Goal: Task Accomplishment & Management: Complete application form

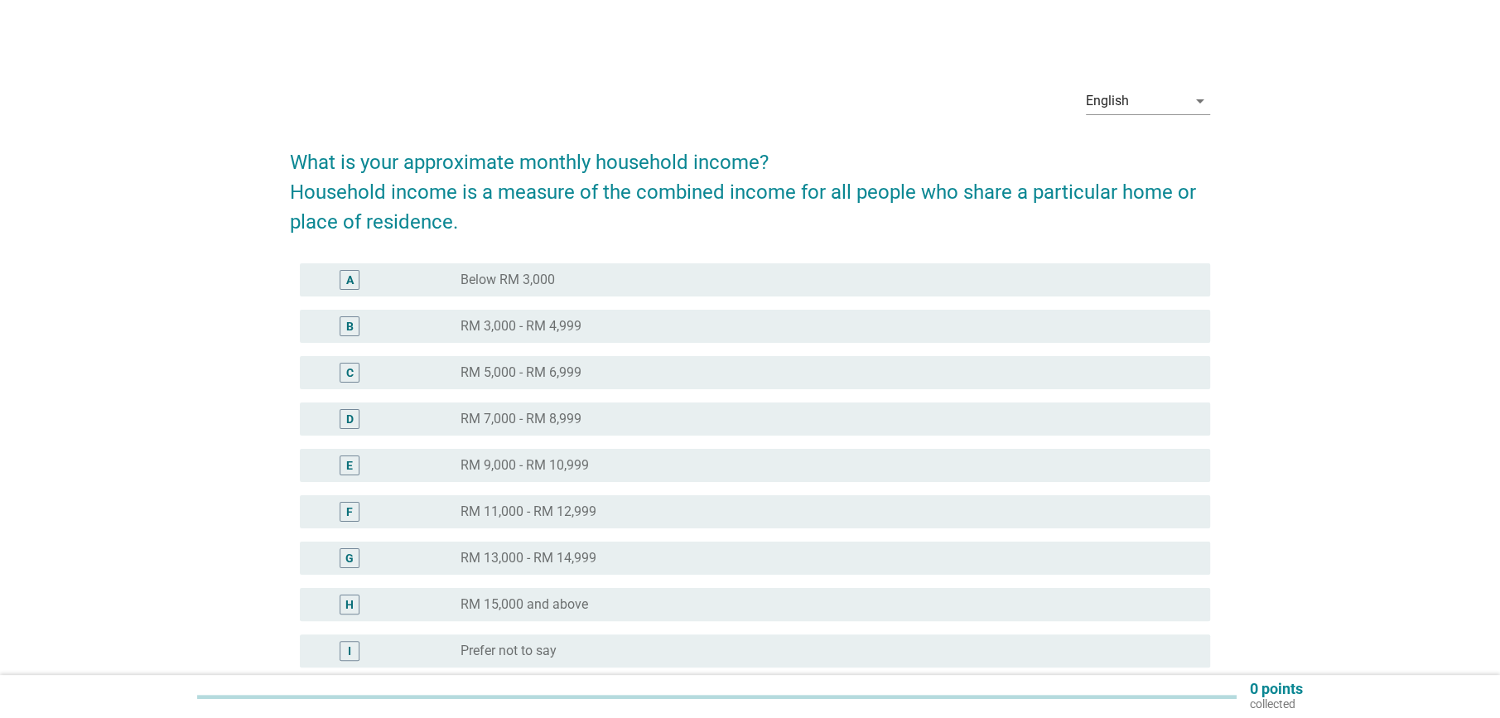
click at [548, 424] on label "RM 7,000 - RM 8,999" at bounding box center [520, 419] width 121 height 17
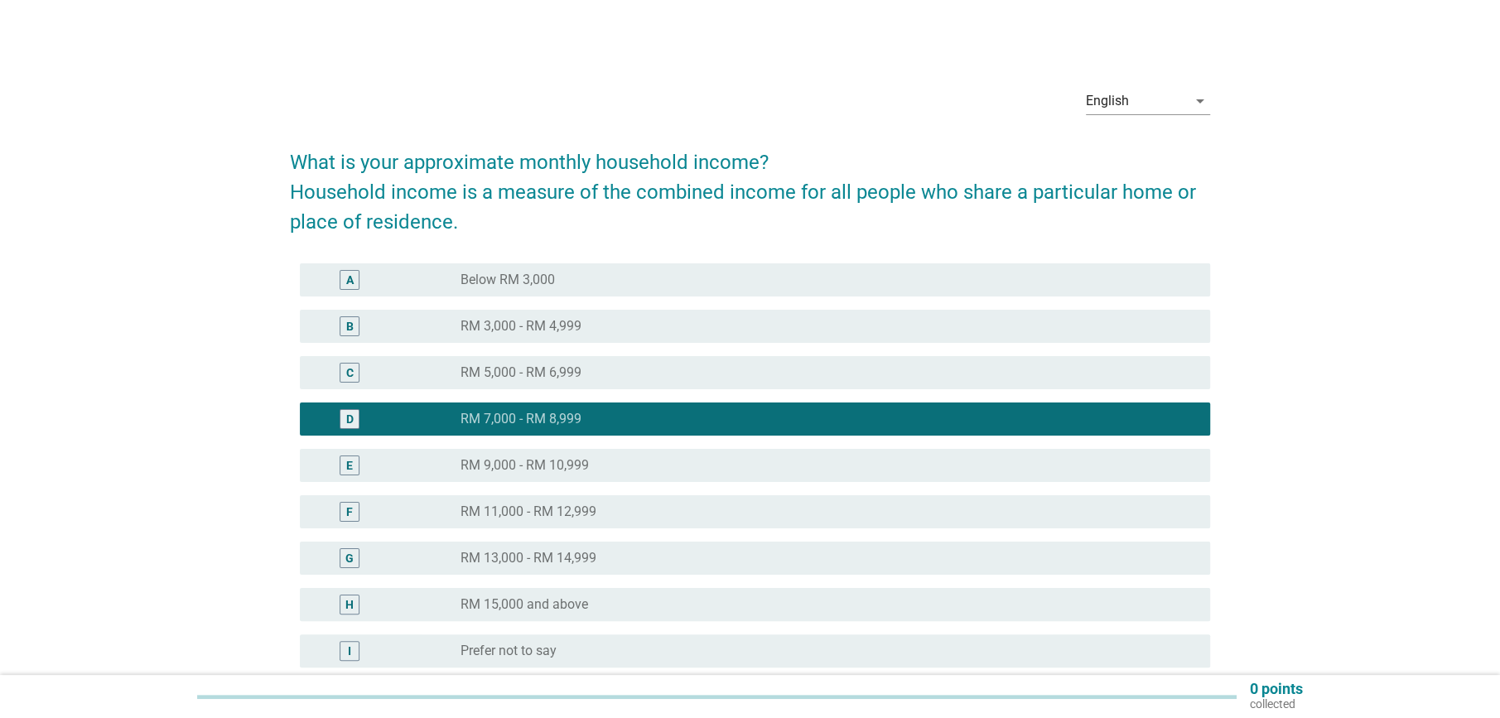
scroll to position [165, 0]
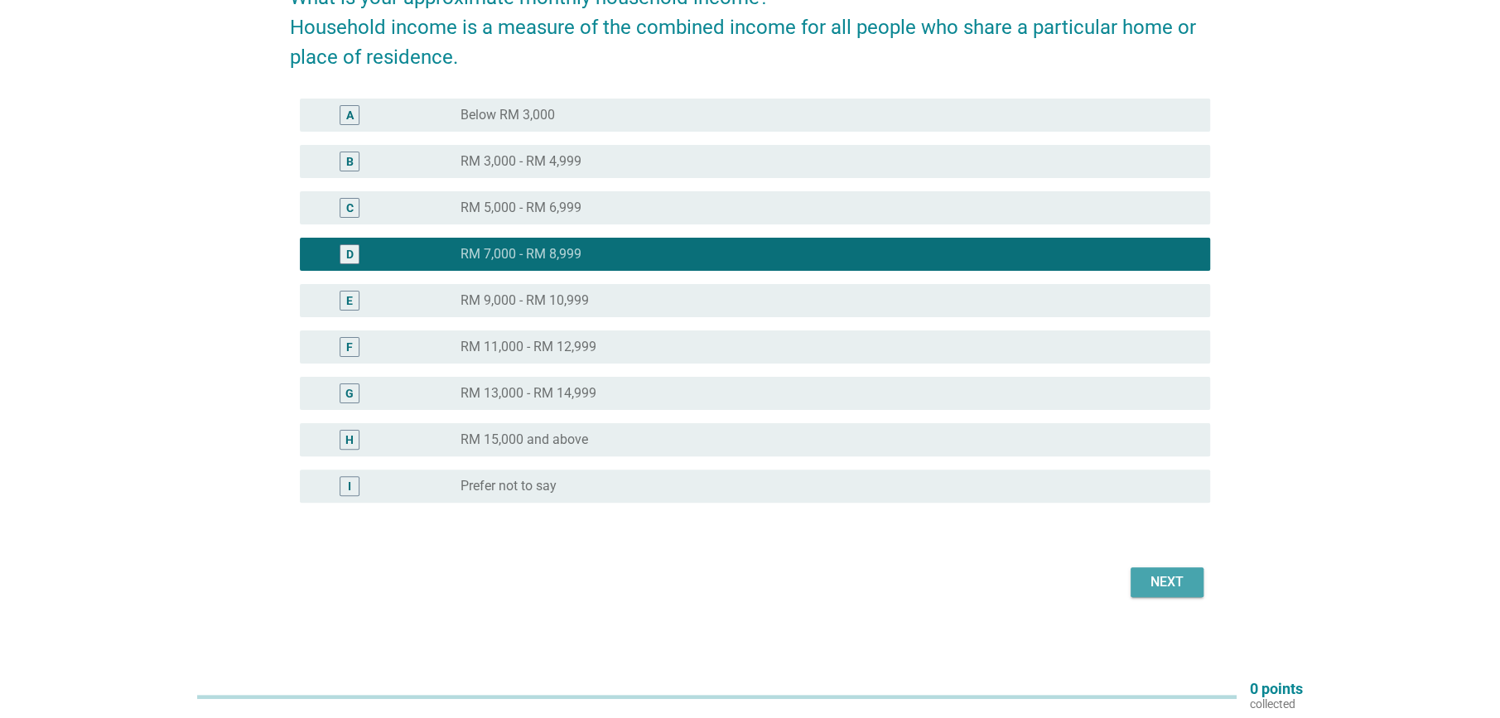
click at [1194, 586] on button "Next" at bounding box center [1166, 582] width 73 height 30
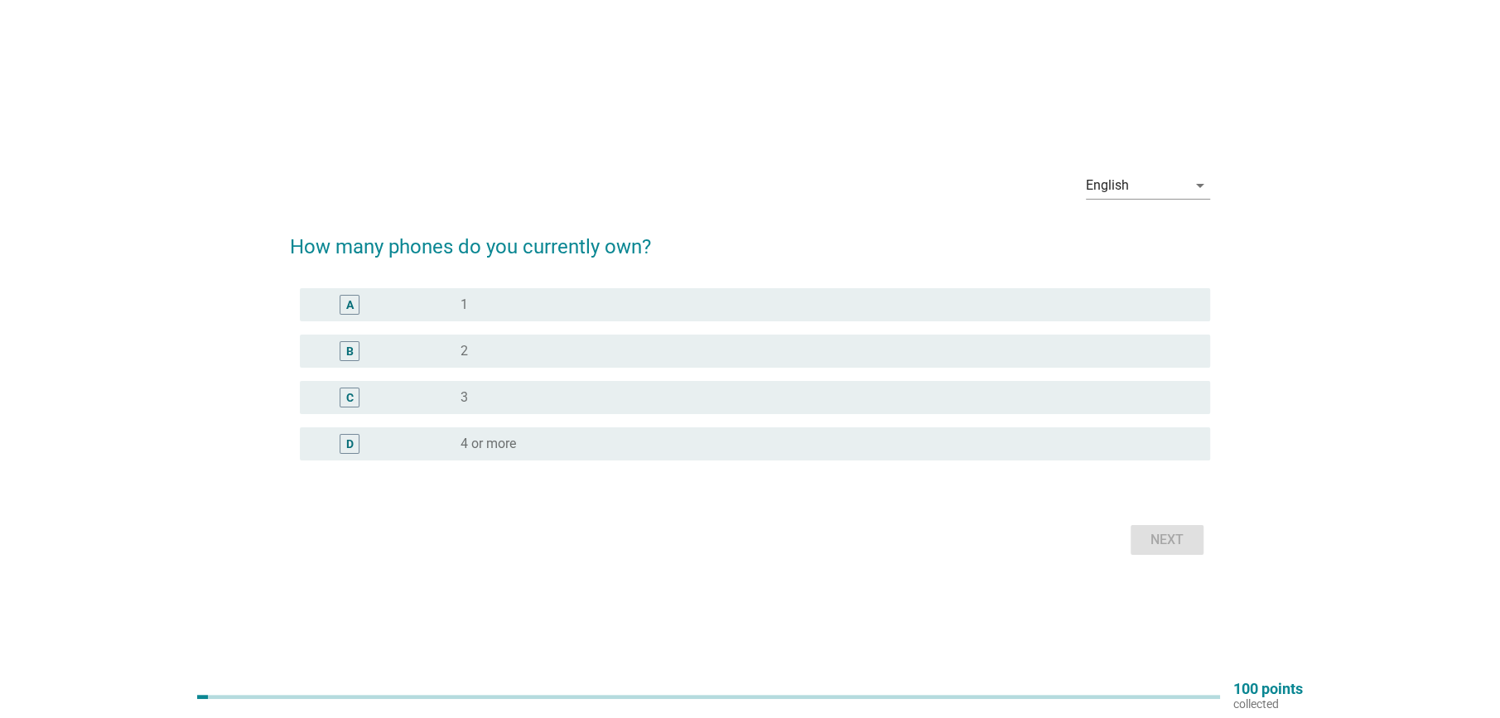
click at [489, 299] on div "radio_button_unchecked 1" at bounding box center [821, 304] width 723 height 17
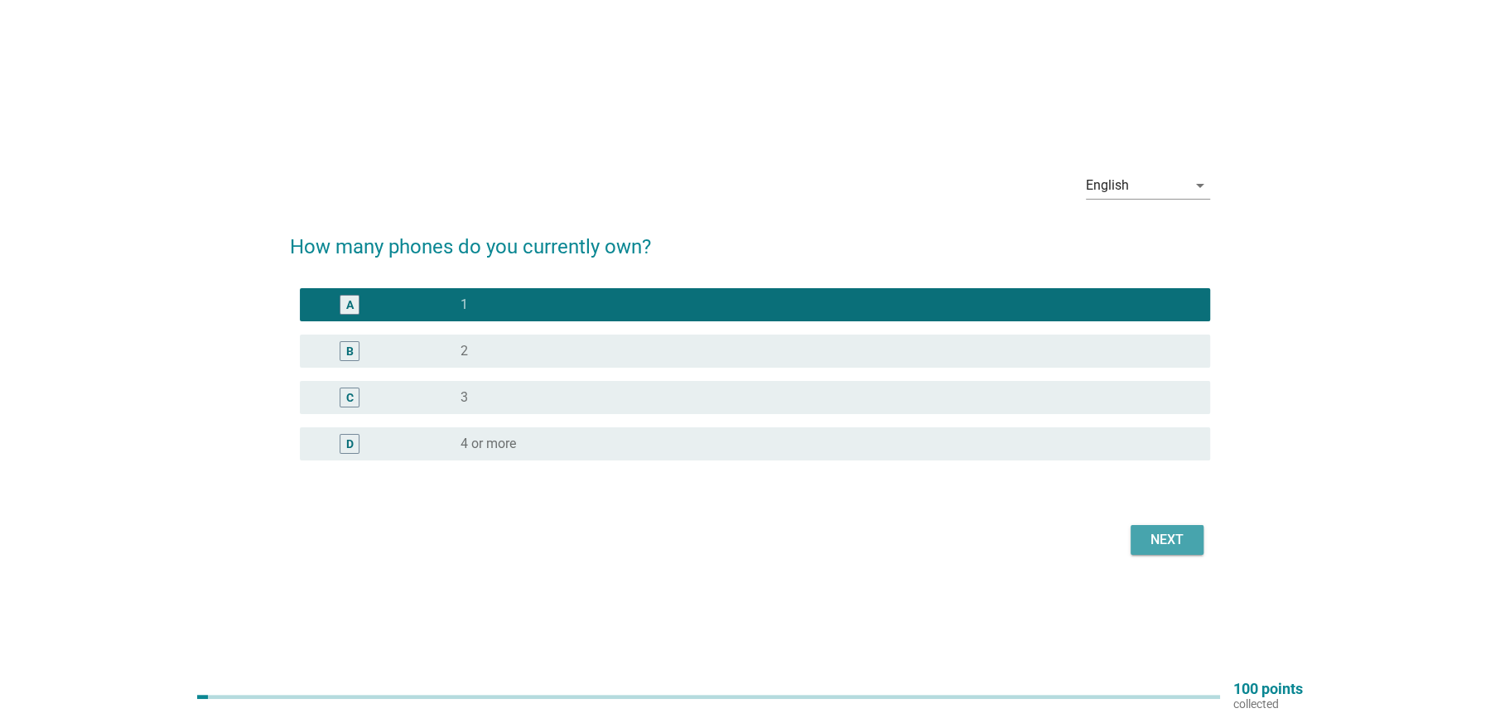
click at [1168, 544] on div "Next" at bounding box center [1166, 540] width 46 height 20
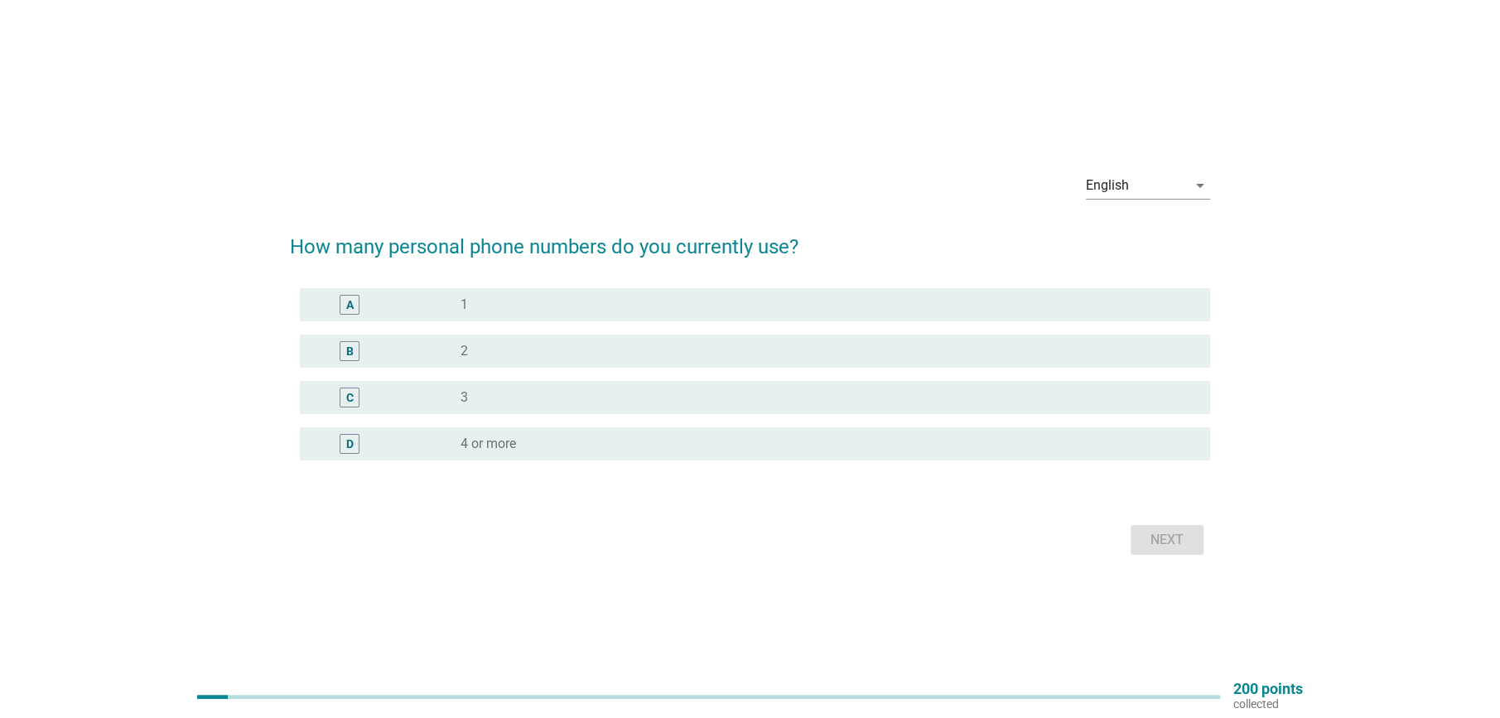
click at [476, 316] on div "A radio_button_unchecked 1" at bounding box center [755, 304] width 910 height 33
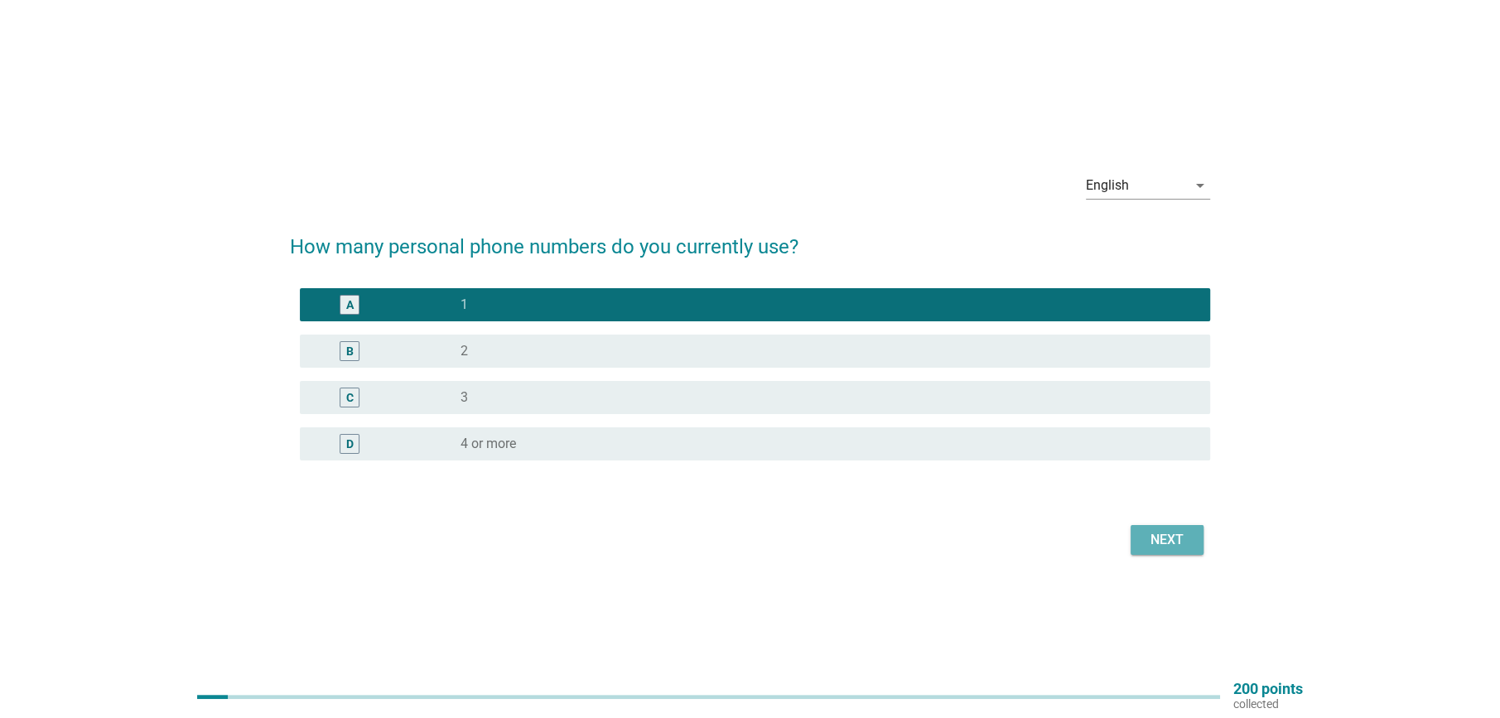
click at [1163, 543] on div "Next" at bounding box center [1166, 540] width 46 height 20
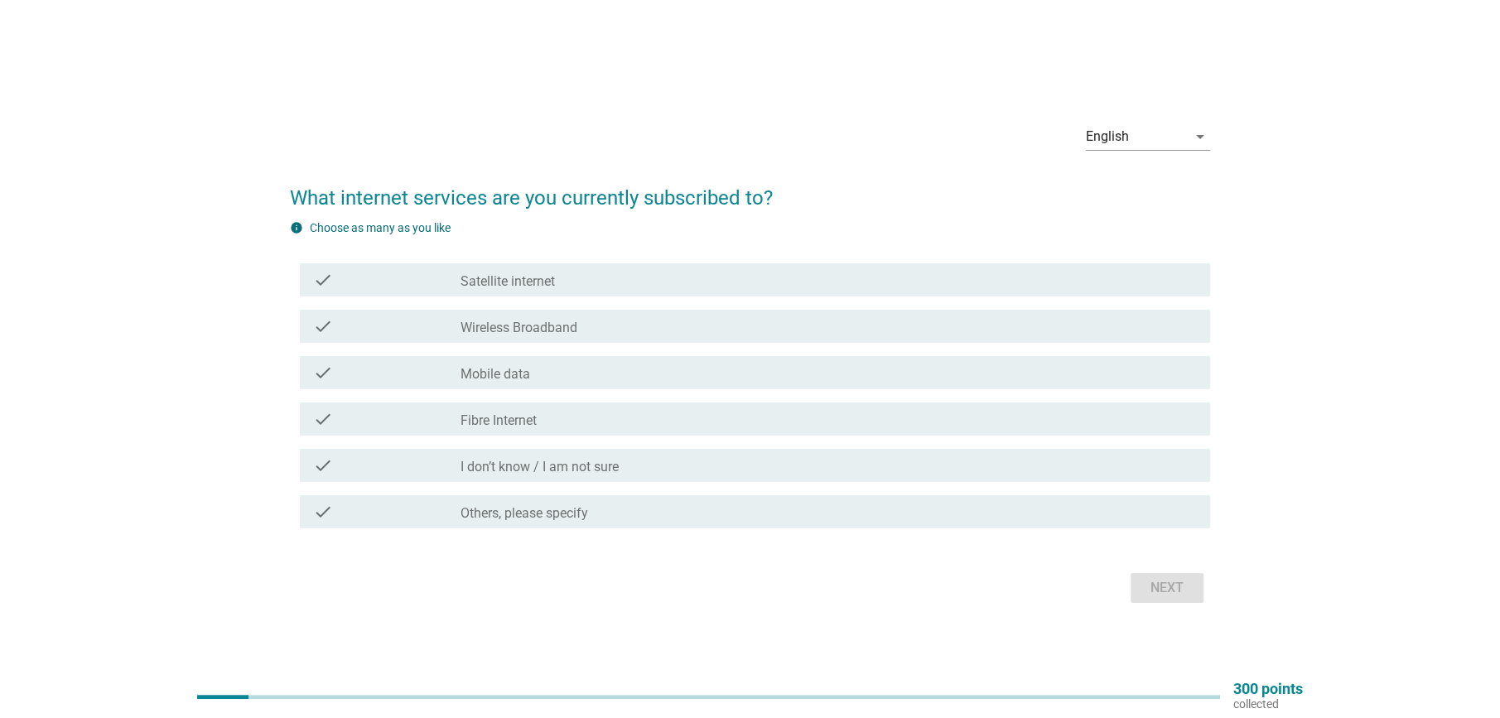
click at [539, 320] on label "Wireless Broadband" at bounding box center [518, 328] width 117 height 17
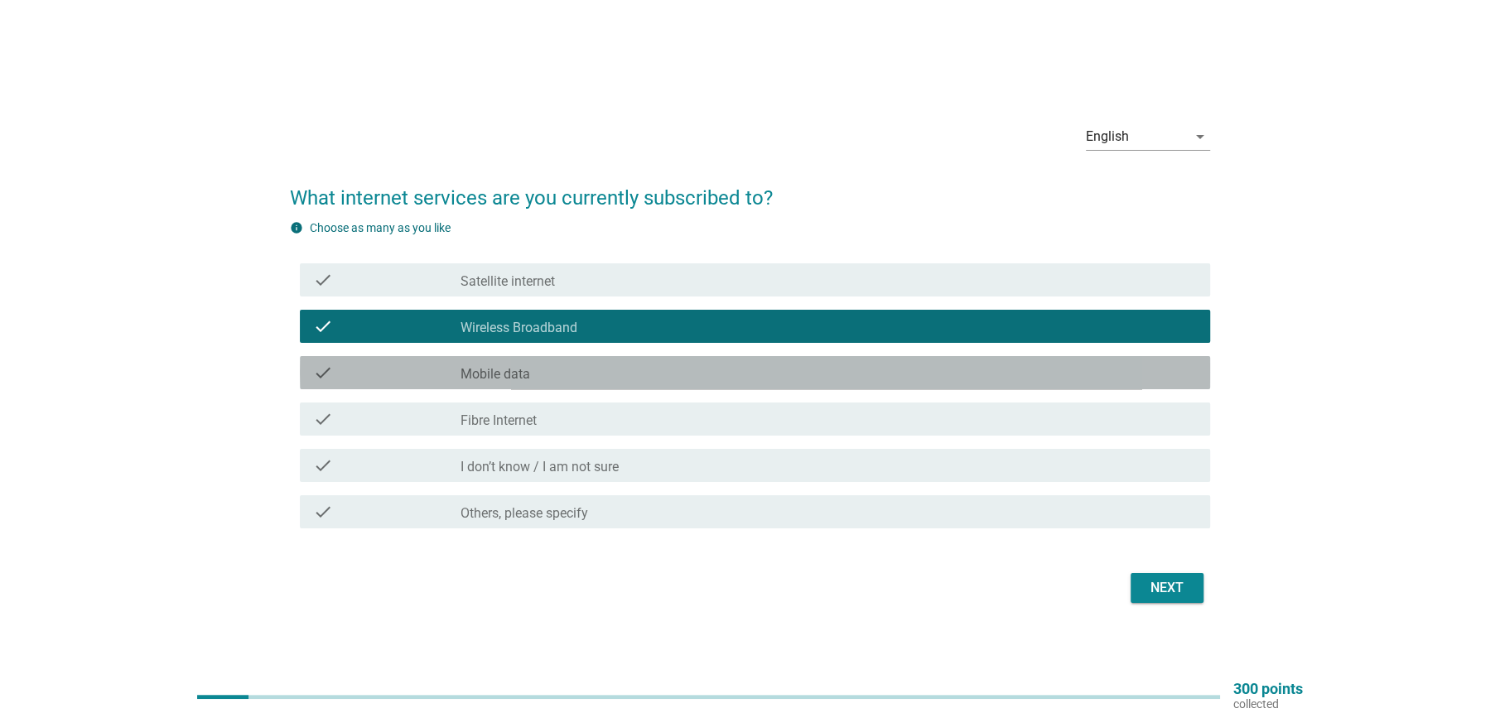
click at [508, 373] on label "Mobile data" at bounding box center [495, 374] width 70 height 17
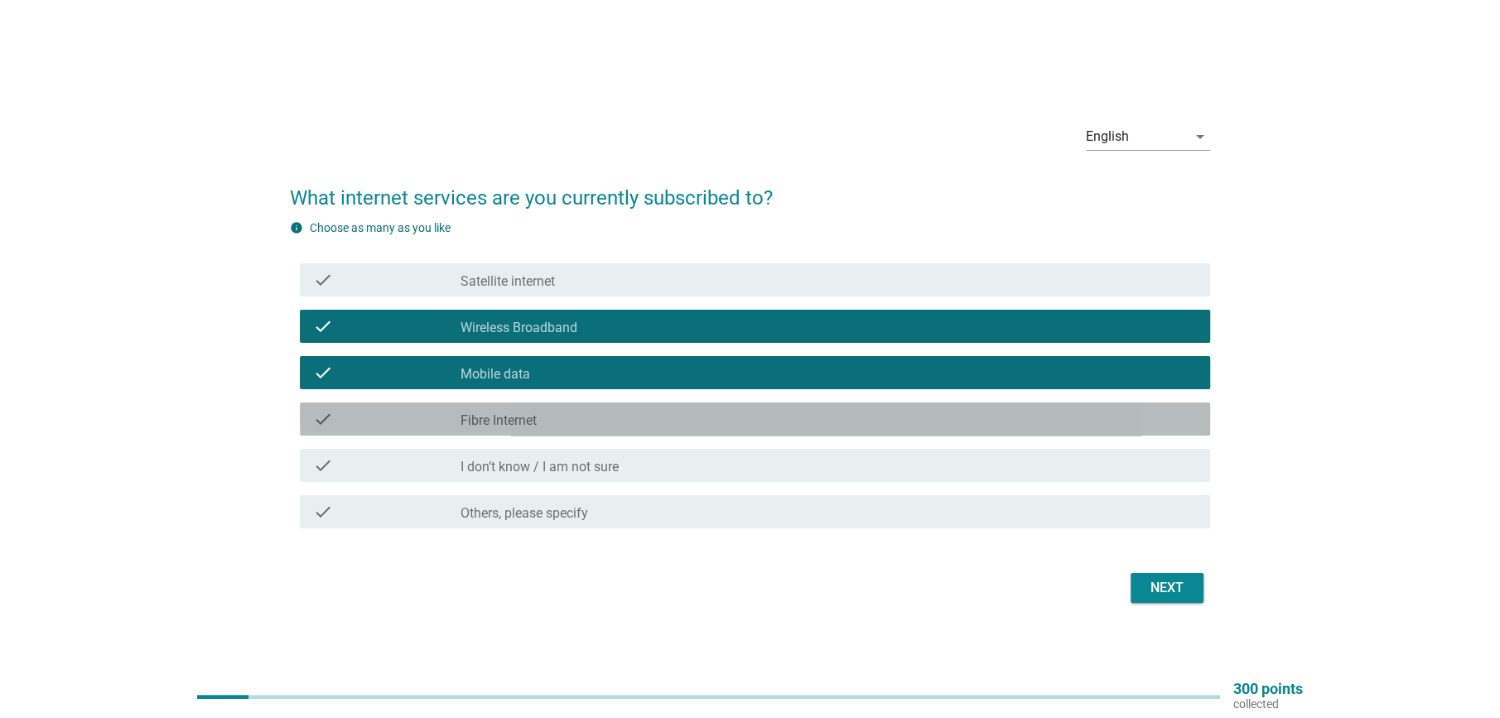
click at [521, 421] on label "Fibre Internet" at bounding box center [498, 420] width 76 height 17
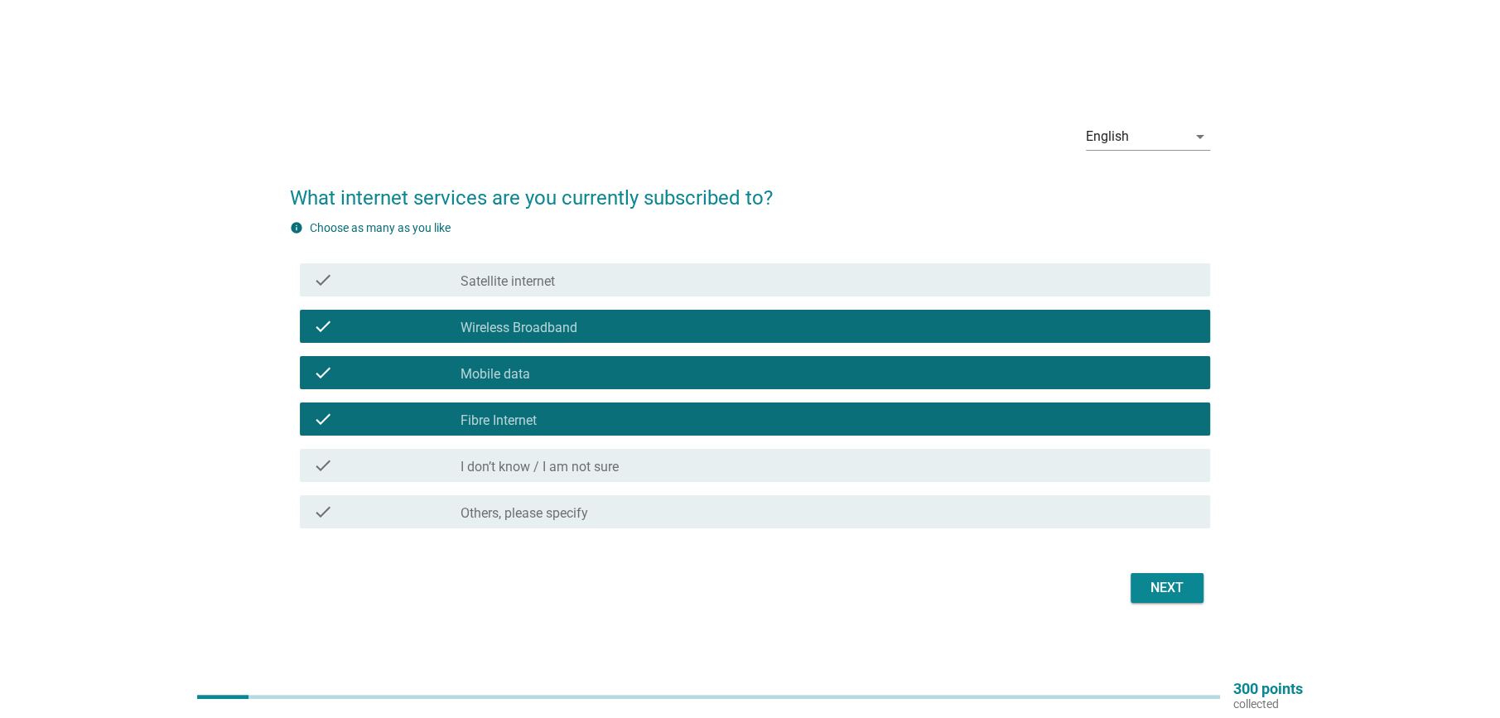
click at [1167, 594] on div "Next" at bounding box center [1166, 588] width 46 height 20
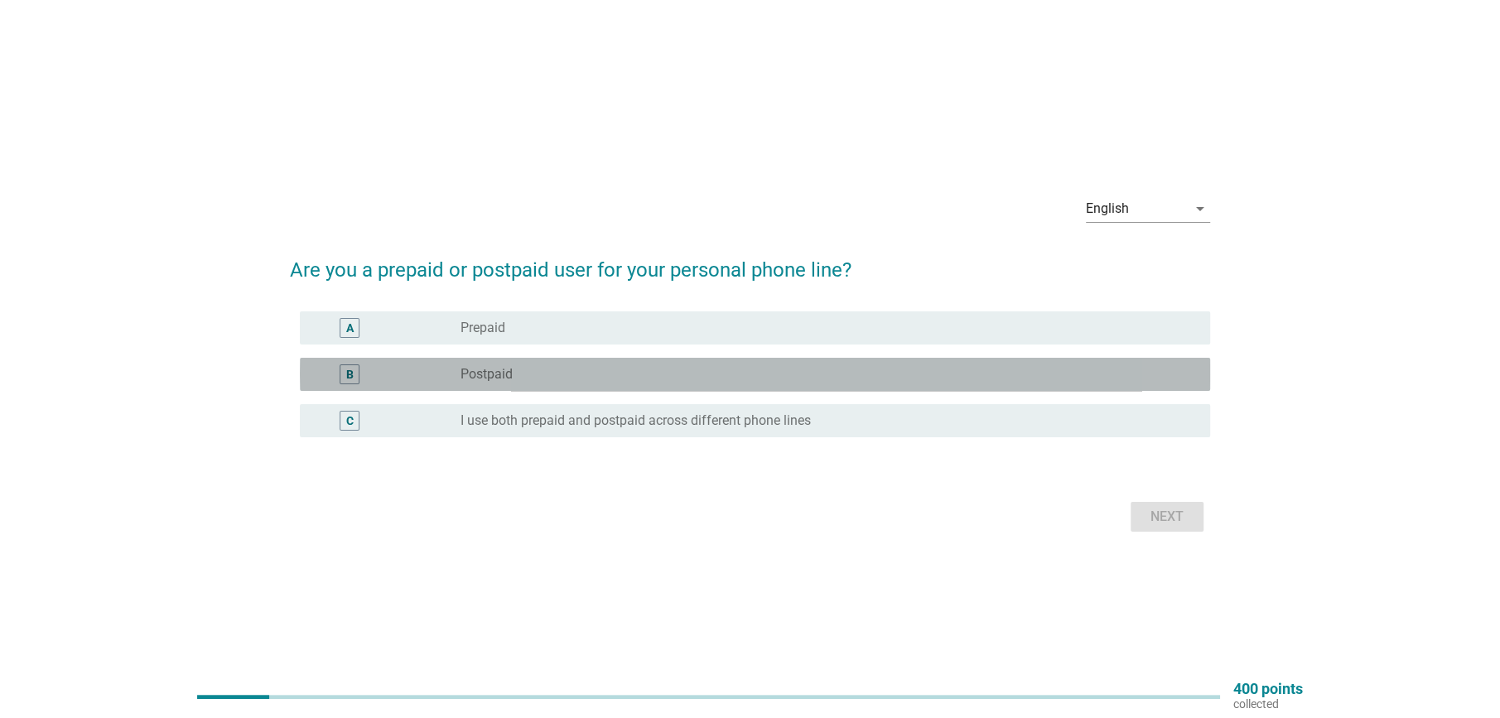
click at [544, 370] on div "radio_button_unchecked Postpaid" at bounding box center [821, 374] width 723 height 17
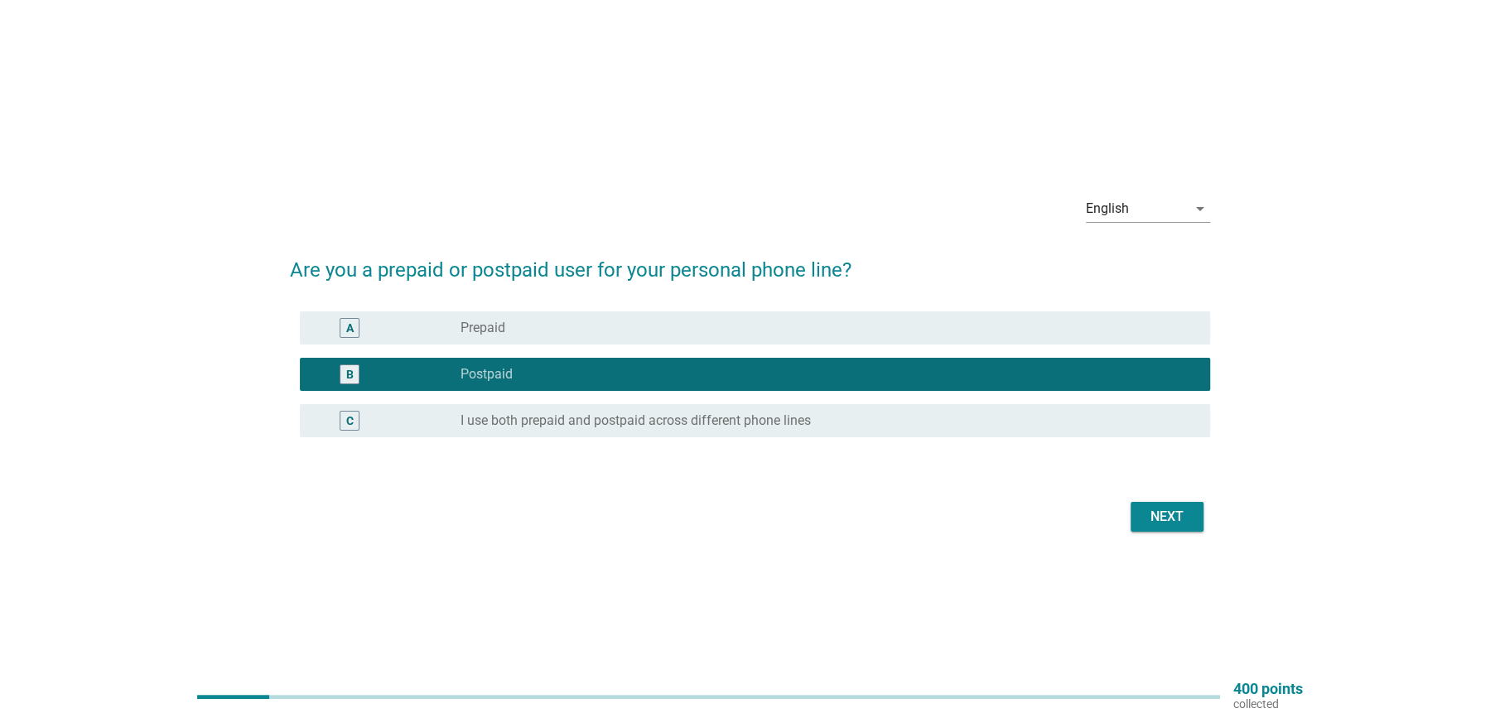
click at [1175, 522] on div "Next" at bounding box center [1166, 517] width 46 height 20
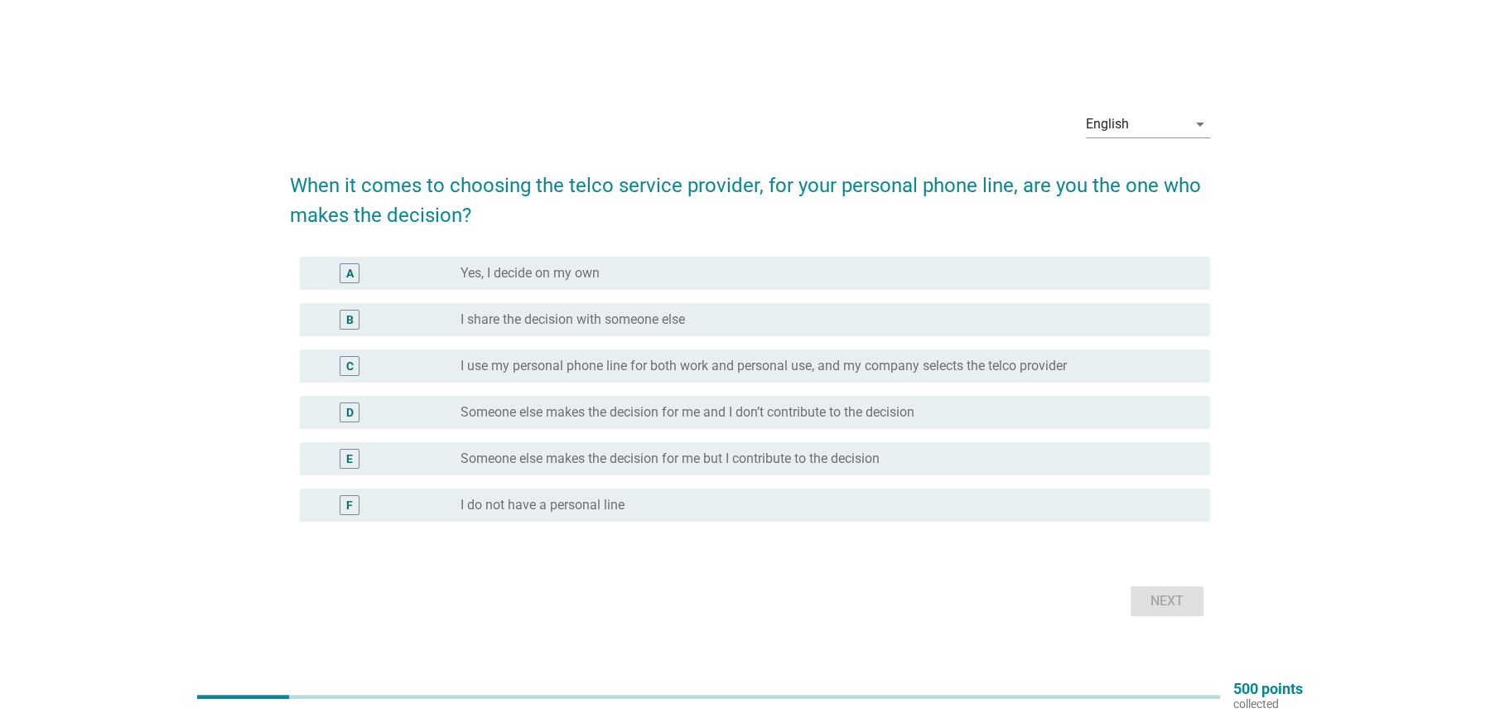
click at [590, 275] on label "Yes, I decide on my own" at bounding box center [529, 273] width 139 height 17
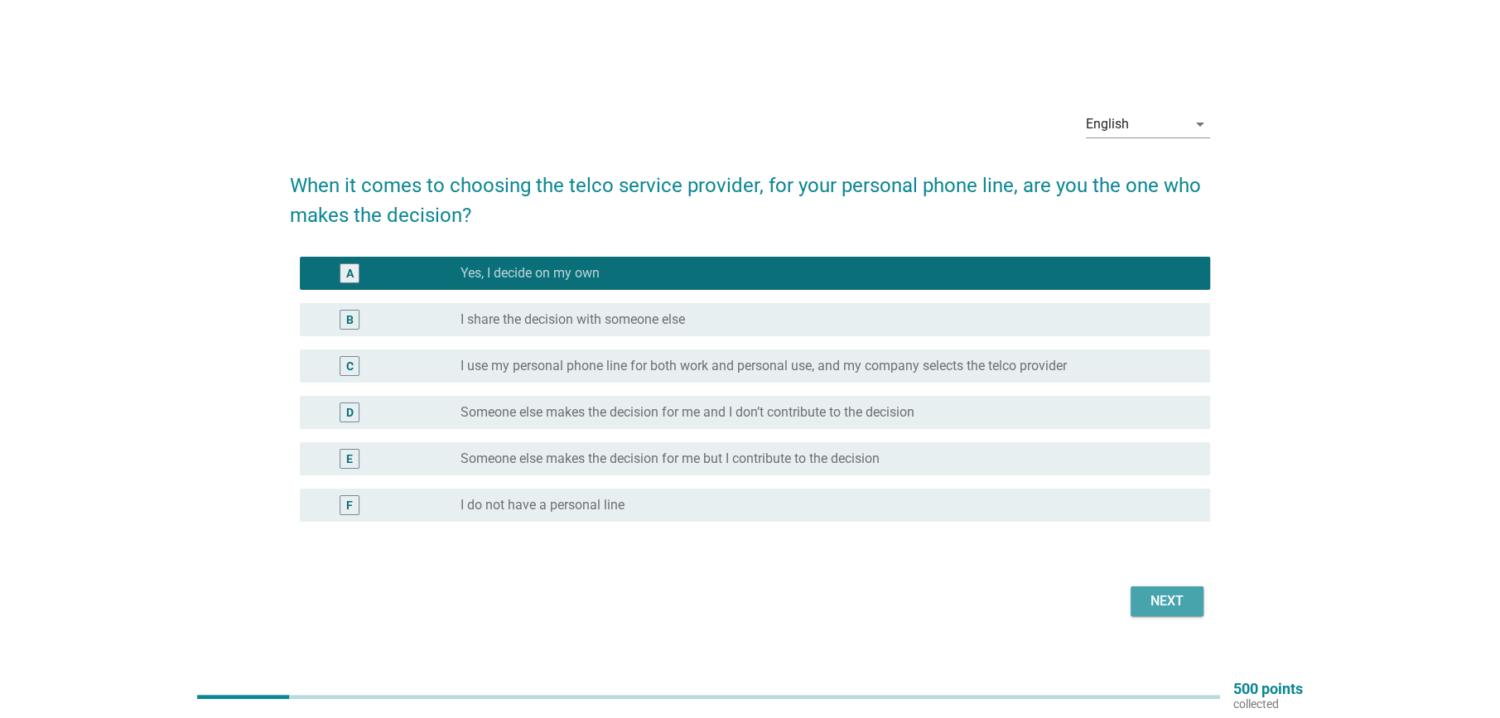
click at [1169, 599] on div "Next" at bounding box center [1166, 601] width 46 height 20
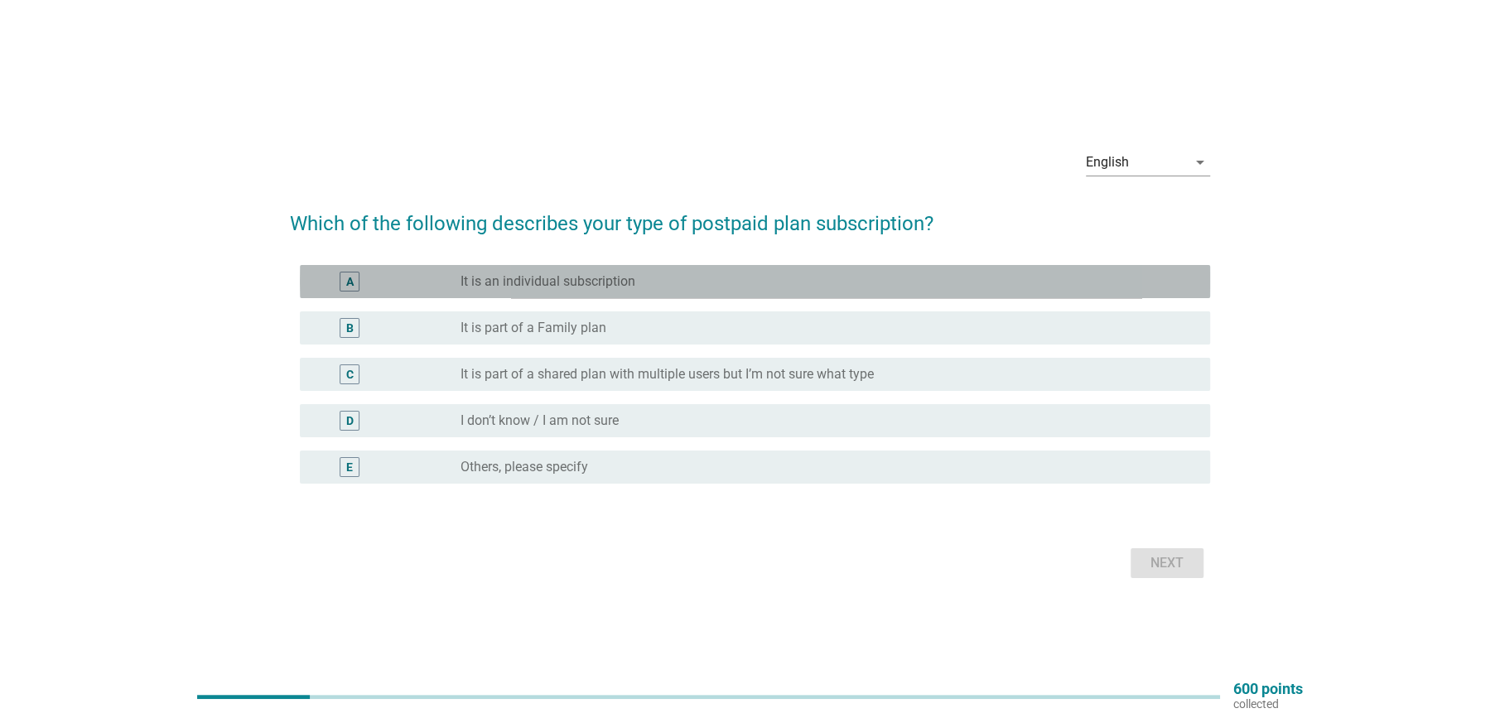
click at [532, 268] on div "A radio_button_unchecked It is an individual subscription" at bounding box center [755, 281] width 910 height 33
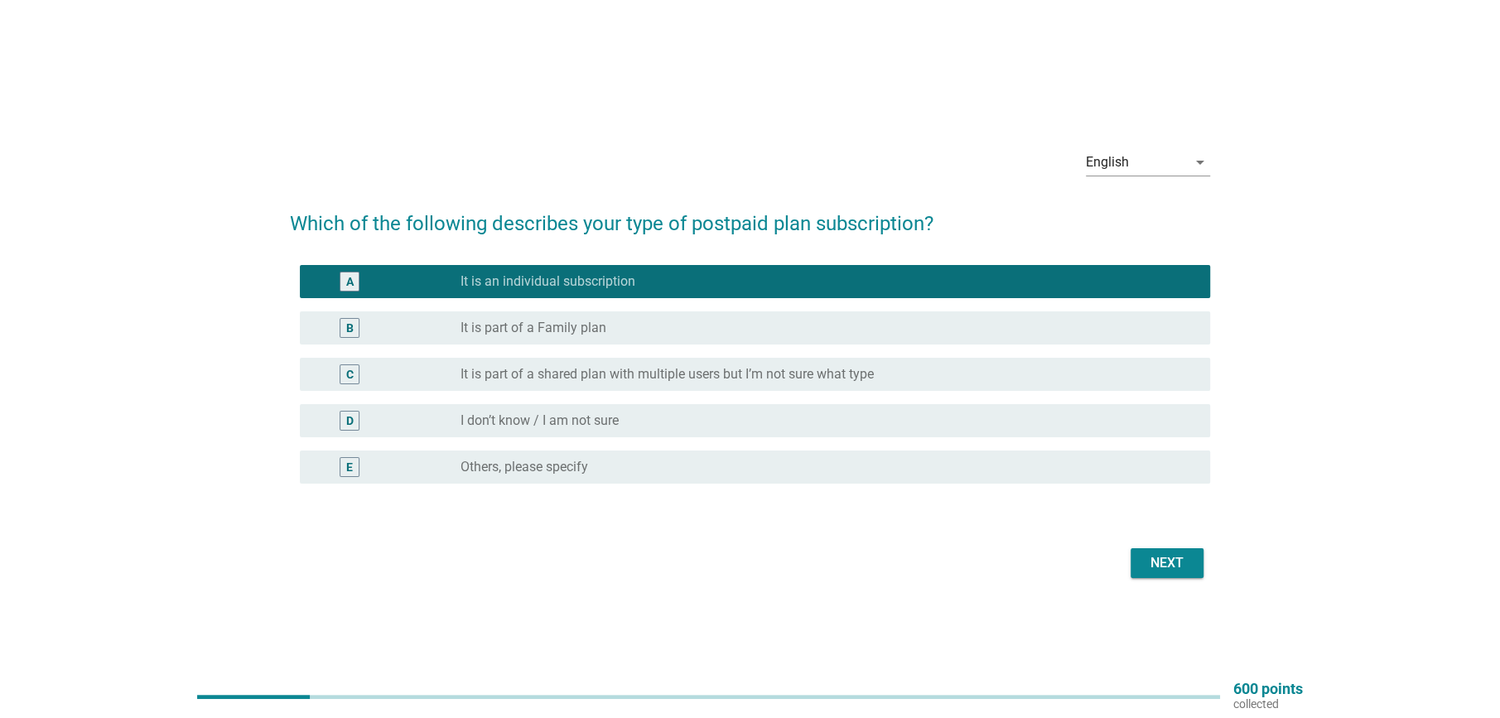
click at [1166, 563] on div "Next" at bounding box center [1166, 563] width 46 height 20
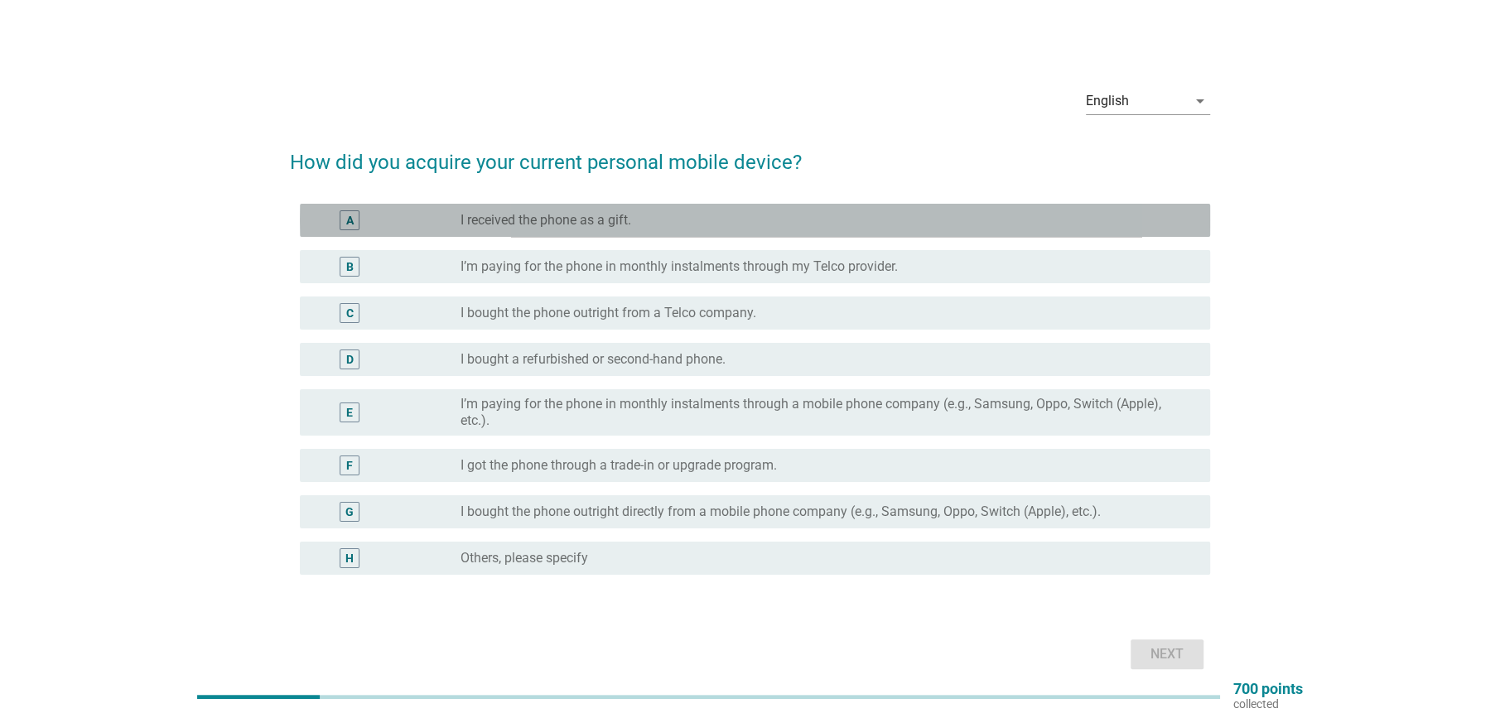
click at [546, 216] on label "I received the phone as a gift." at bounding box center [545, 220] width 171 height 17
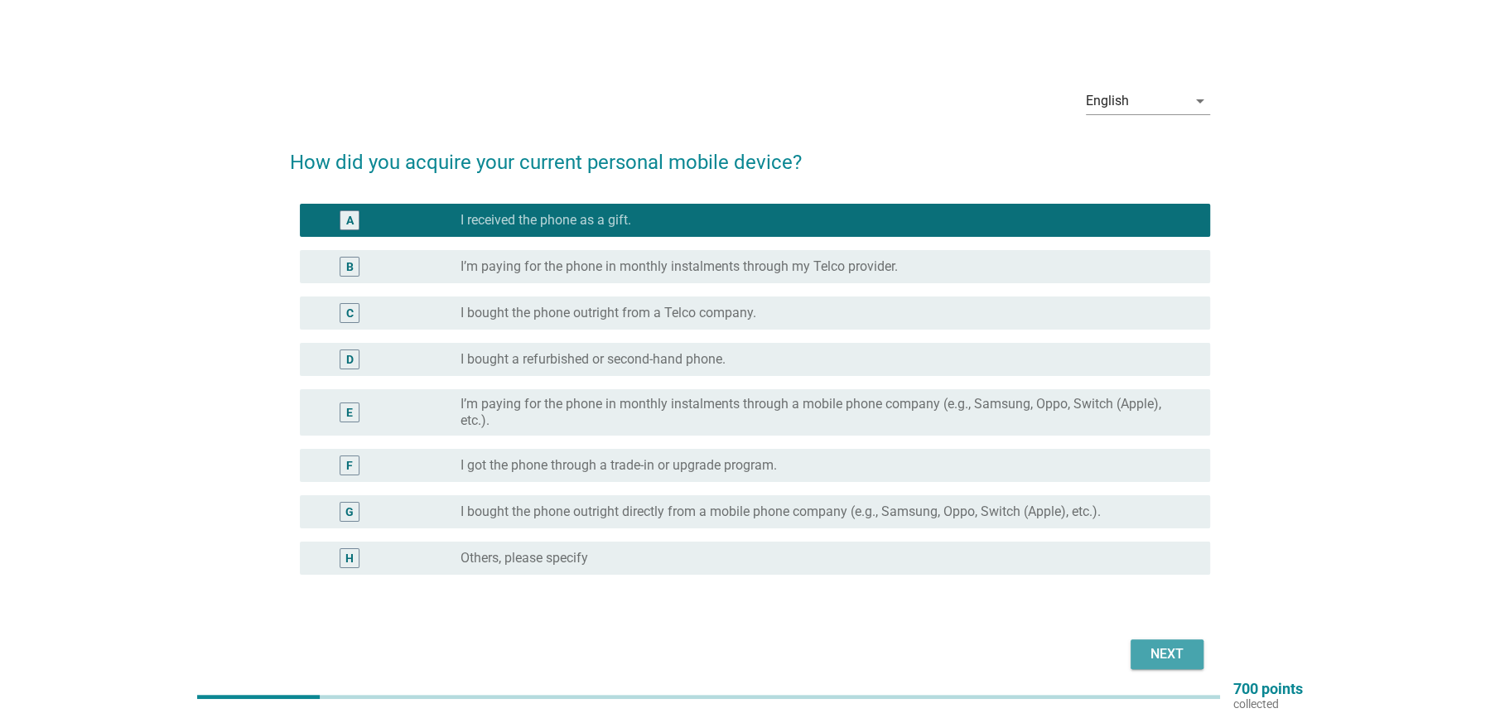
click at [1145, 649] on div "Next" at bounding box center [1166, 654] width 46 height 20
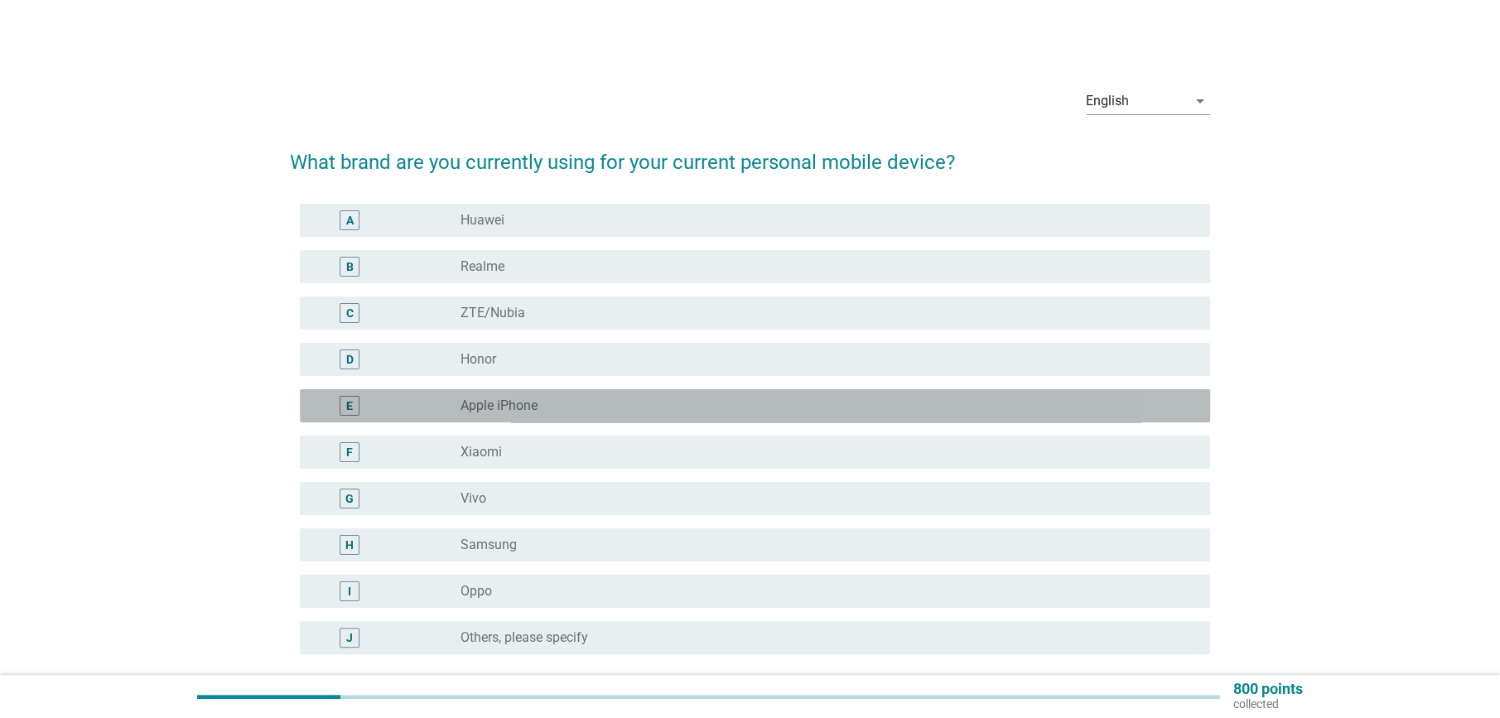
click at [506, 407] on label "Apple iPhone" at bounding box center [498, 405] width 77 height 17
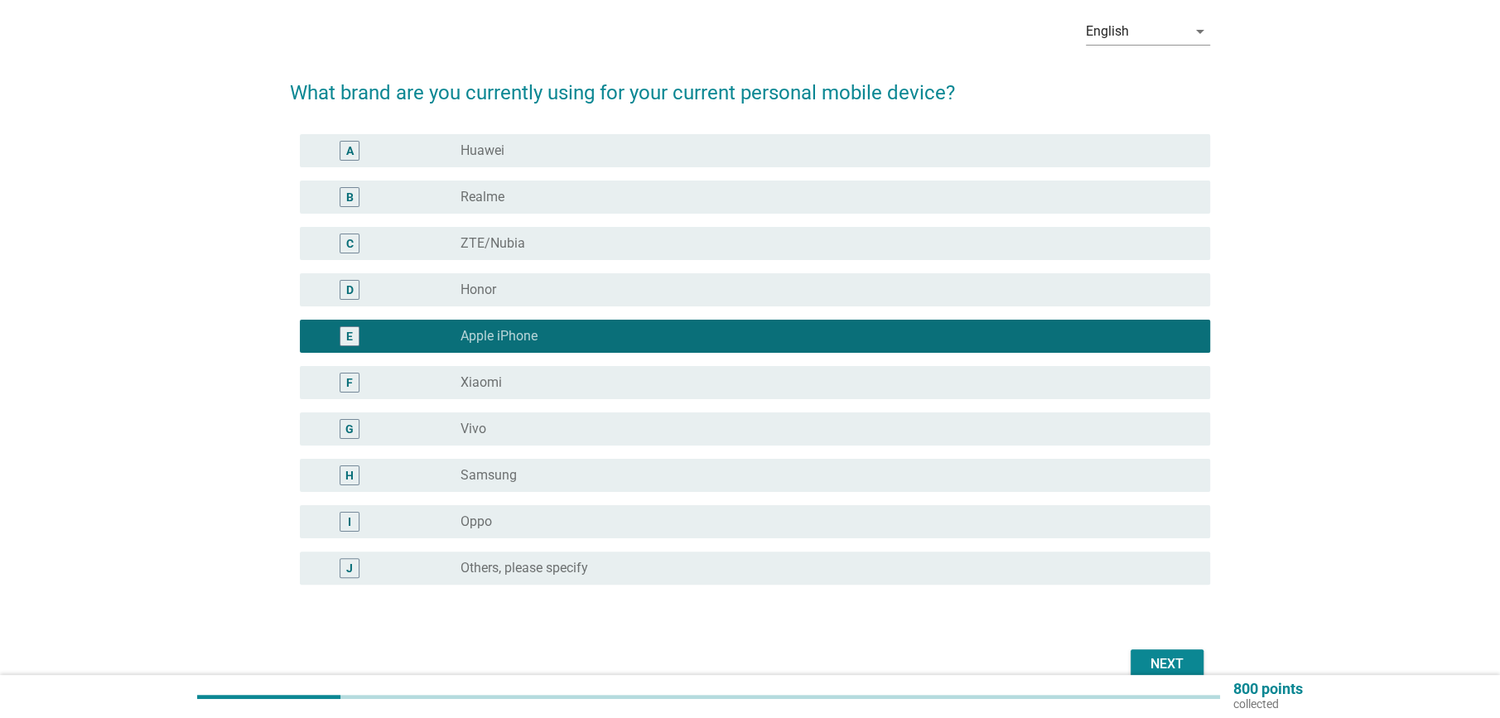
scroll to position [152, 0]
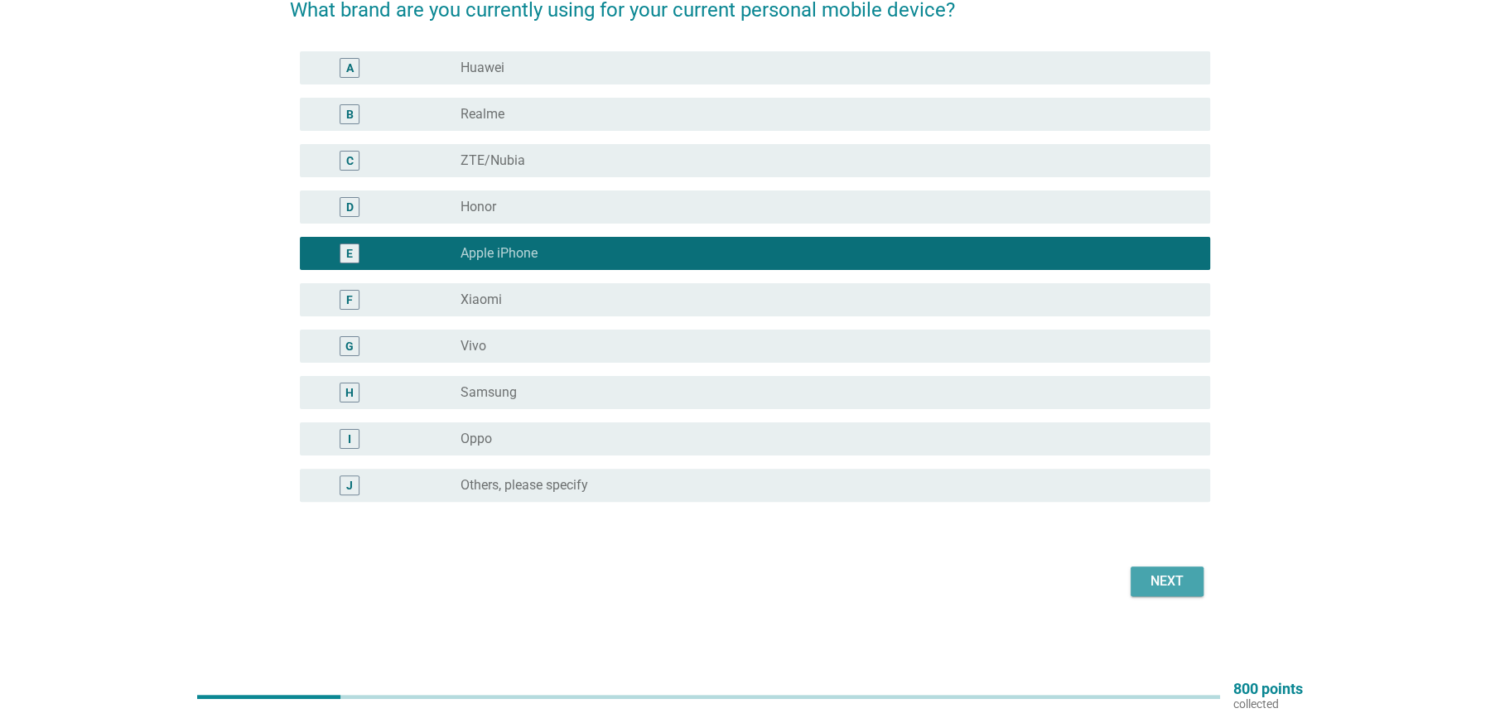
click at [1143, 585] on div "Next" at bounding box center [1166, 581] width 46 height 20
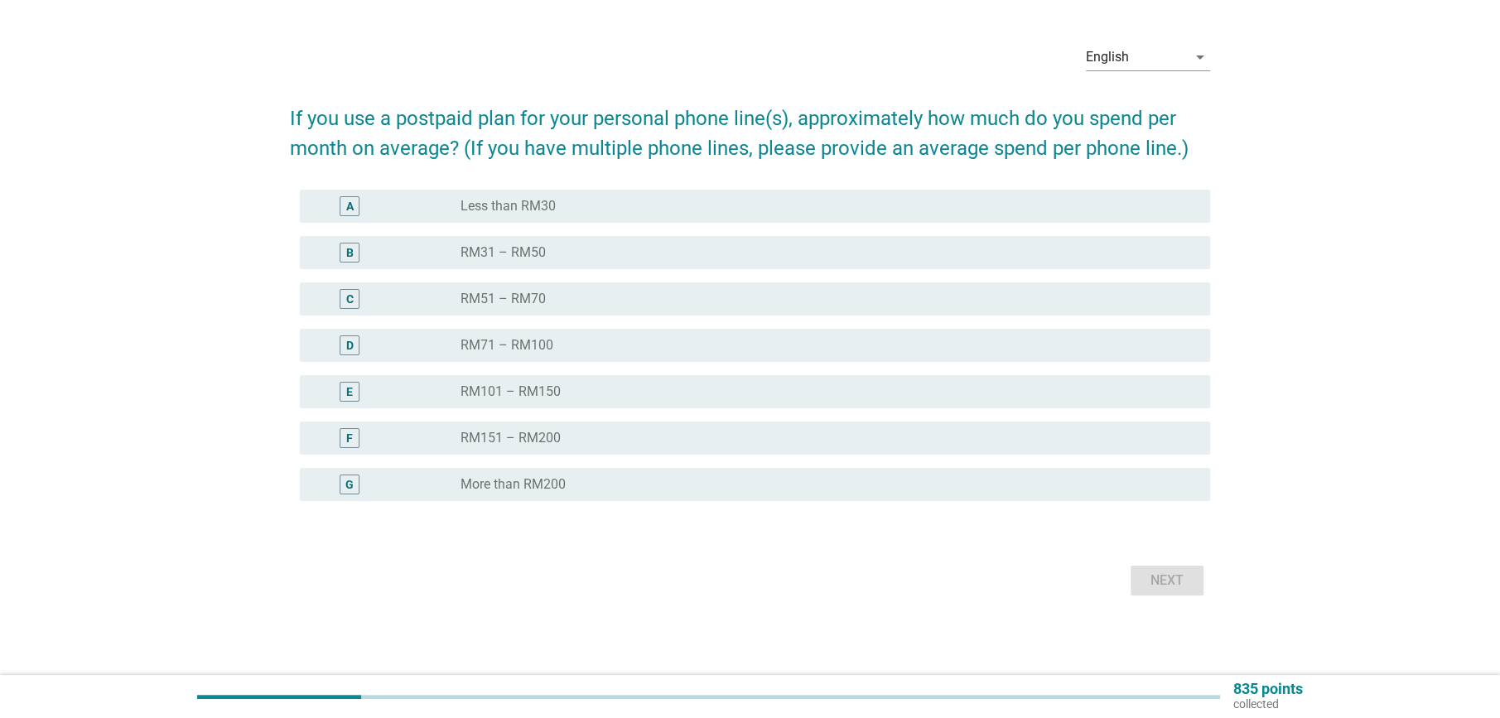
scroll to position [0, 0]
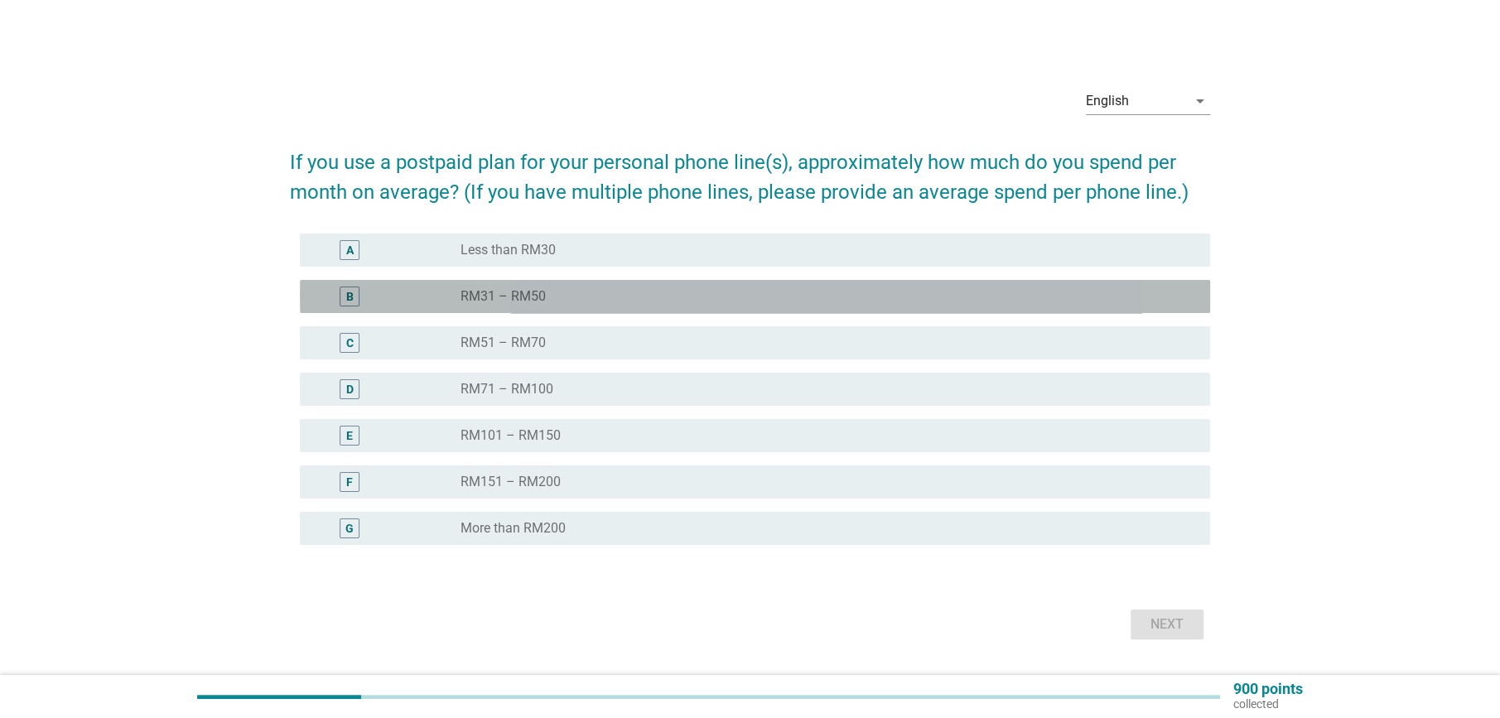
click at [537, 306] on div "B radio_button_unchecked RM31 – RM50" at bounding box center [755, 296] width 910 height 33
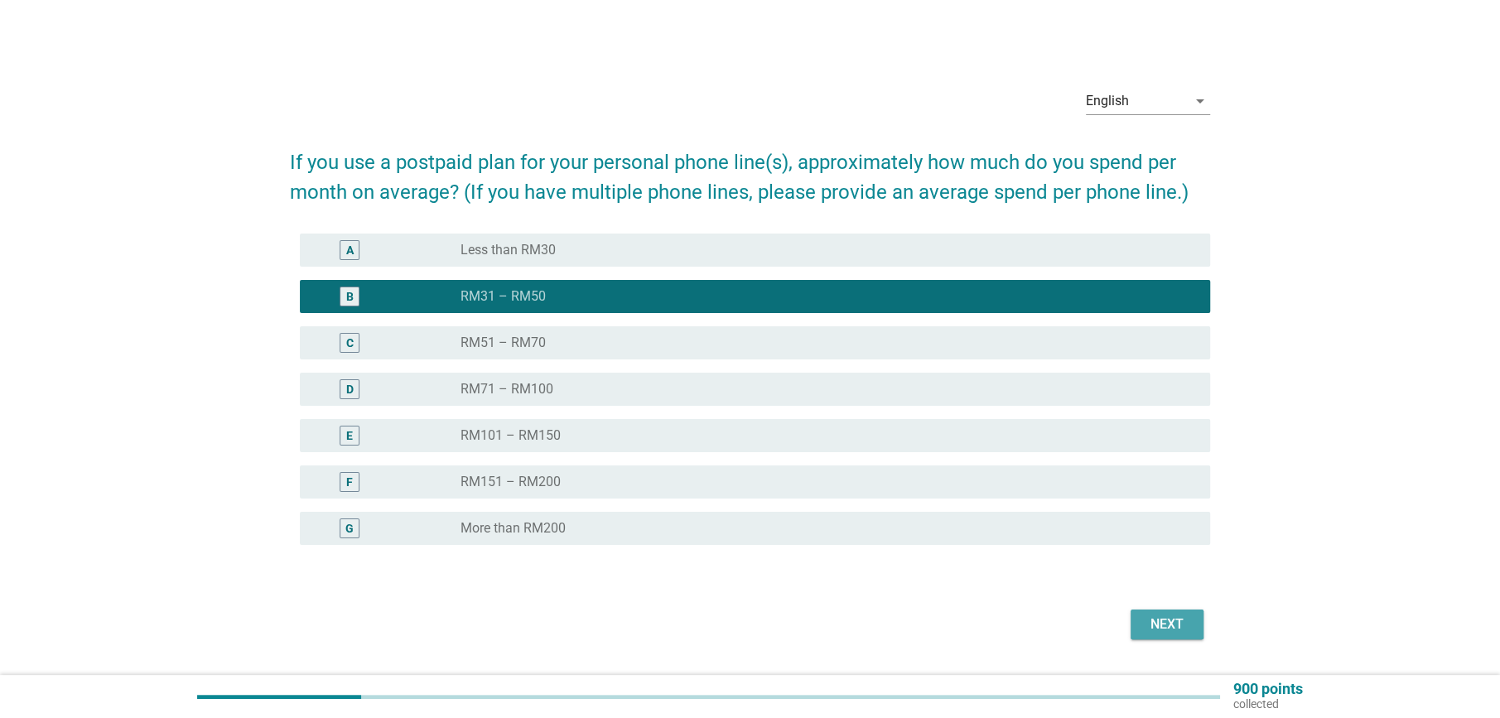
click at [1154, 623] on div "Next" at bounding box center [1166, 624] width 46 height 20
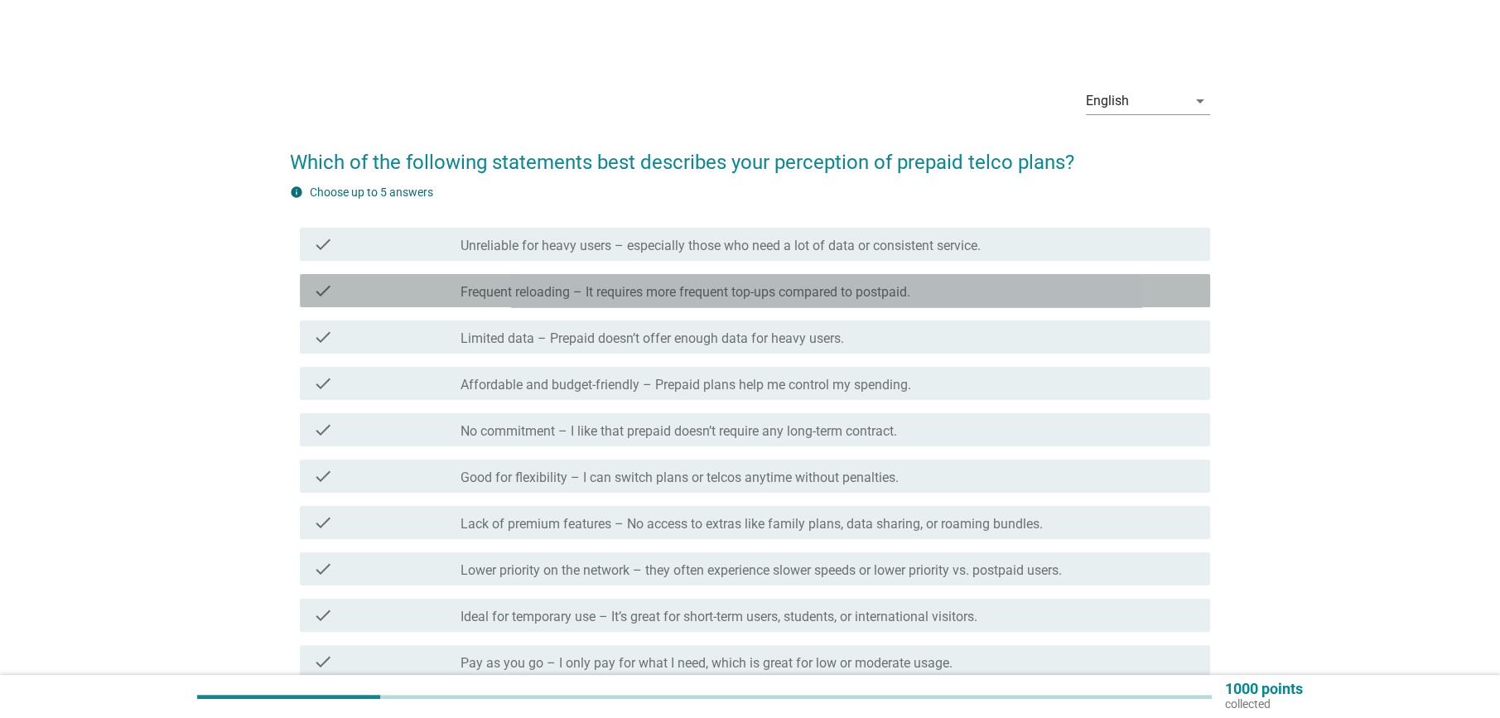
click at [642, 291] on label "Frequent reloading – It requires more frequent top-ups compared to postpaid." at bounding box center [685, 292] width 450 height 17
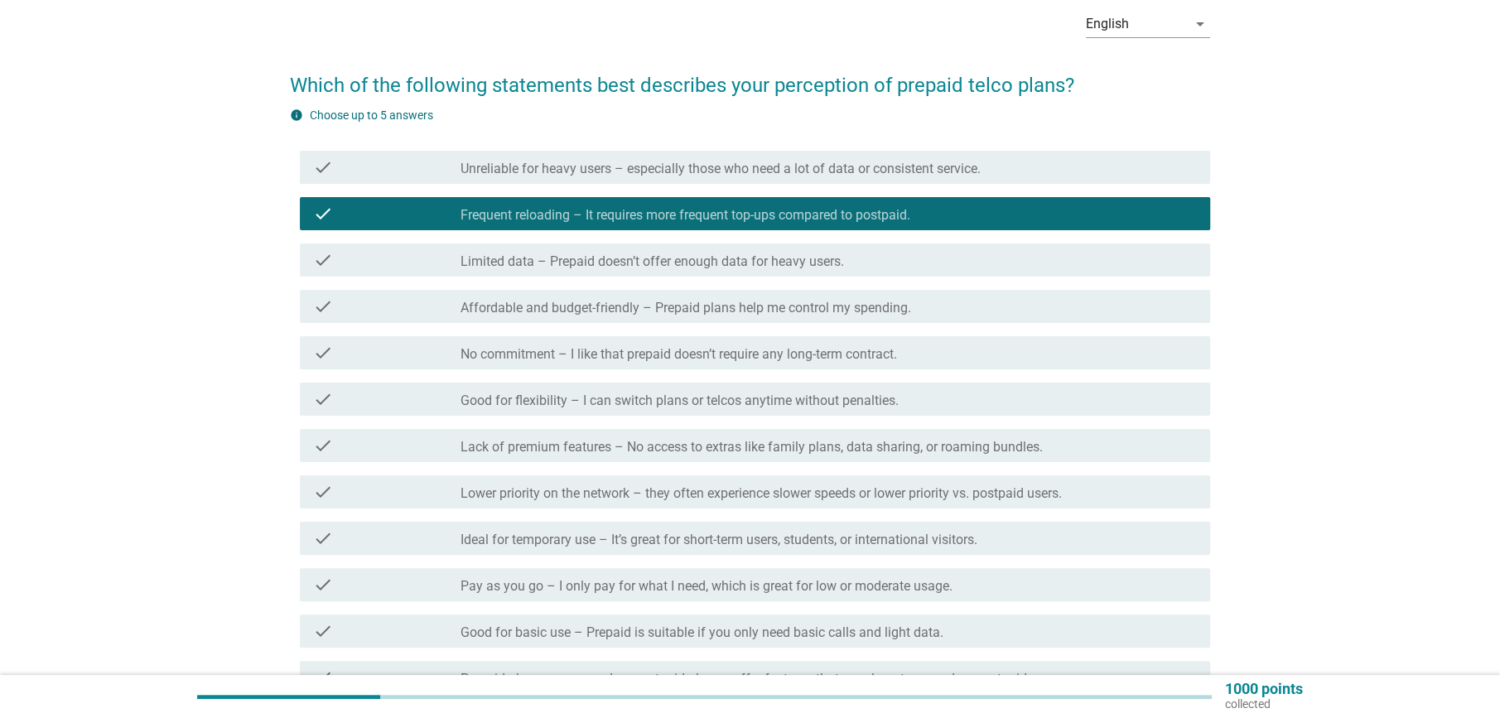
scroll to position [165, 0]
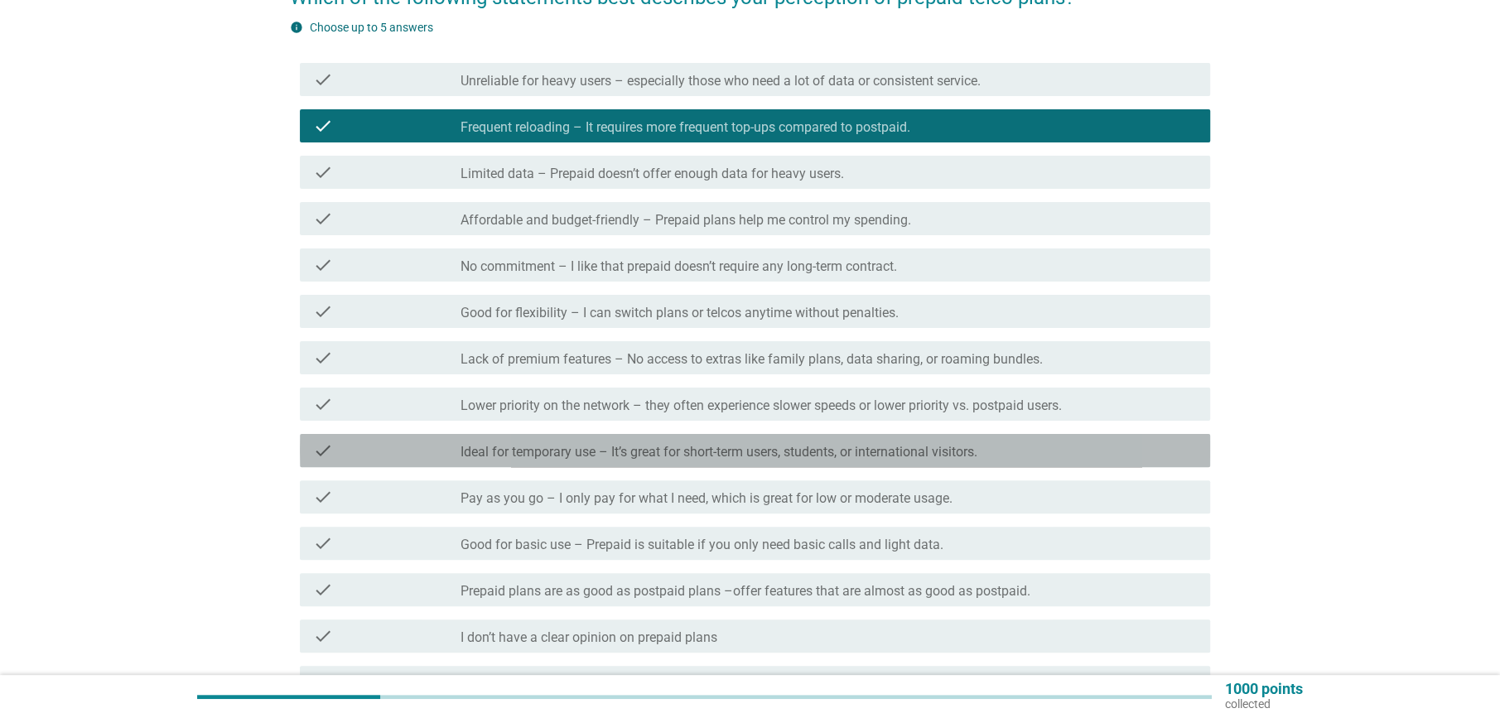
click at [508, 450] on label "Ideal for temporary use – It’s great for short-term users, students, or interna…" at bounding box center [718, 452] width 517 height 17
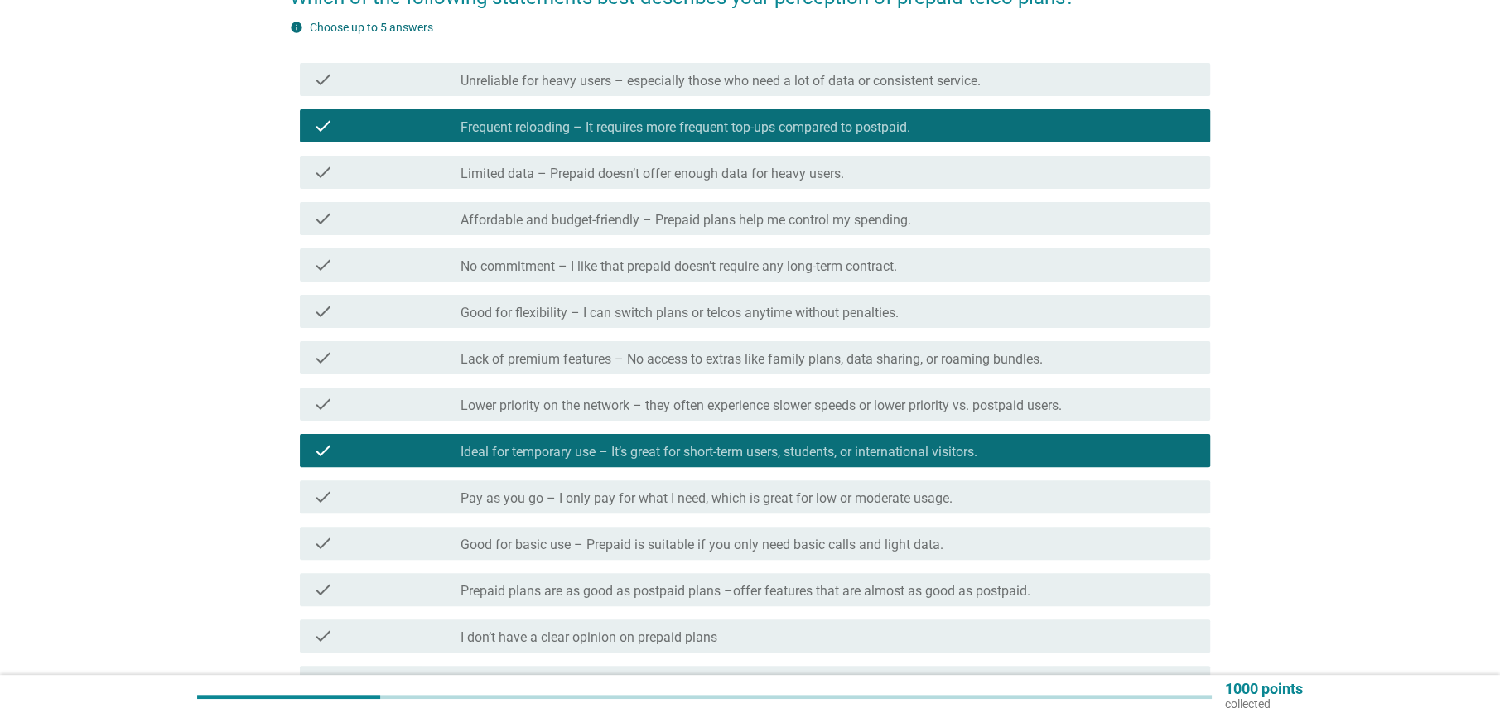
click at [527, 498] on label "Pay as you go – I only pay for what I need, which is great for low or moderate …" at bounding box center [706, 498] width 492 height 17
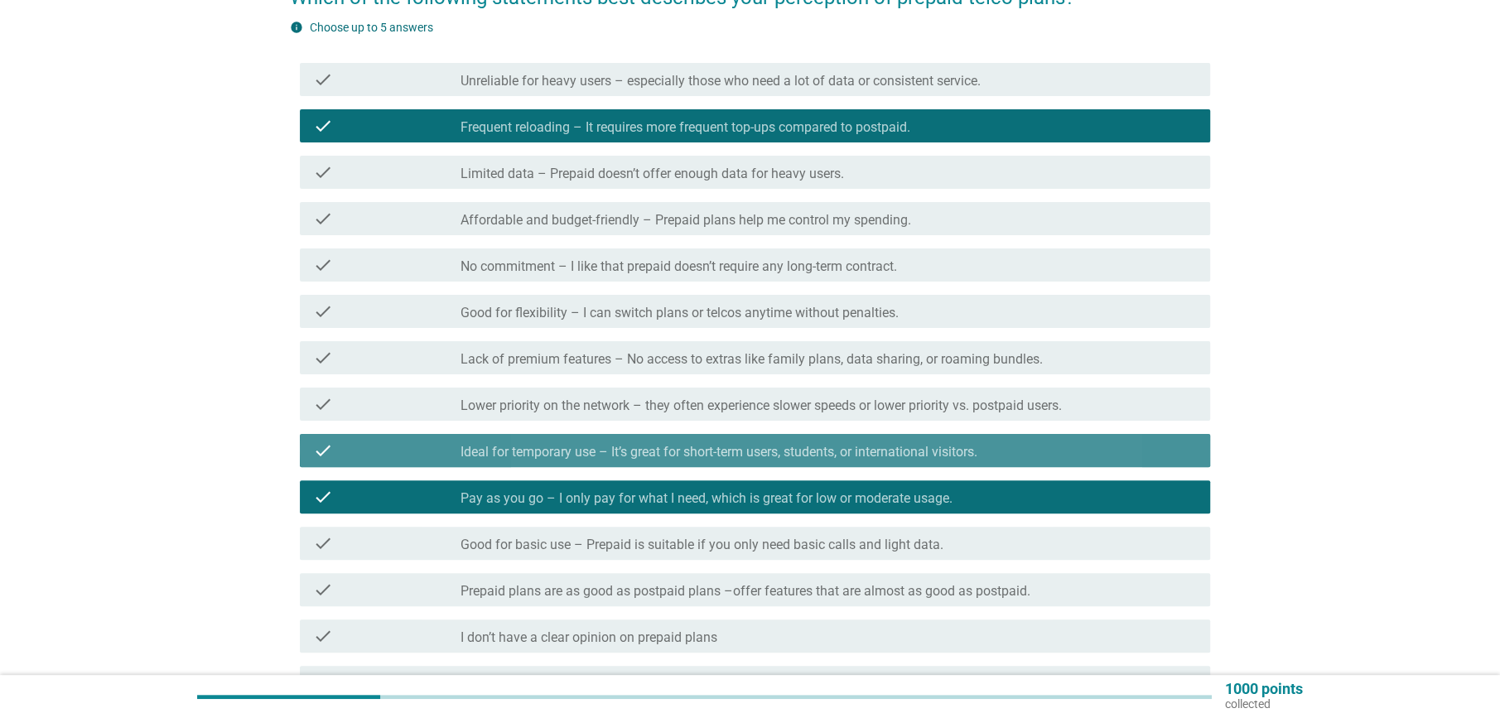
click at [496, 455] on label "Ideal for temporary use – It’s great for short-term users, students, or interna…" at bounding box center [718, 452] width 517 height 17
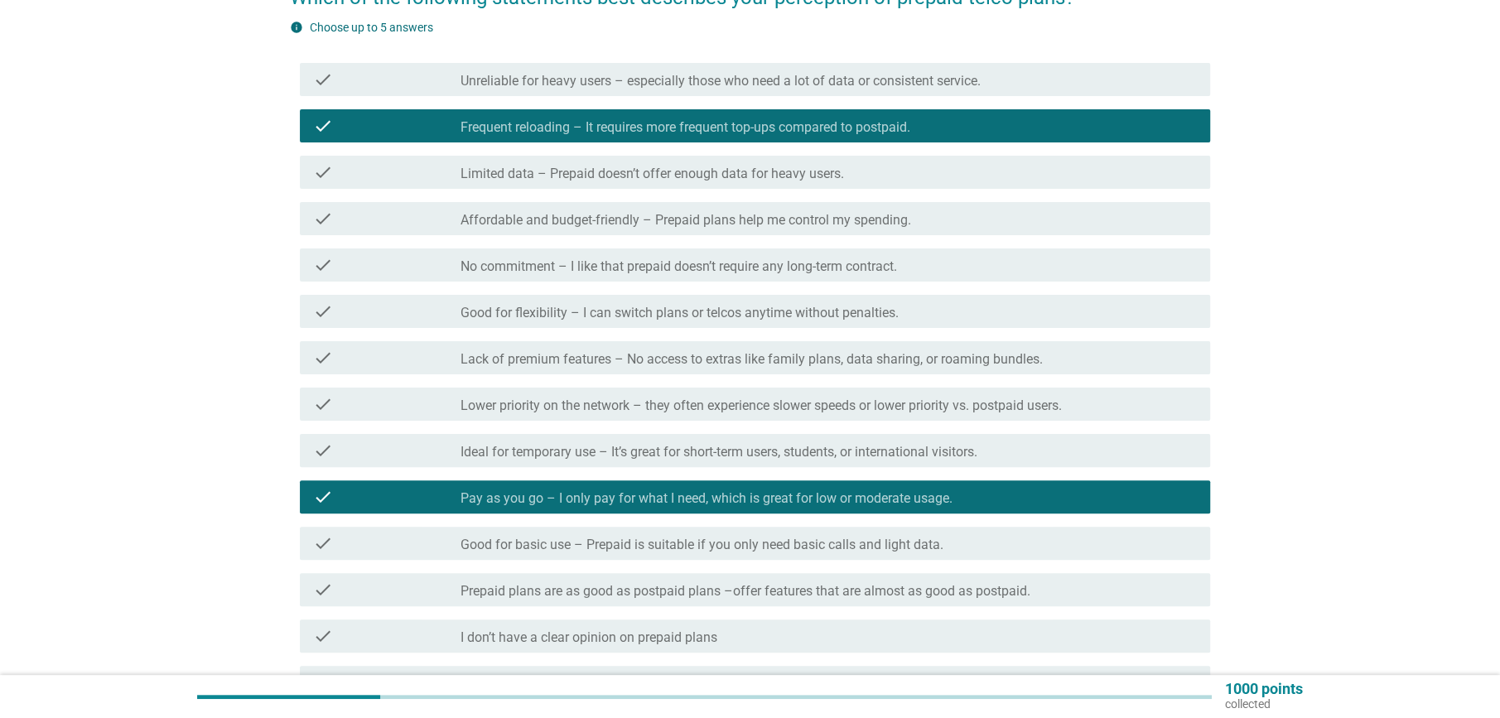
click at [629, 598] on label "Prepaid plans are as good as postpaid plans –offer features that are almost as …" at bounding box center [745, 591] width 570 height 17
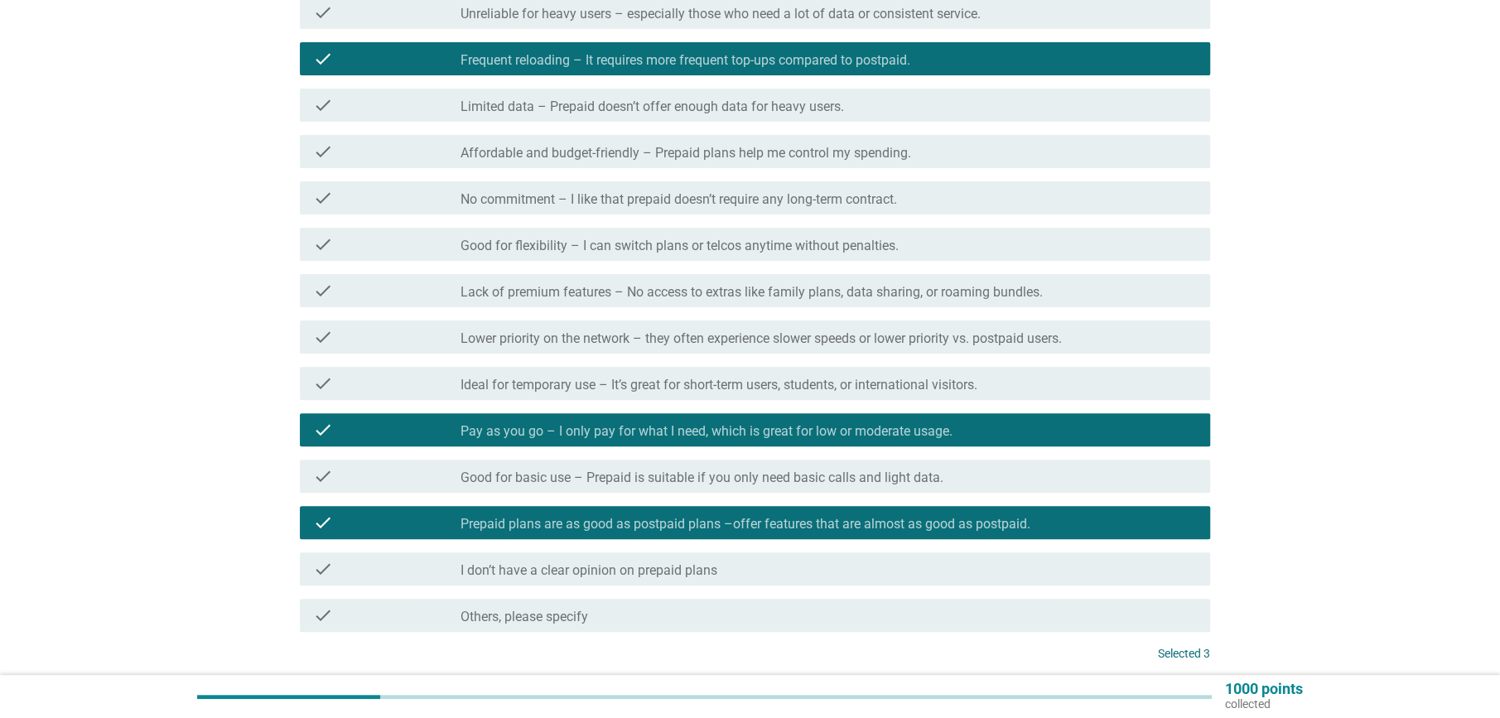
scroll to position [366, 0]
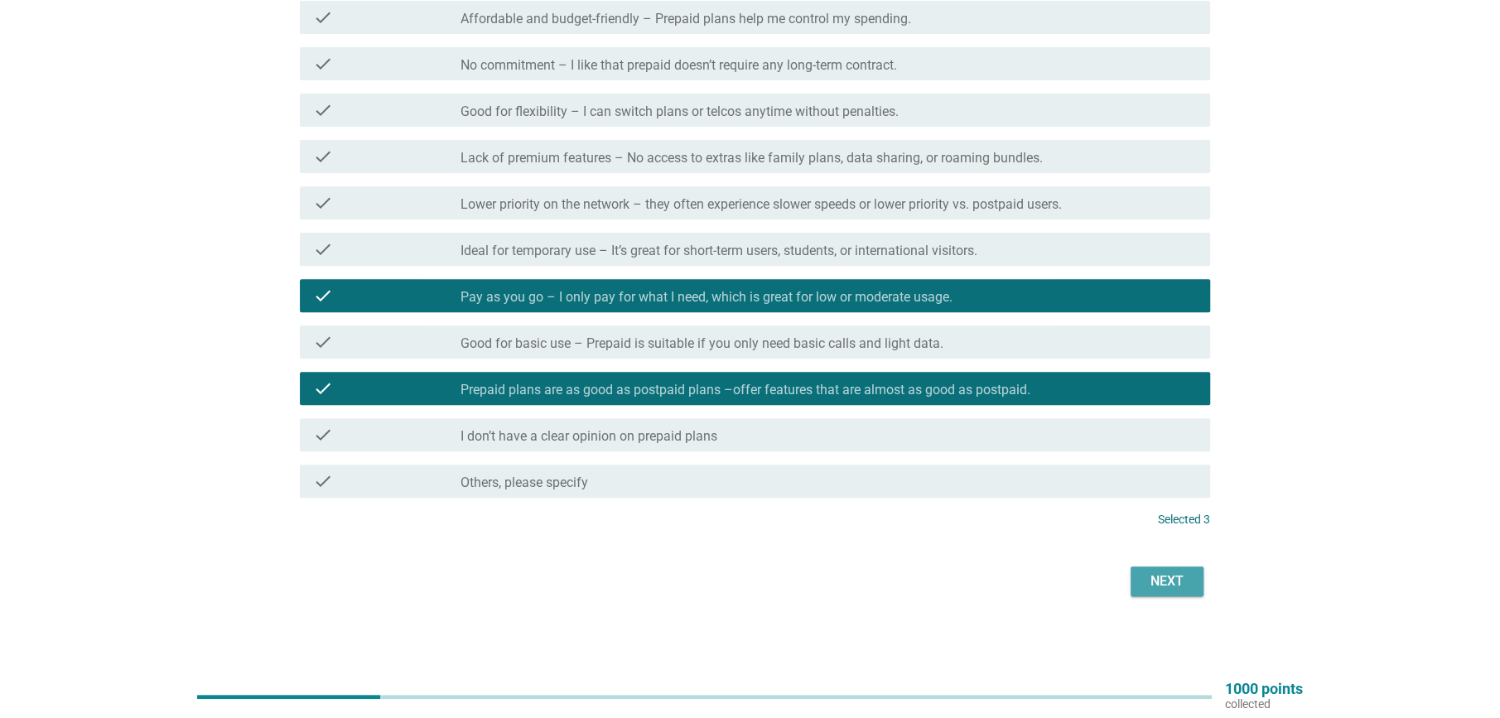
click at [1177, 587] on div "Next" at bounding box center [1166, 581] width 46 height 20
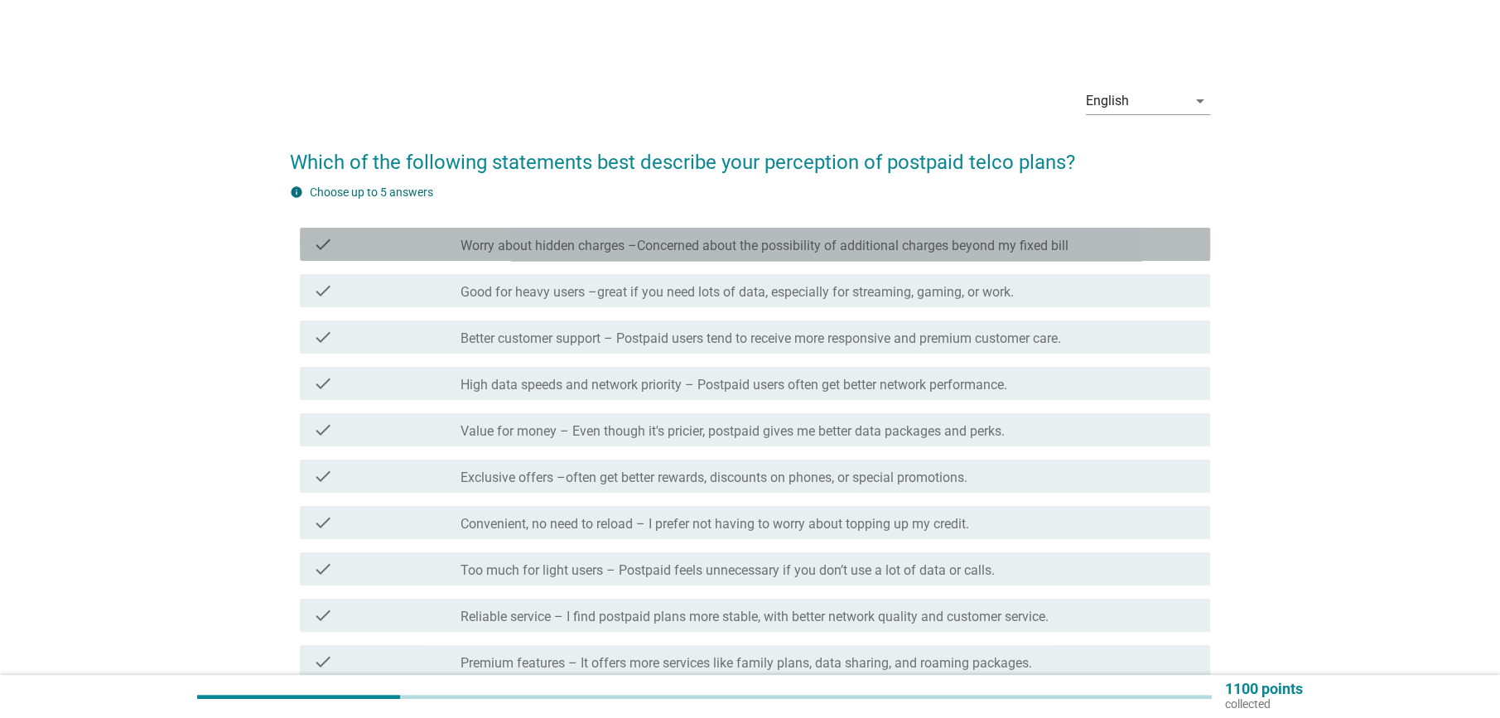
click at [580, 235] on div "check_box_outline_blank Worry about hidden charges –Concerned about the possibi…" at bounding box center [828, 244] width 736 height 20
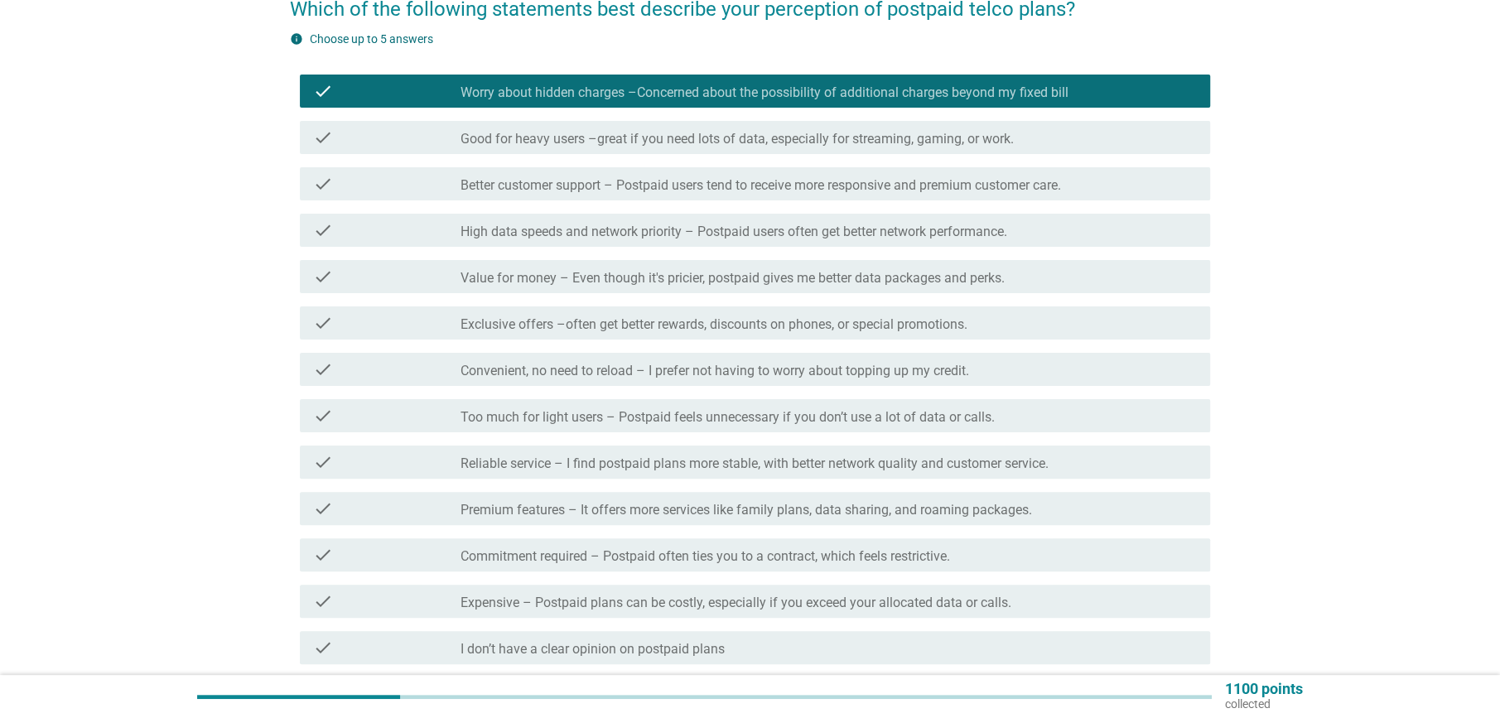
scroll to position [165, 0]
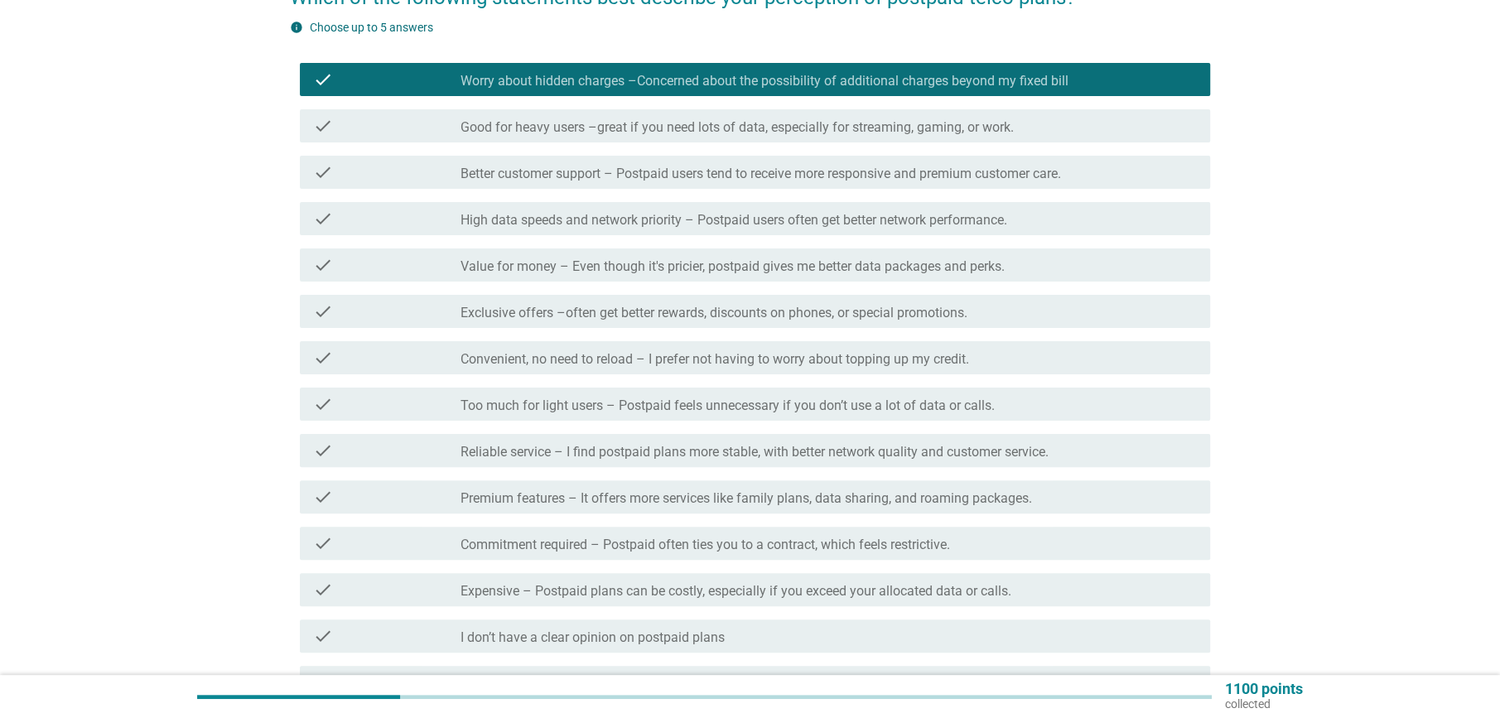
click at [636, 359] on label "Convenient, no need to reload – I prefer not having to worry about topping up m…" at bounding box center [714, 359] width 508 height 17
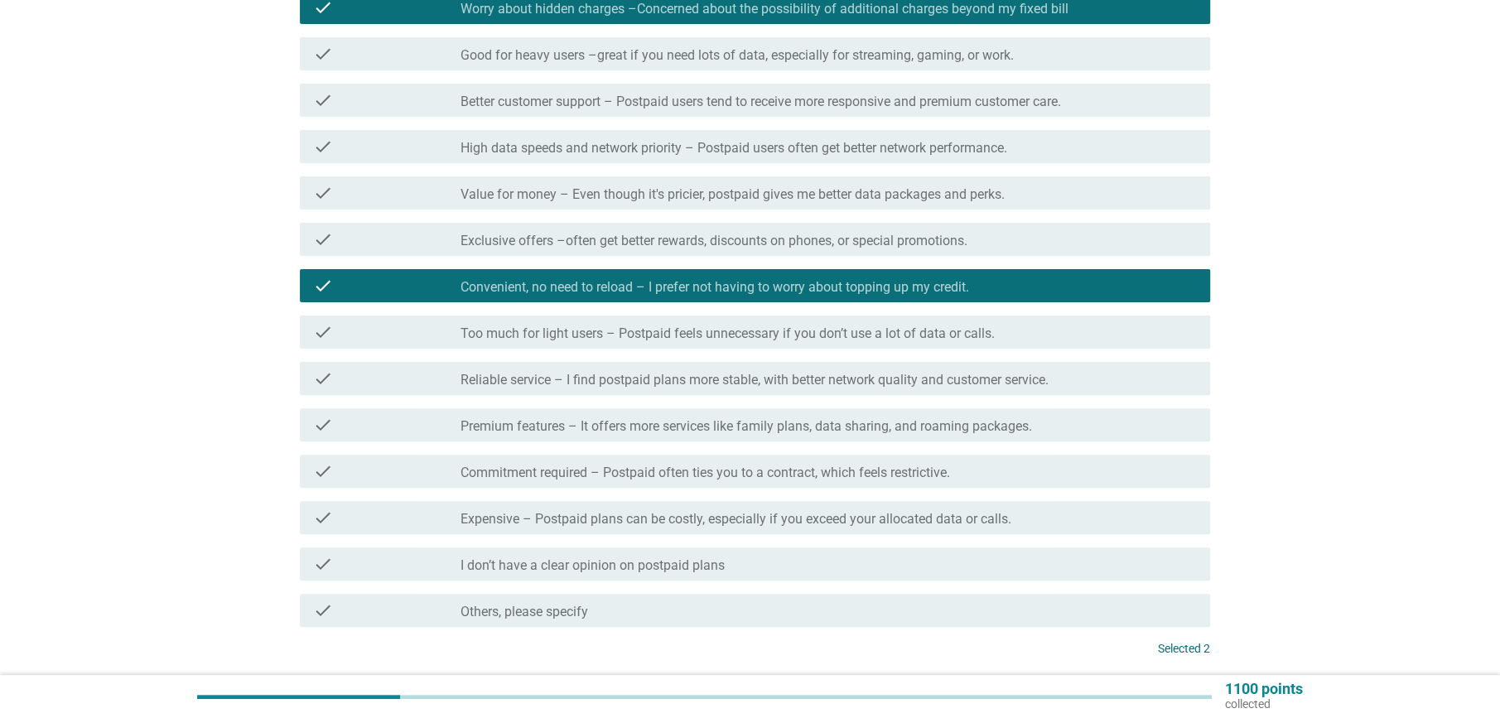
scroll to position [331, 0]
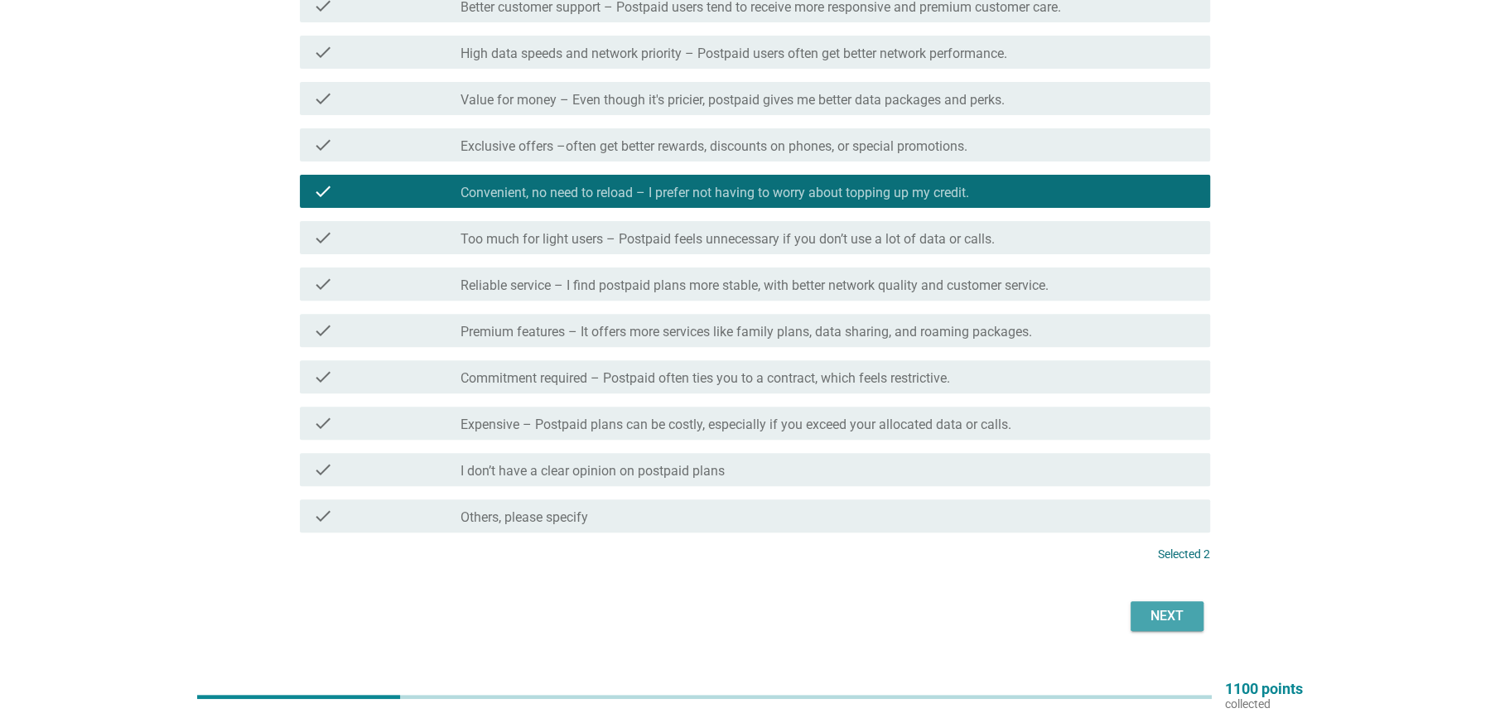
click at [1164, 622] on div "Next" at bounding box center [1166, 616] width 46 height 20
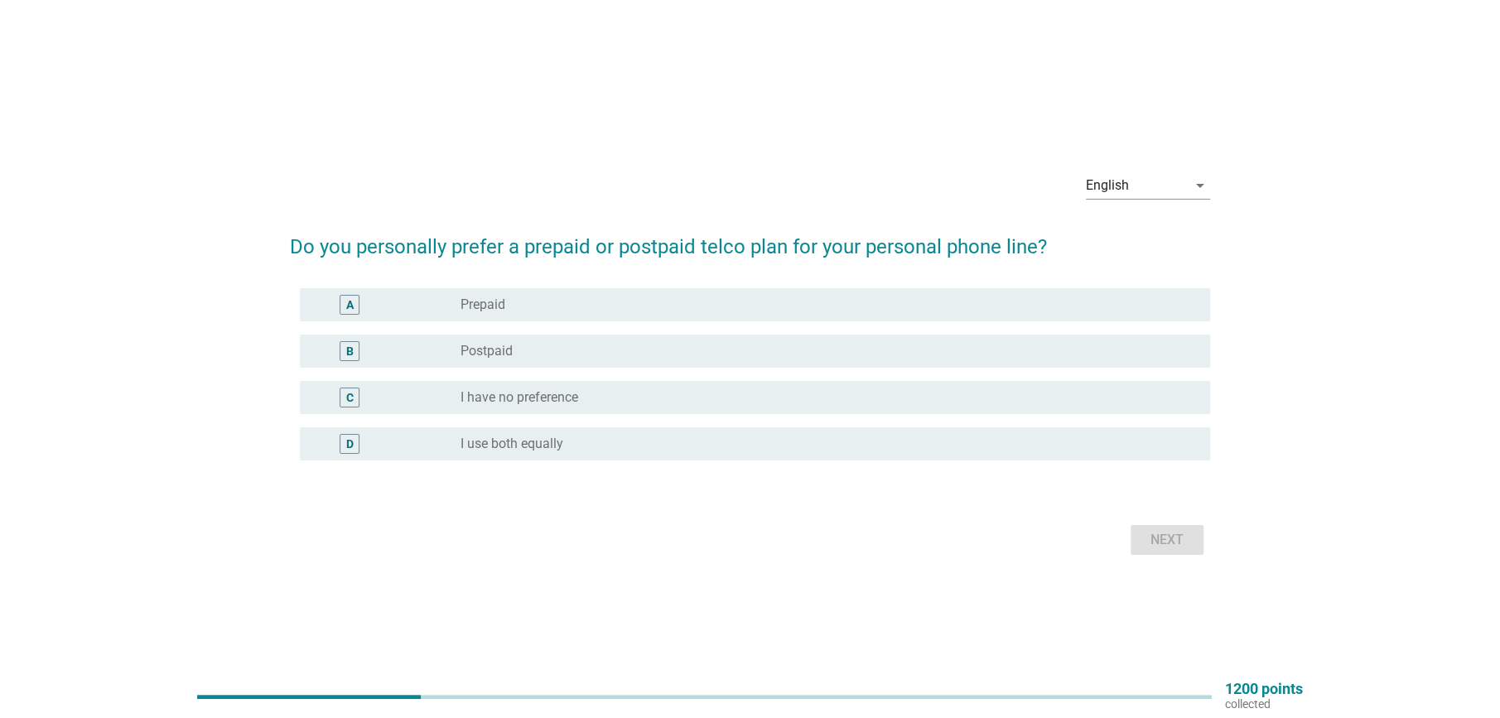
click at [505, 354] on label "Postpaid" at bounding box center [486, 351] width 52 height 17
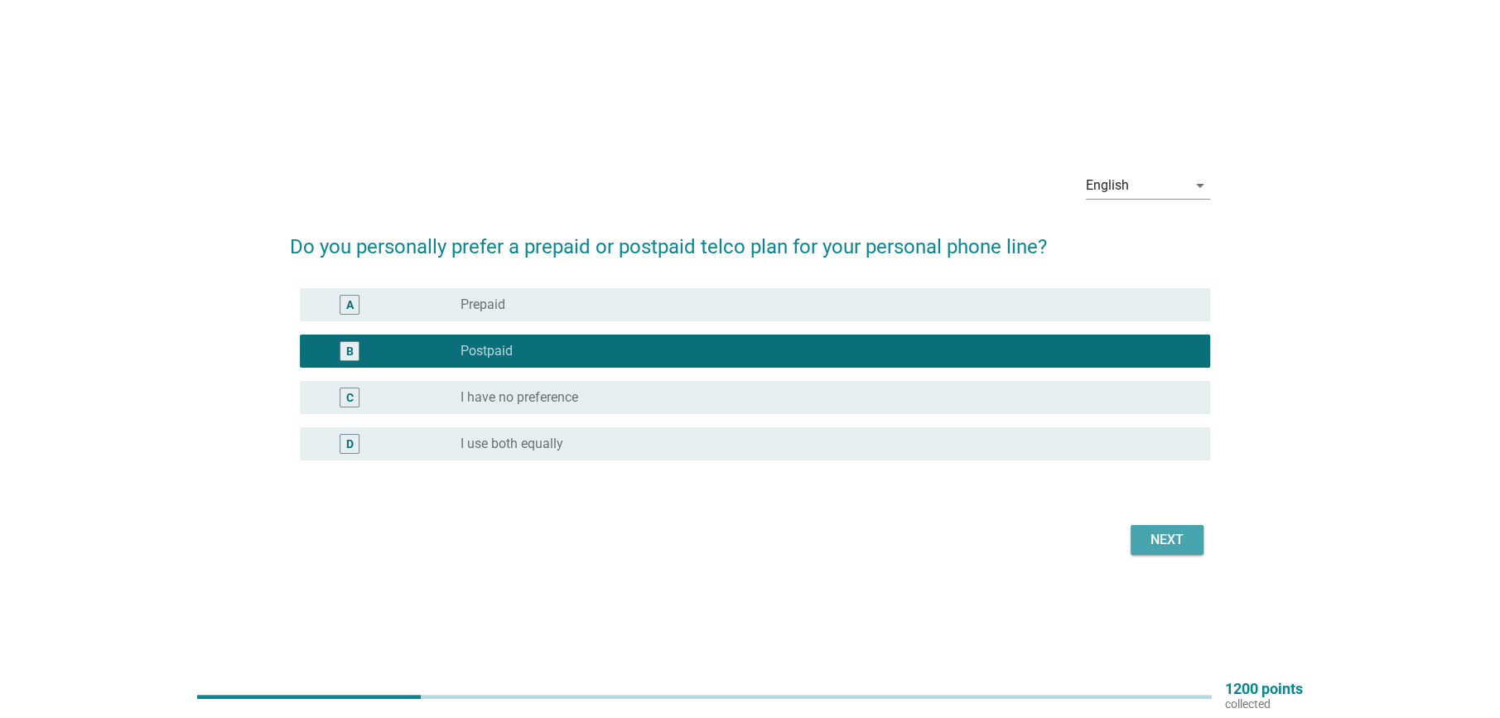
click at [1156, 541] on div "Next" at bounding box center [1166, 540] width 46 height 20
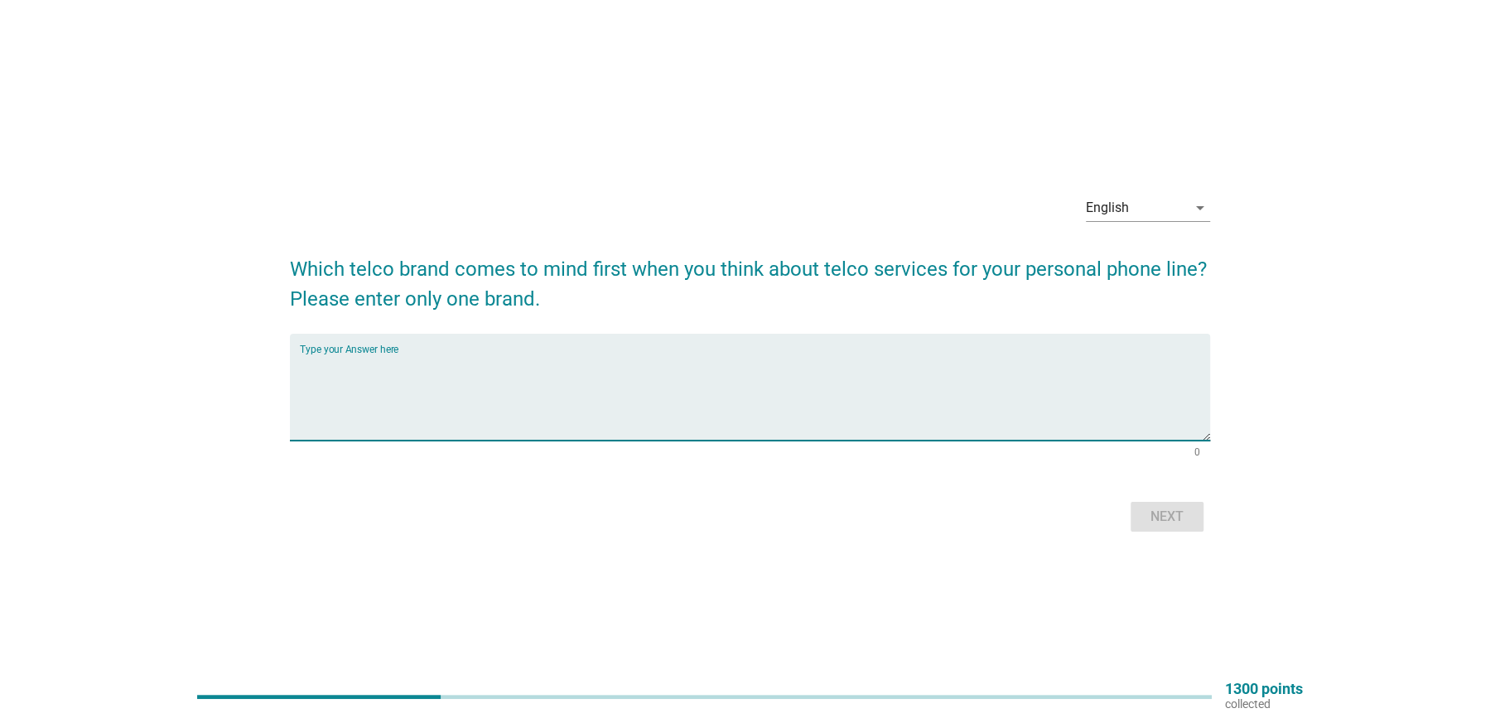
click at [619, 396] on textarea "Type your Answer here" at bounding box center [755, 397] width 910 height 87
type textarea "U mobile"
click at [1153, 517] on div "Next" at bounding box center [1166, 517] width 46 height 20
click at [526, 392] on textarea "Type your Answer here" at bounding box center [755, 397] width 910 height 87
type textarea "Maxis"
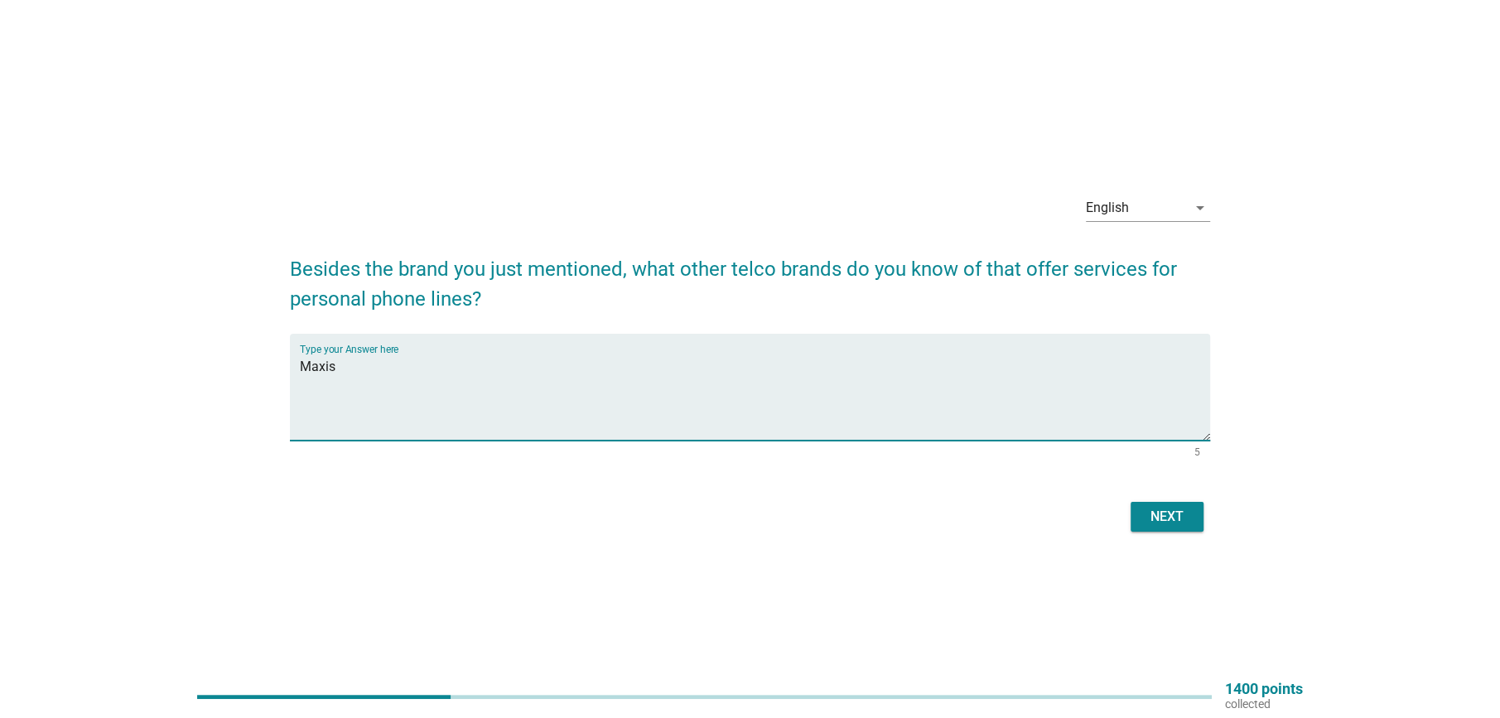
click at [1177, 509] on div "Next" at bounding box center [1166, 517] width 46 height 20
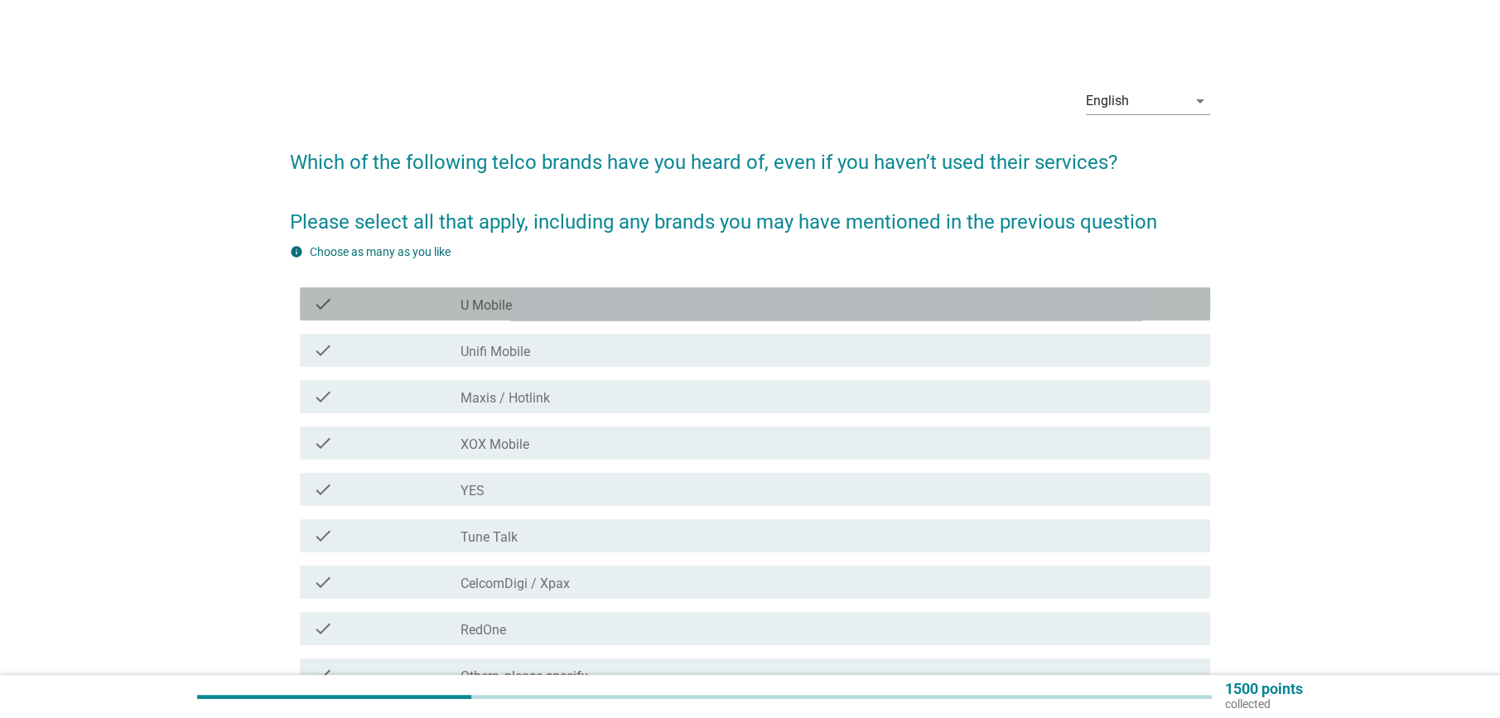
drag, startPoint x: 466, startPoint y: 305, endPoint x: 484, endPoint y: 314, distance: 20.4
click at [466, 306] on label "U Mobile" at bounding box center [485, 305] width 51 height 17
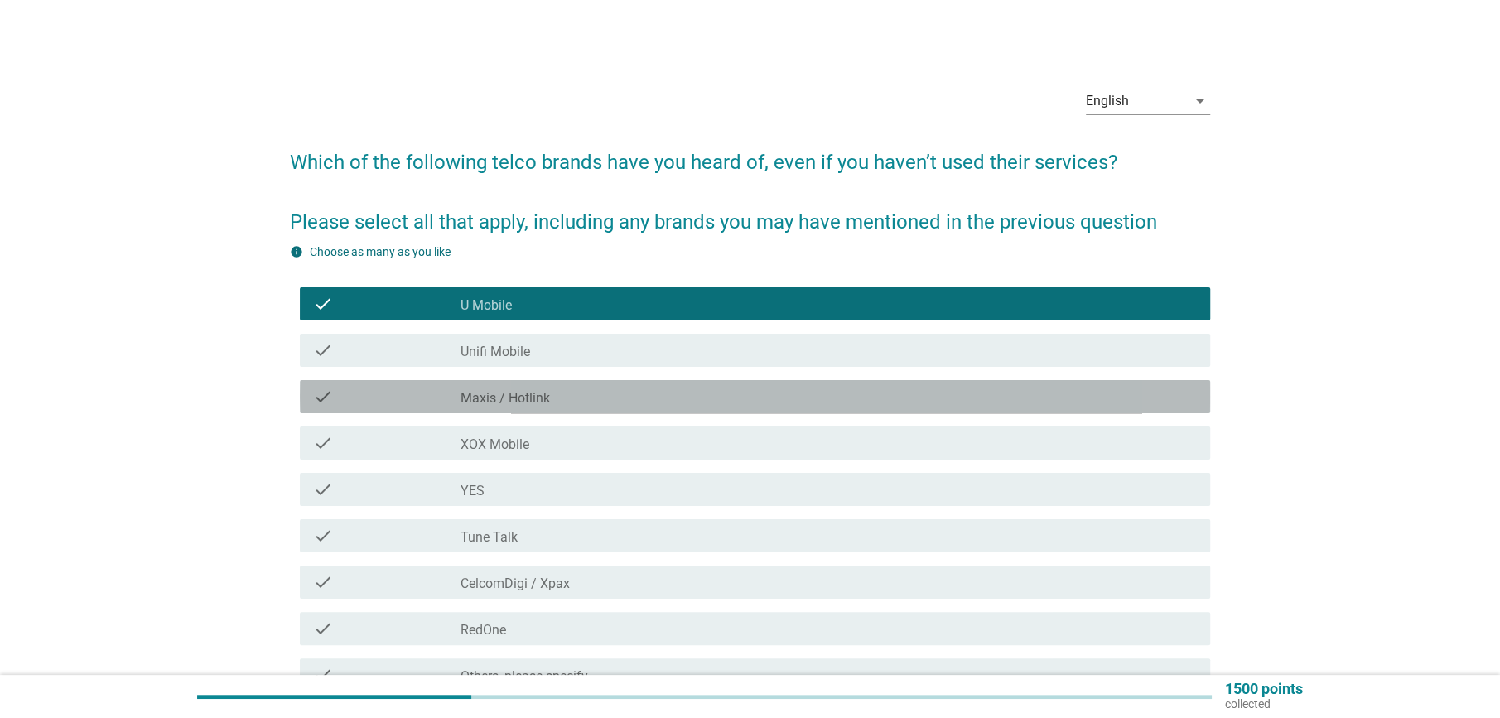
click at [533, 397] on label "Maxis / Hotlink" at bounding box center [504, 398] width 89 height 17
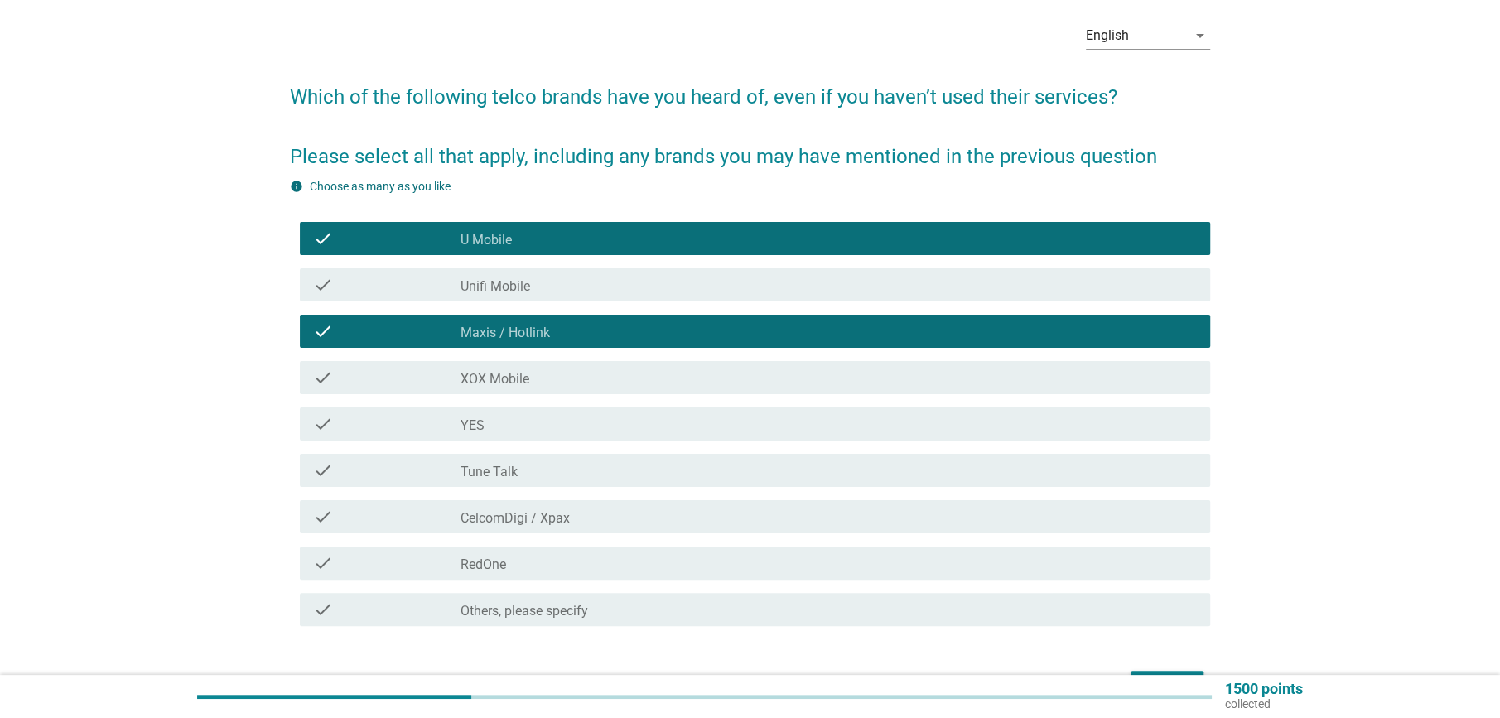
scroll to position [170, 0]
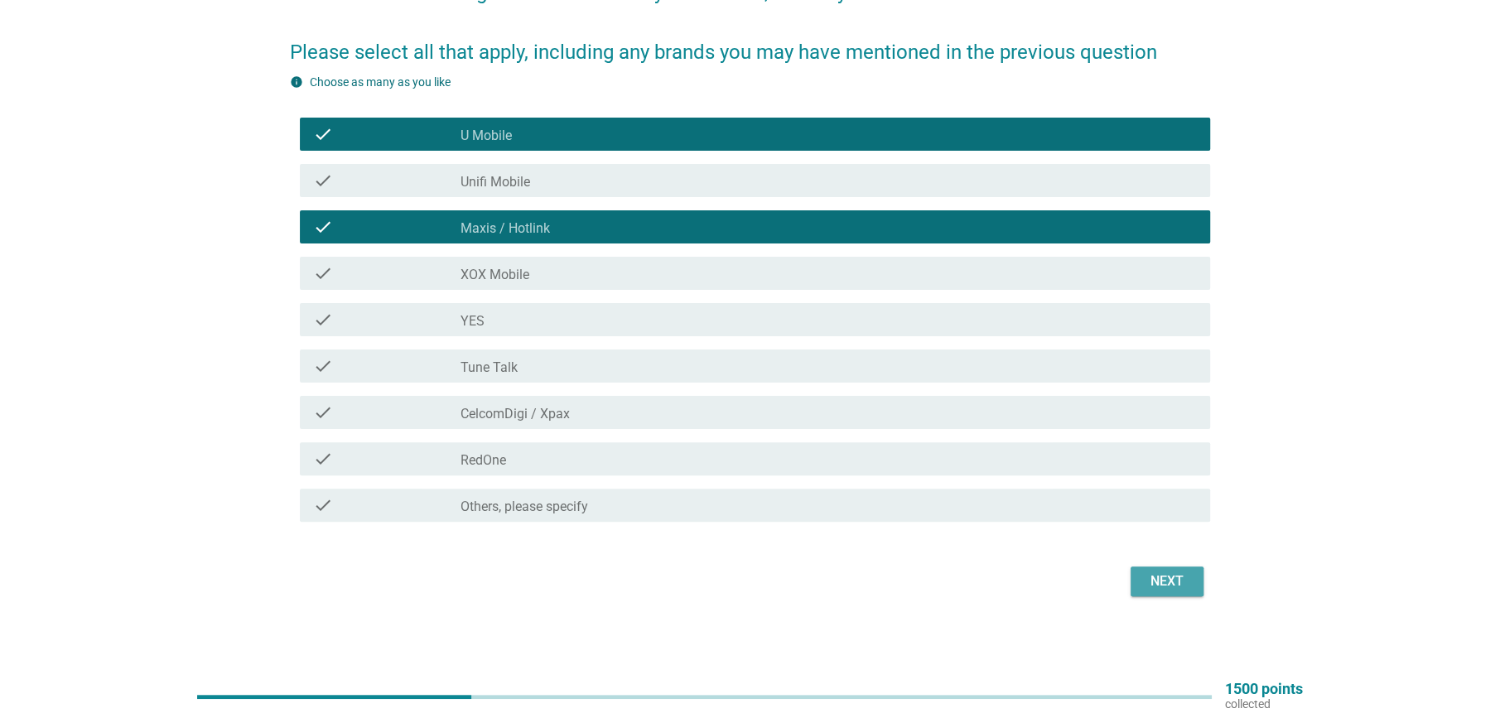
click at [1177, 577] on div "Next" at bounding box center [1166, 581] width 46 height 20
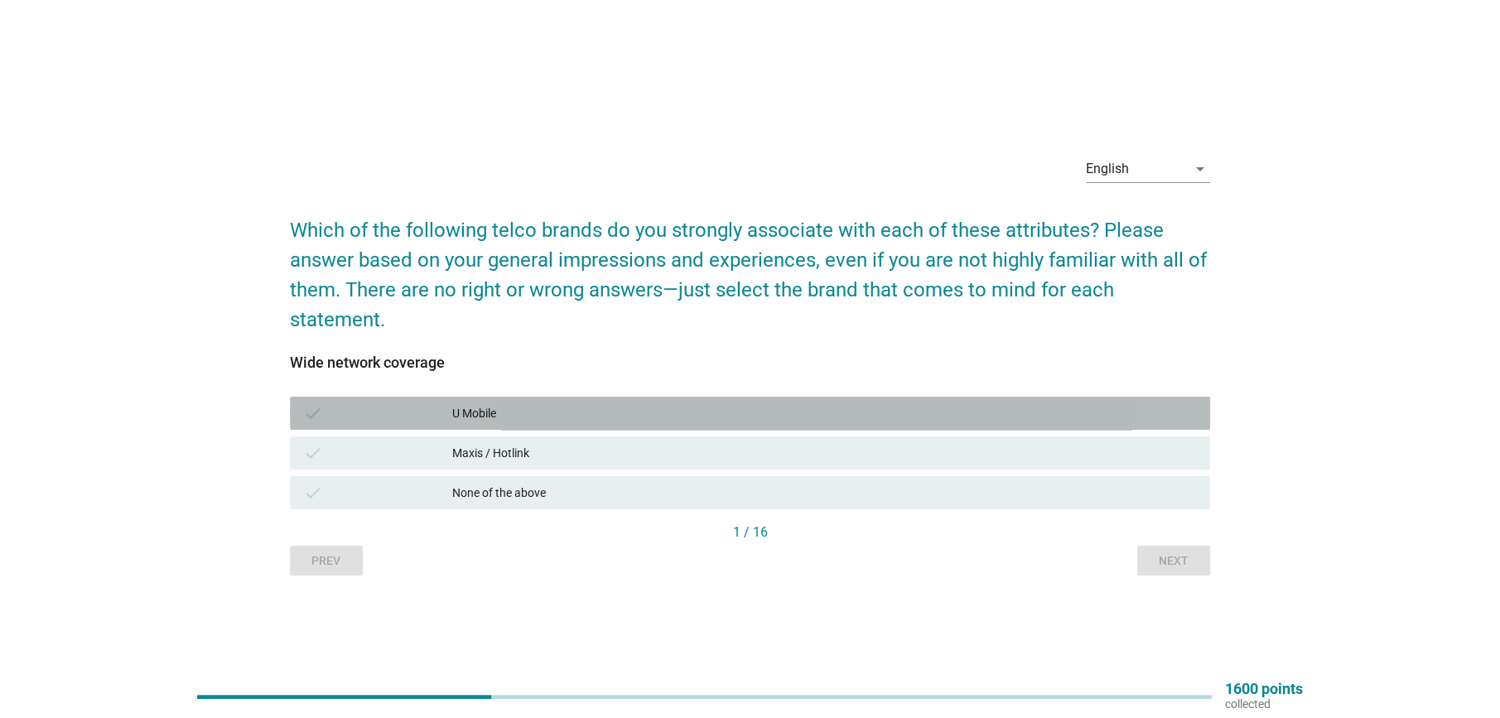
click at [560, 408] on div "U Mobile" at bounding box center [824, 413] width 744 height 20
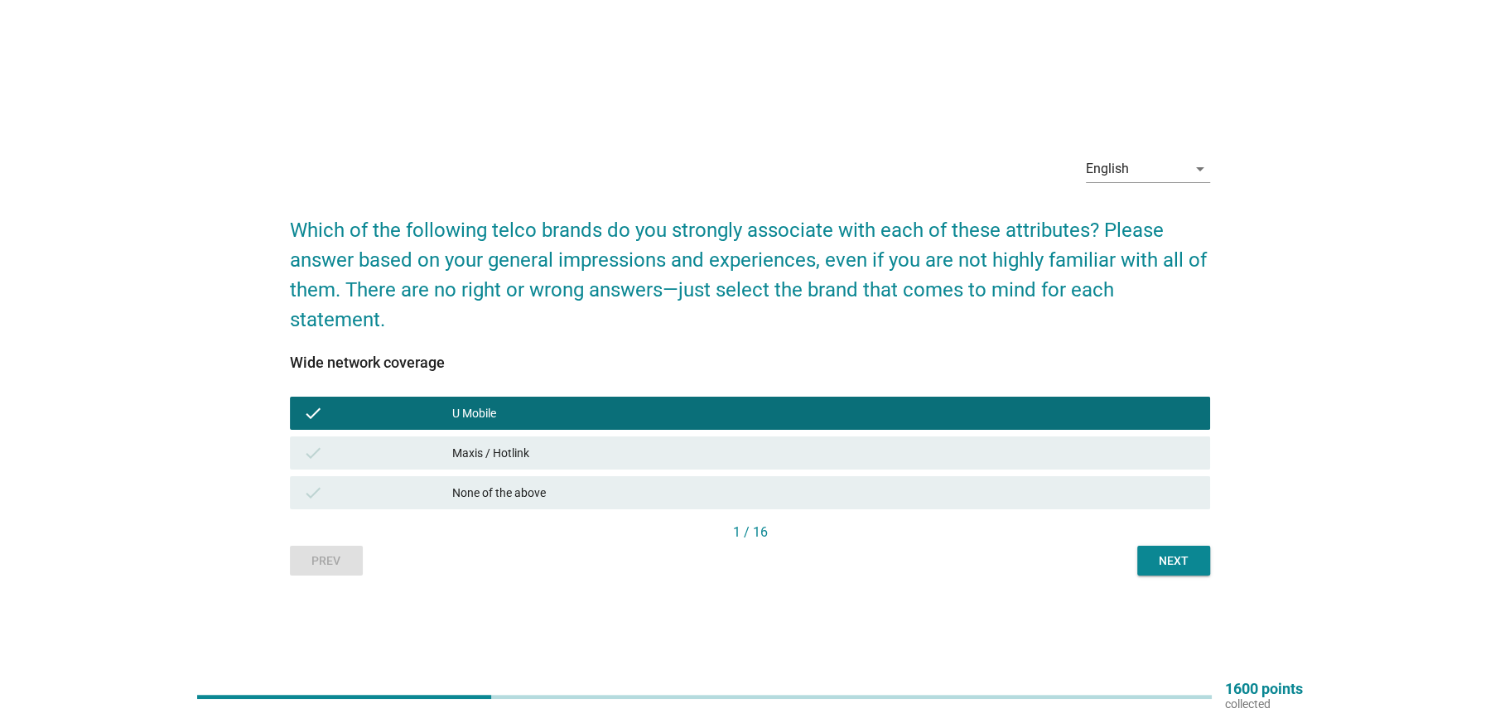
click at [1183, 559] on div "Next" at bounding box center [1173, 560] width 46 height 17
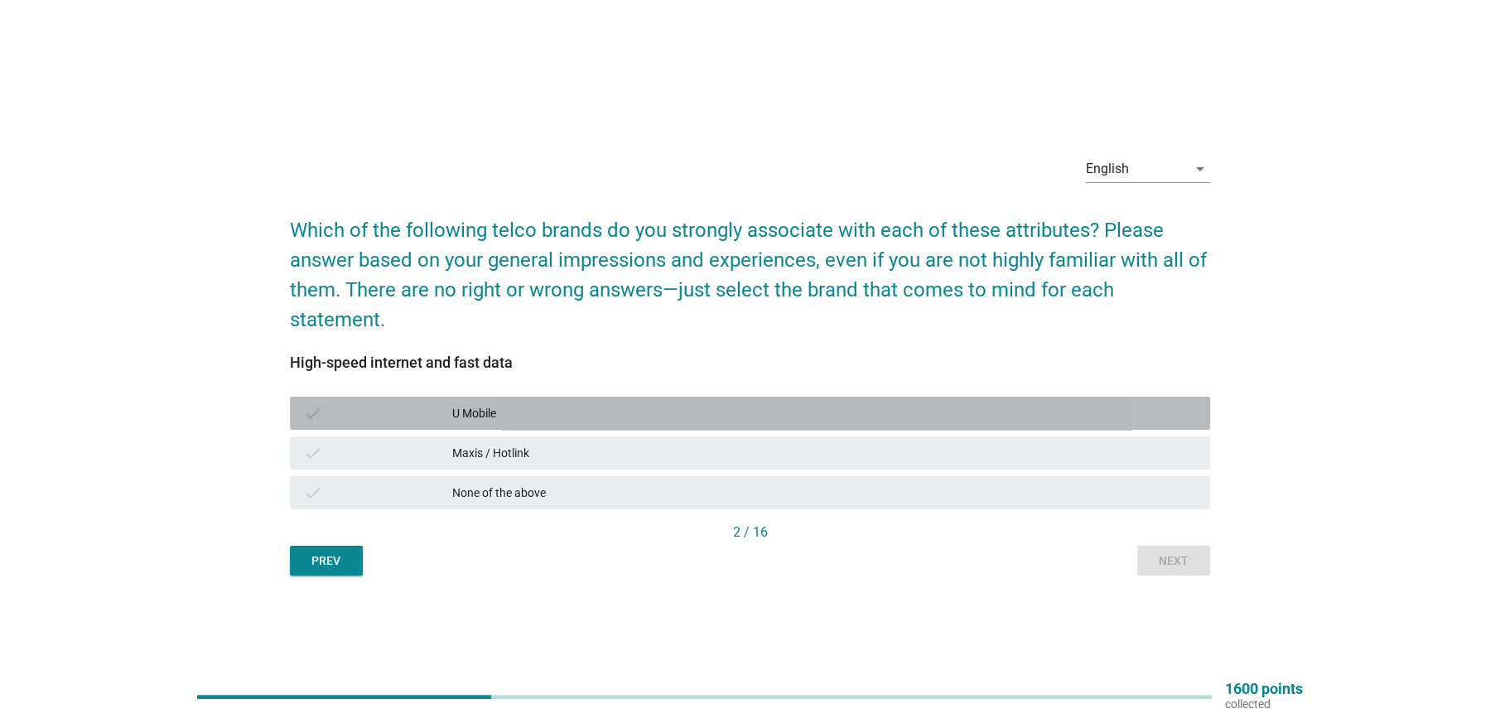
click at [571, 417] on div "U Mobile" at bounding box center [824, 413] width 744 height 20
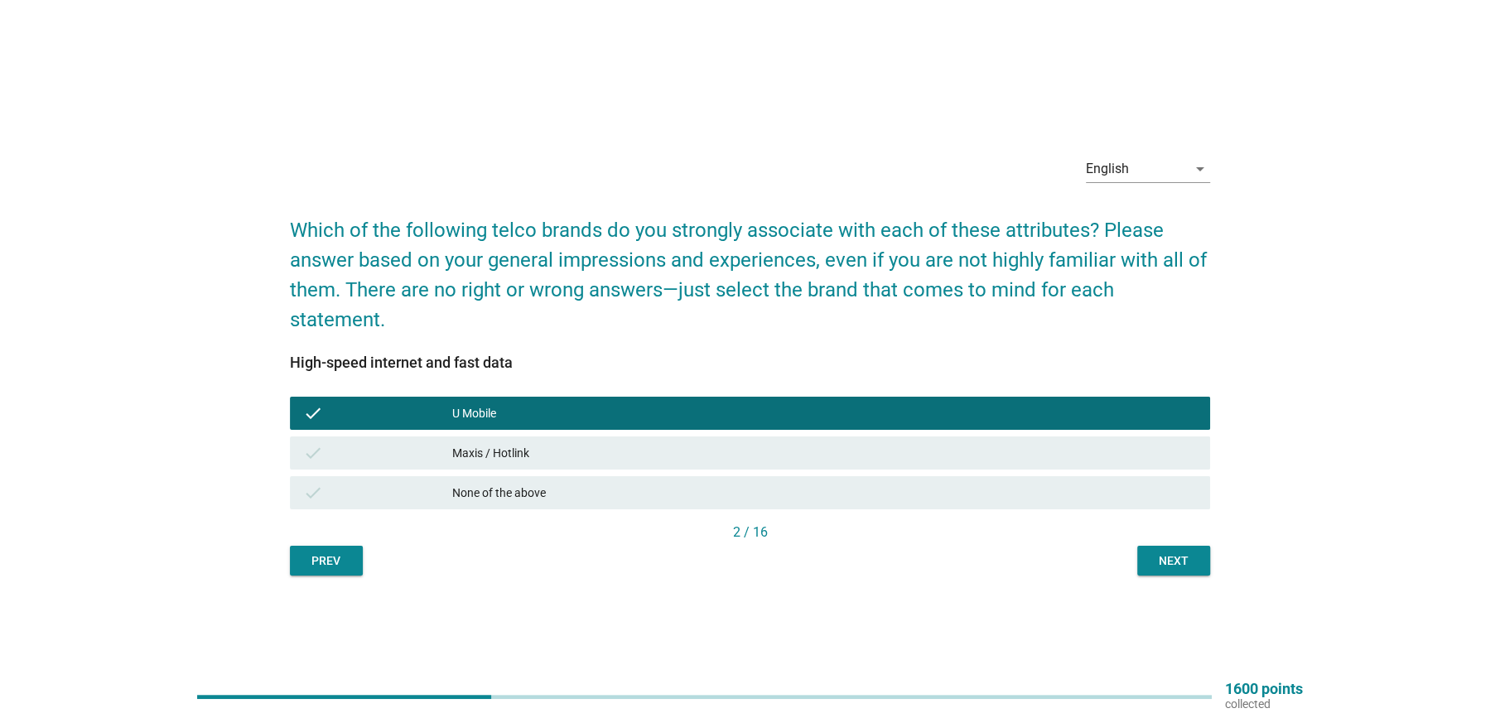
click at [1177, 570] on button "Next" at bounding box center [1173, 561] width 73 height 30
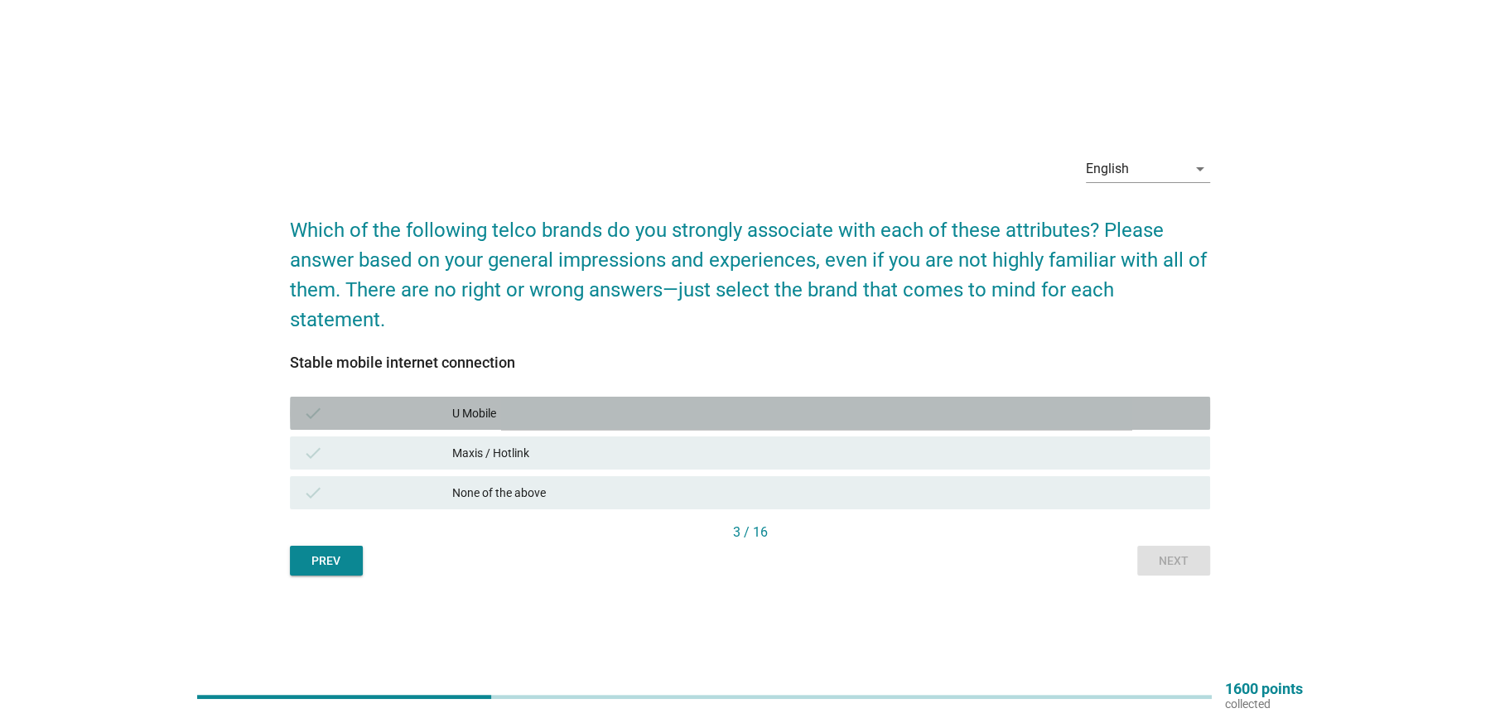
click at [428, 408] on div "check" at bounding box center [377, 413] width 149 height 20
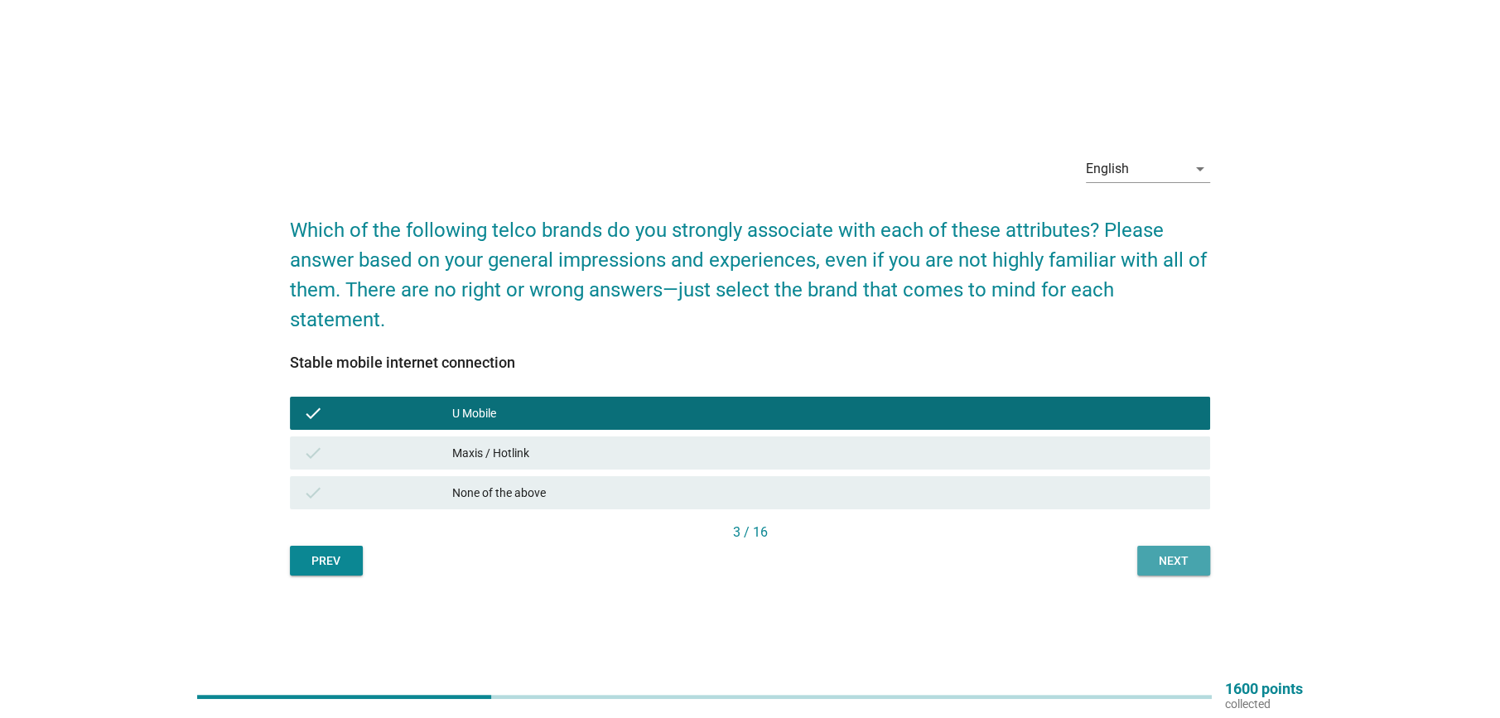
click at [1175, 570] on button "Next" at bounding box center [1173, 561] width 73 height 30
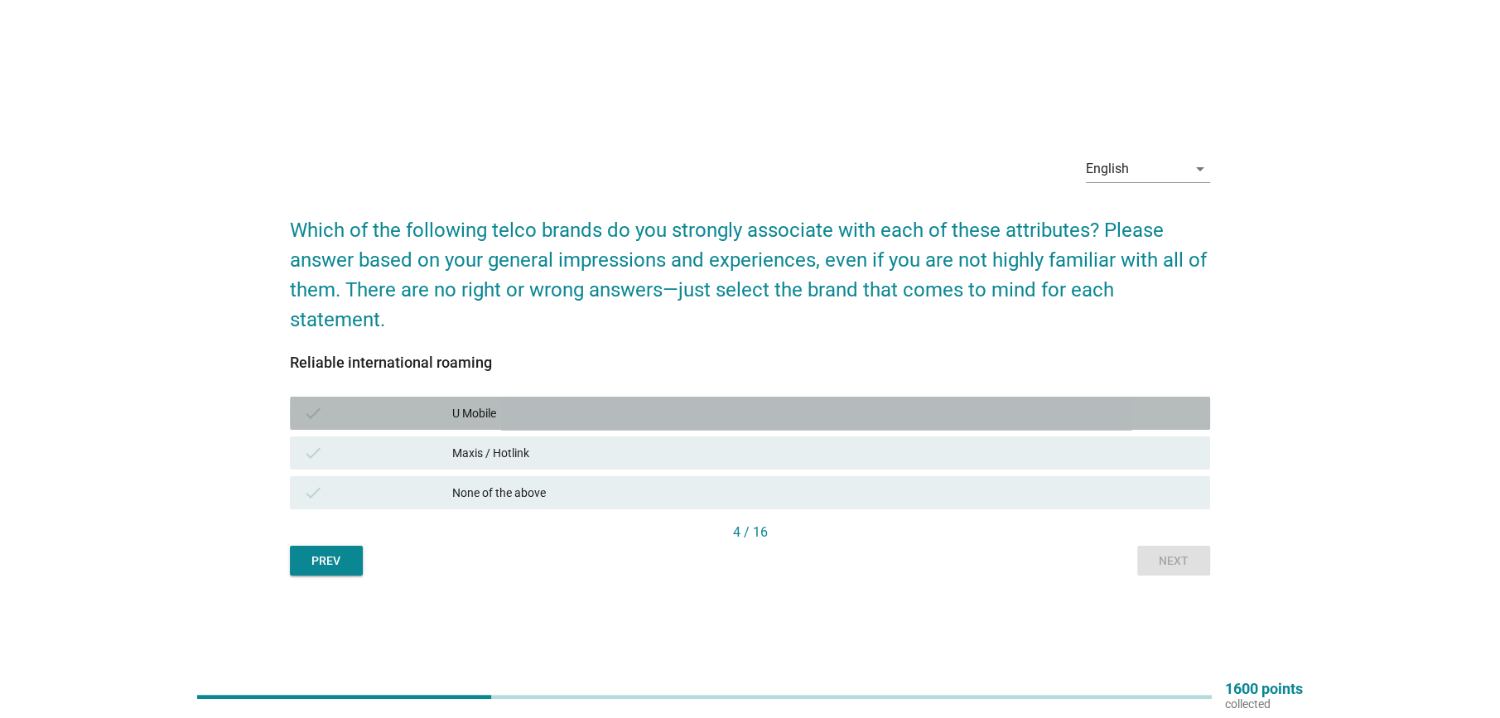
click at [584, 398] on div "check U Mobile" at bounding box center [750, 413] width 920 height 33
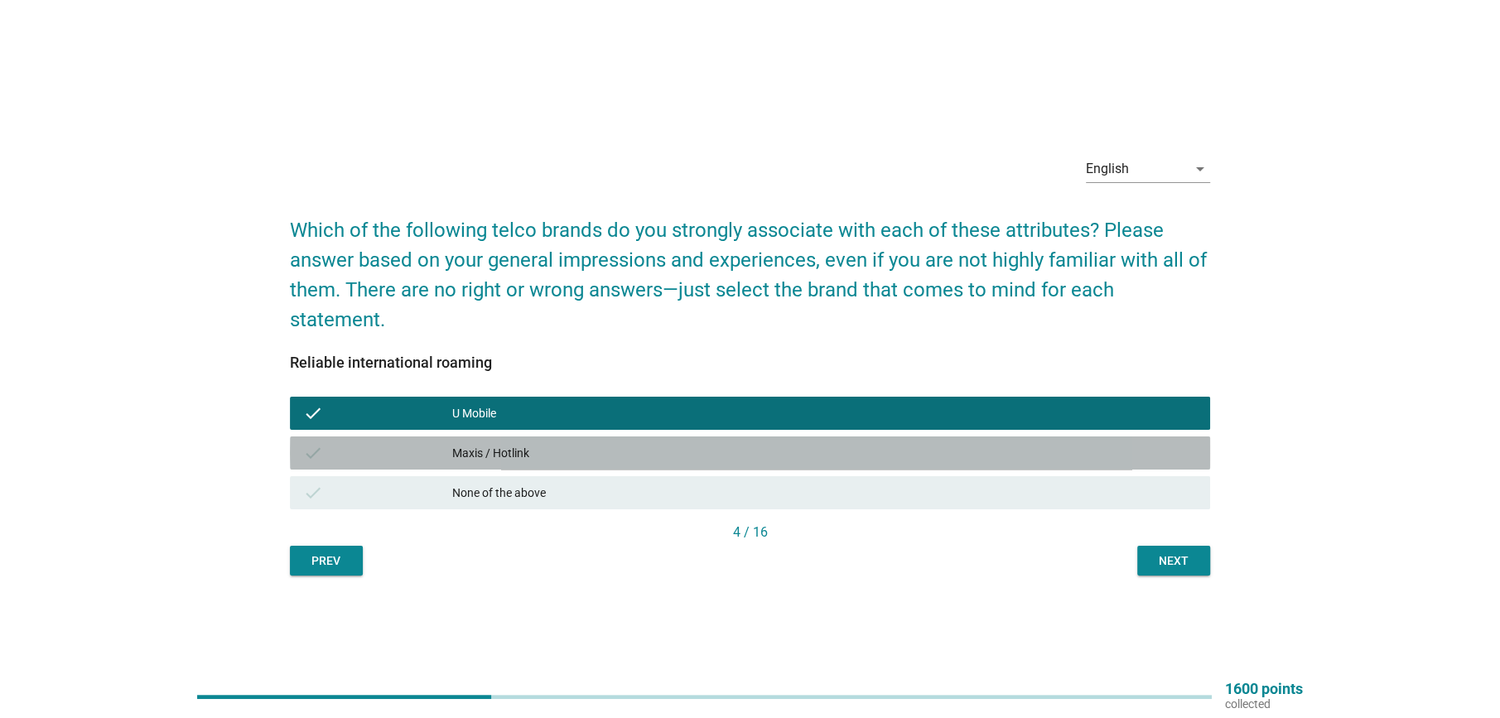
click at [575, 436] on div "check Maxis / Hotlink" at bounding box center [750, 452] width 920 height 33
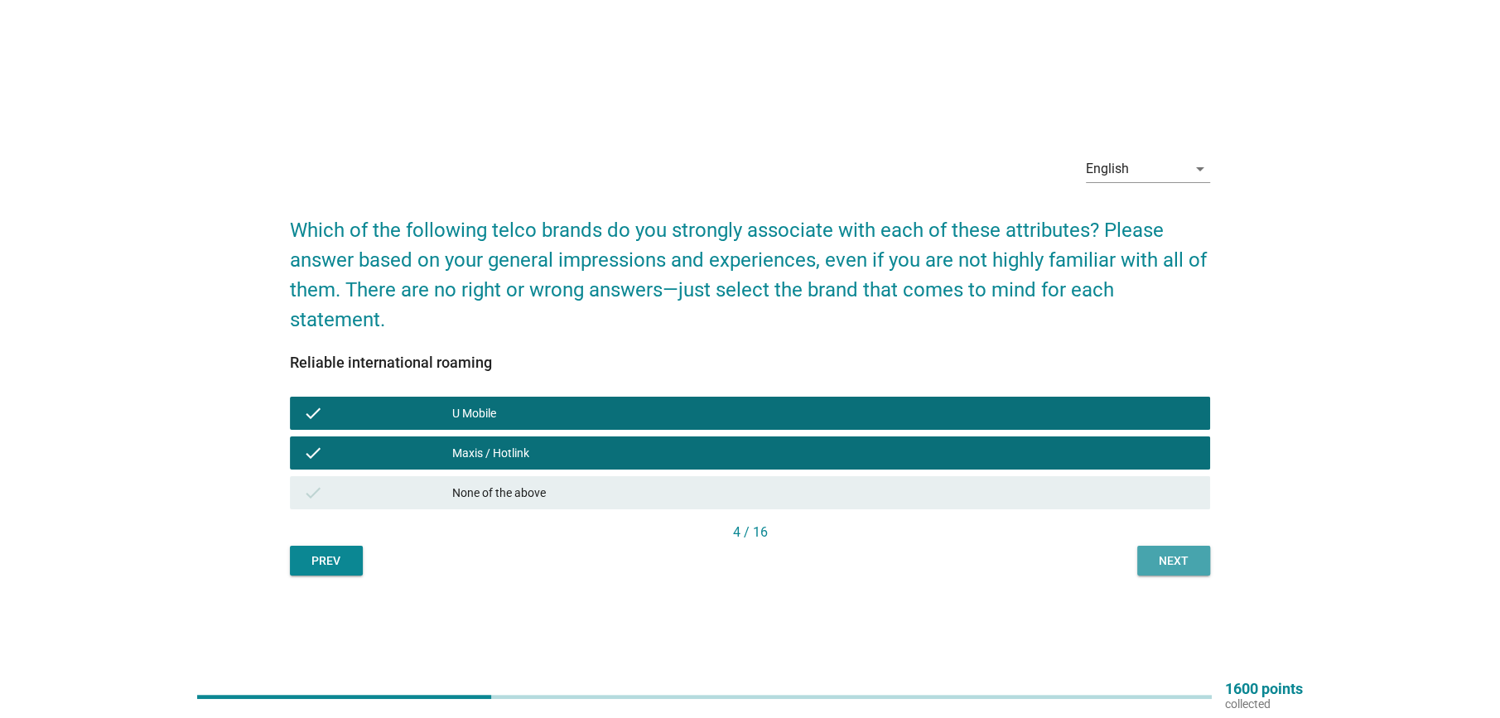
click at [1165, 556] on div "Next" at bounding box center [1173, 560] width 46 height 17
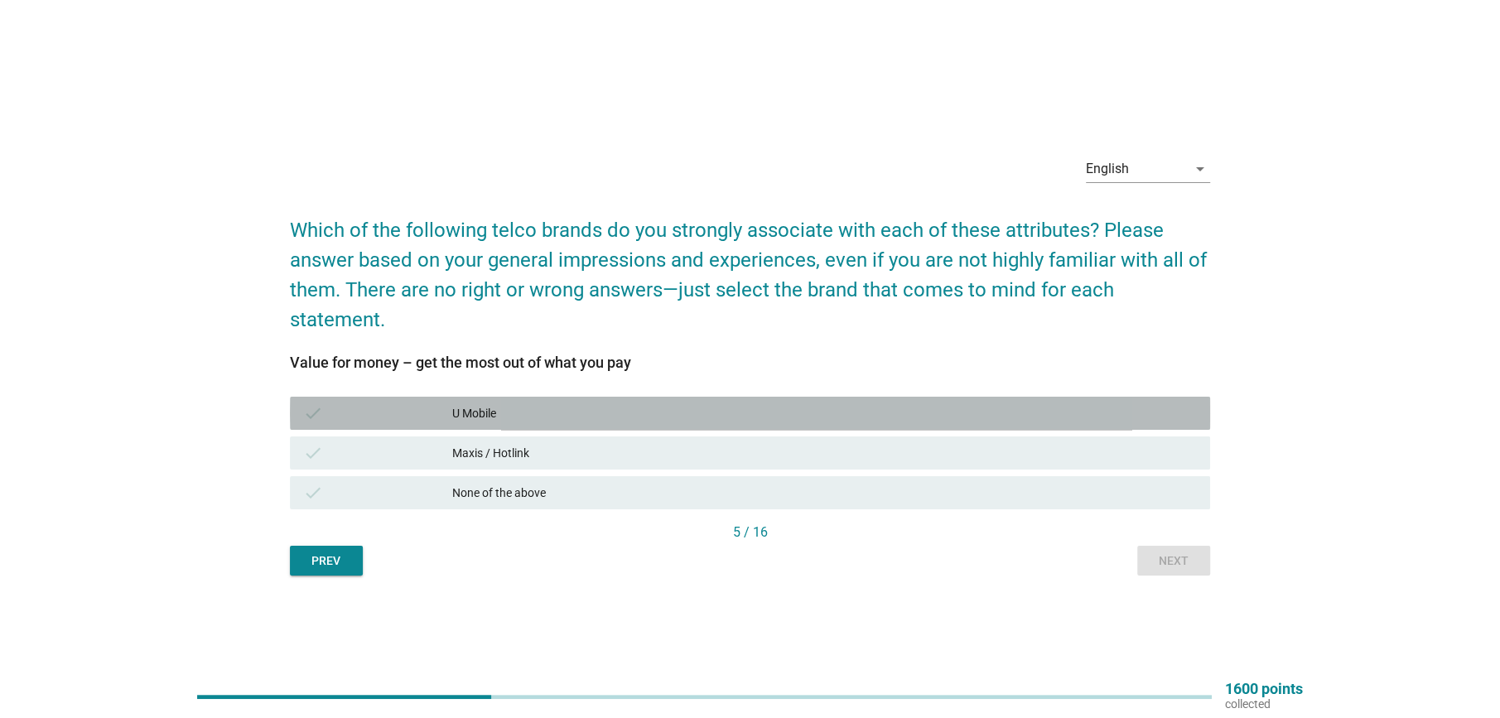
click at [532, 426] on div "check U Mobile" at bounding box center [750, 413] width 920 height 33
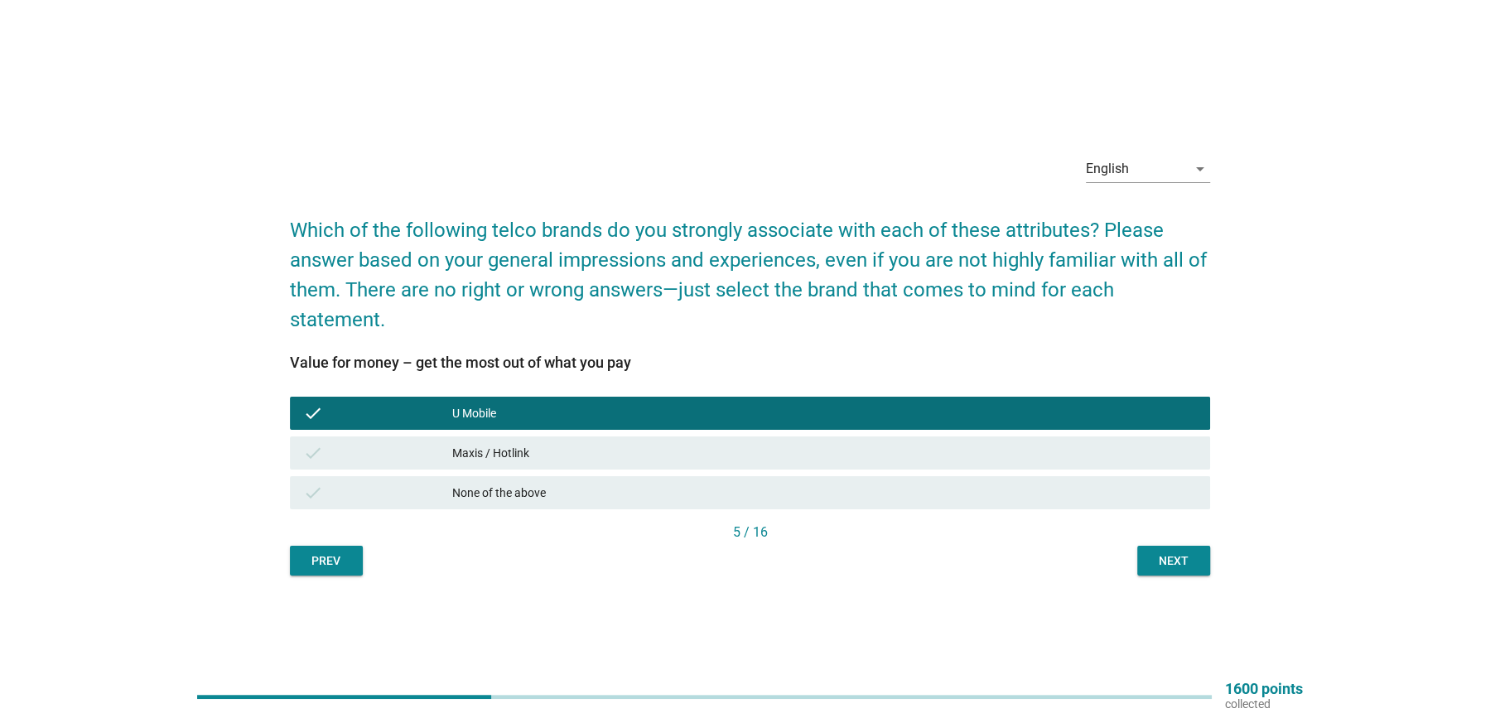
click at [527, 449] on div "Maxis / Hotlink" at bounding box center [824, 453] width 744 height 20
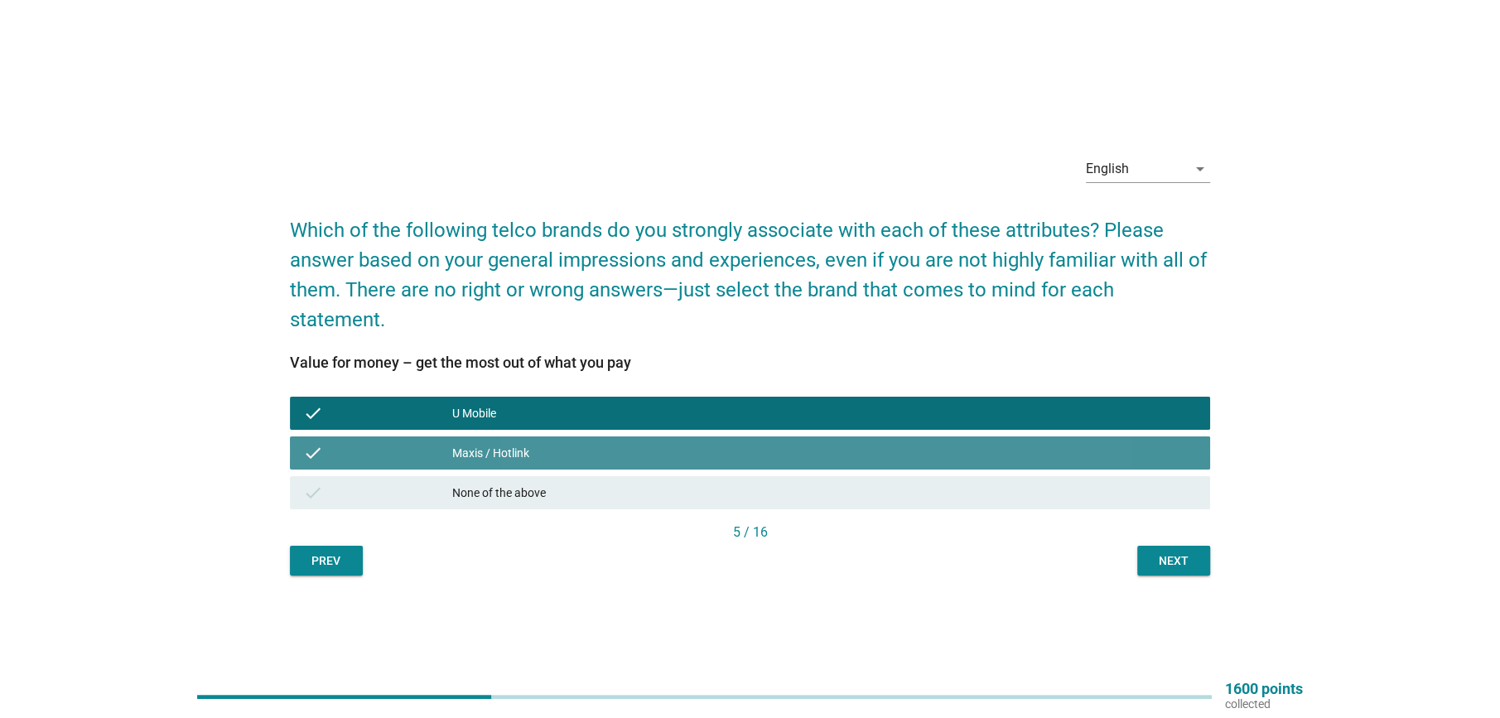
click at [527, 449] on div "Maxis / Hotlink" at bounding box center [824, 453] width 744 height 20
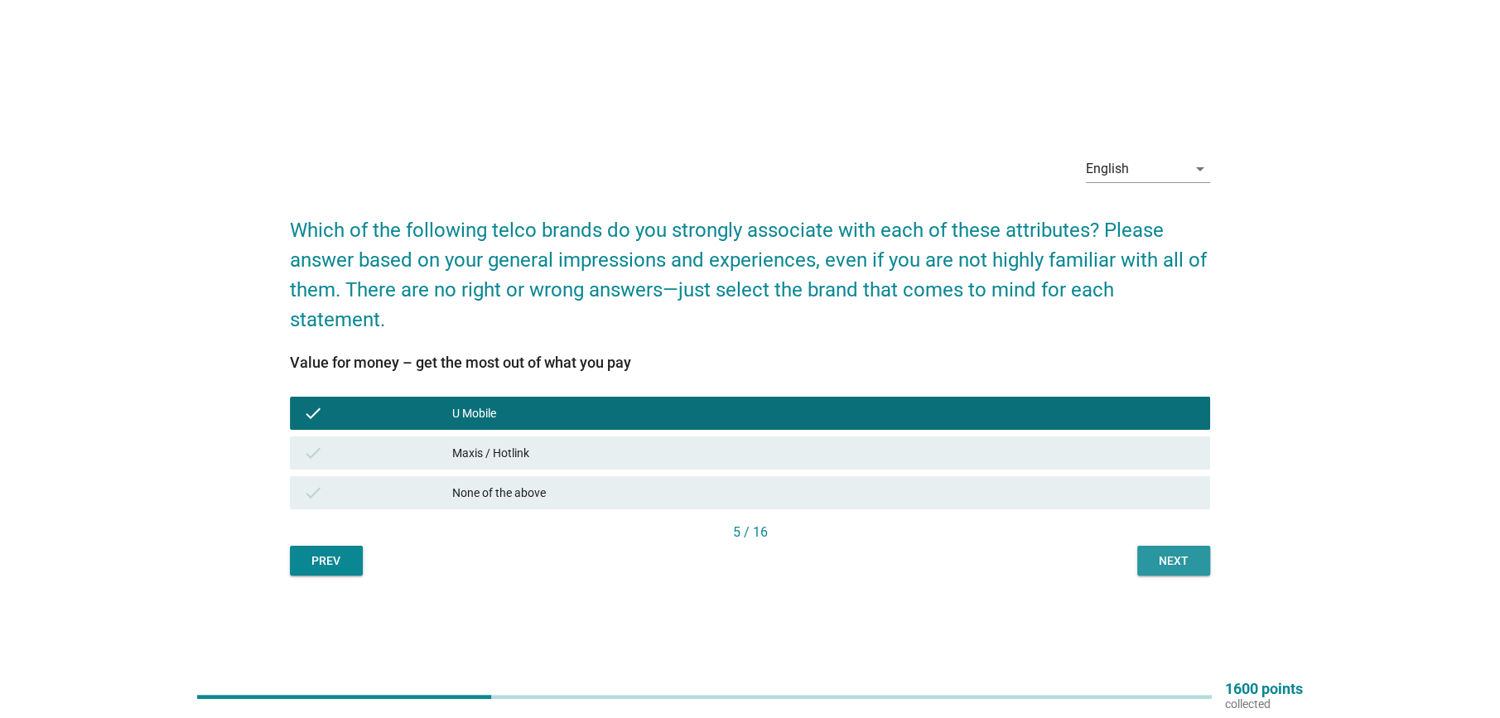
click at [1153, 556] on div "Next" at bounding box center [1173, 560] width 46 height 17
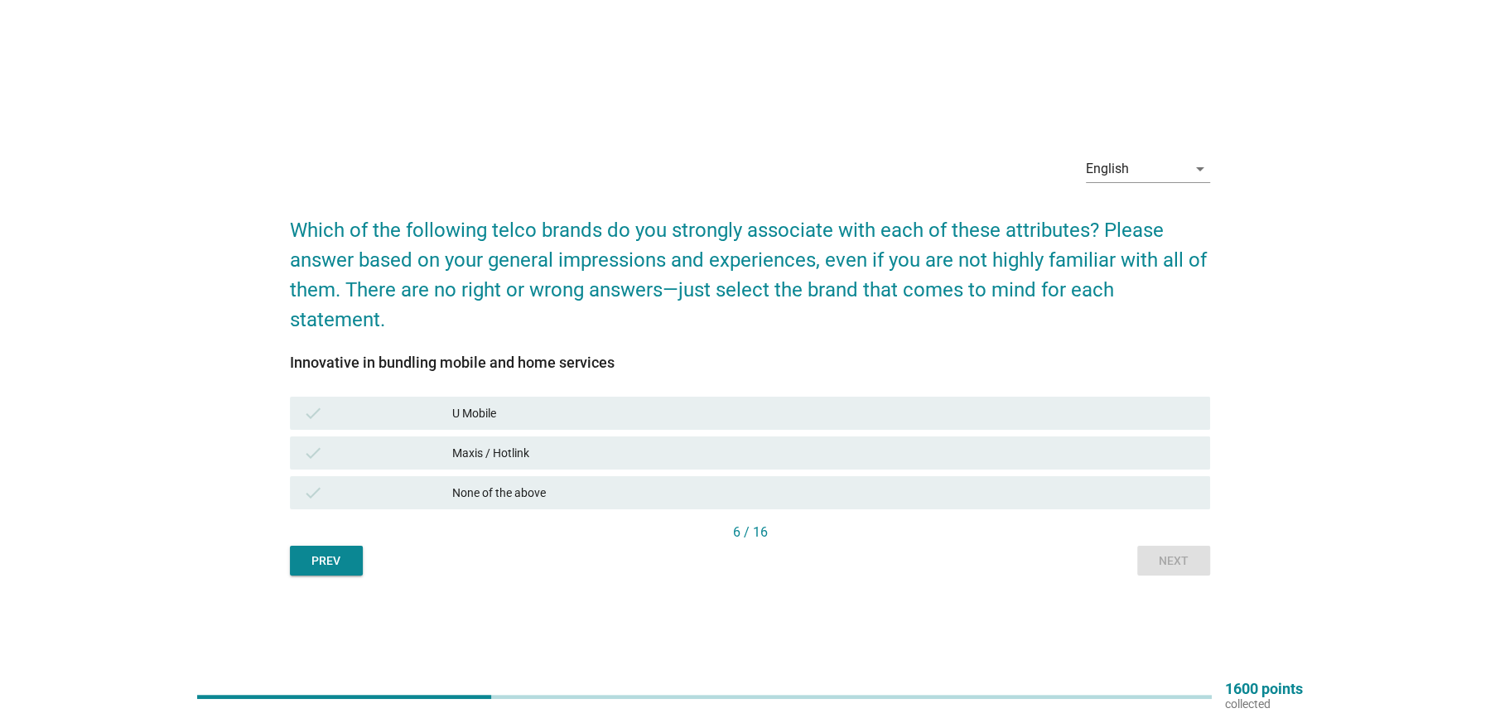
click at [547, 460] on div "Maxis / Hotlink" at bounding box center [824, 453] width 744 height 20
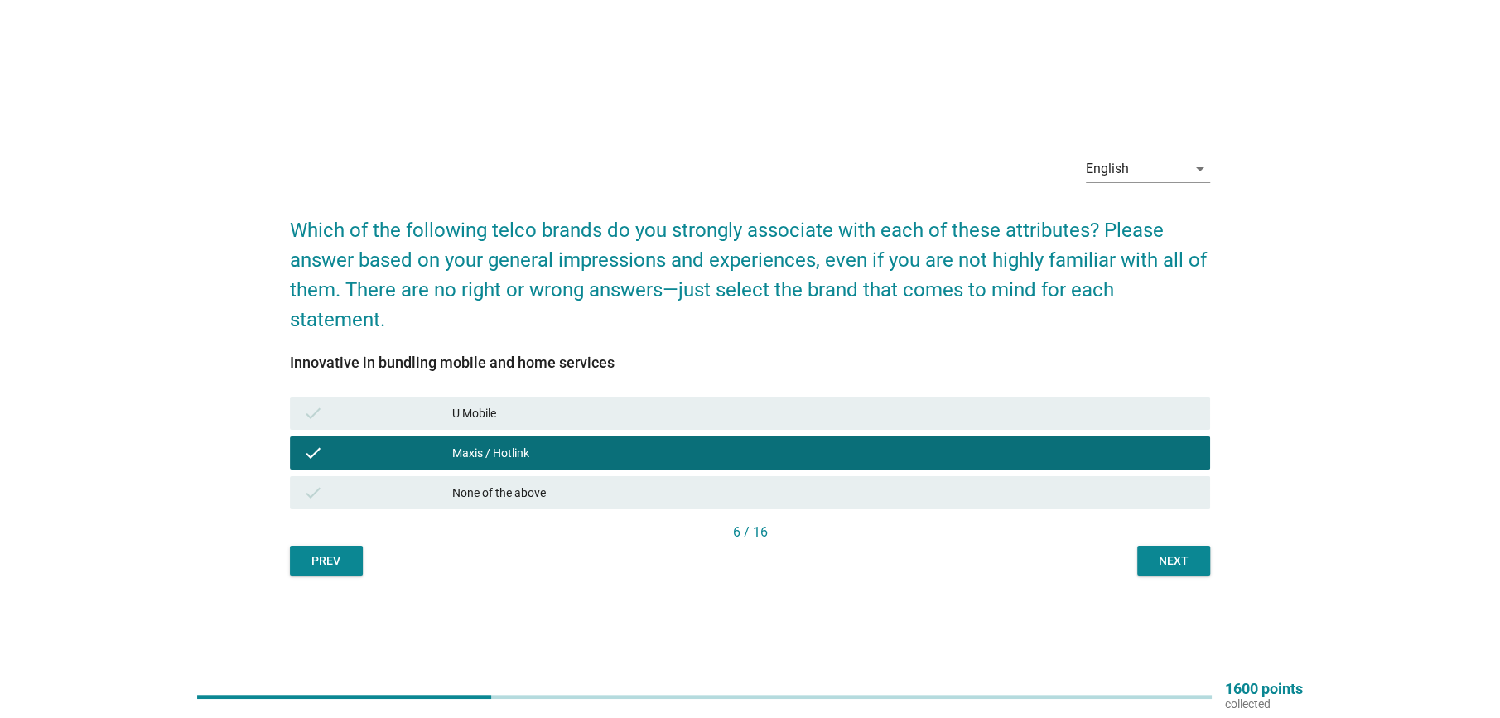
click at [533, 407] on div "U Mobile" at bounding box center [824, 413] width 744 height 20
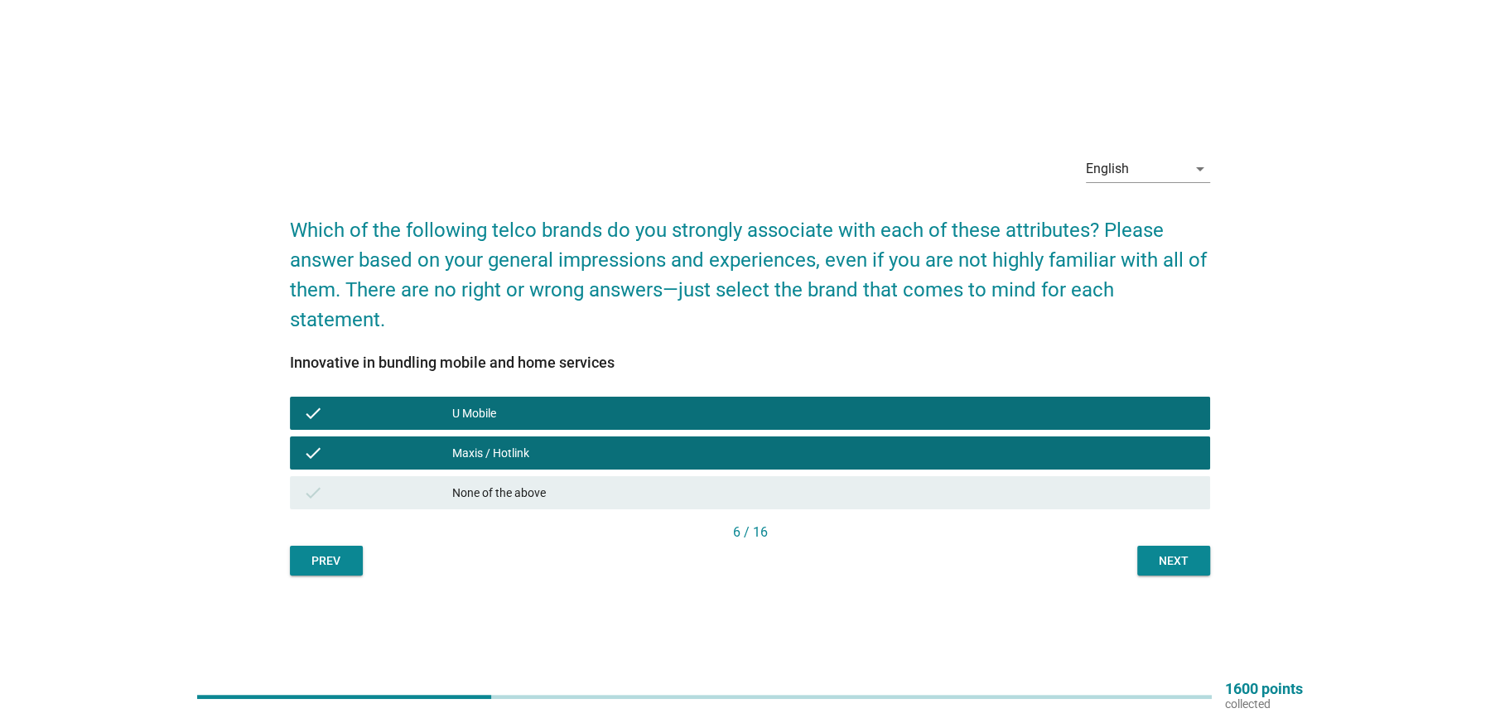
click at [1194, 575] on div "English arrow_drop_down Which of the following telco brands do you strongly ass…" at bounding box center [750, 359] width 946 height 460
click at [1147, 558] on button "Next" at bounding box center [1173, 561] width 73 height 30
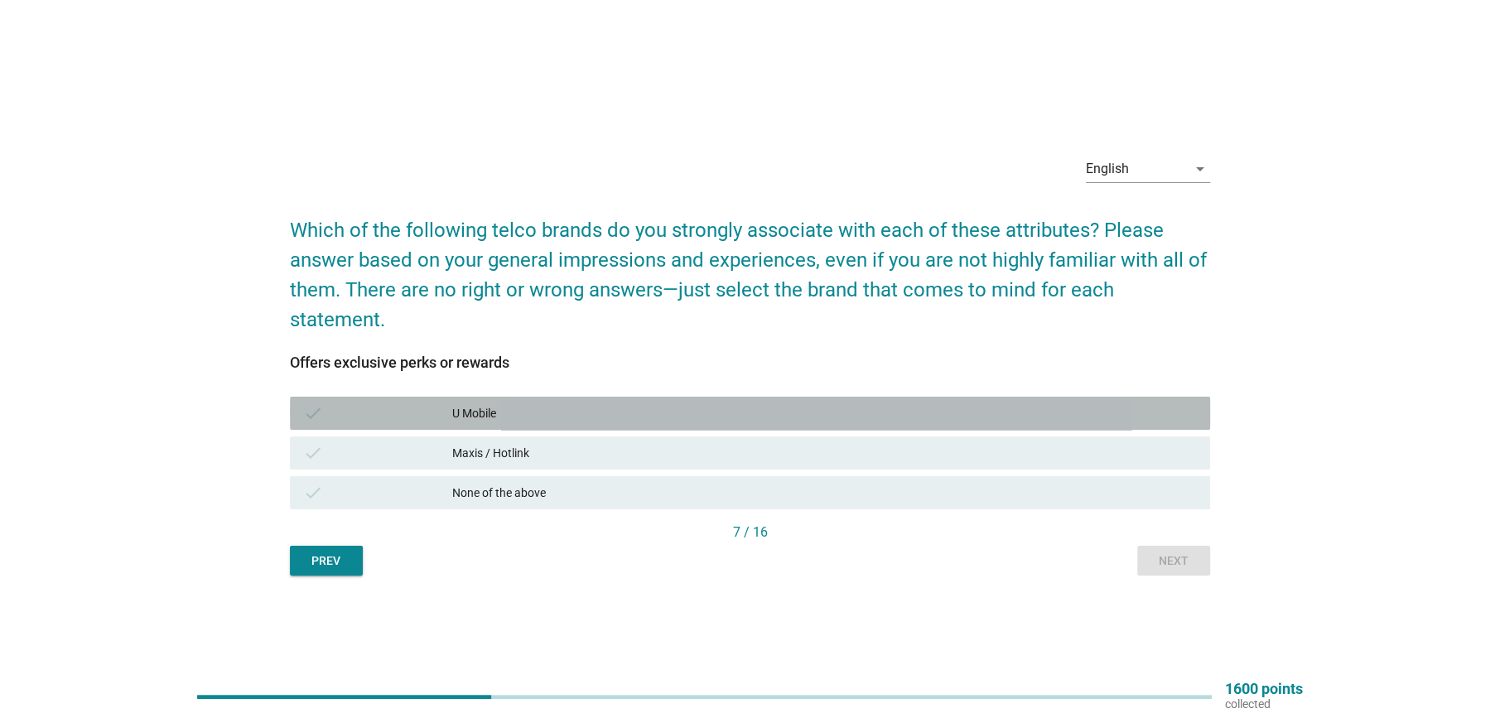
click at [512, 424] on div "check U Mobile" at bounding box center [750, 413] width 920 height 33
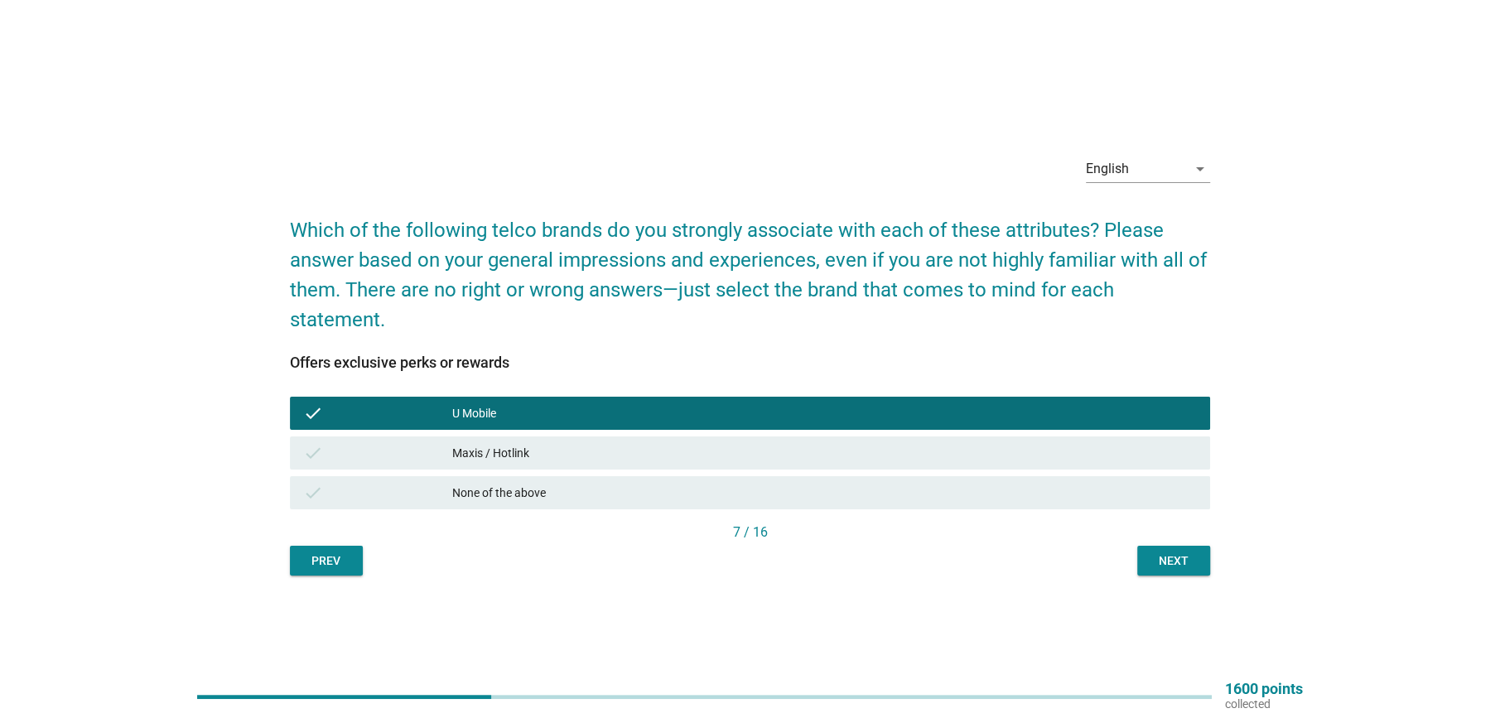
click at [468, 460] on div "Maxis / Hotlink" at bounding box center [824, 453] width 744 height 20
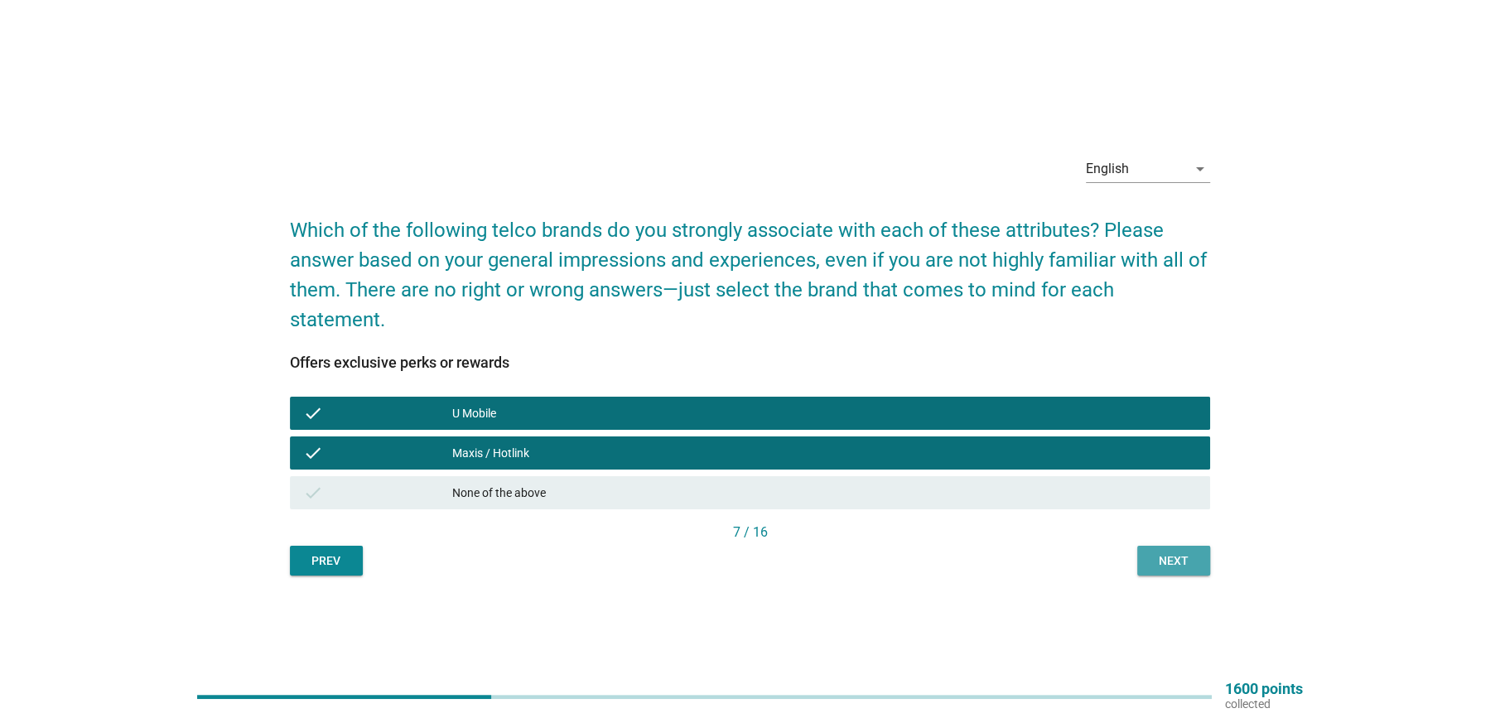
click at [1165, 560] on div "Next" at bounding box center [1173, 560] width 46 height 17
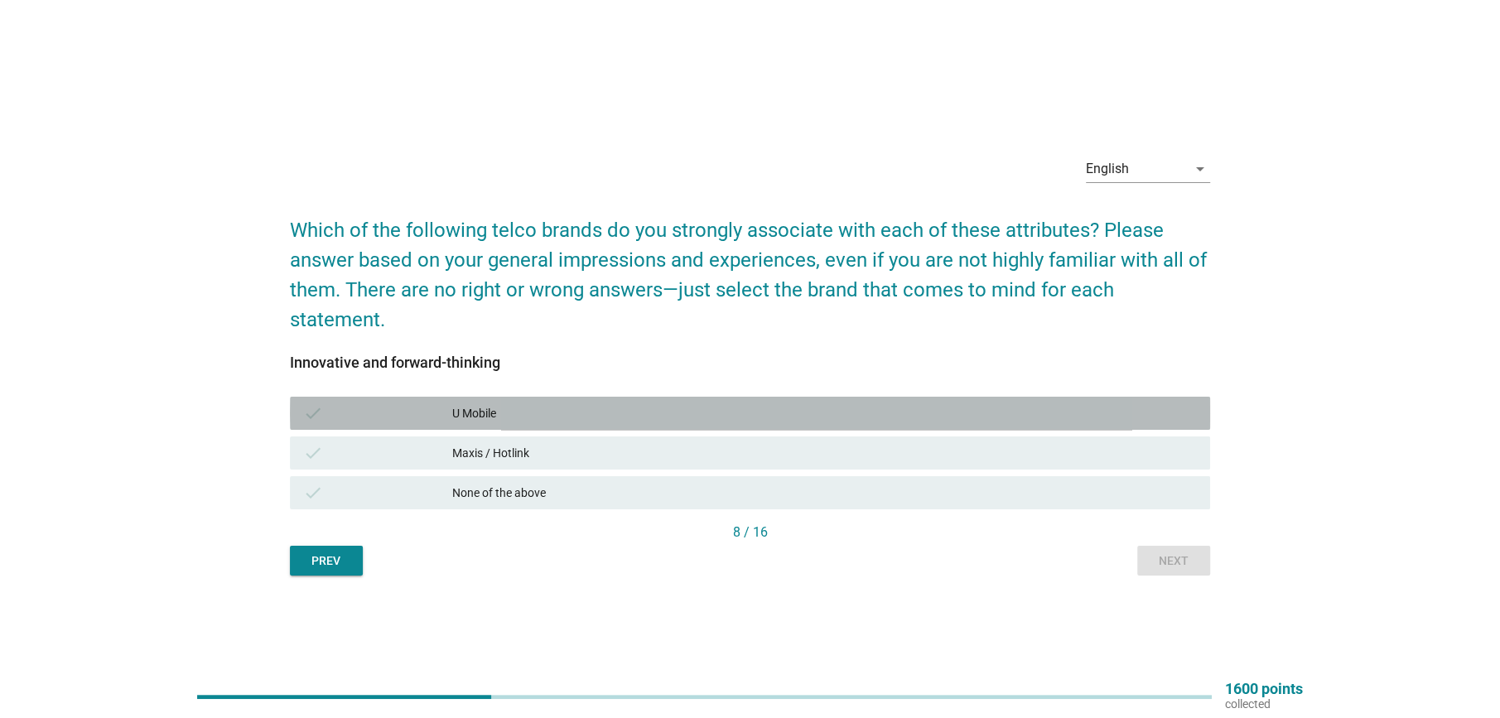
click at [545, 416] on div "U Mobile" at bounding box center [824, 413] width 744 height 20
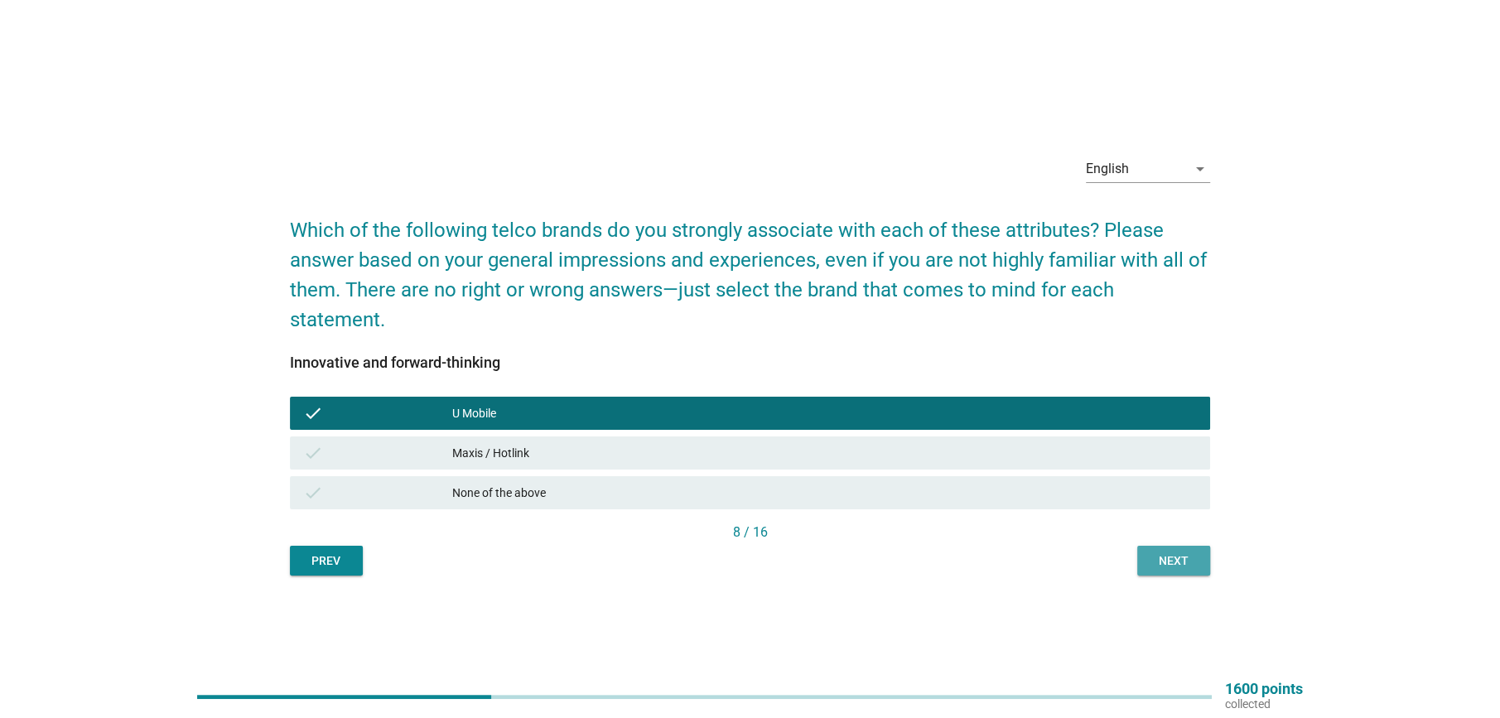
click at [1172, 562] on div "Next" at bounding box center [1173, 560] width 46 height 17
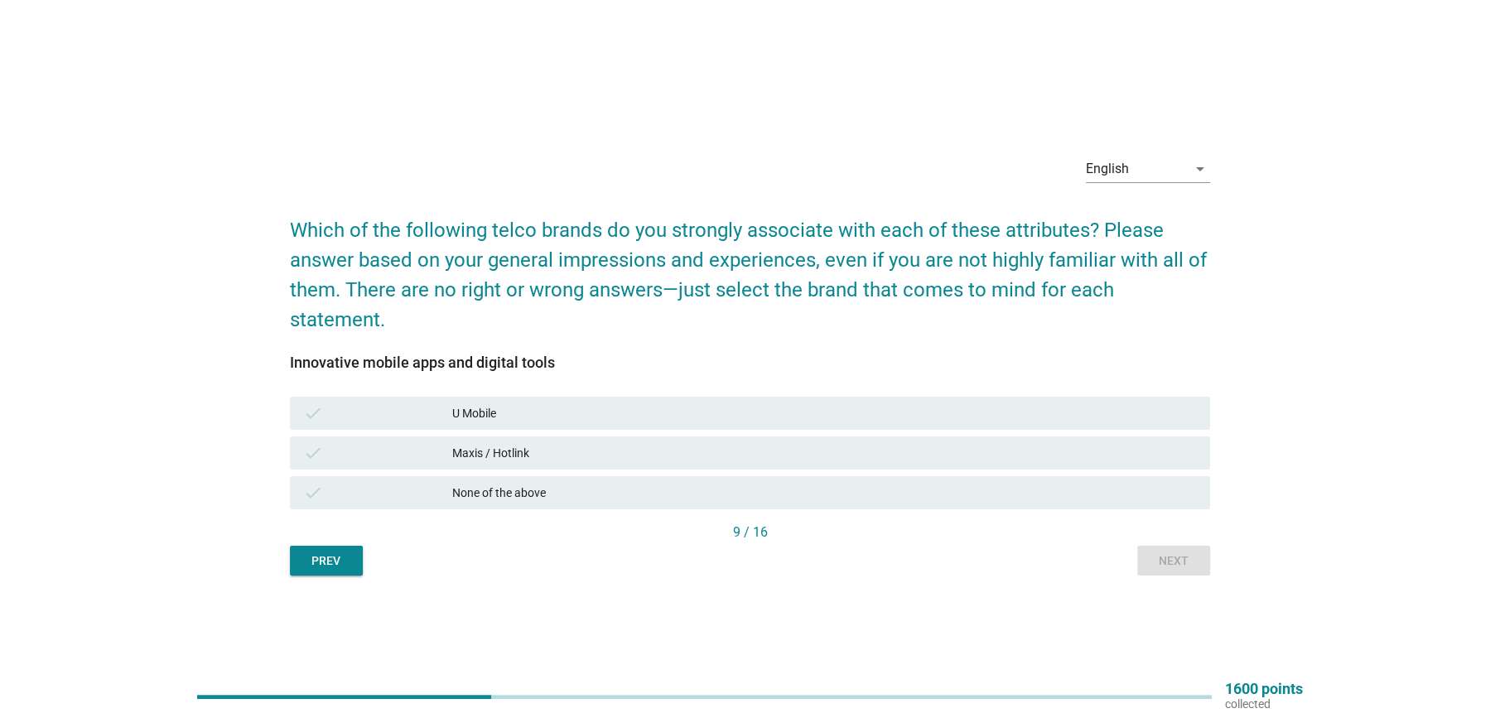
click at [553, 451] on div "Maxis / Hotlink" at bounding box center [824, 453] width 744 height 20
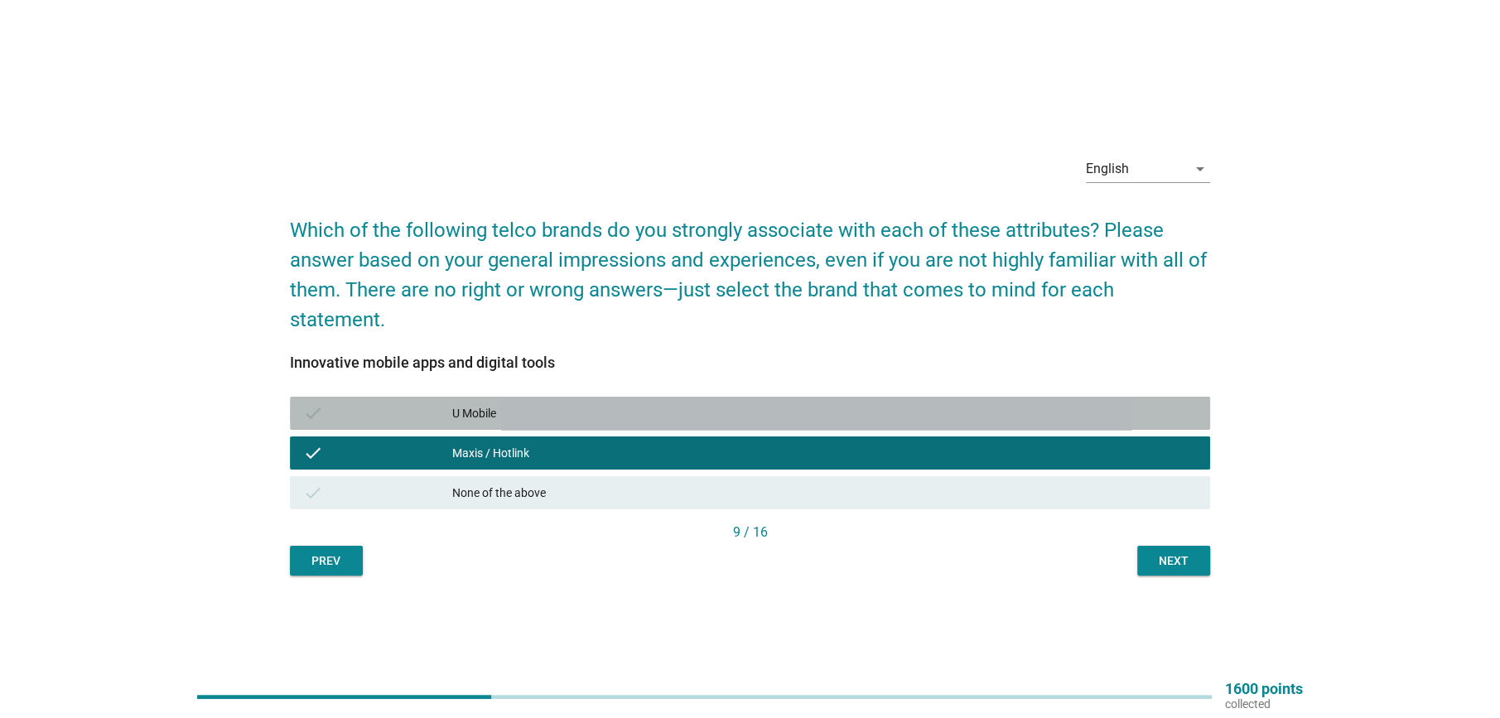
click at [539, 416] on div "U Mobile" at bounding box center [824, 413] width 744 height 20
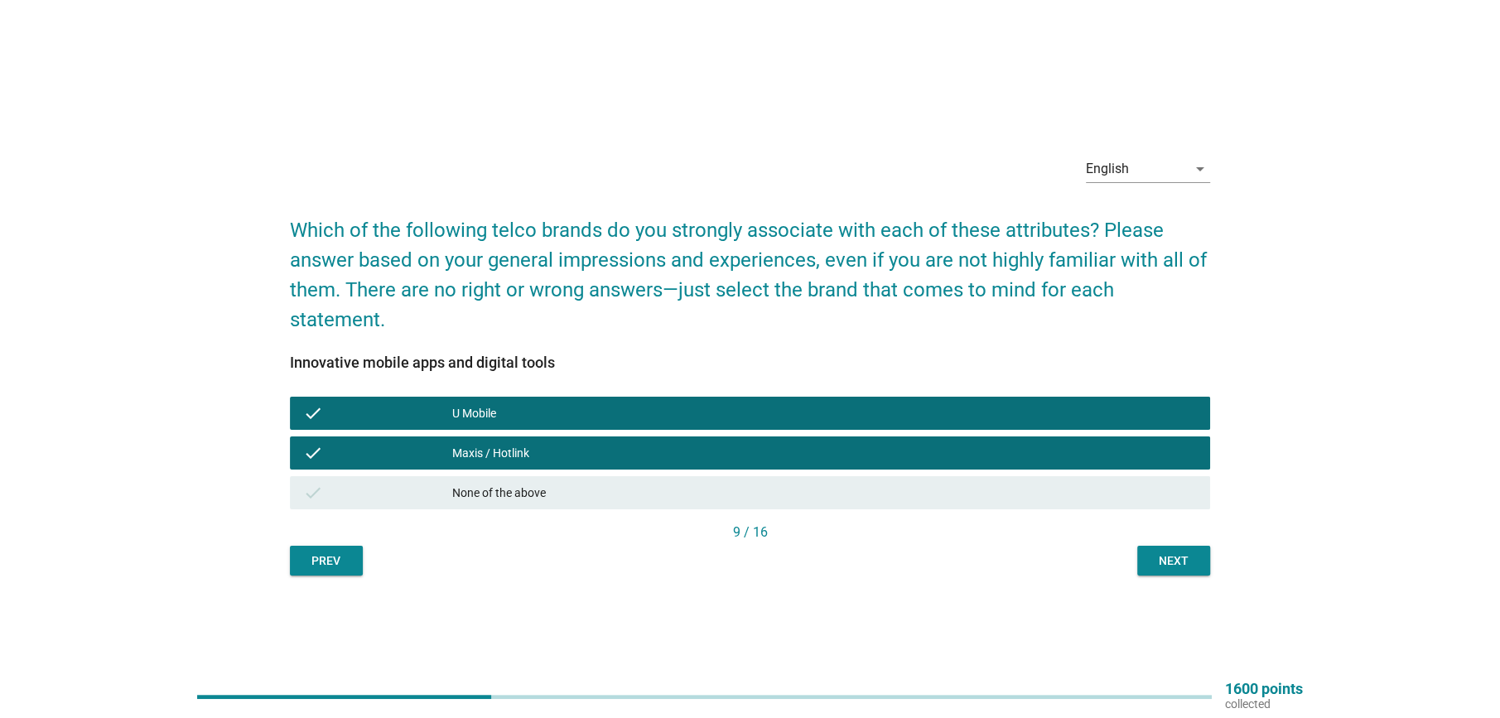
click at [1162, 562] on div "Next" at bounding box center [1173, 560] width 46 height 17
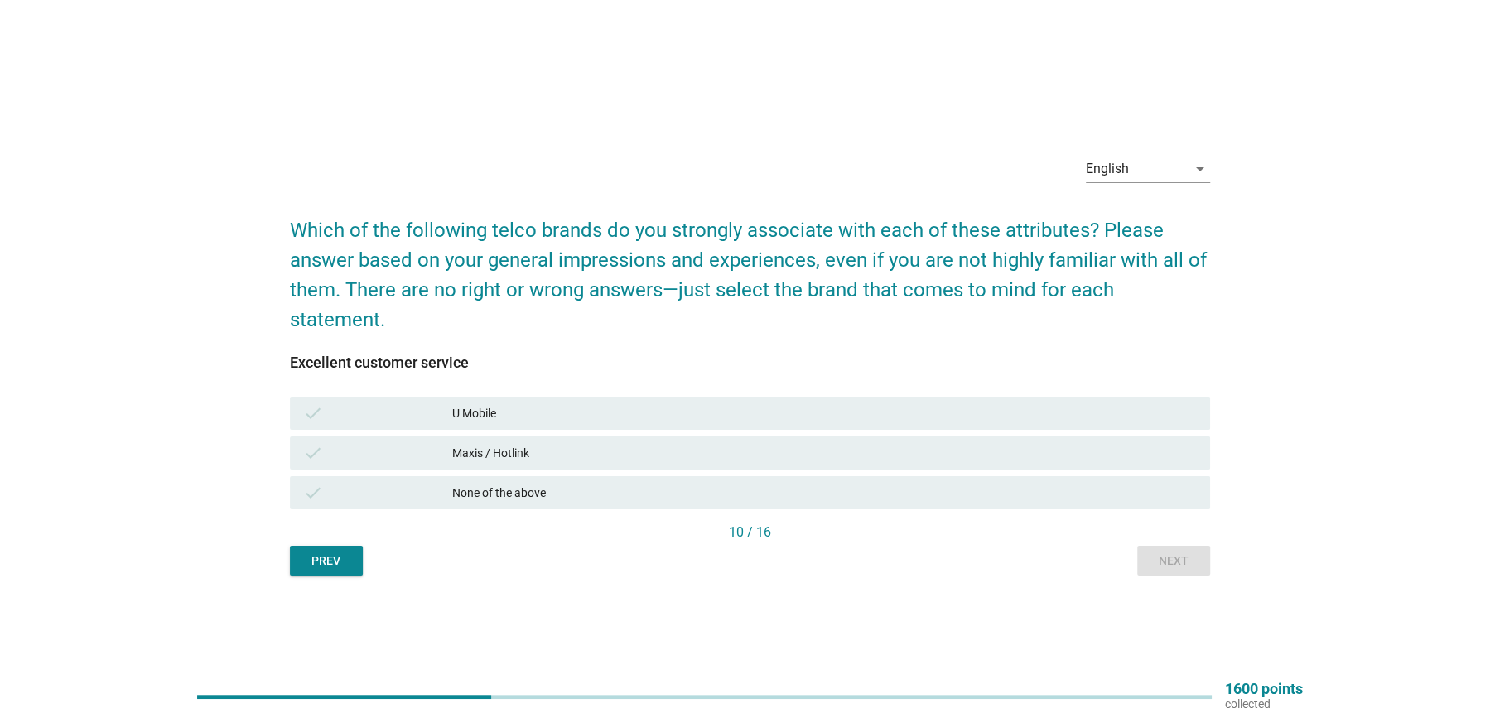
click at [454, 493] on div "None of the above" at bounding box center [824, 493] width 744 height 20
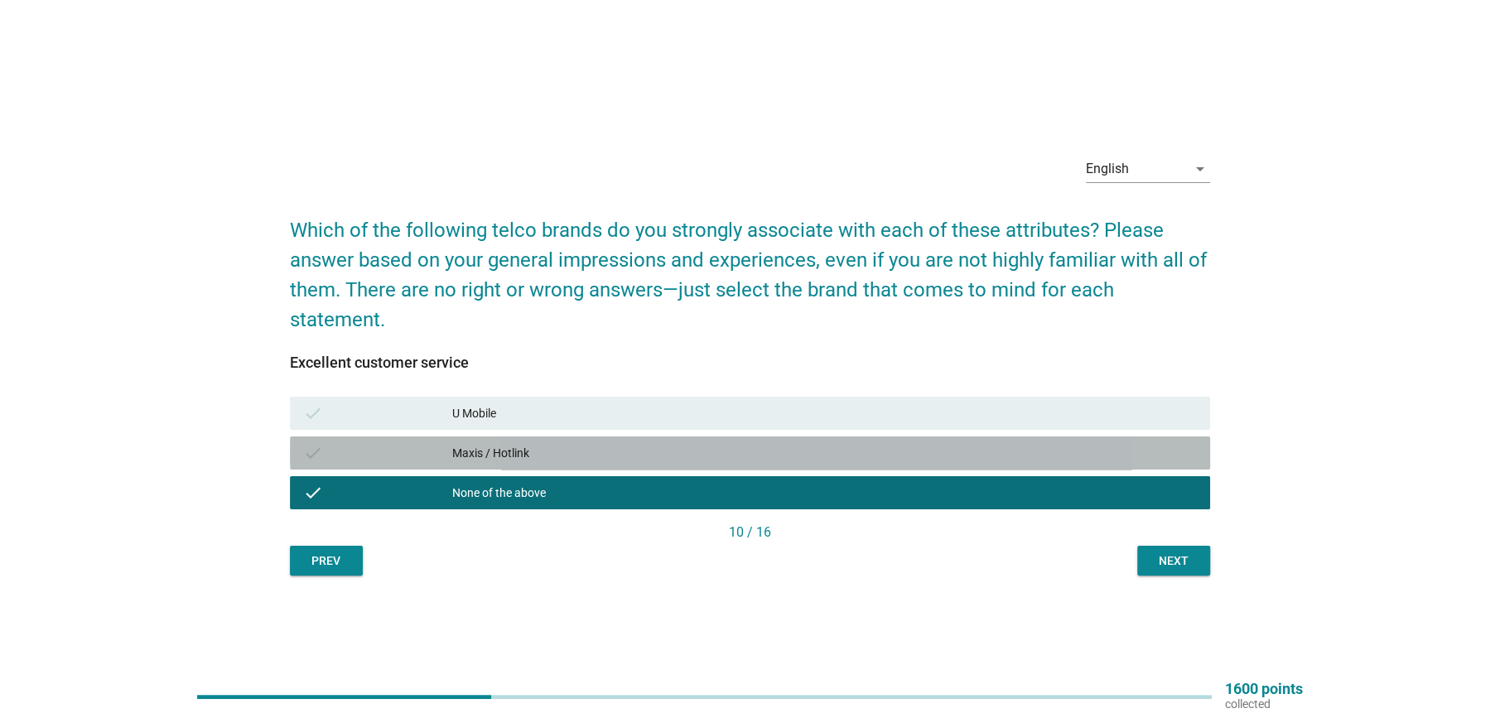
click at [460, 468] on div "check Maxis / Hotlink" at bounding box center [750, 452] width 920 height 33
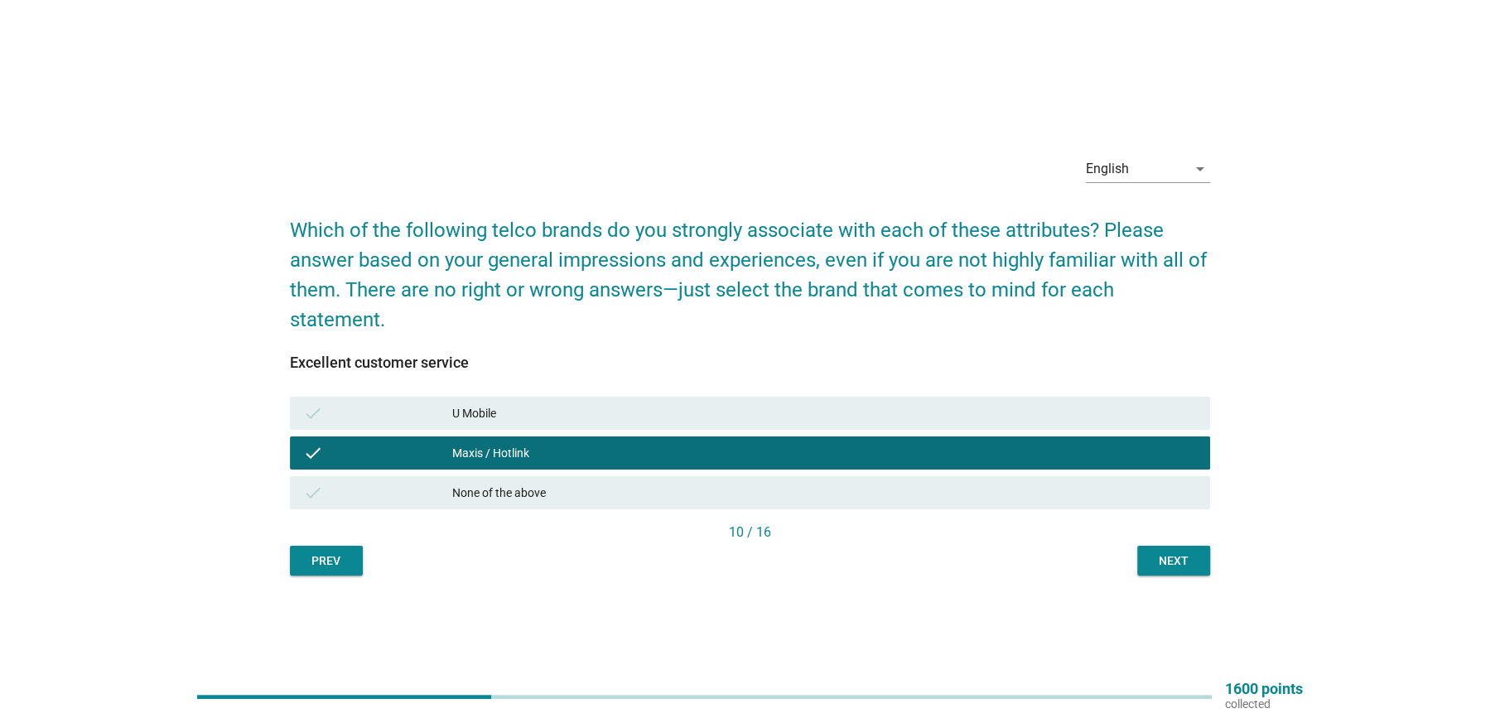
click at [485, 416] on div "U Mobile" at bounding box center [824, 413] width 744 height 20
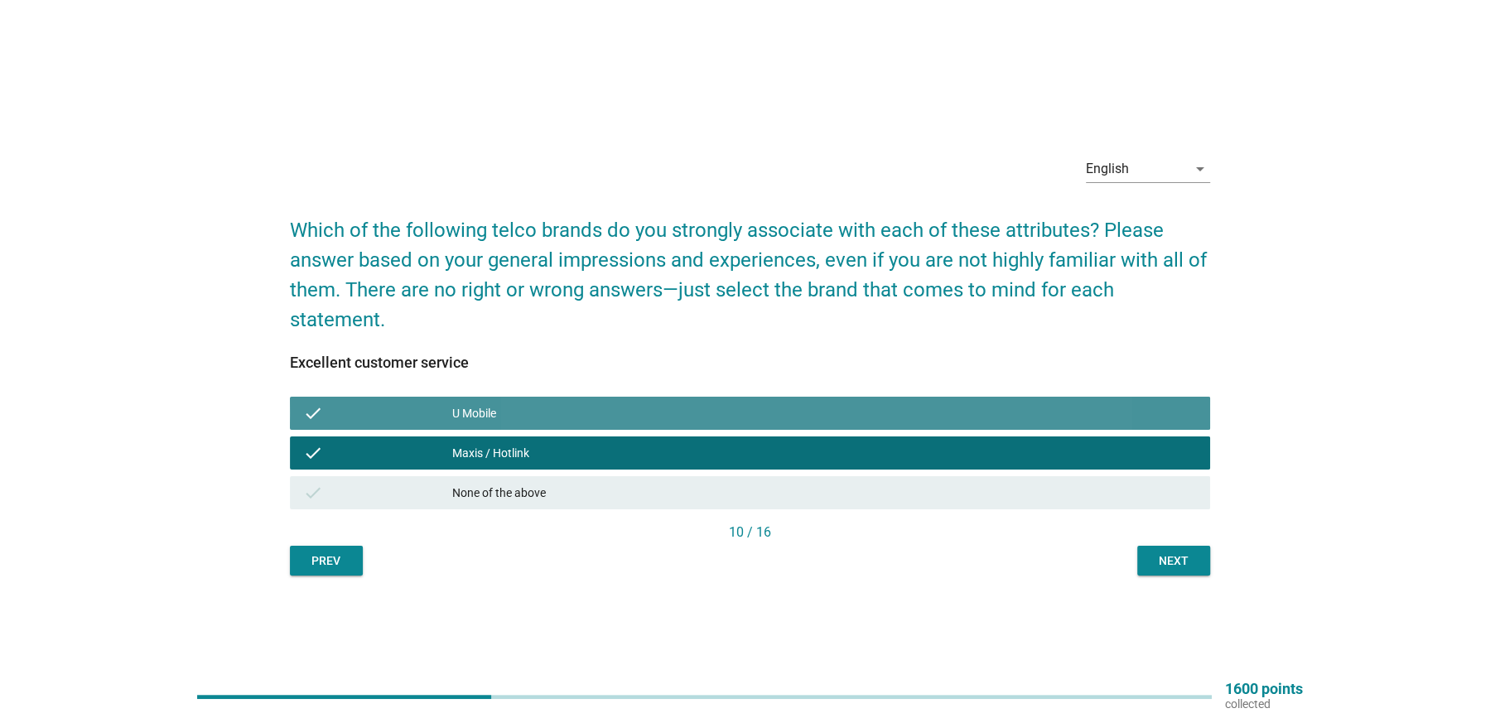
click at [493, 420] on div "U Mobile" at bounding box center [824, 413] width 744 height 20
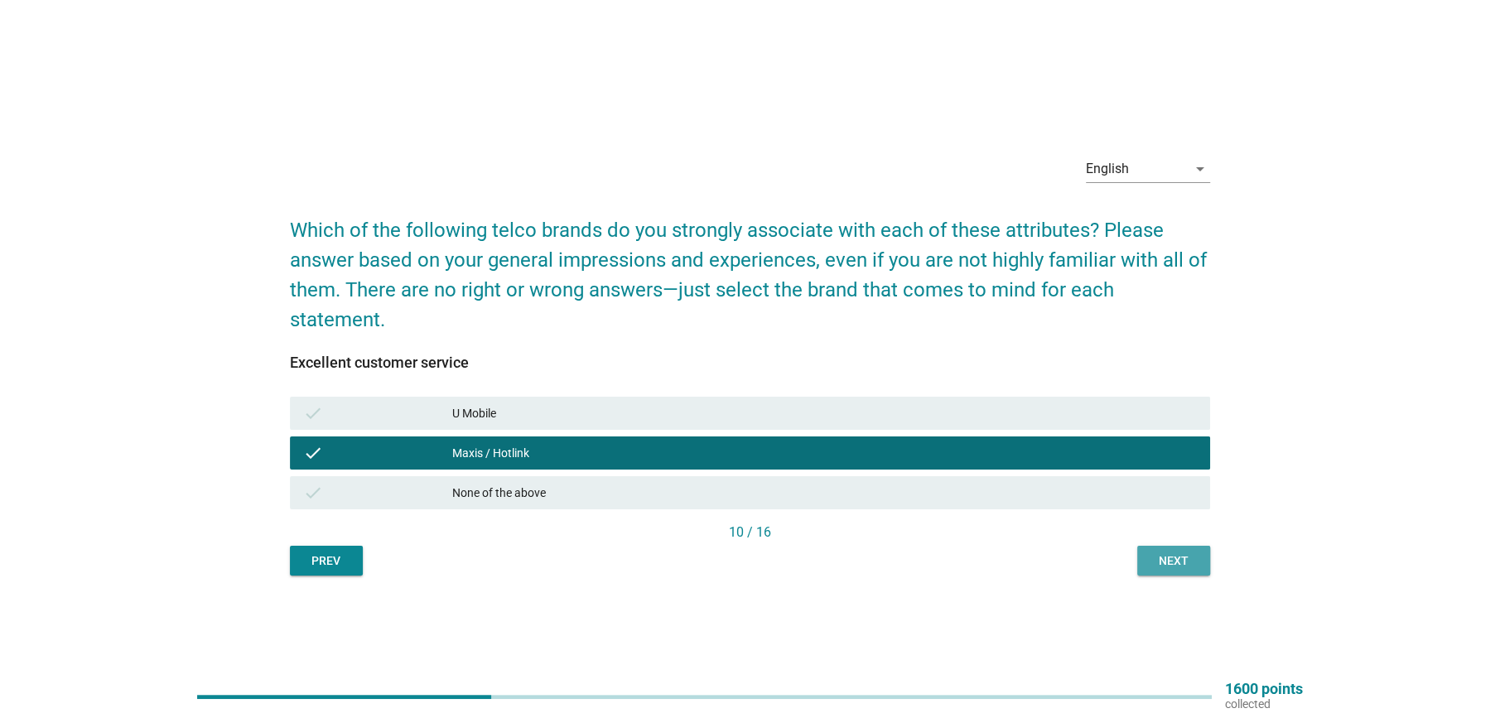
click at [1182, 566] on div "Next" at bounding box center [1173, 560] width 46 height 17
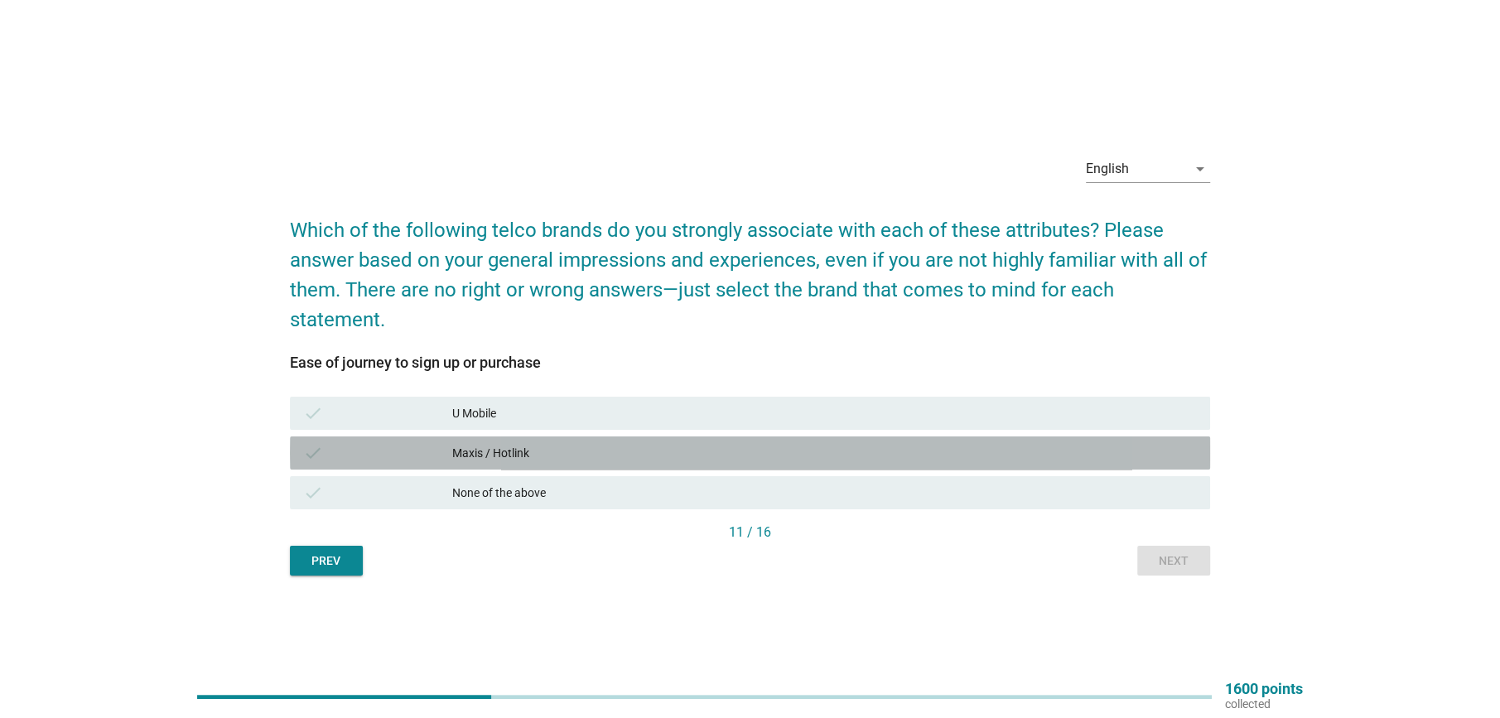
click at [514, 456] on div "Maxis / Hotlink" at bounding box center [824, 453] width 744 height 20
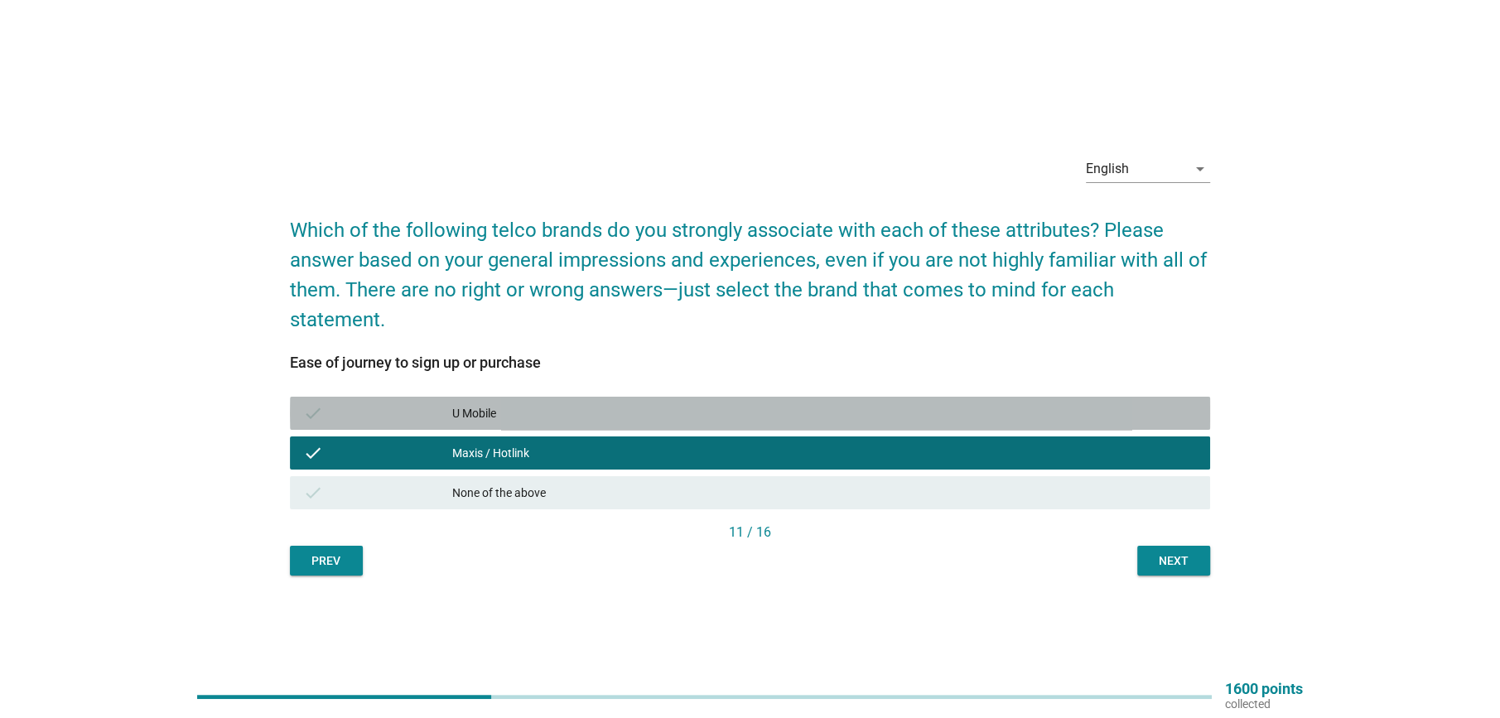
click at [514, 411] on div "U Mobile" at bounding box center [824, 413] width 744 height 20
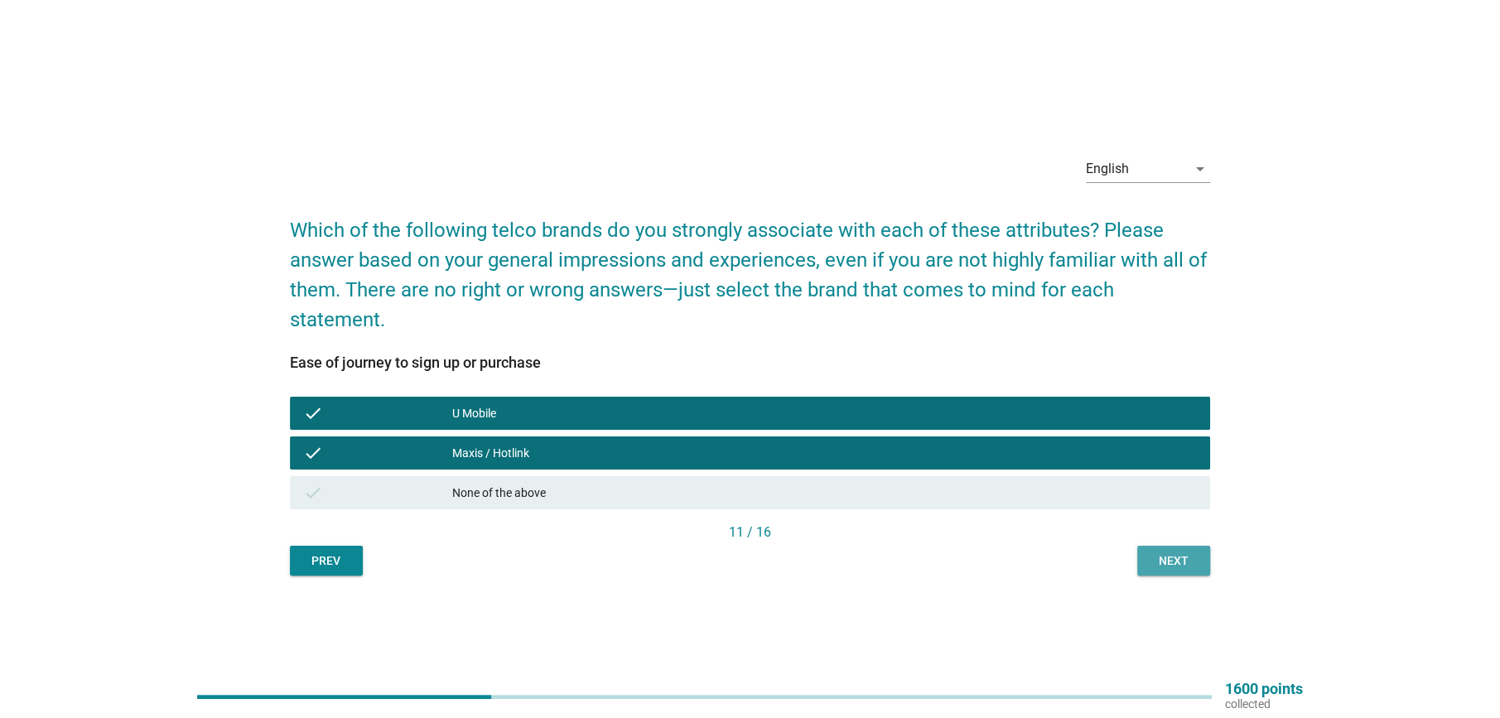
click at [1182, 574] on button "Next" at bounding box center [1173, 561] width 73 height 30
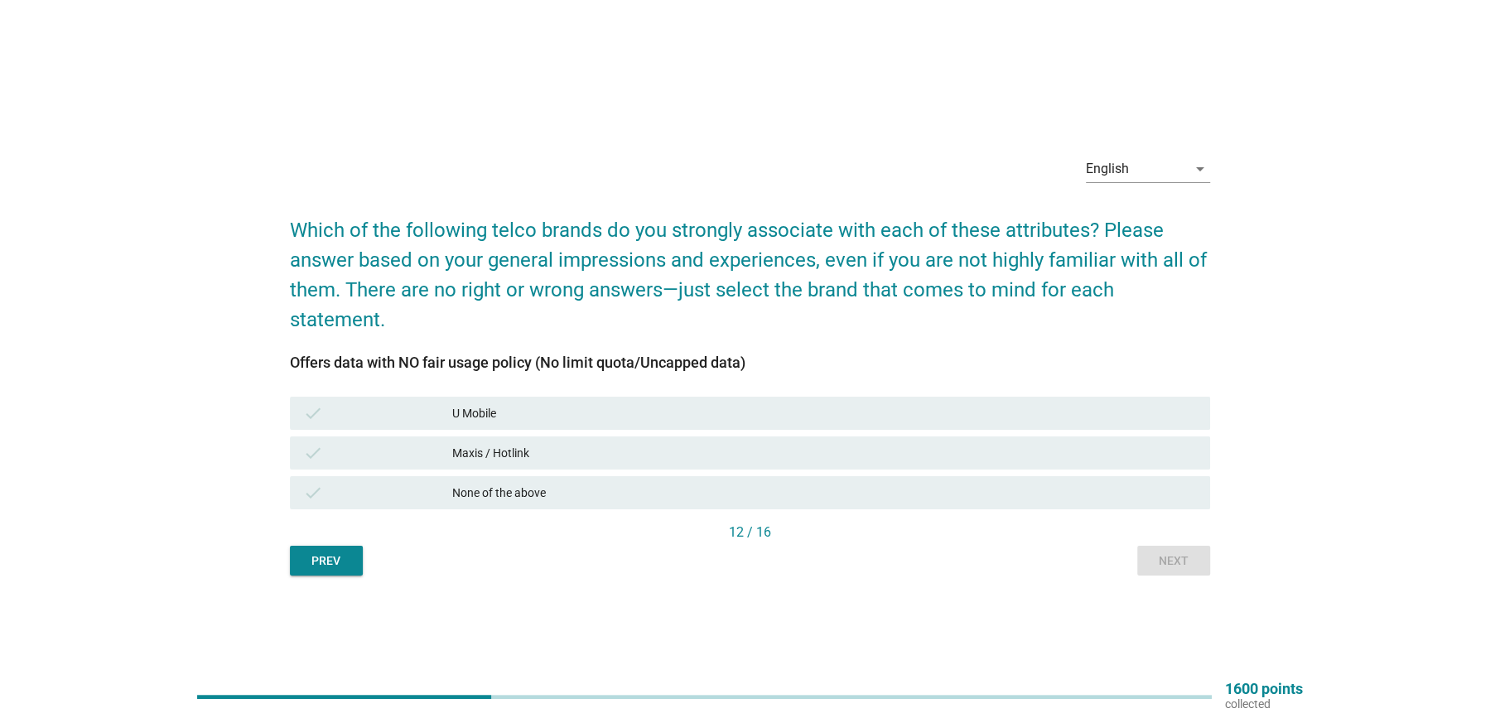
click at [501, 415] on div "U Mobile" at bounding box center [824, 413] width 744 height 20
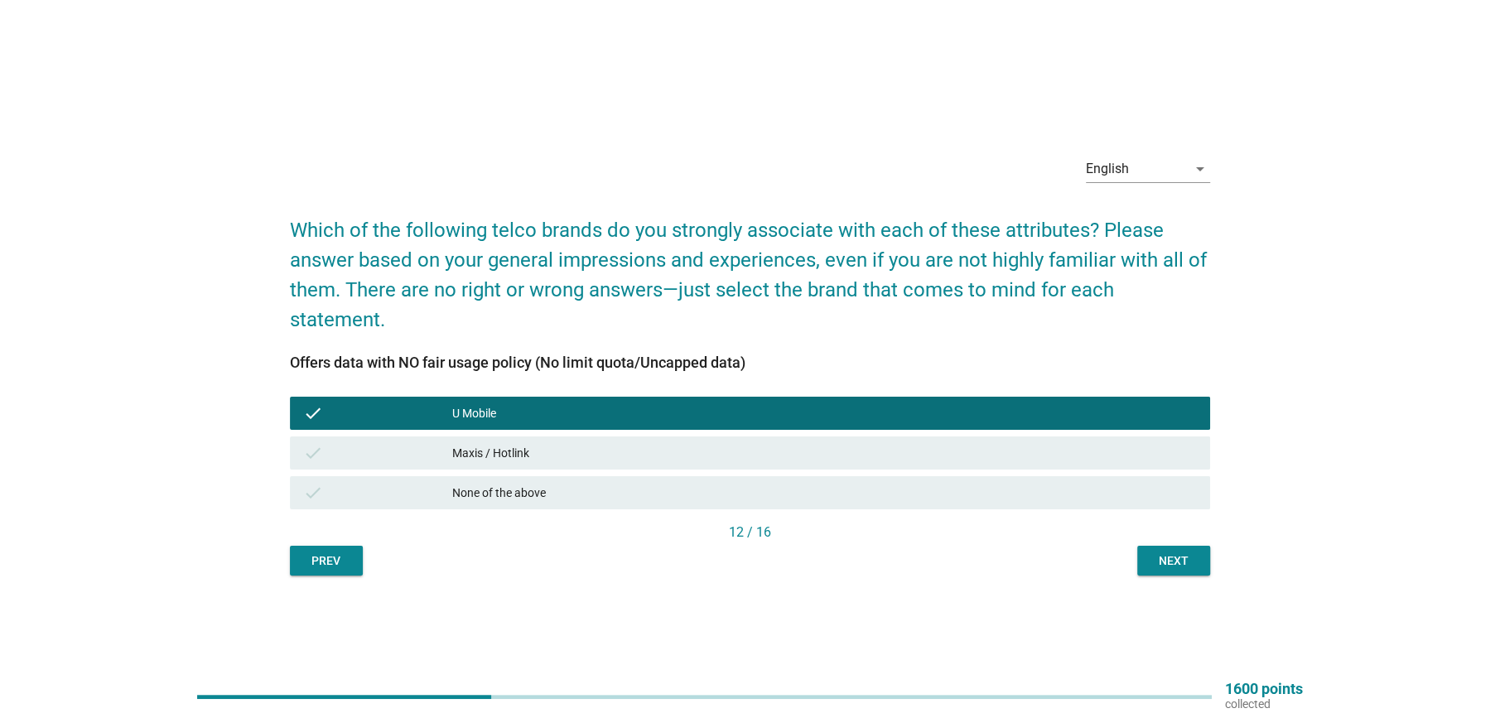
click at [1163, 551] on button "Next" at bounding box center [1173, 561] width 73 height 30
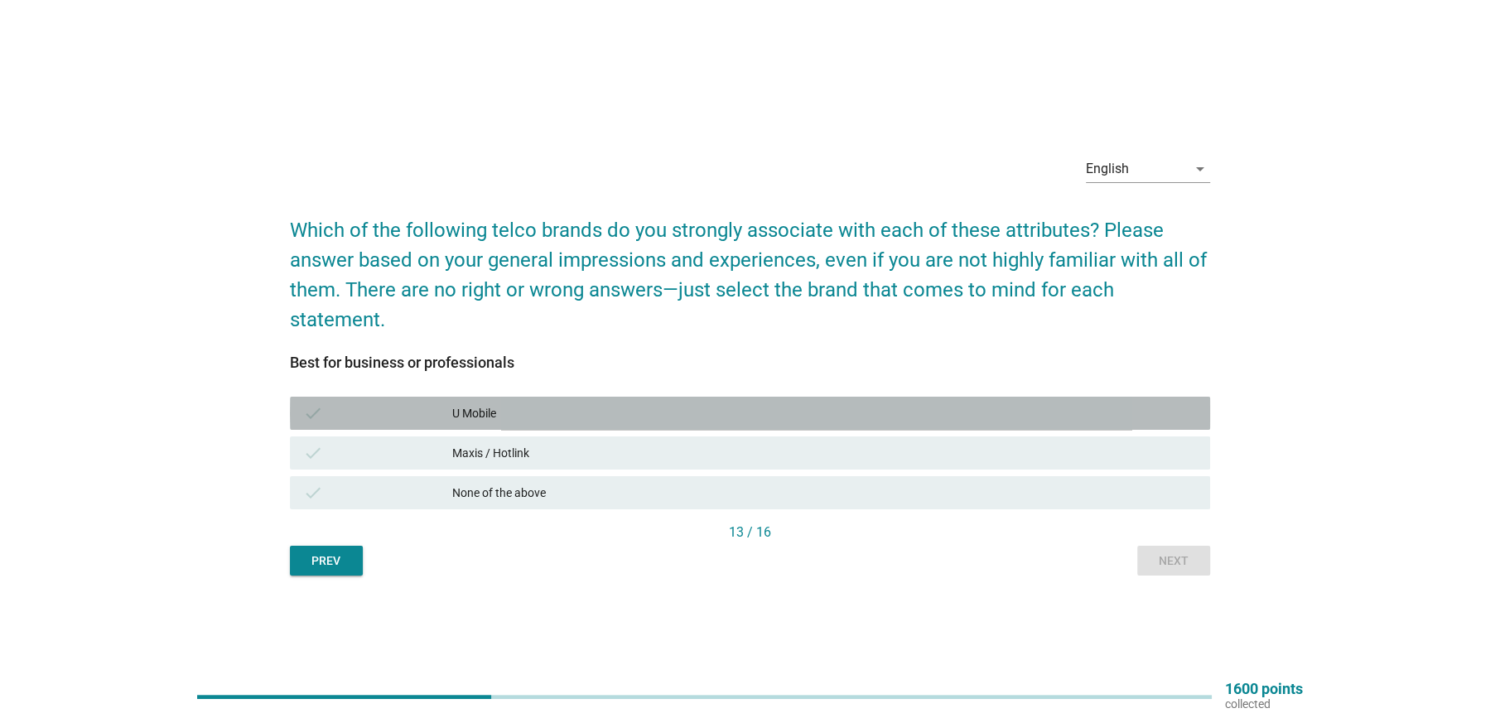
click at [570, 408] on div "U Mobile" at bounding box center [824, 413] width 744 height 20
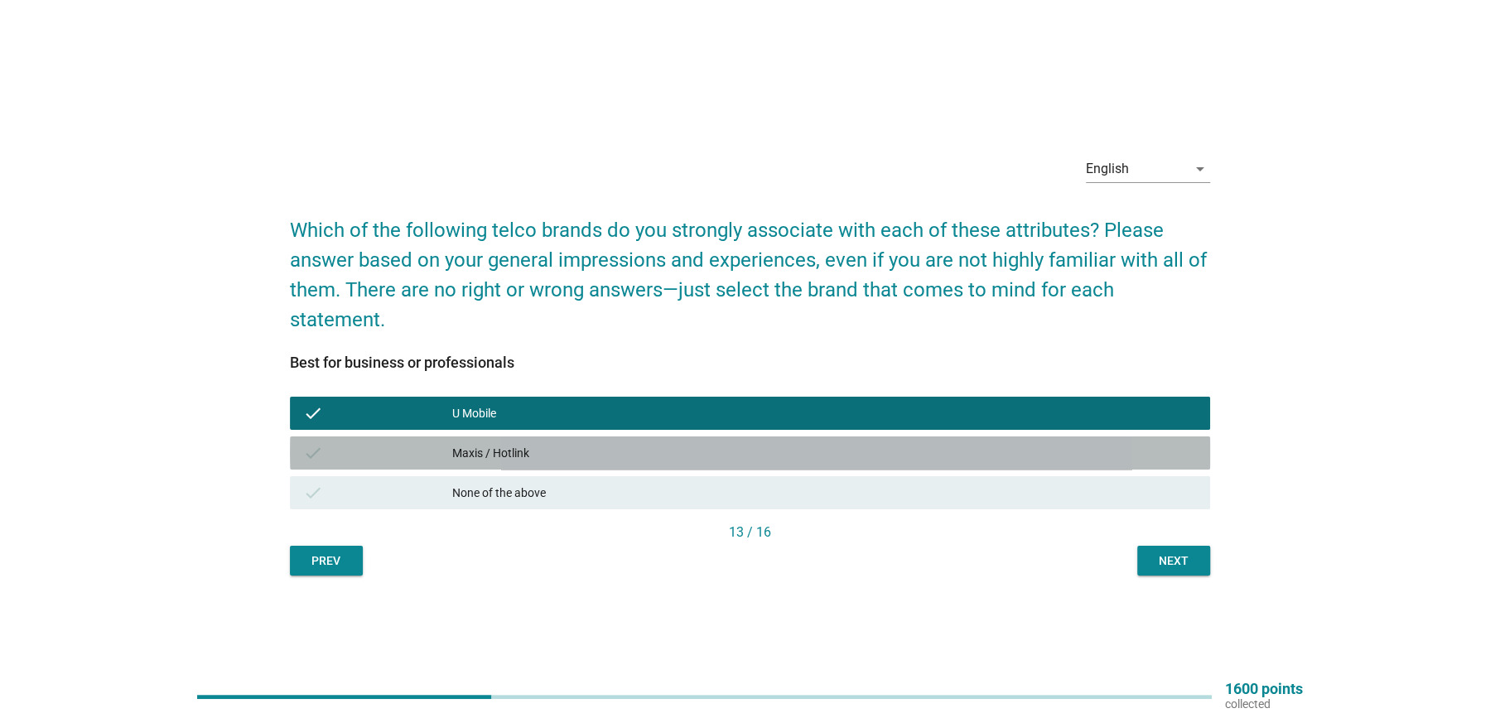
click at [572, 445] on div "Maxis / Hotlink" at bounding box center [824, 453] width 744 height 20
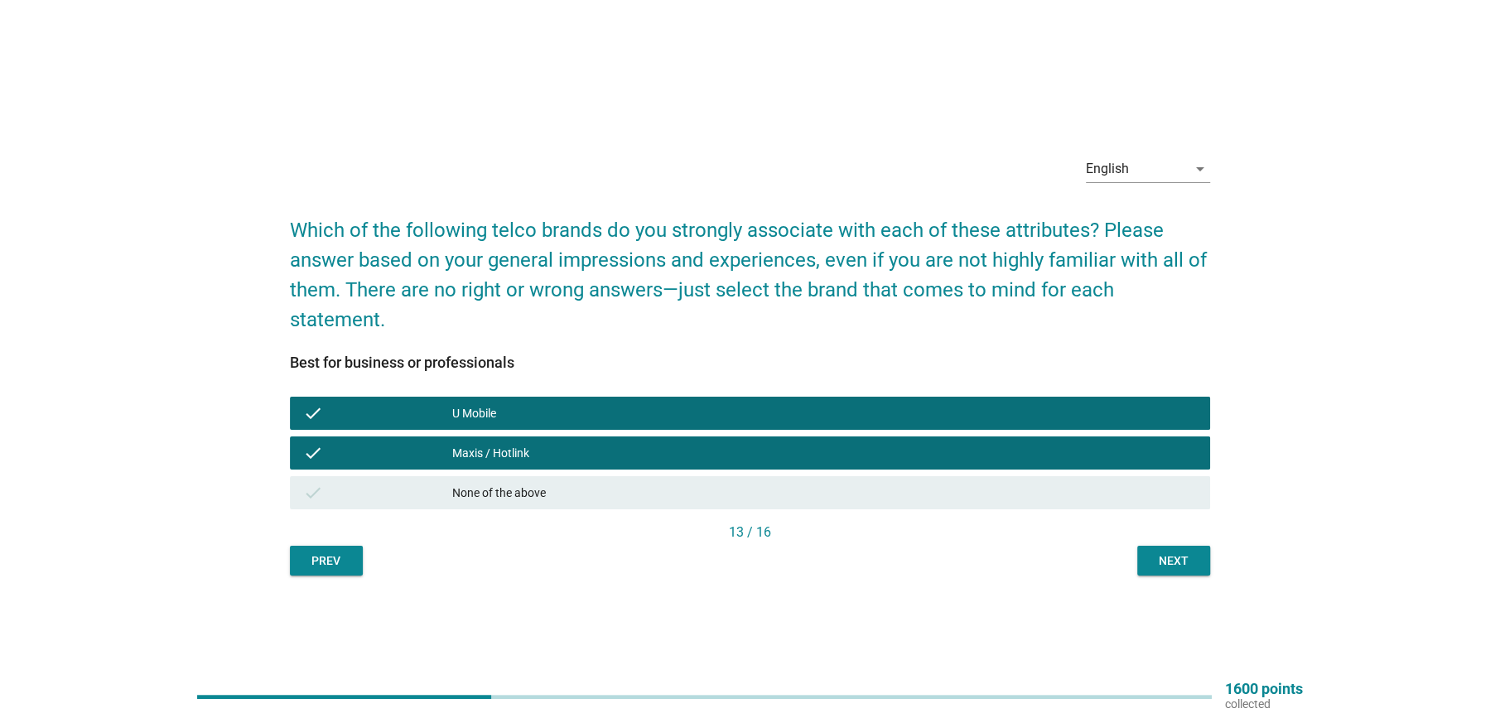
click at [1176, 566] on div "Next" at bounding box center [1173, 560] width 46 height 17
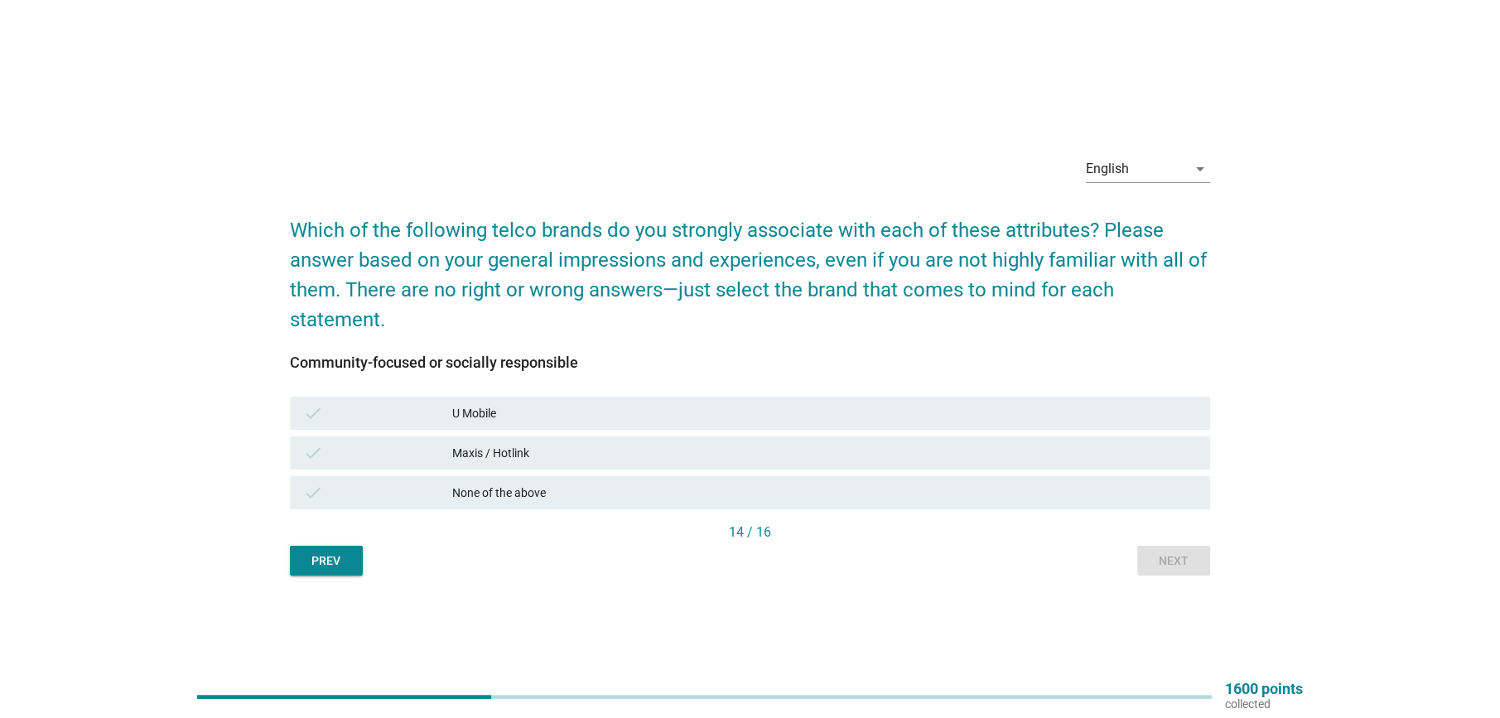
click at [537, 407] on div "U Mobile" at bounding box center [824, 413] width 744 height 20
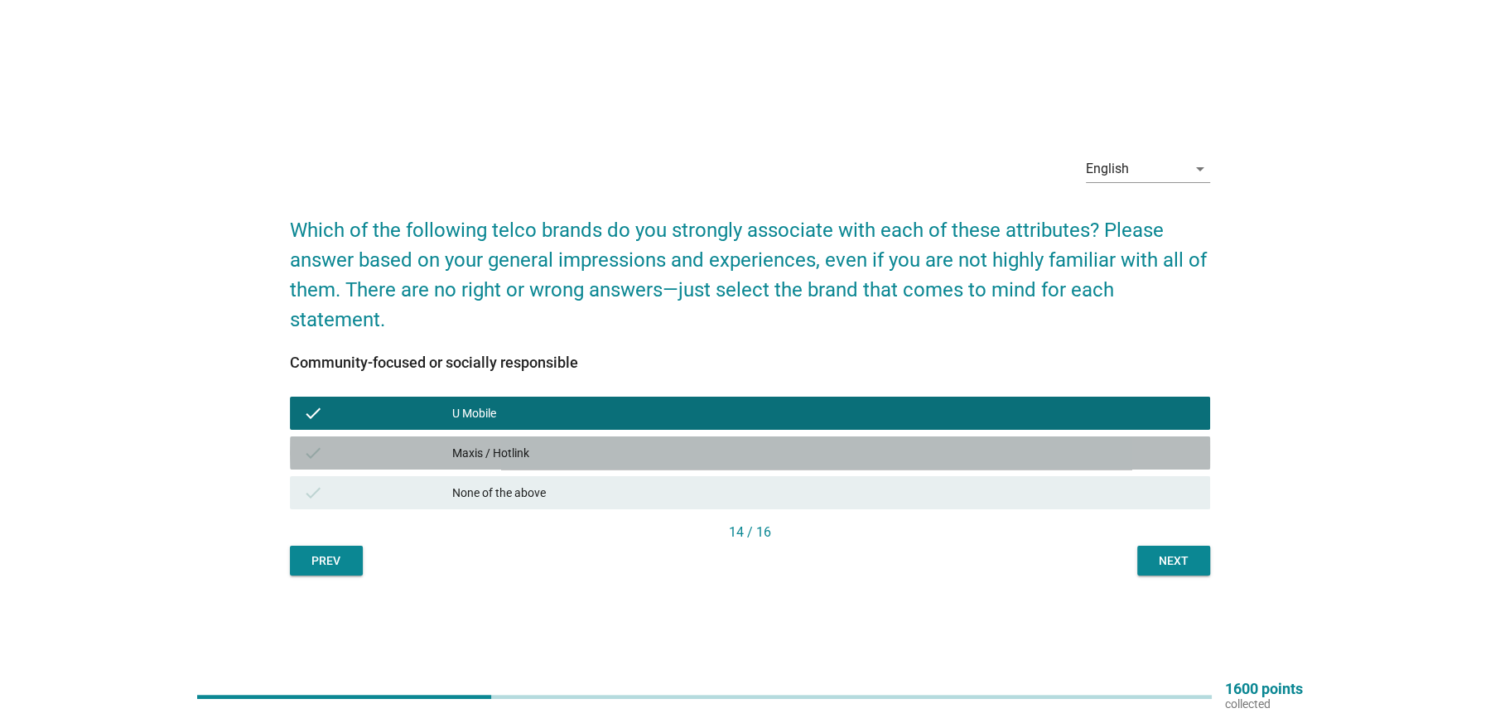
click at [539, 439] on div "check Maxis / Hotlink" at bounding box center [750, 452] width 920 height 33
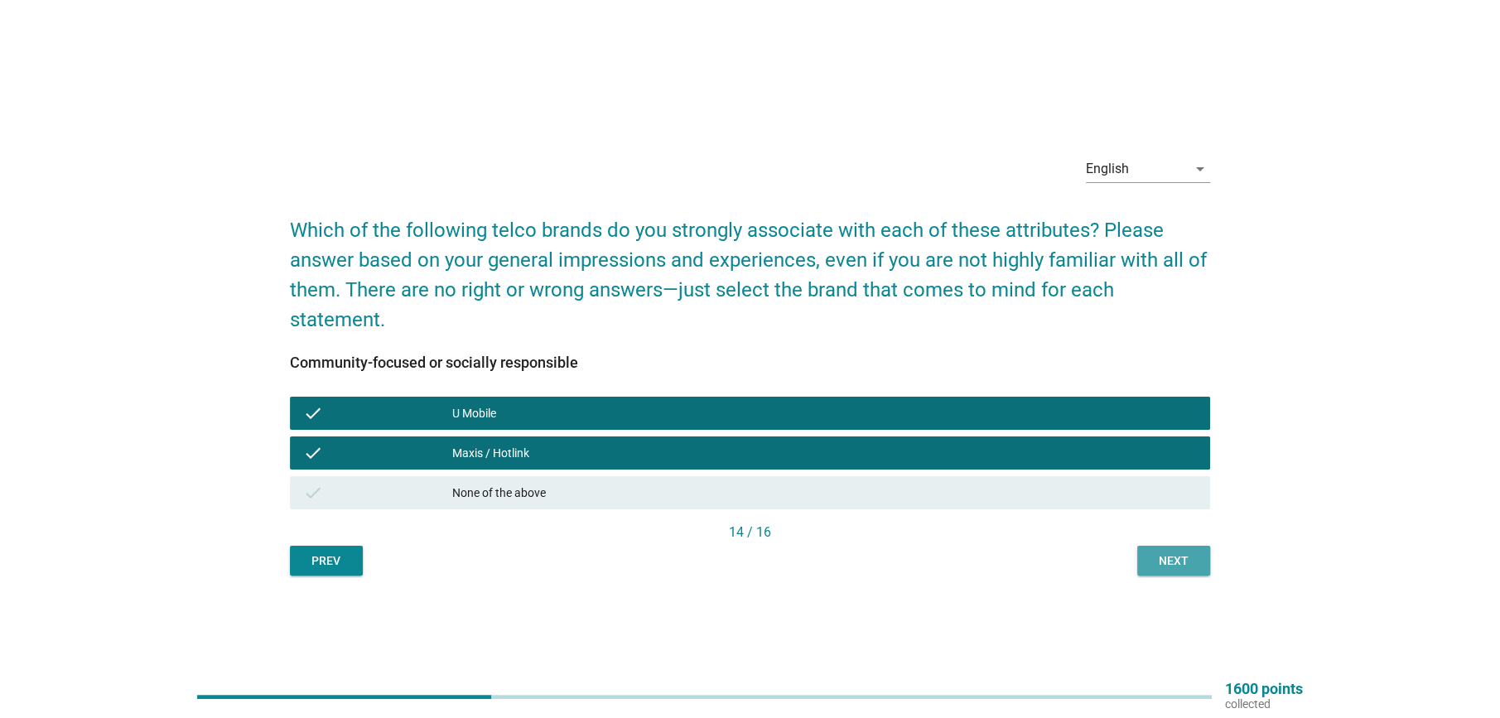
click at [1177, 569] on button "Next" at bounding box center [1173, 561] width 73 height 30
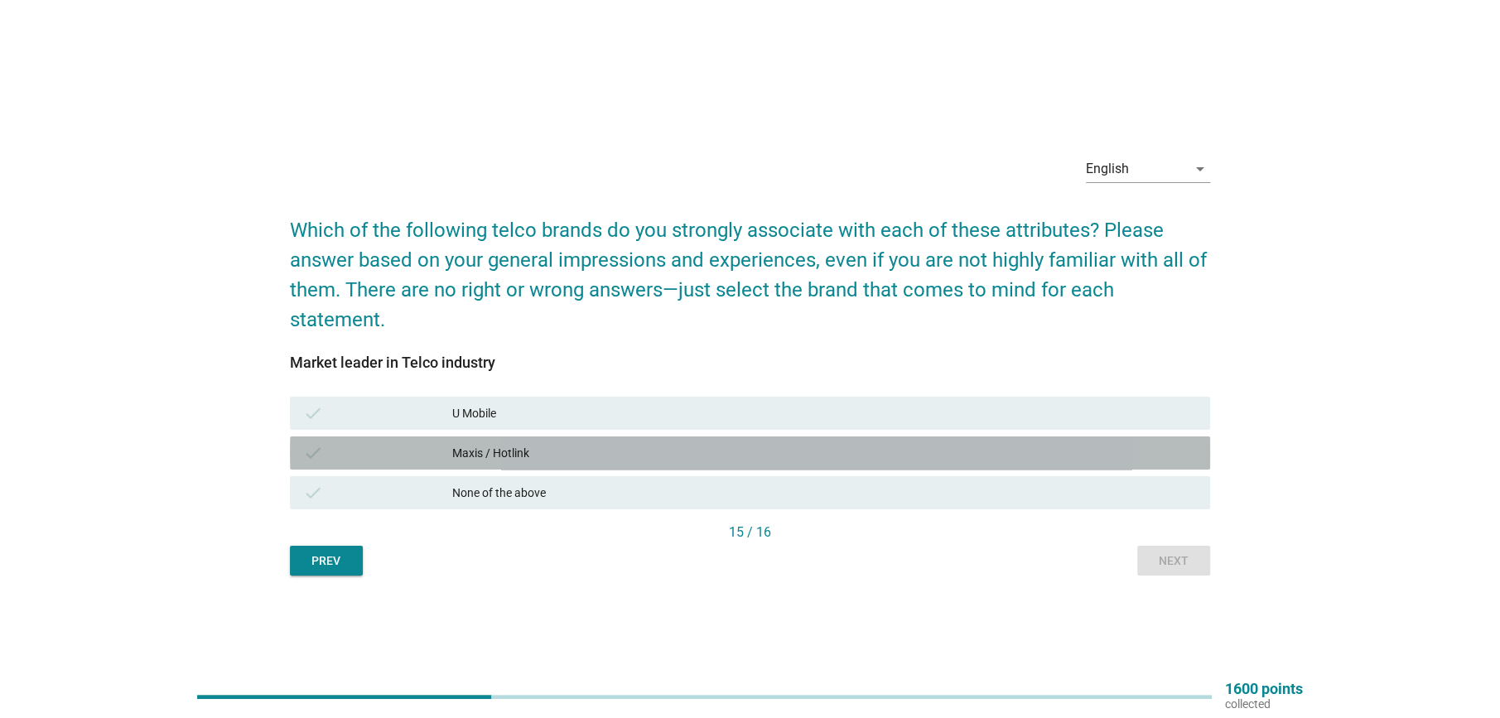
click at [608, 450] on div "Maxis / Hotlink" at bounding box center [824, 453] width 744 height 20
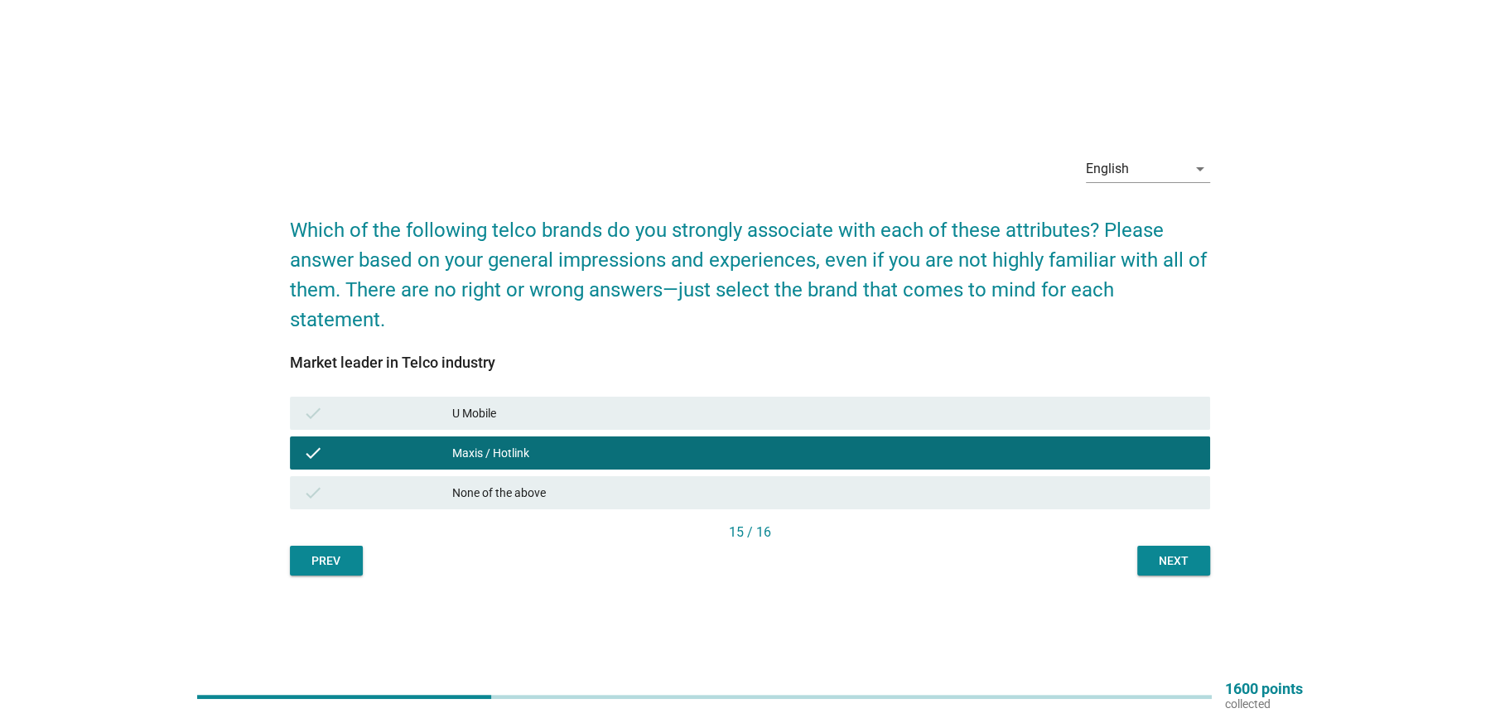
click at [601, 403] on div "U Mobile" at bounding box center [824, 413] width 744 height 20
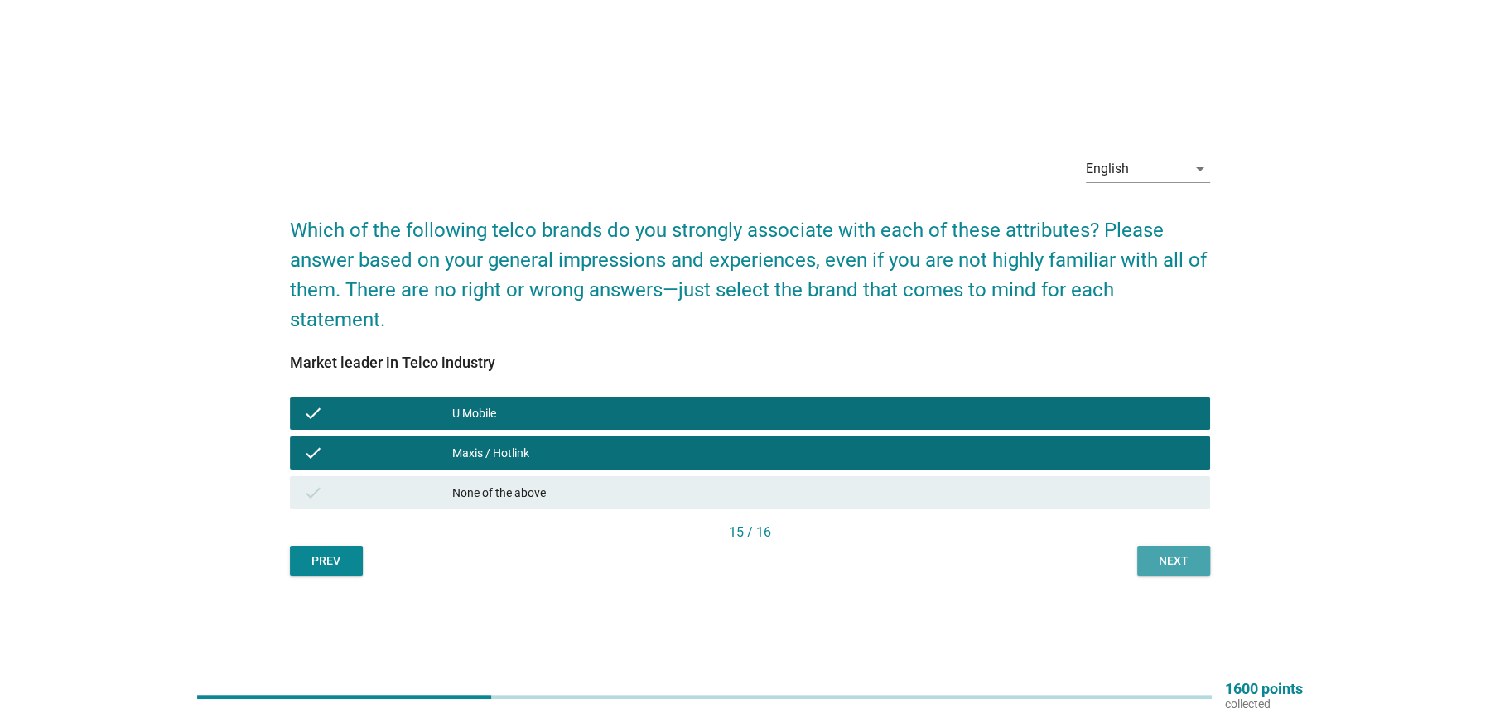
click at [1175, 560] on div "Next" at bounding box center [1173, 560] width 46 height 17
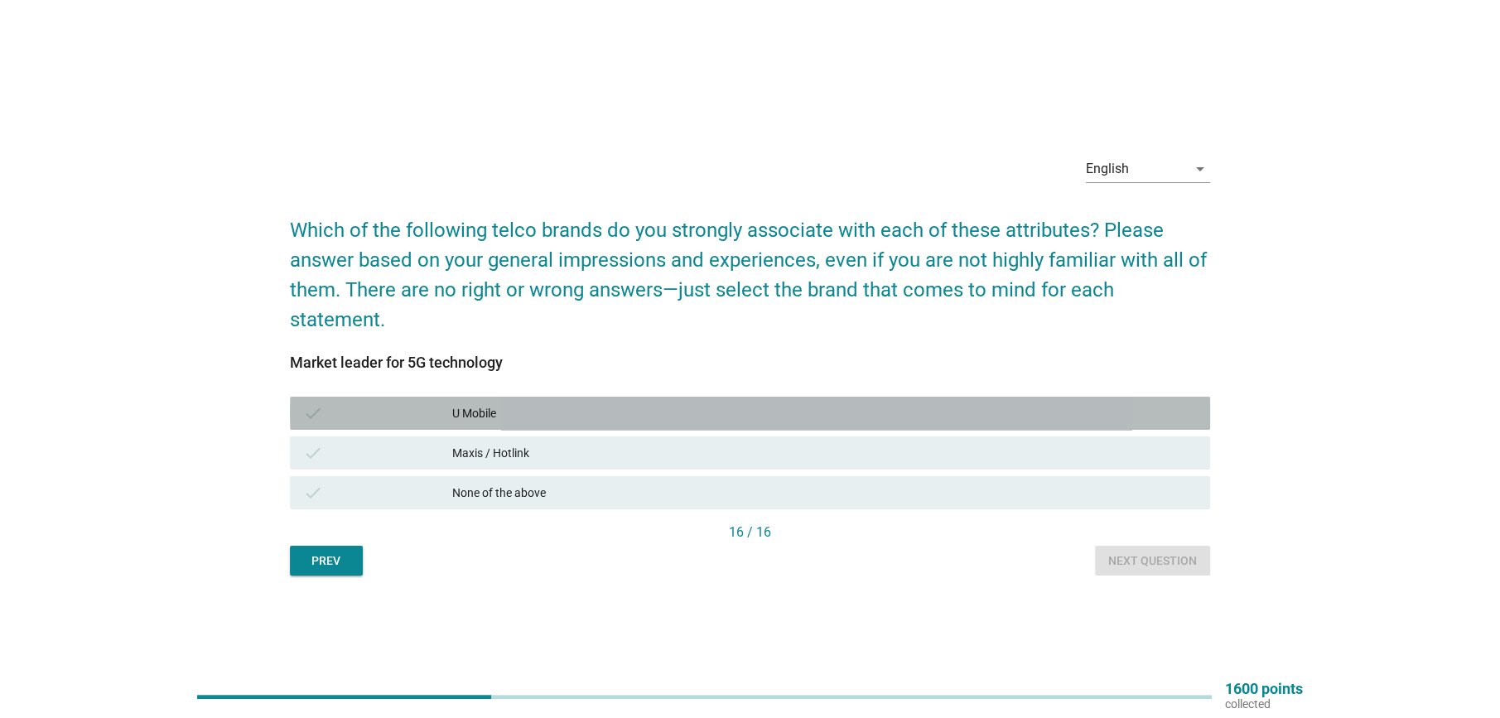
click at [561, 421] on div "U Mobile" at bounding box center [824, 413] width 744 height 20
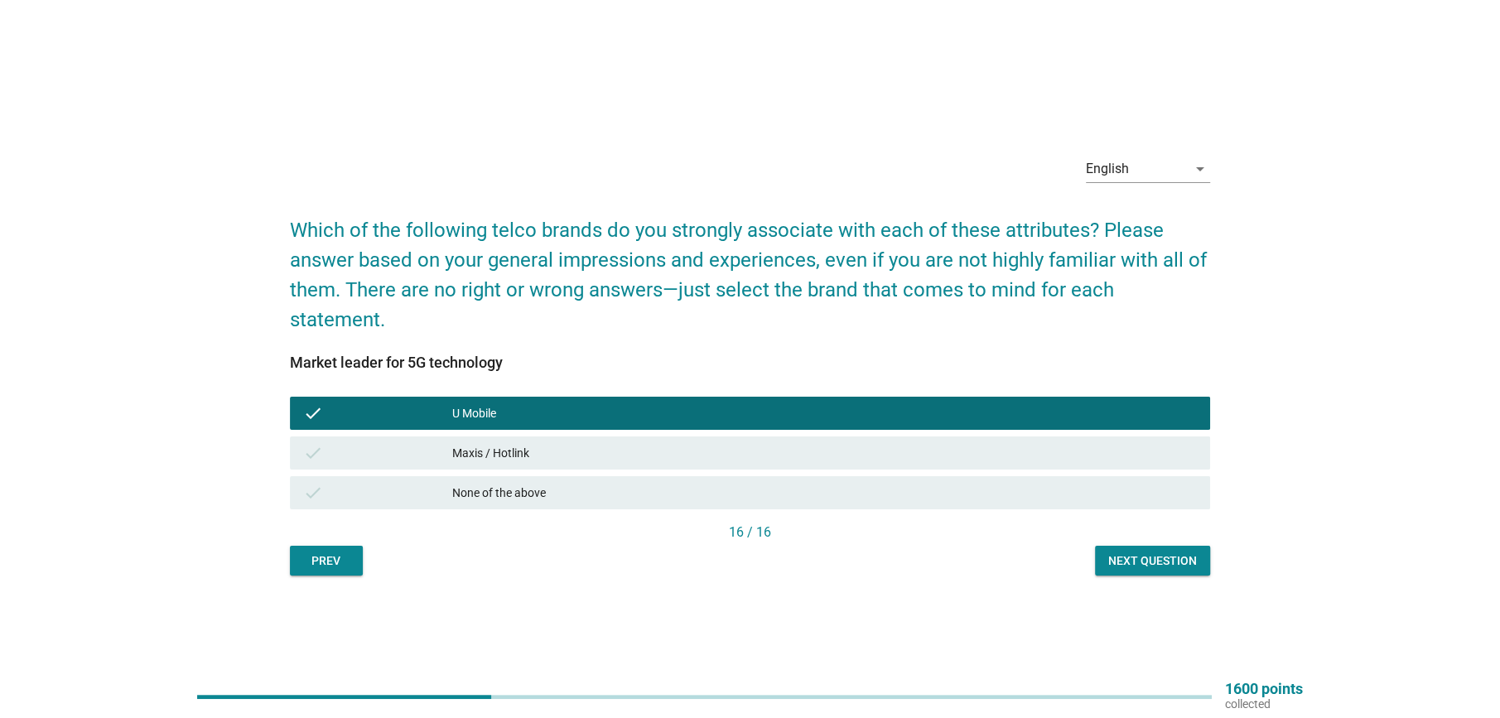
click at [530, 456] on div "Maxis / Hotlink" at bounding box center [824, 453] width 744 height 20
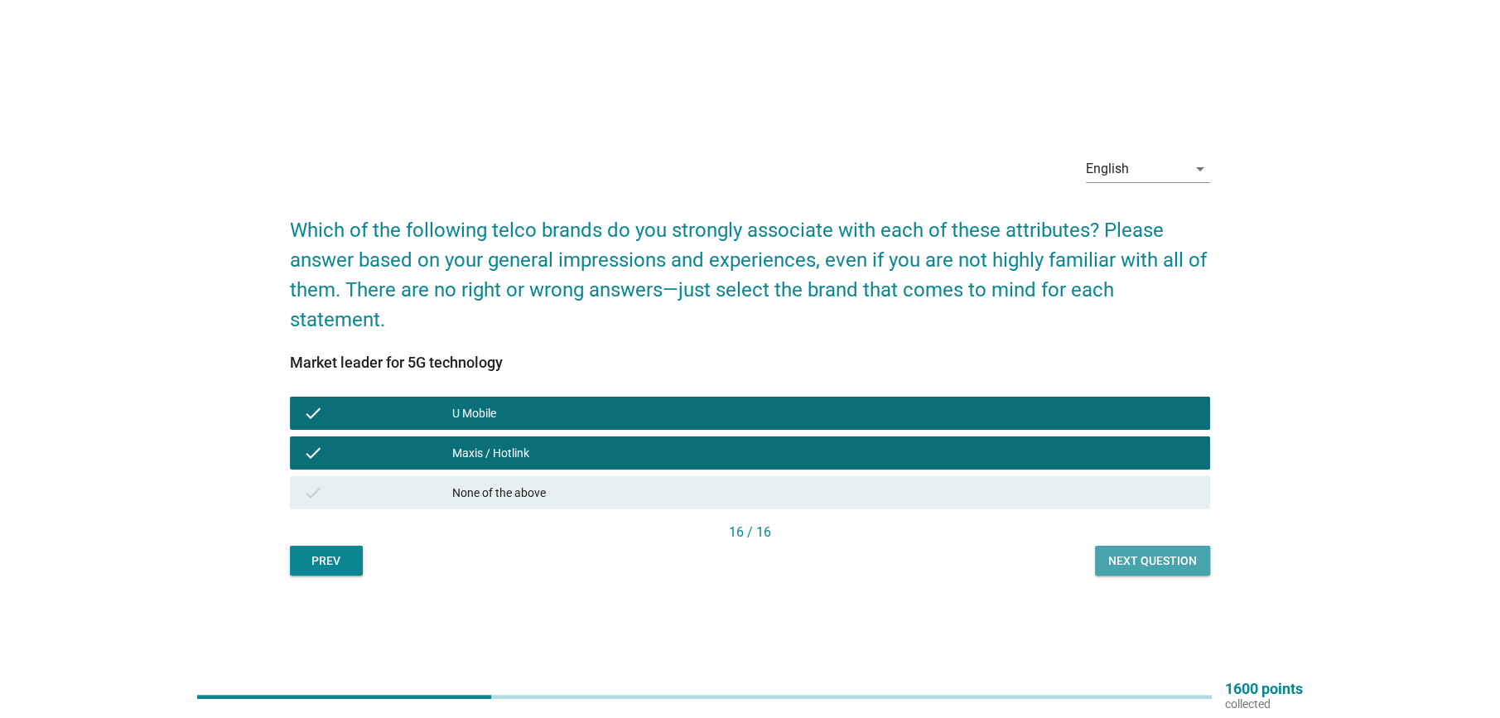
click at [1132, 566] on div "Next question" at bounding box center [1152, 560] width 89 height 17
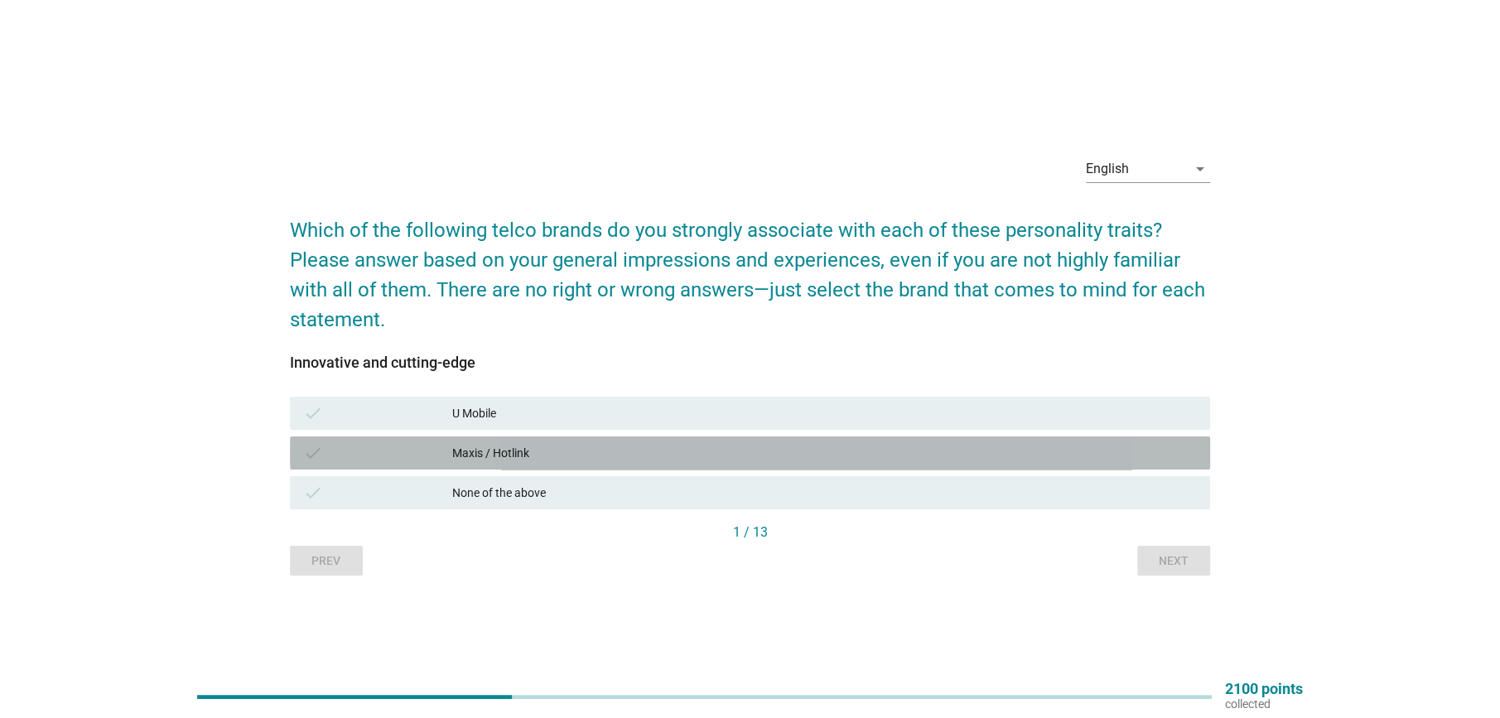
click at [492, 444] on div "Maxis / Hotlink" at bounding box center [824, 453] width 744 height 20
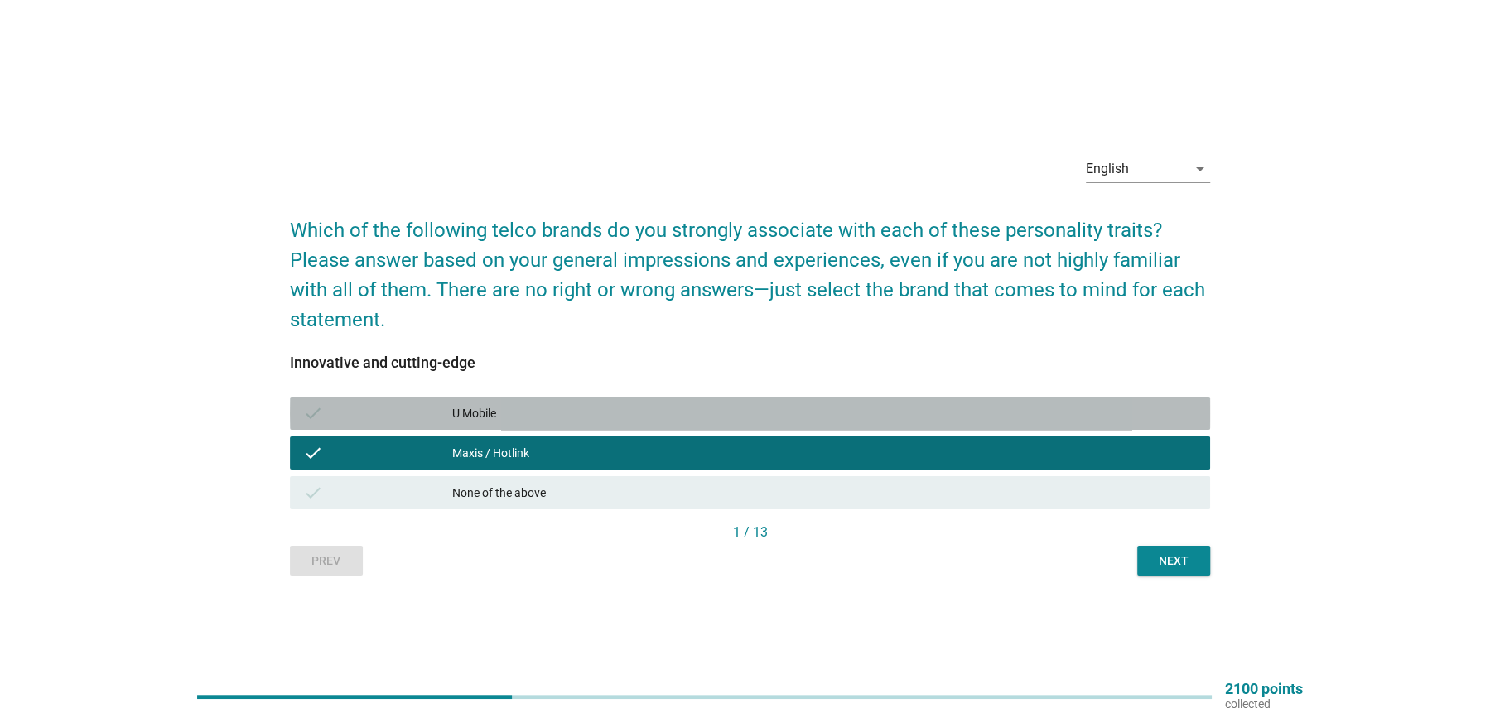
click at [492, 407] on div "U Mobile" at bounding box center [824, 413] width 744 height 20
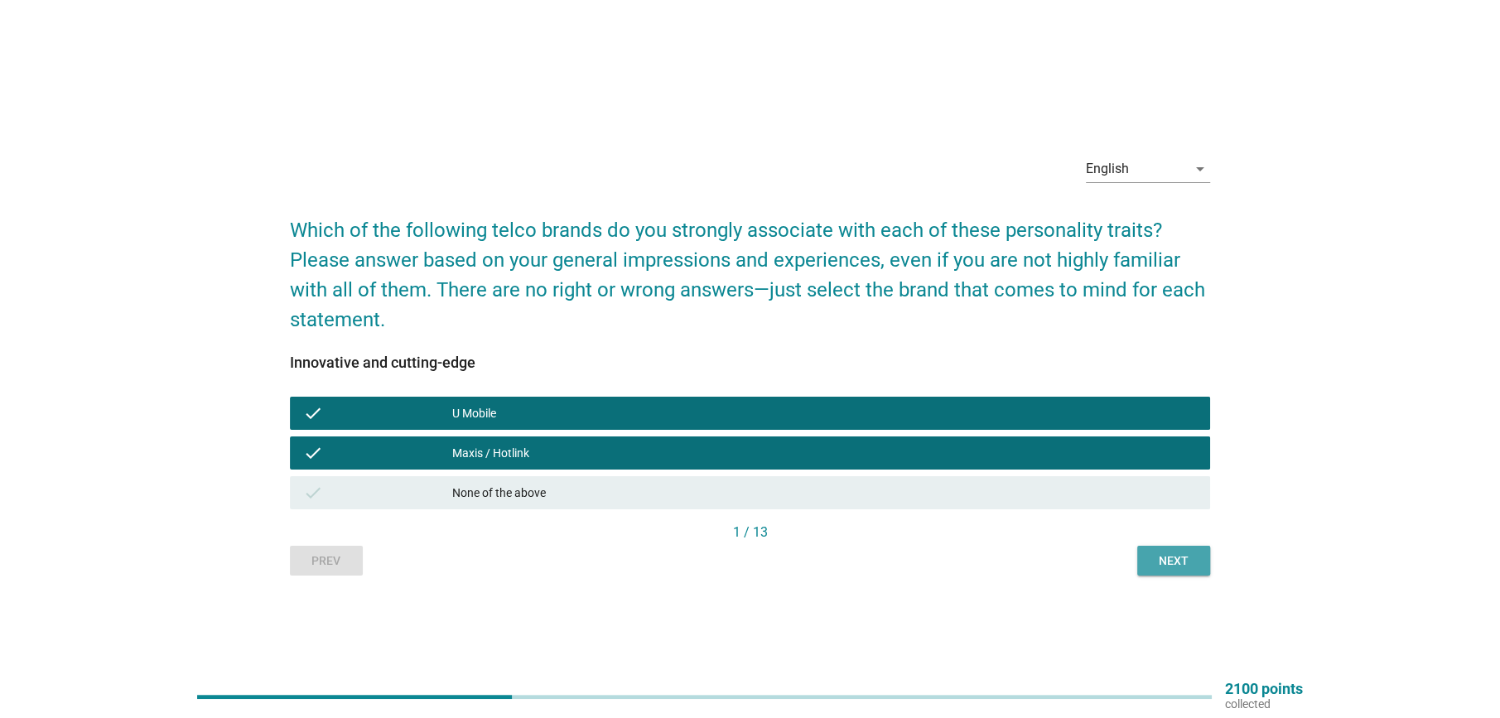
click at [1169, 568] on div "Next" at bounding box center [1173, 560] width 46 height 17
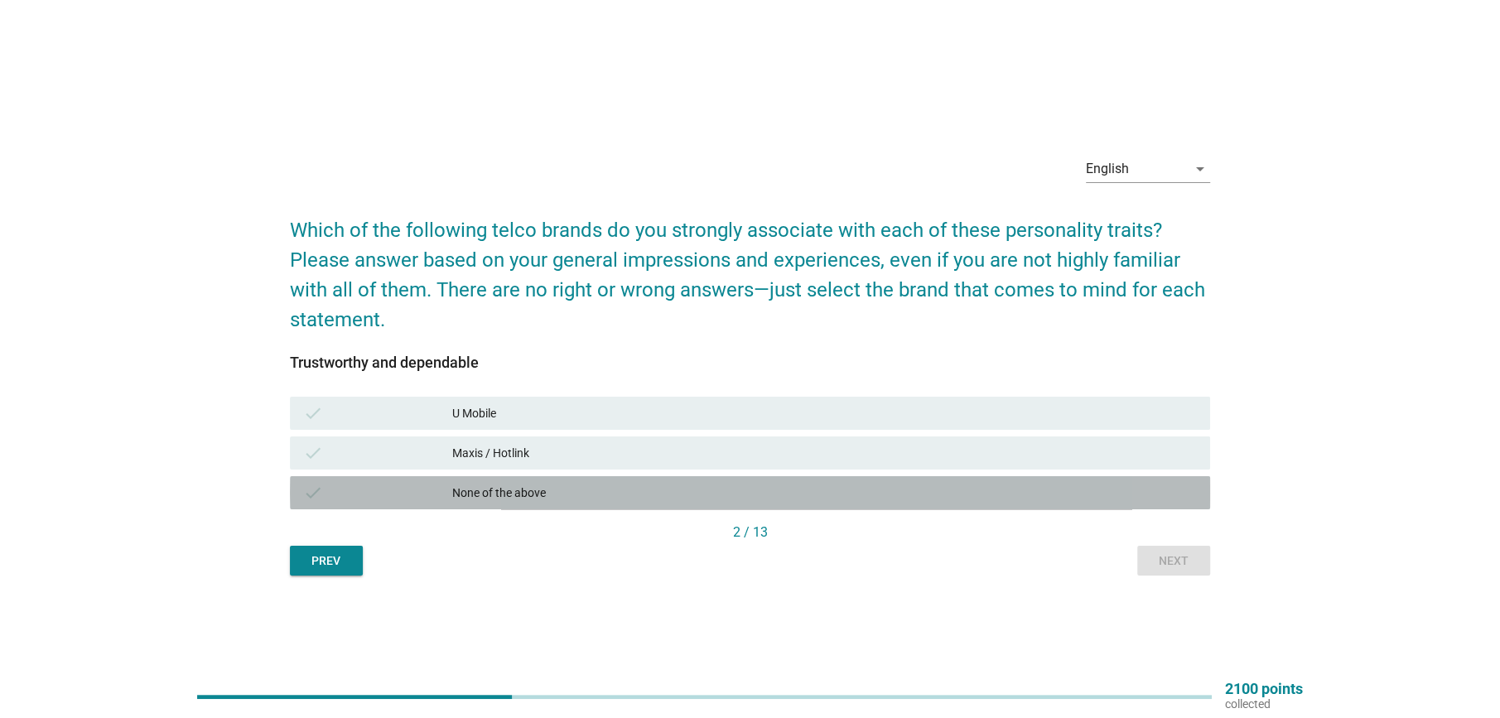
click at [488, 489] on div "None of the above" at bounding box center [824, 493] width 744 height 20
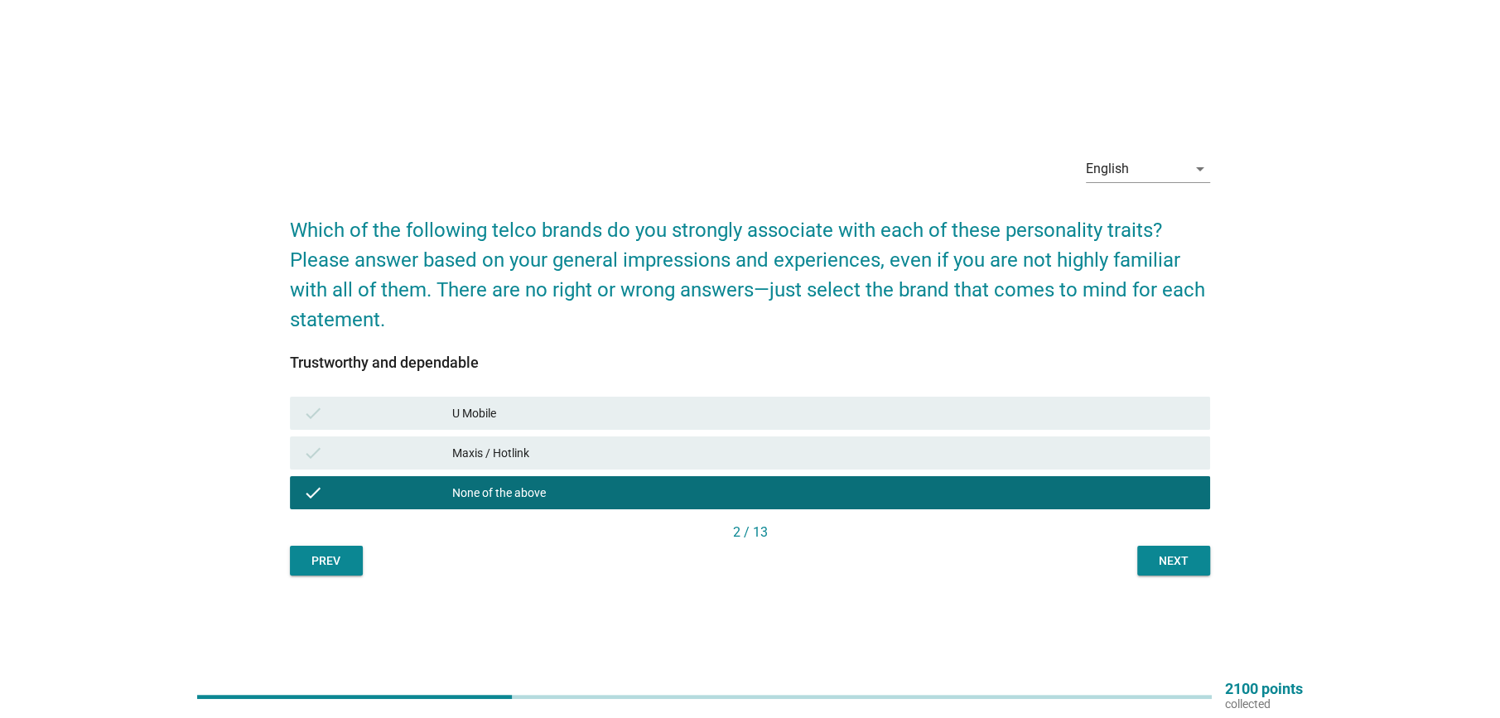
click at [1168, 563] on div "Next" at bounding box center [1173, 560] width 46 height 17
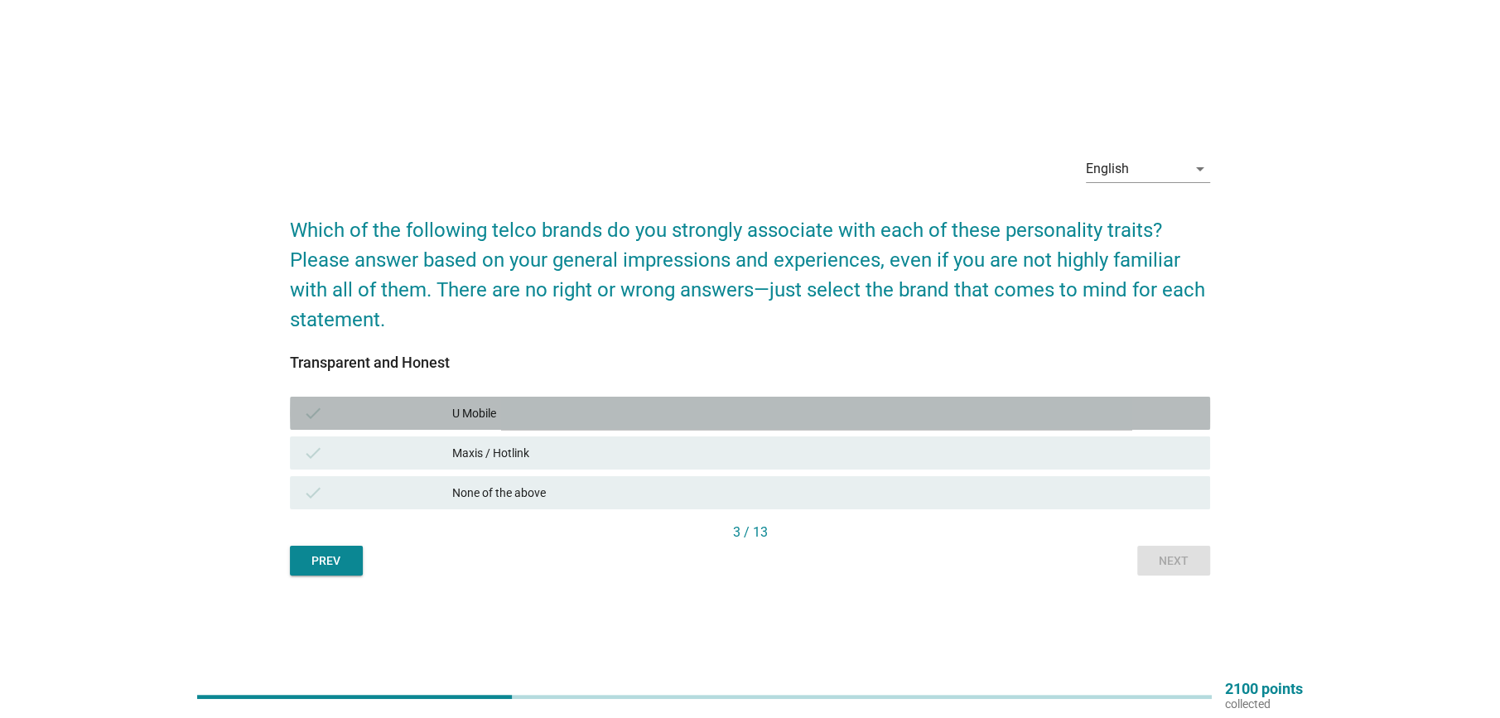
click at [488, 412] on div "U Mobile" at bounding box center [824, 413] width 744 height 20
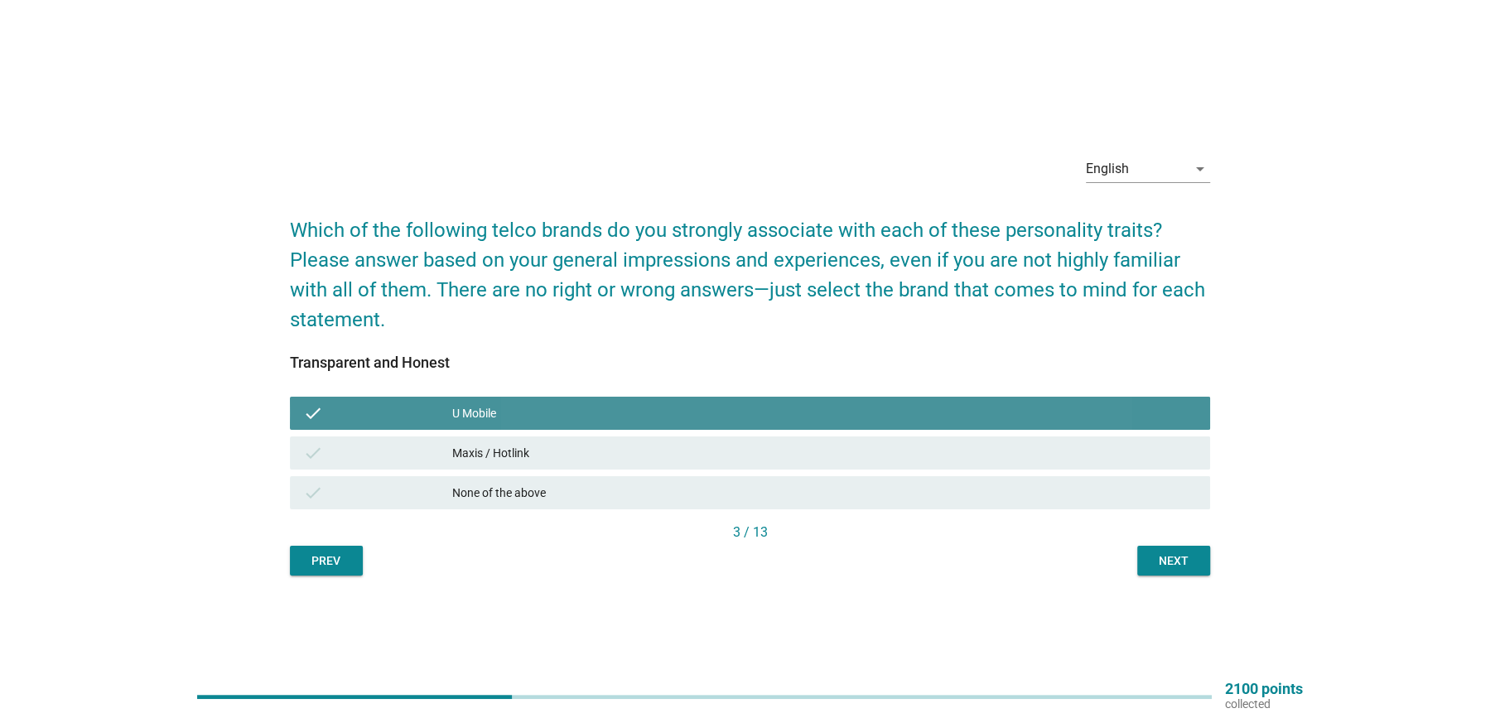
click at [491, 416] on div "U Mobile" at bounding box center [824, 413] width 744 height 20
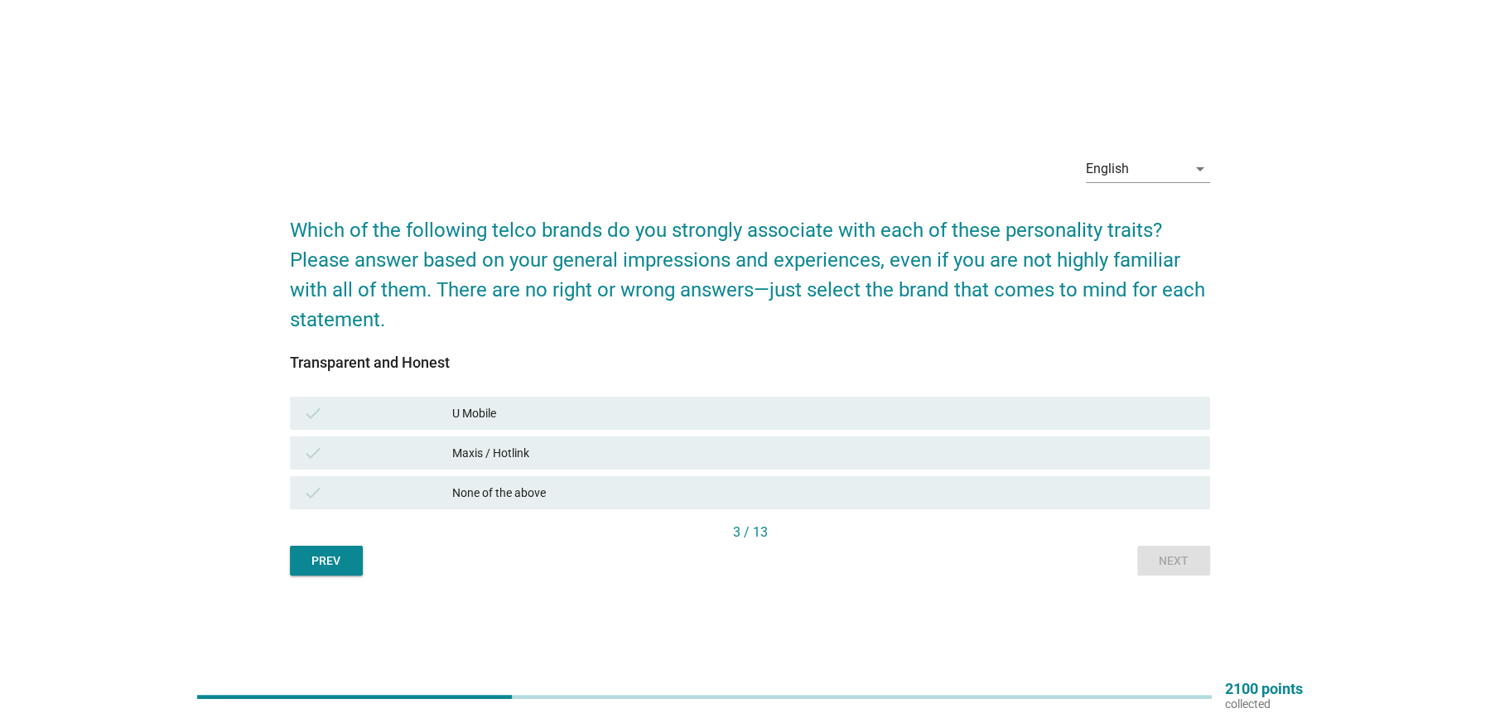
click at [545, 484] on div "None of the above" at bounding box center [824, 493] width 744 height 20
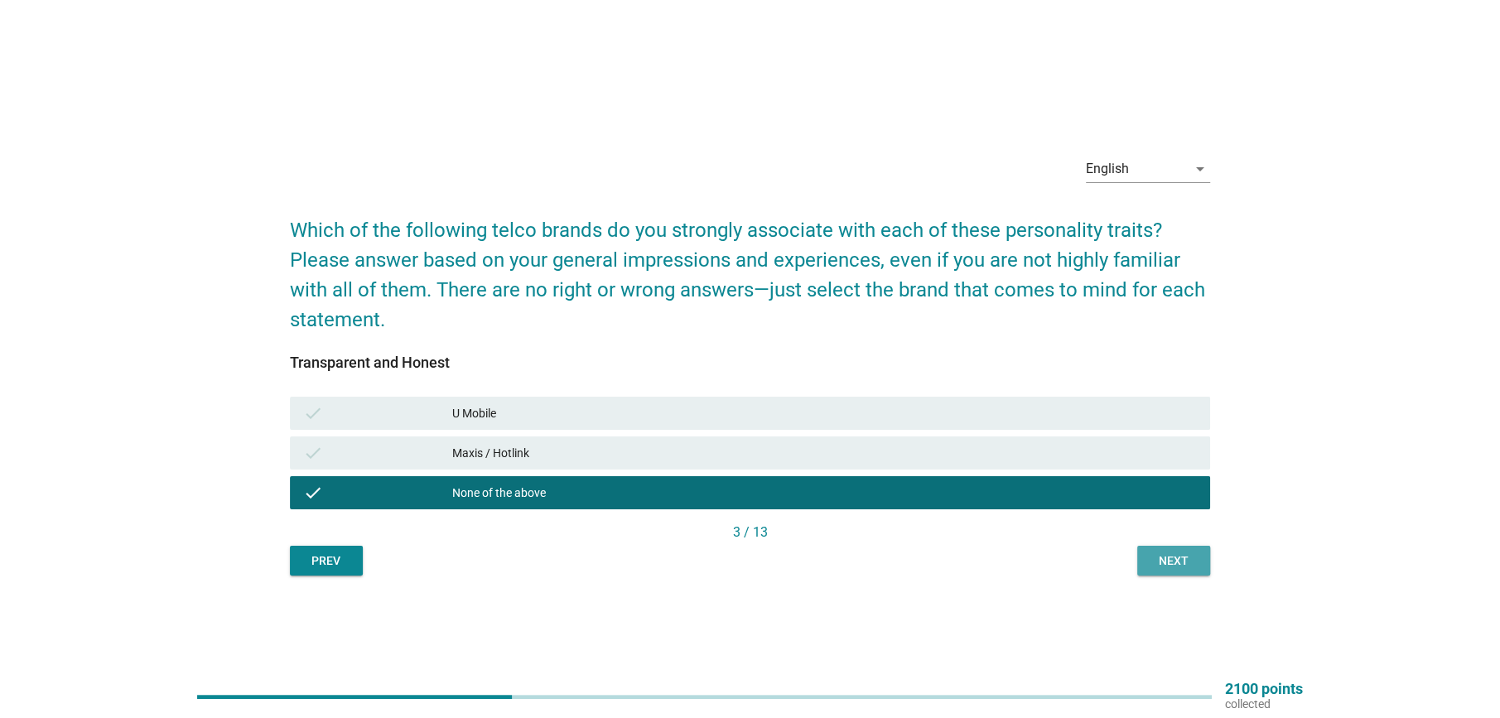
click at [1172, 553] on div "Next" at bounding box center [1173, 560] width 46 height 17
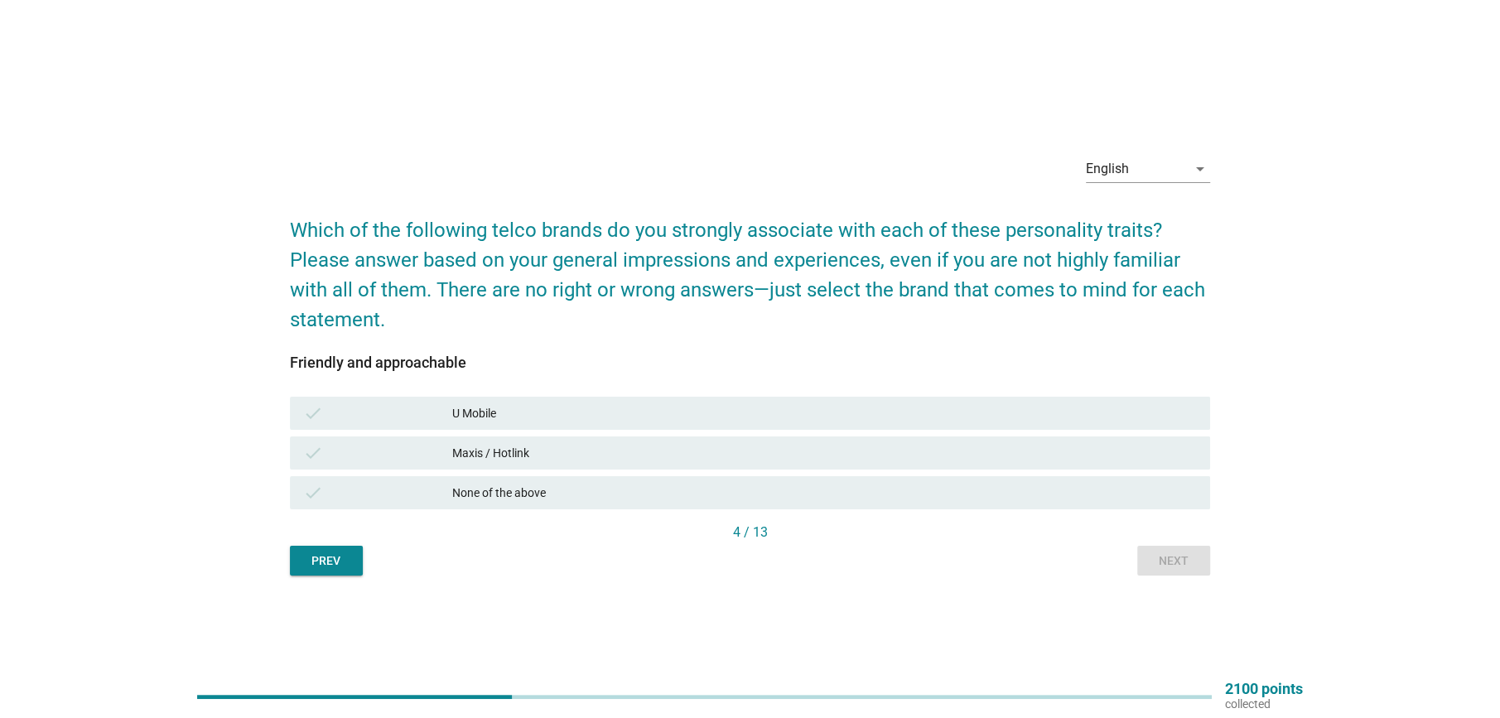
click at [496, 456] on div "Maxis / Hotlink" at bounding box center [824, 453] width 744 height 20
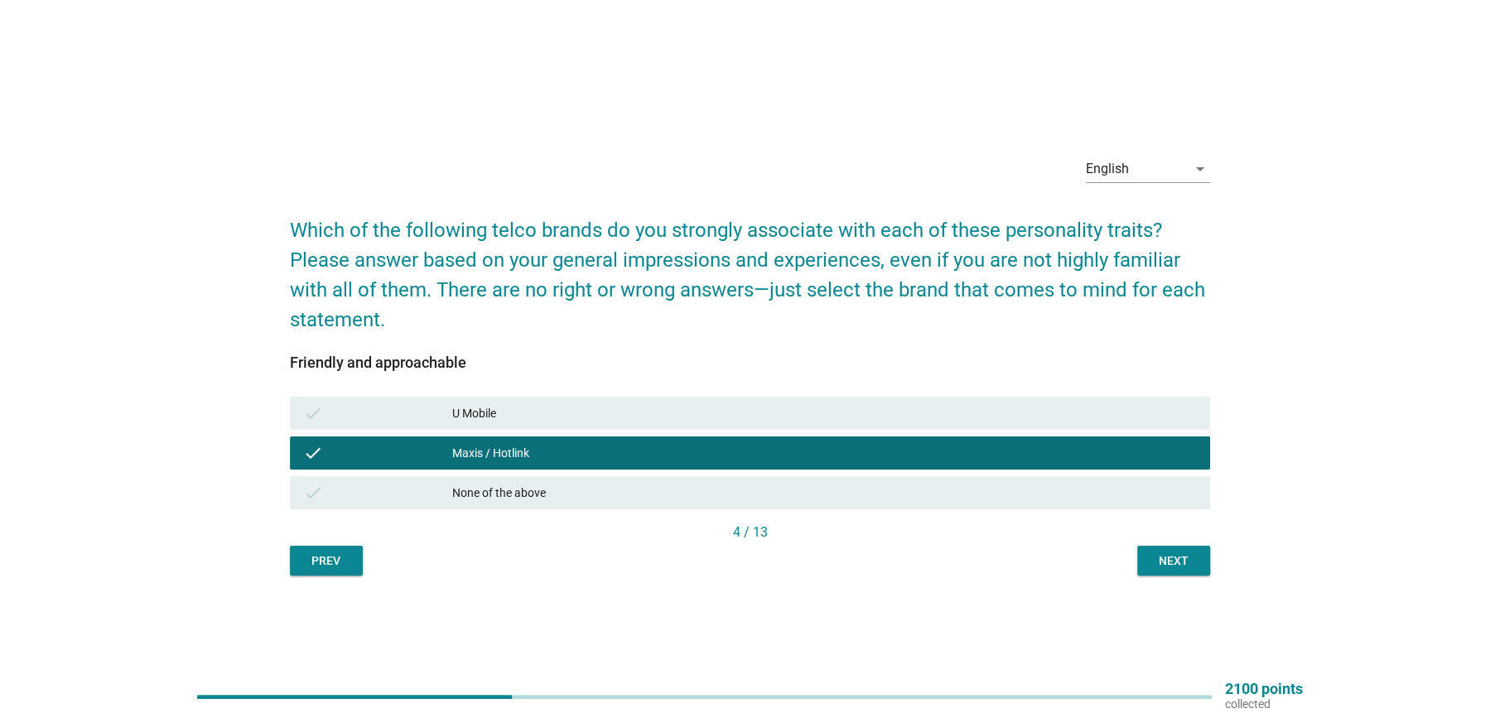
click at [484, 411] on div "U Mobile" at bounding box center [824, 413] width 744 height 20
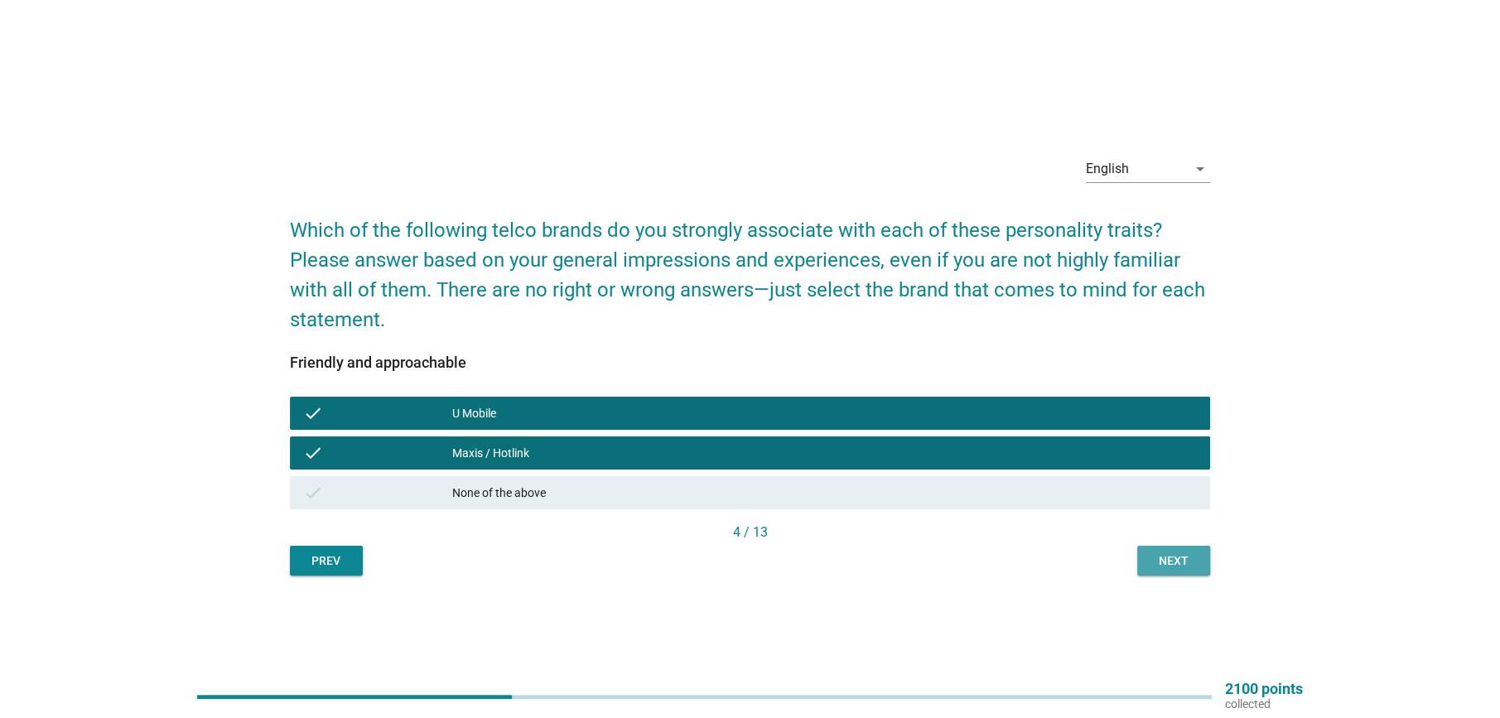
click at [1166, 566] on div "Next" at bounding box center [1173, 560] width 46 height 17
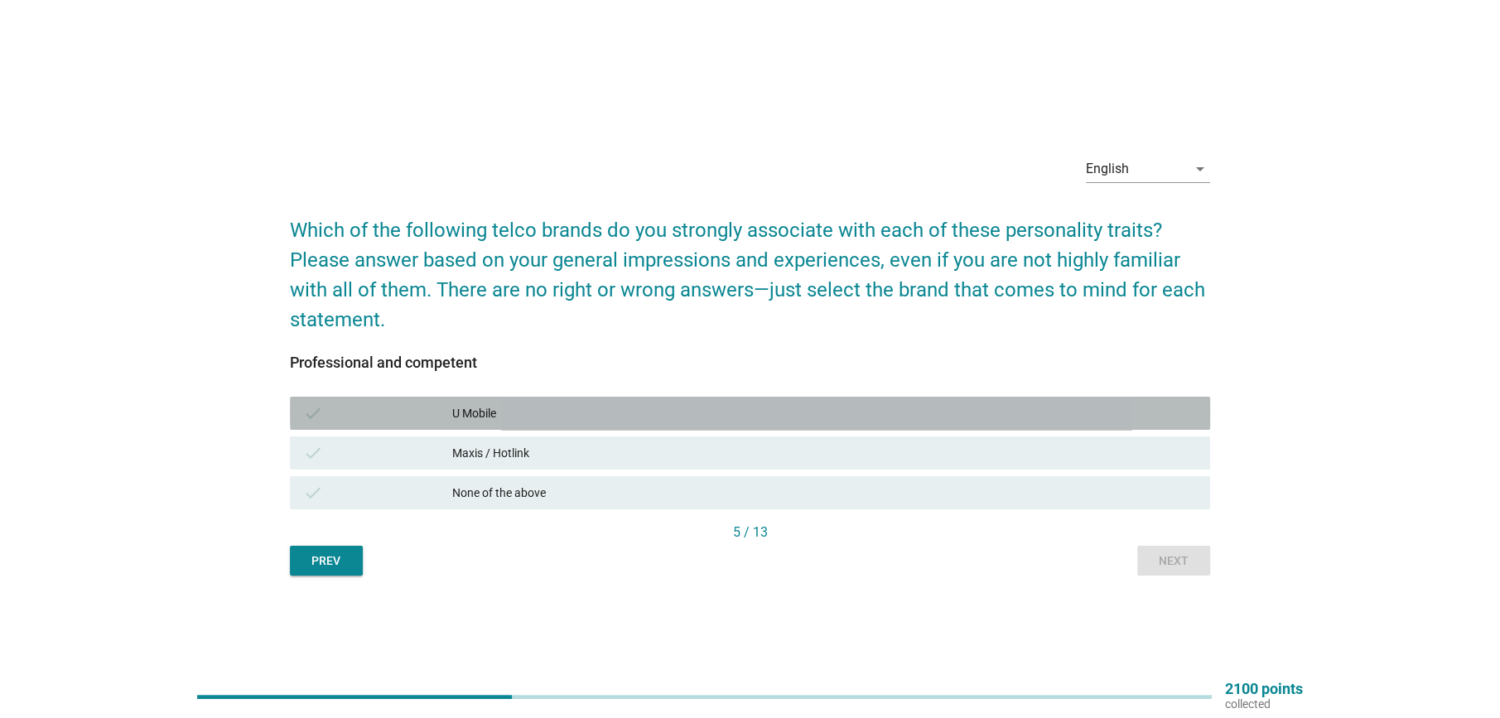
click at [521, 424] on div "check U Mobile" at bounding box center [750, 413] width 920 height 33
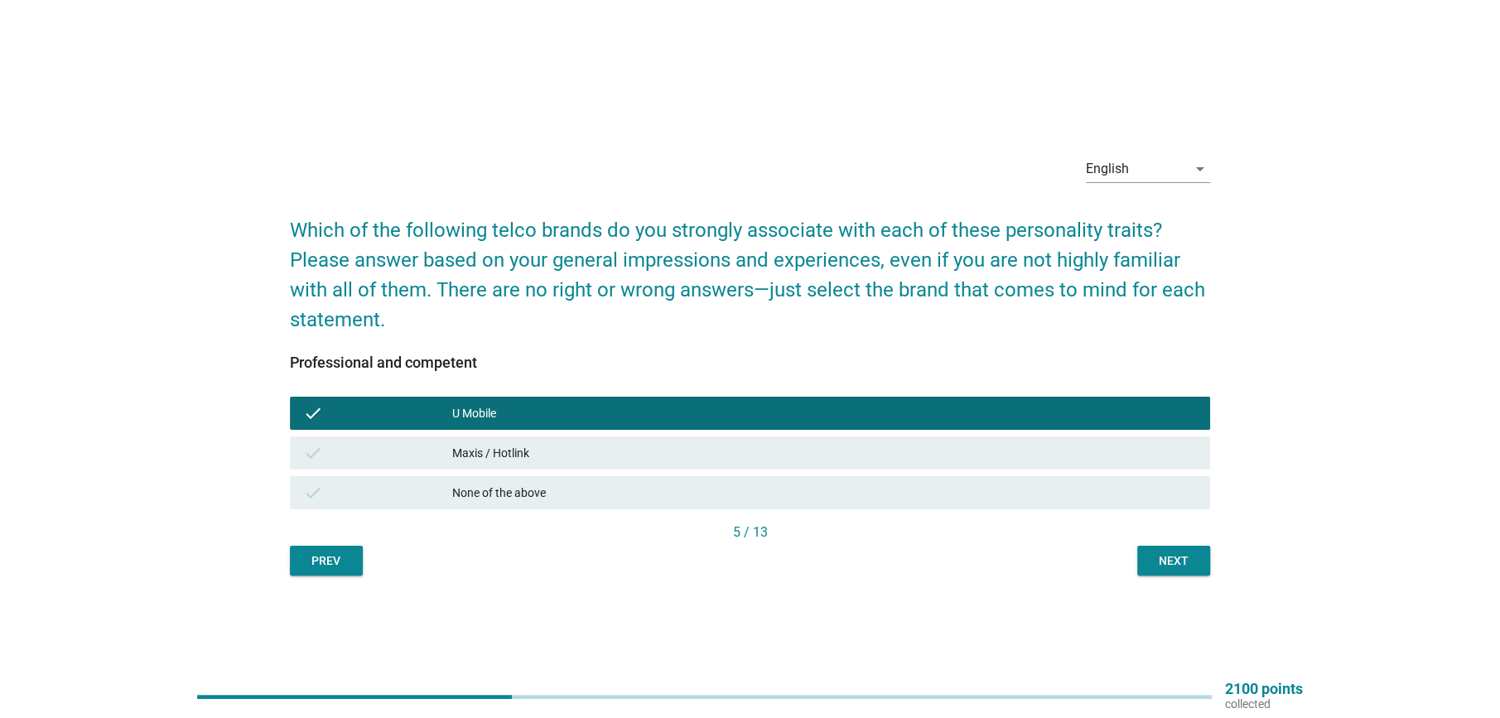
click at [530, 445] on div "Maxis / Hotlink" at bounding box center [824, 453] width 744 height 20
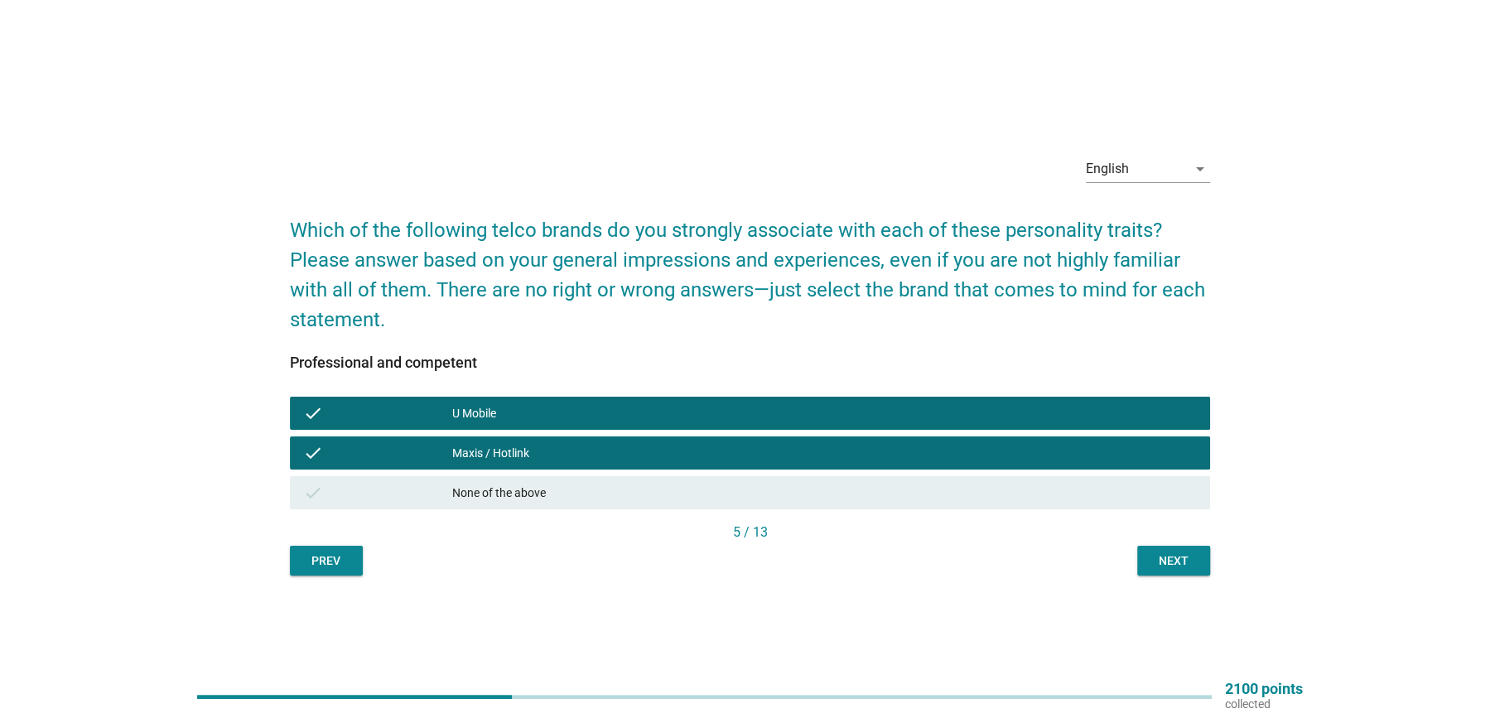
click at [1171, 566] on div "Next" at bounding box center [1173, 560] width 46 height 17
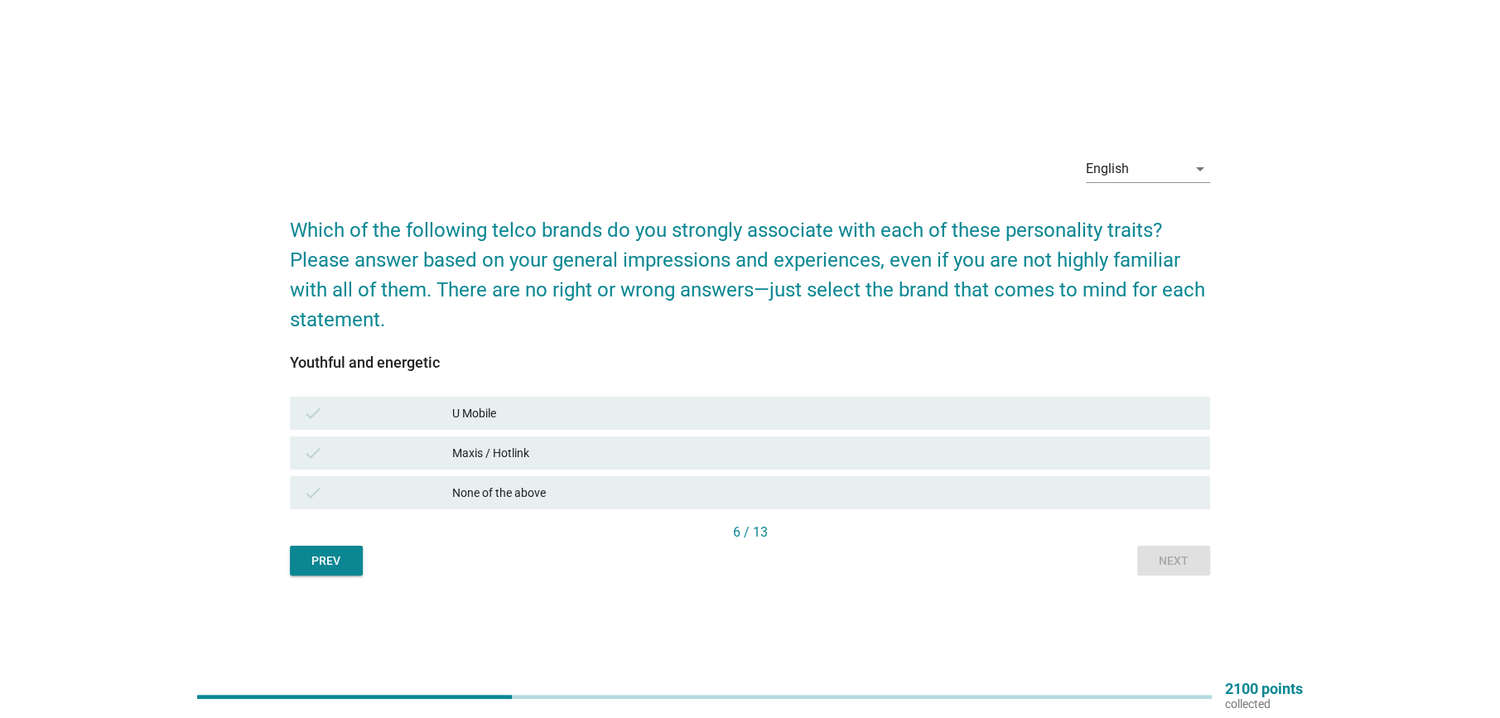
click at [595, 429] on div "check U Mobile" at bounding box center [750, 413] width 920 height 33
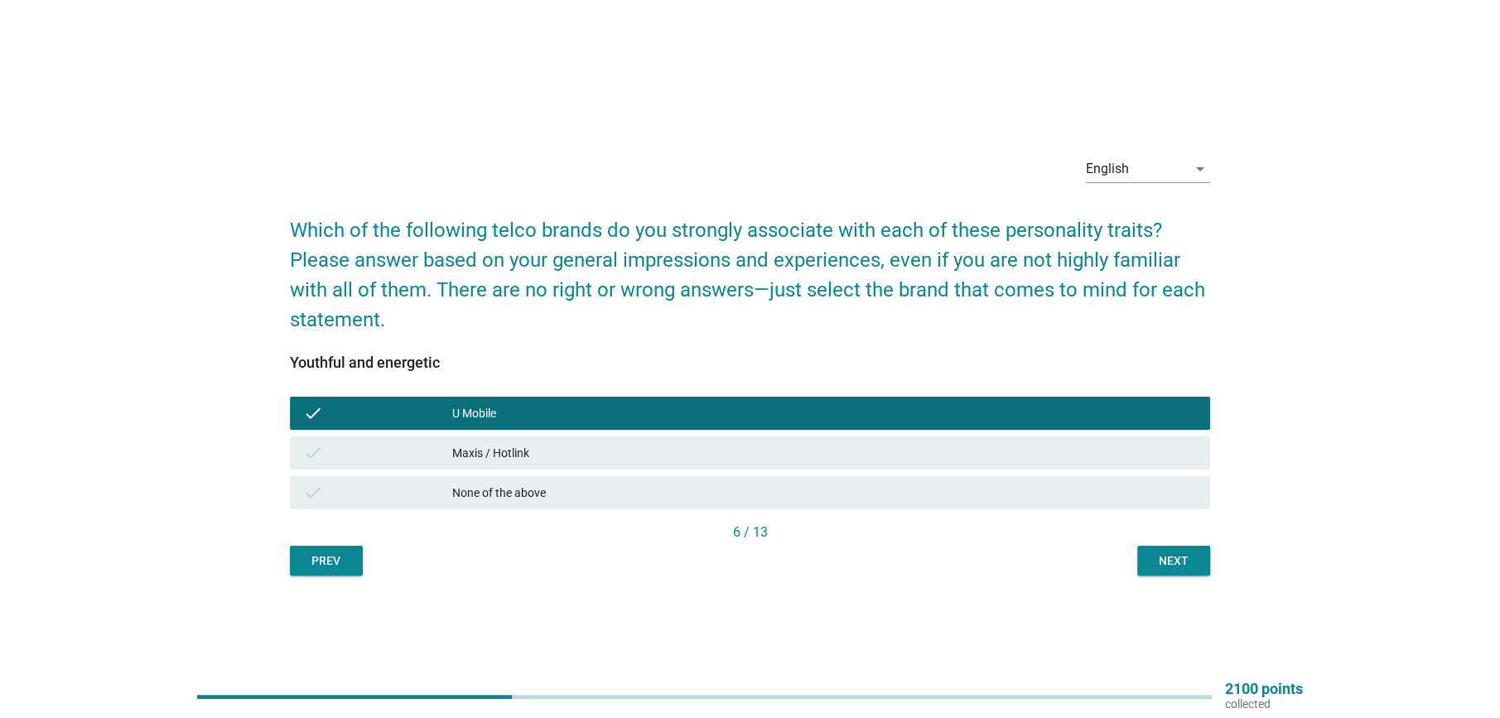
click at [590, 454] on div "Maxis / Hotlink" at bounding box center [824, 453] width 744 height 20
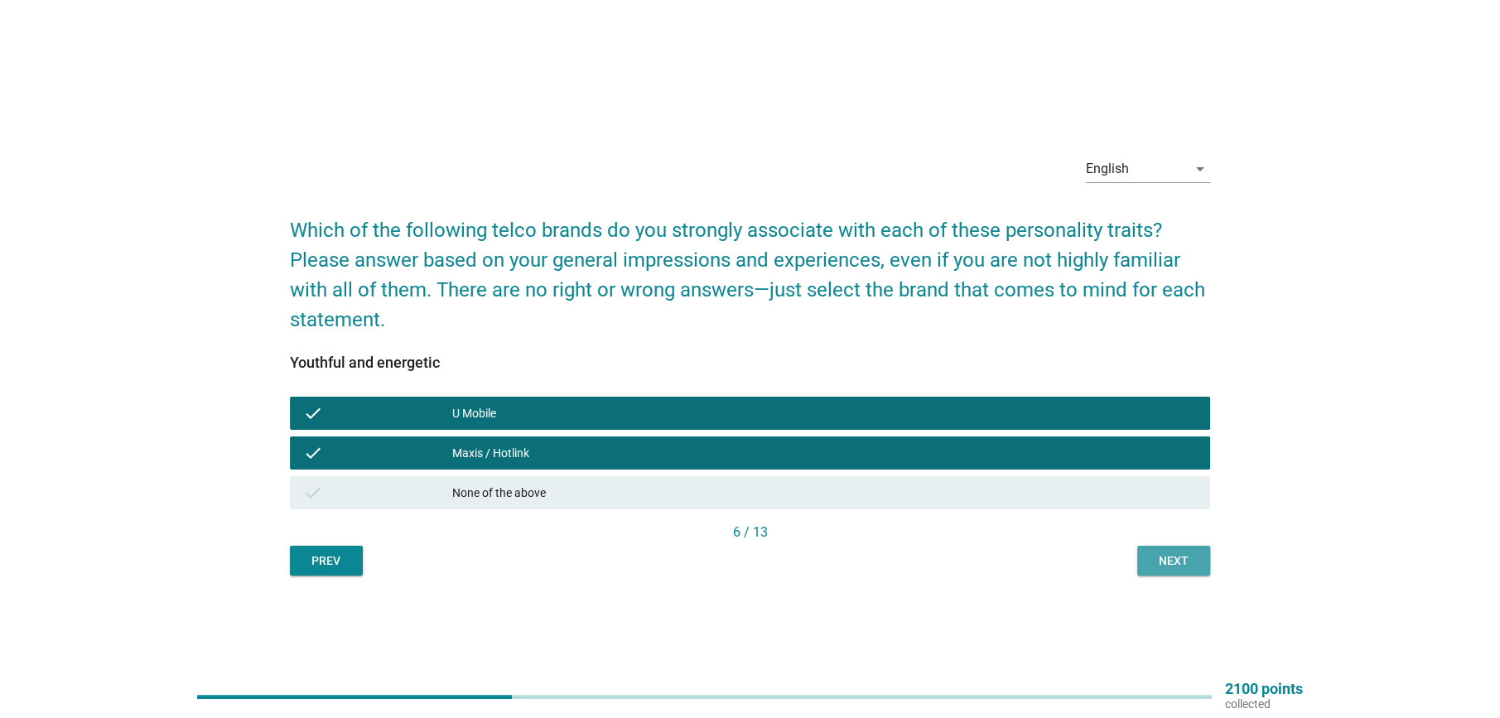
click at [1182, 565] on div "Next" at bounding box center [1173, 560] width 46 height 17
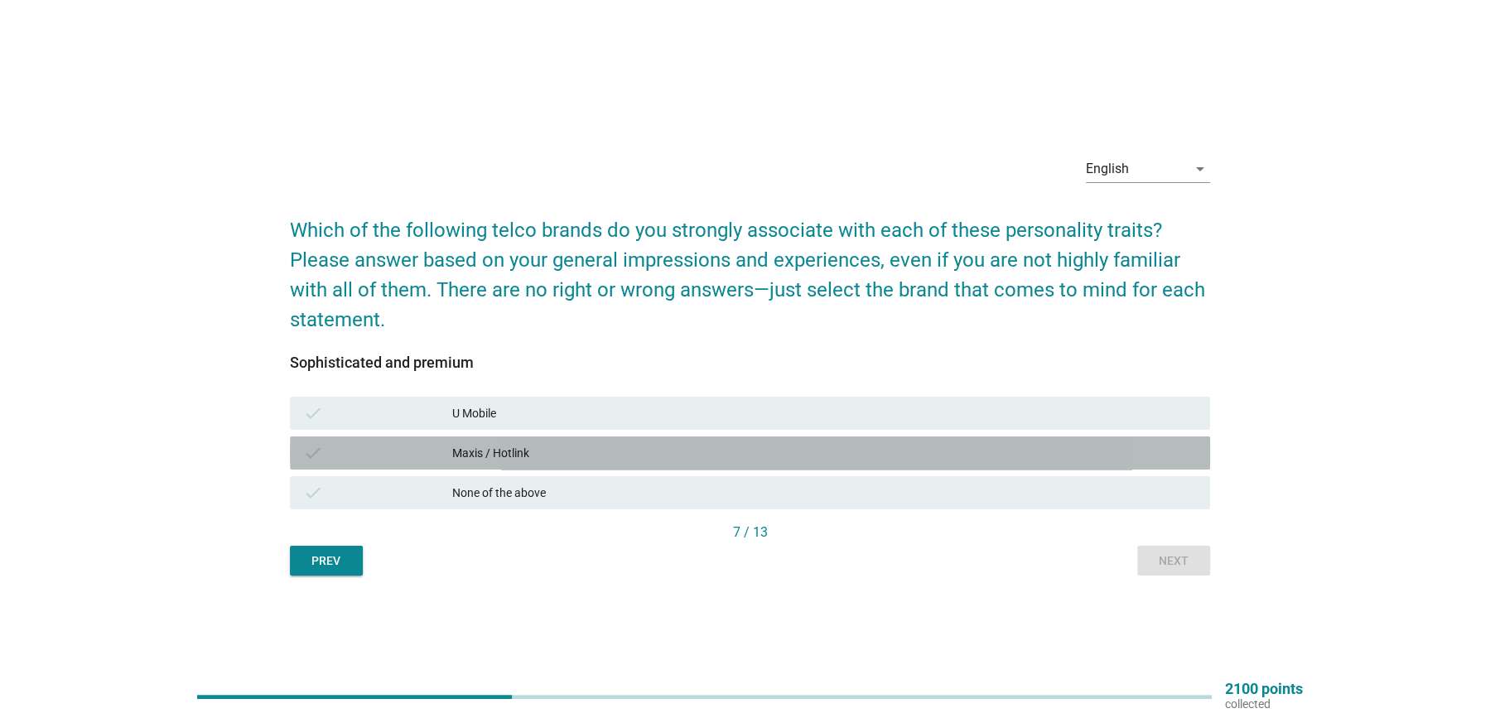
click at [516, 453] on div "Maxis / Hotlink" at bounding box center [824, 453] width 744 height 20
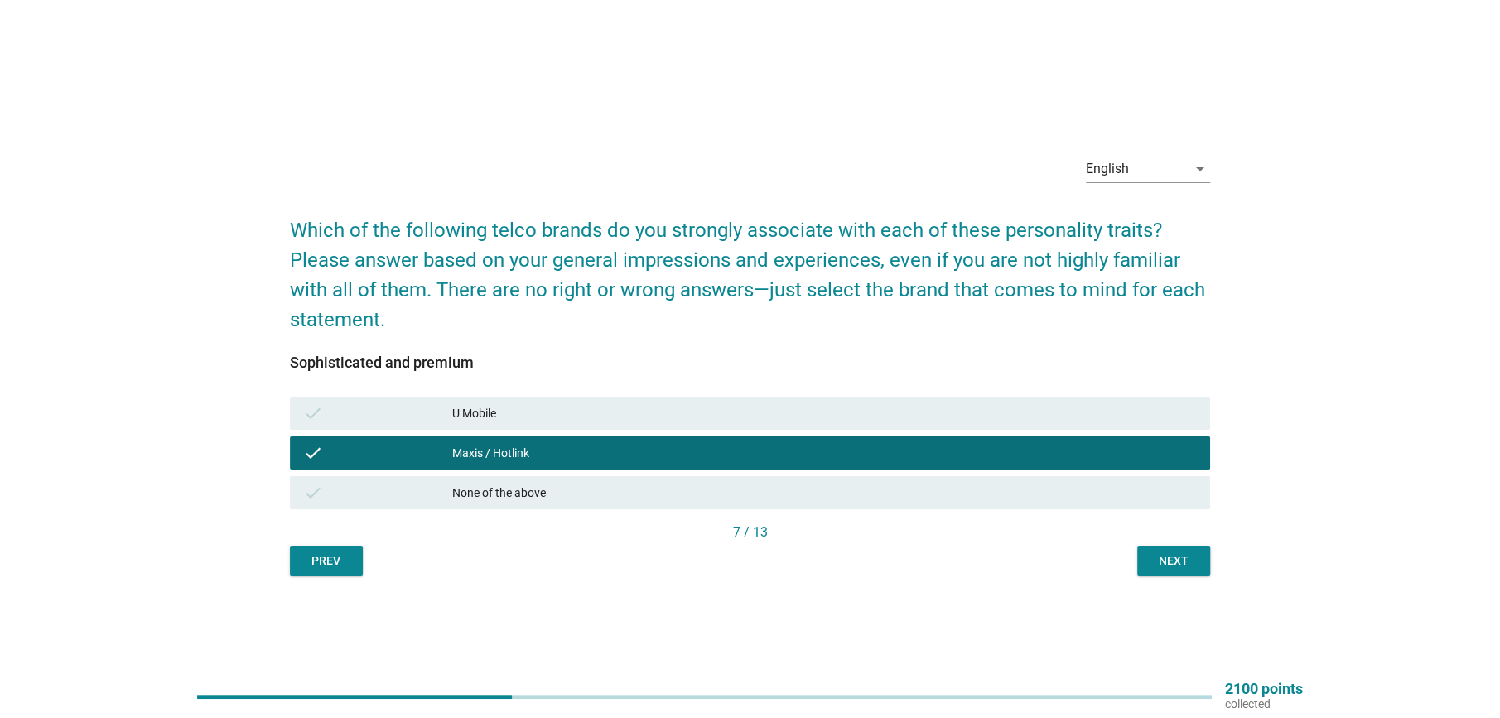
click at [513, 403] on div "U Mobile" at bounding box center [824, 413] width 744 height 20
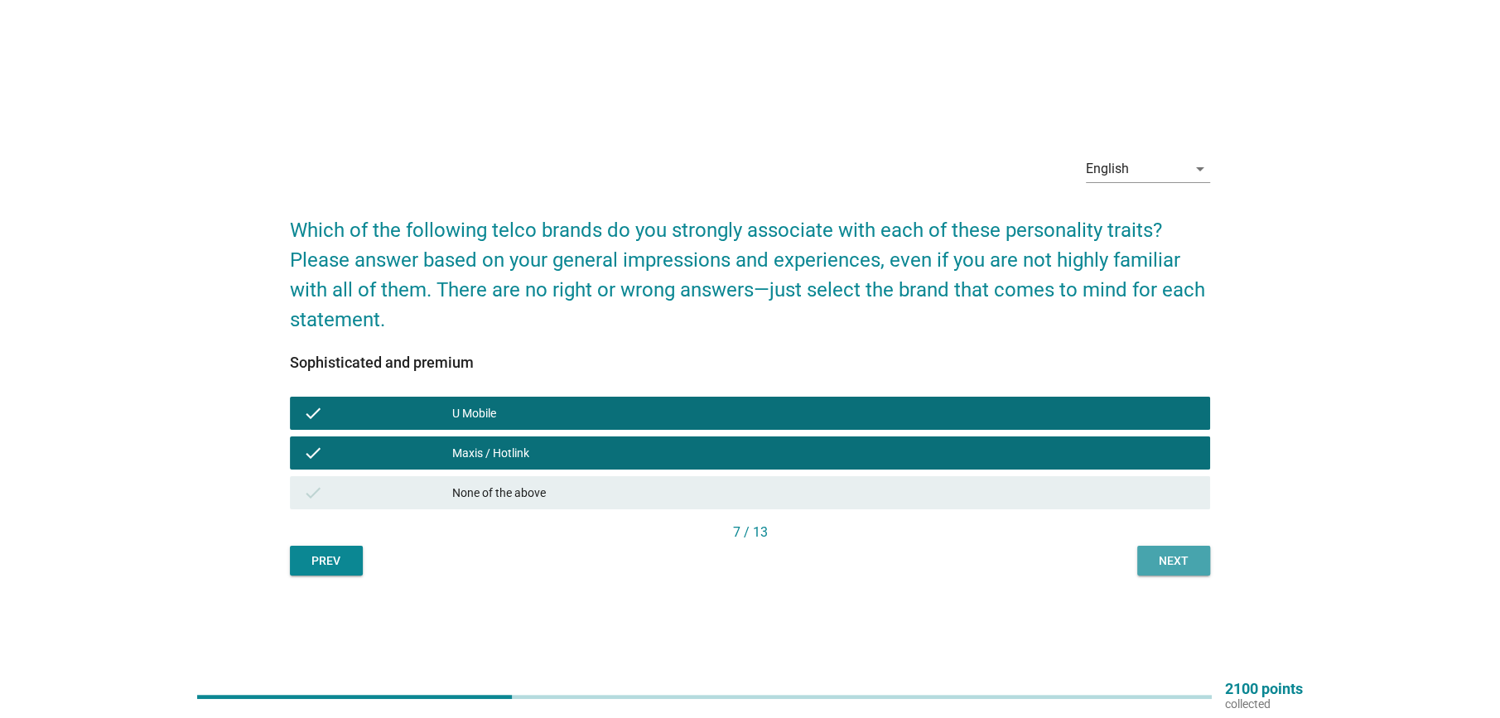
click at [1199, 565] on button "Next" at bounding box center [1173, 561] width 73 height 30
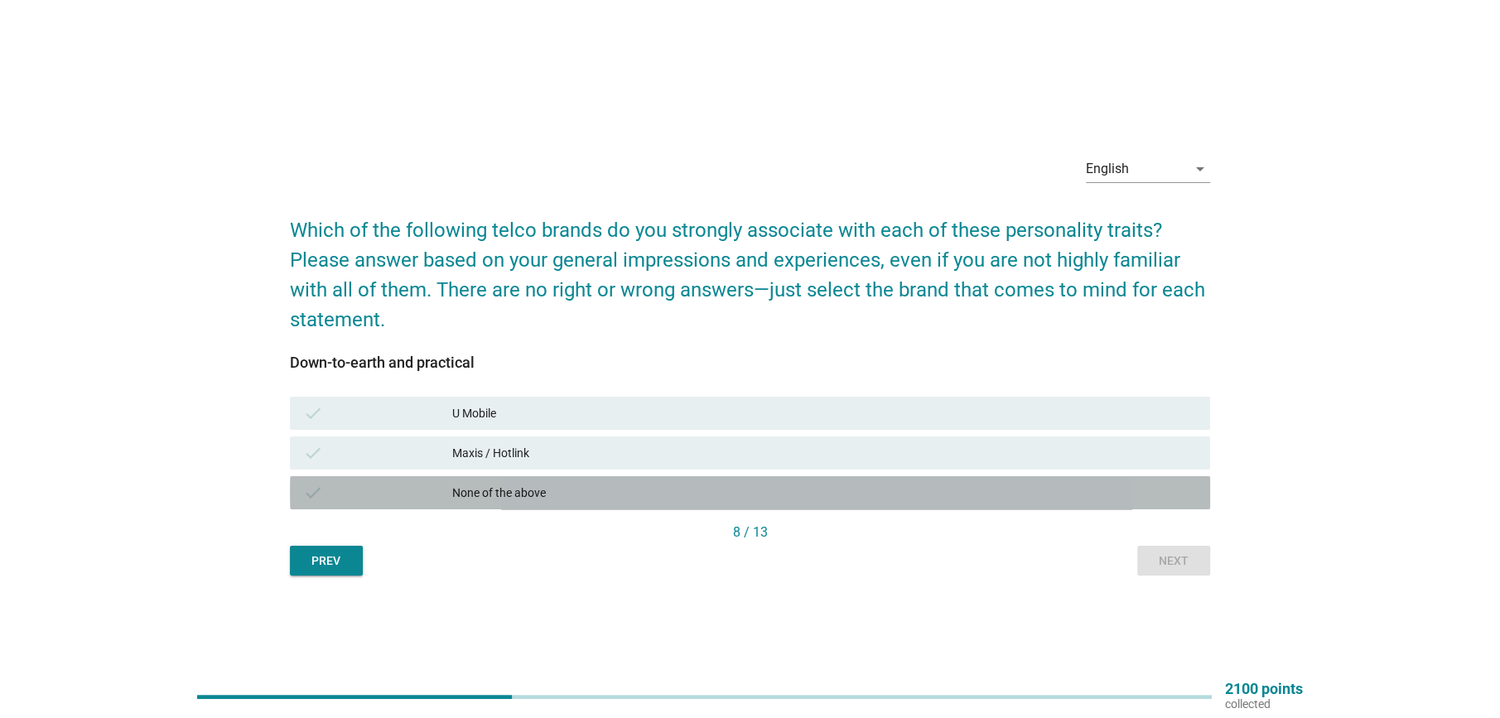
click at [559, 486] on div "None of the above" at bounding box center [824, 493] width 744 height 20
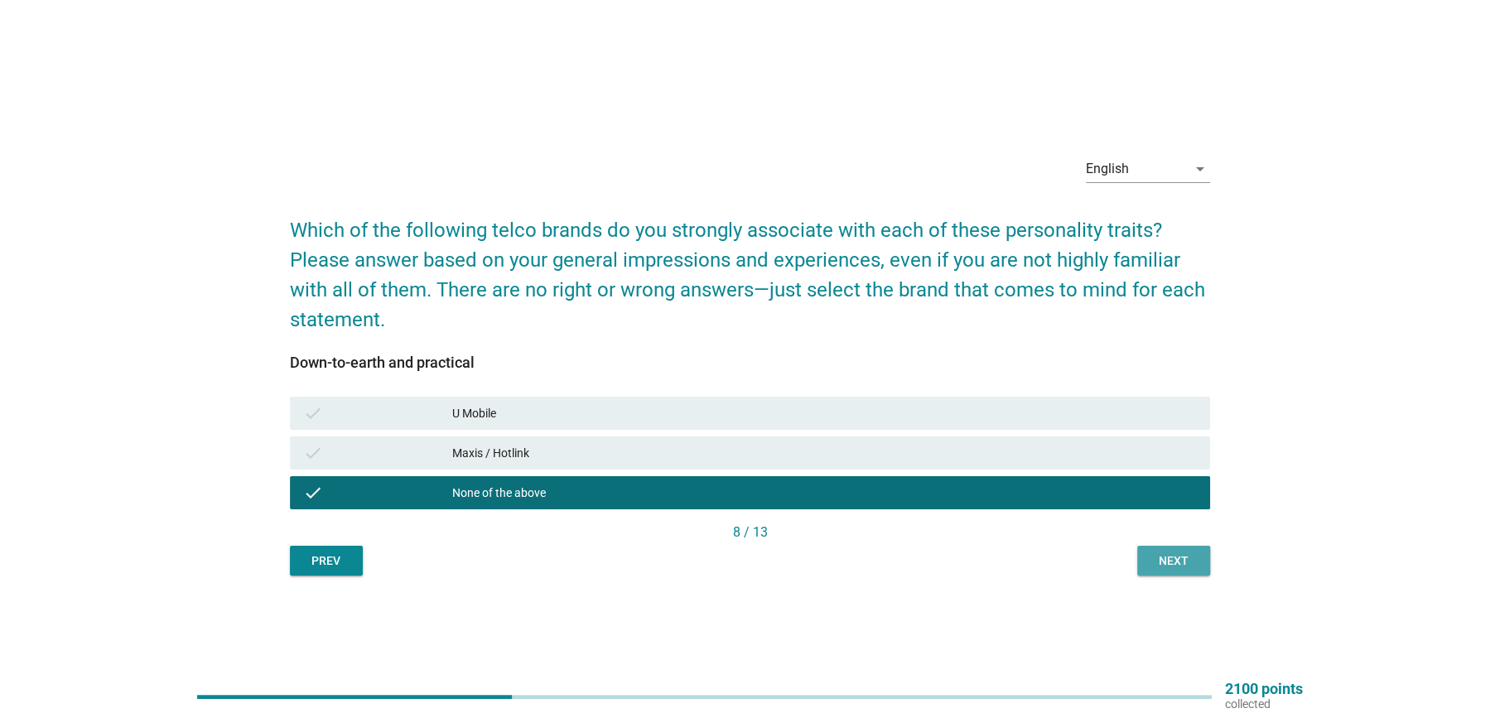
click at [1181, 552] on div "Next" at bounding box center [1173, 560] width 46 height 17
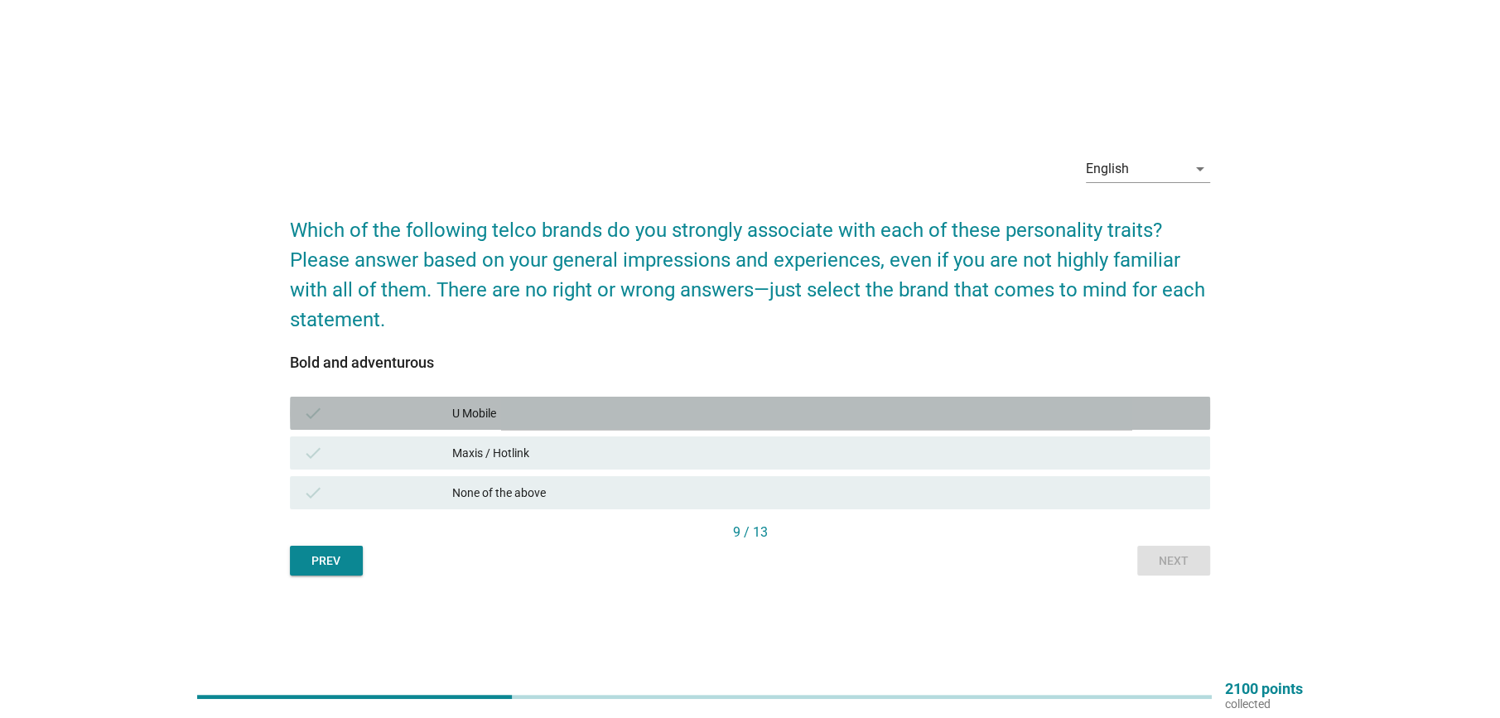
click at [587, 421] on div "U Mobile" at bounding box center [824, 413] width 744 height 20
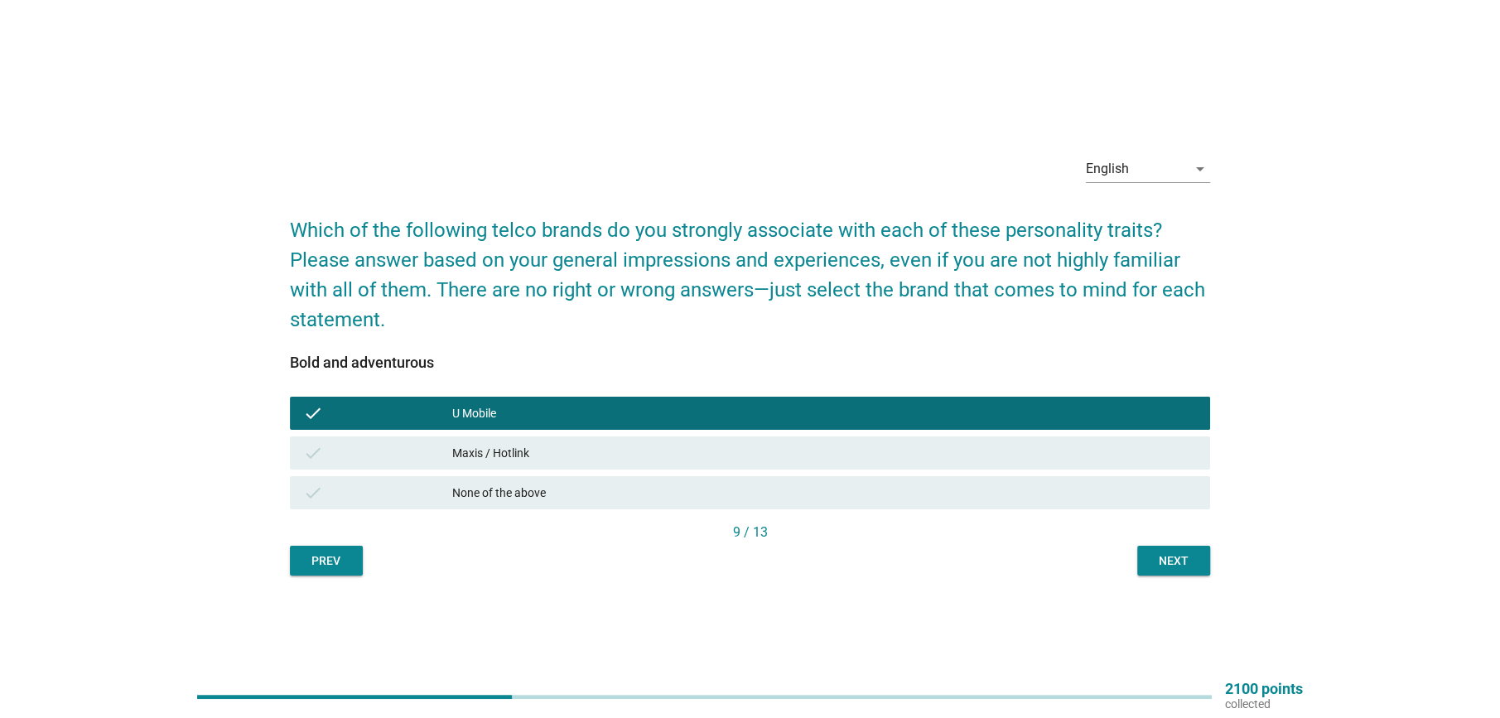
click at [575, 451] on div "Maxis / Hotlink" at bounding box center [824, 453] width 744 height 20
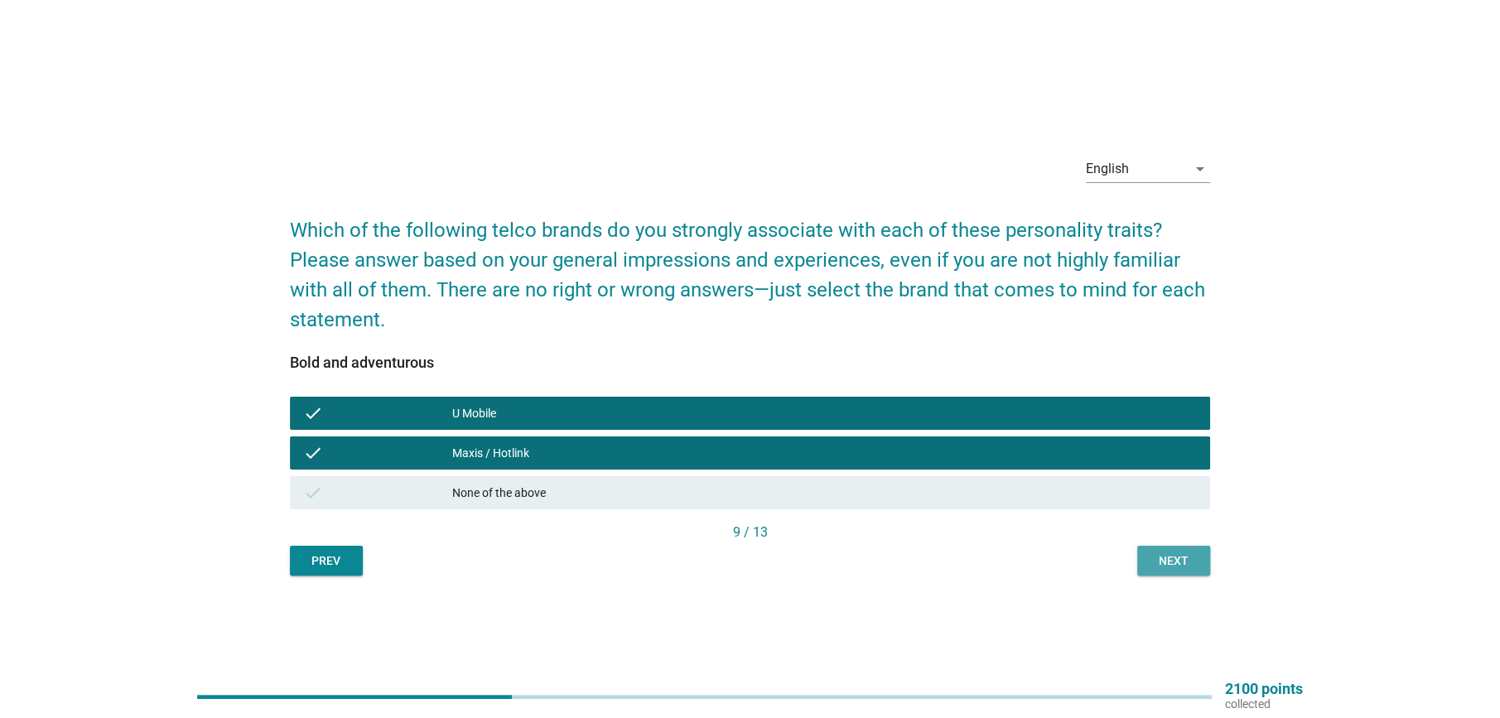
drag, startPoint x: 1180, startPoint y: 549, endPoint x: 1192, endPoint y: 563, distance: 18.2
click at [1181, 550] on button "Next" at bounding box center [1173, 561] width 73 height 30
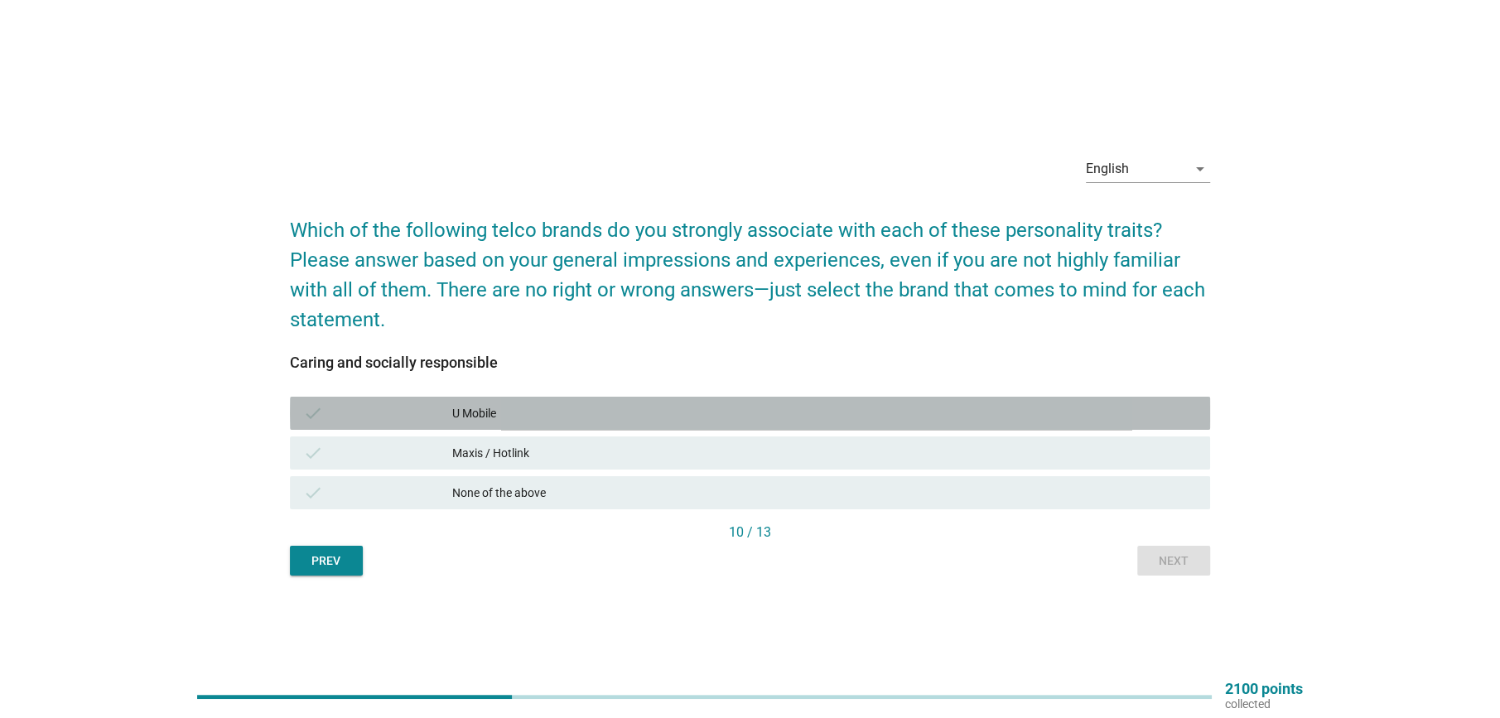
click at [442, 427] on div "check U Mobile" at bounding box center [750, 413] width 920 height 33
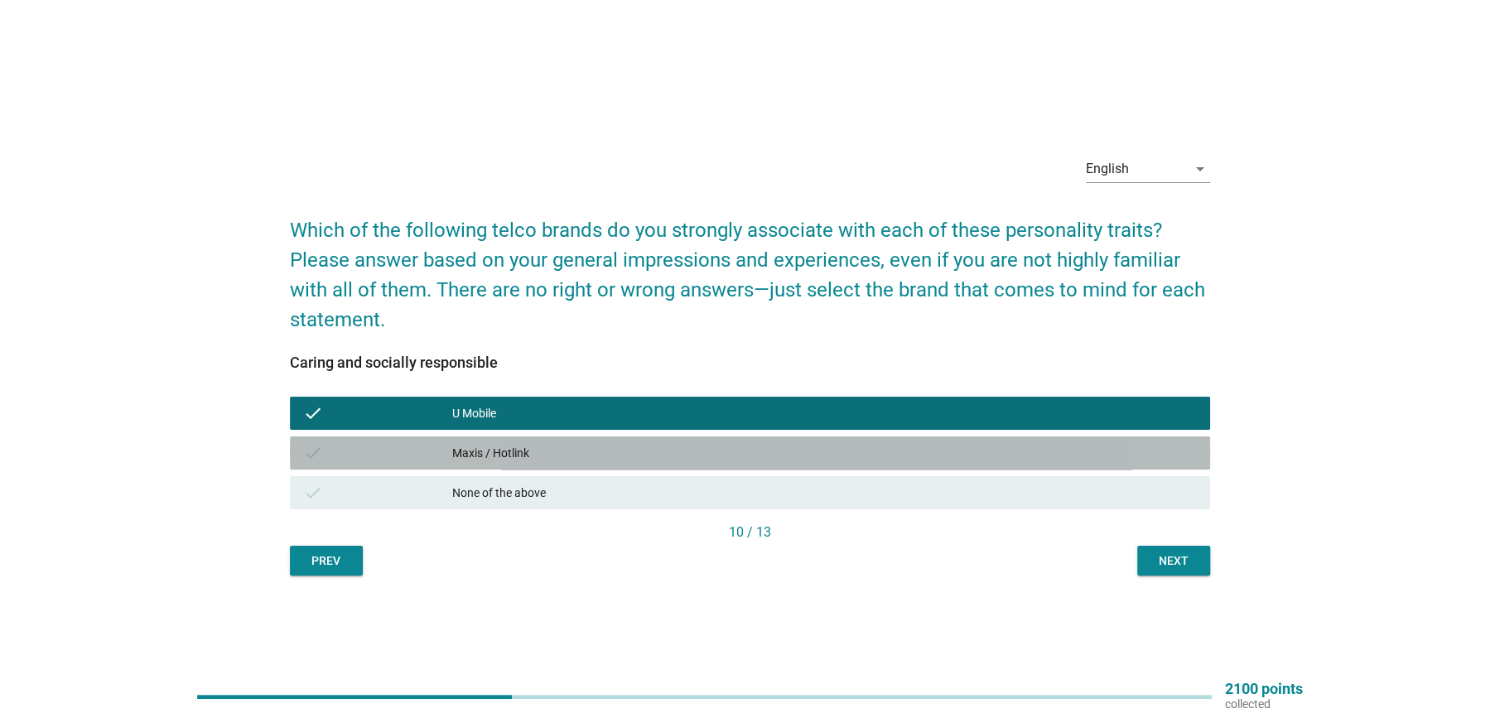
click at [450, 446] on div "check" at bounding box center [377, 453] width 149 height 20
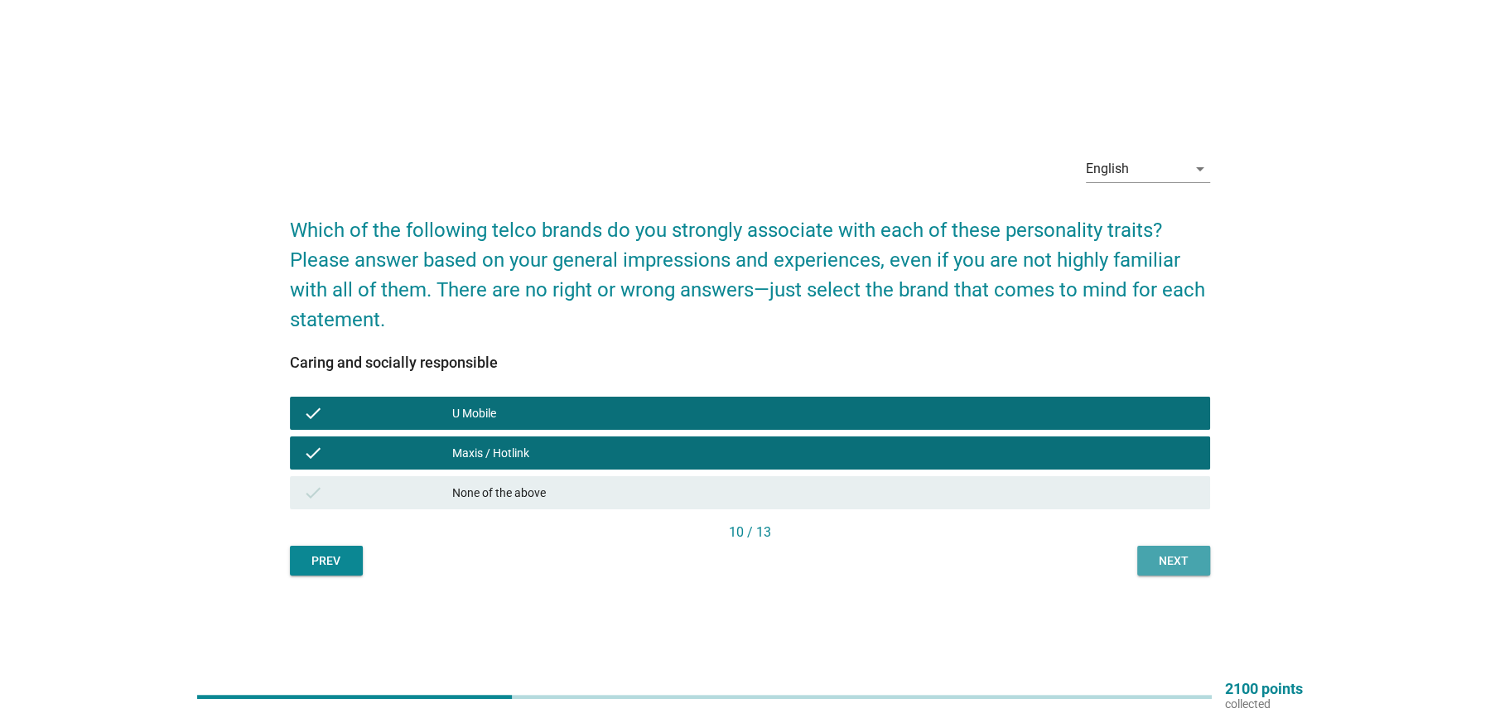
click at [1156, 554] on div "Next" at bounding box center [1173, 560] width 46 height 17
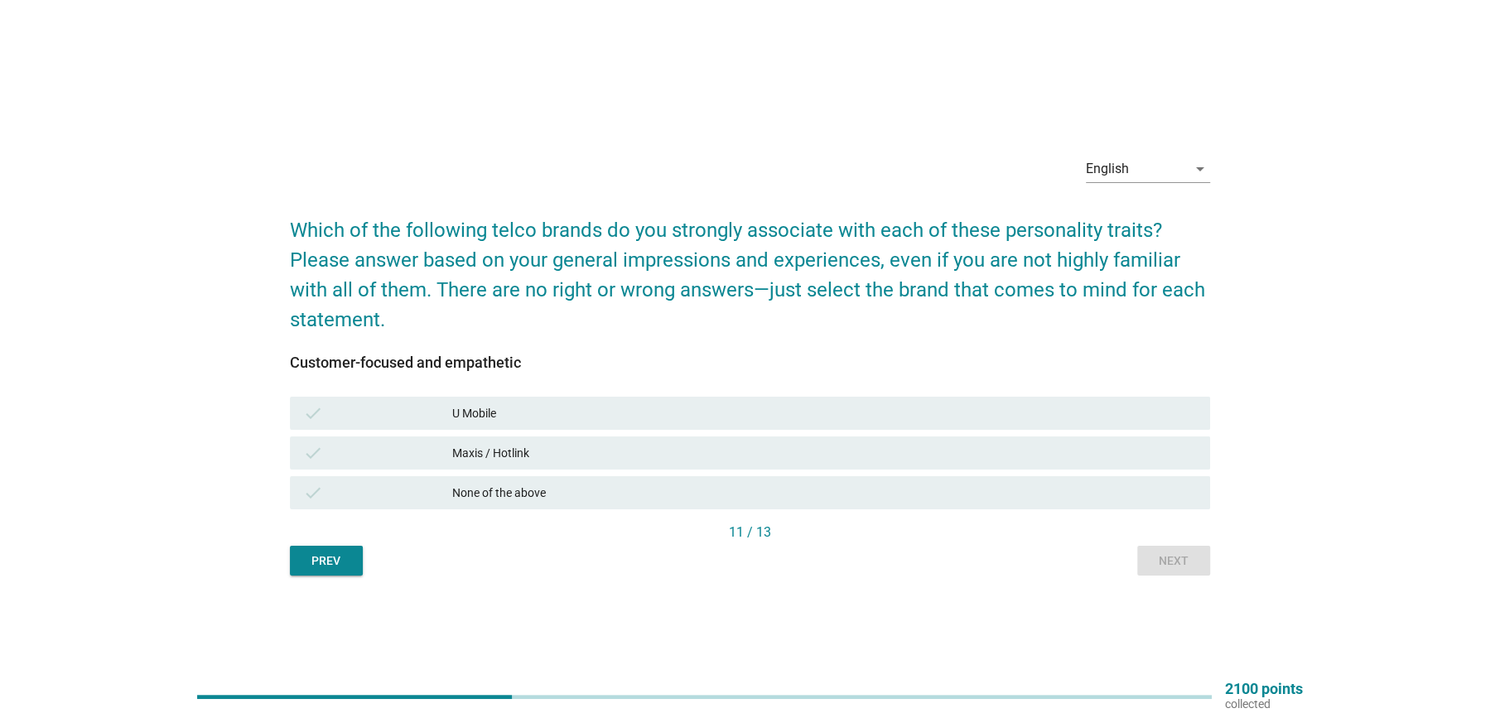
click at [455, 491] on div "None of the above" at bounding box center [824, 493] width 744 height 20
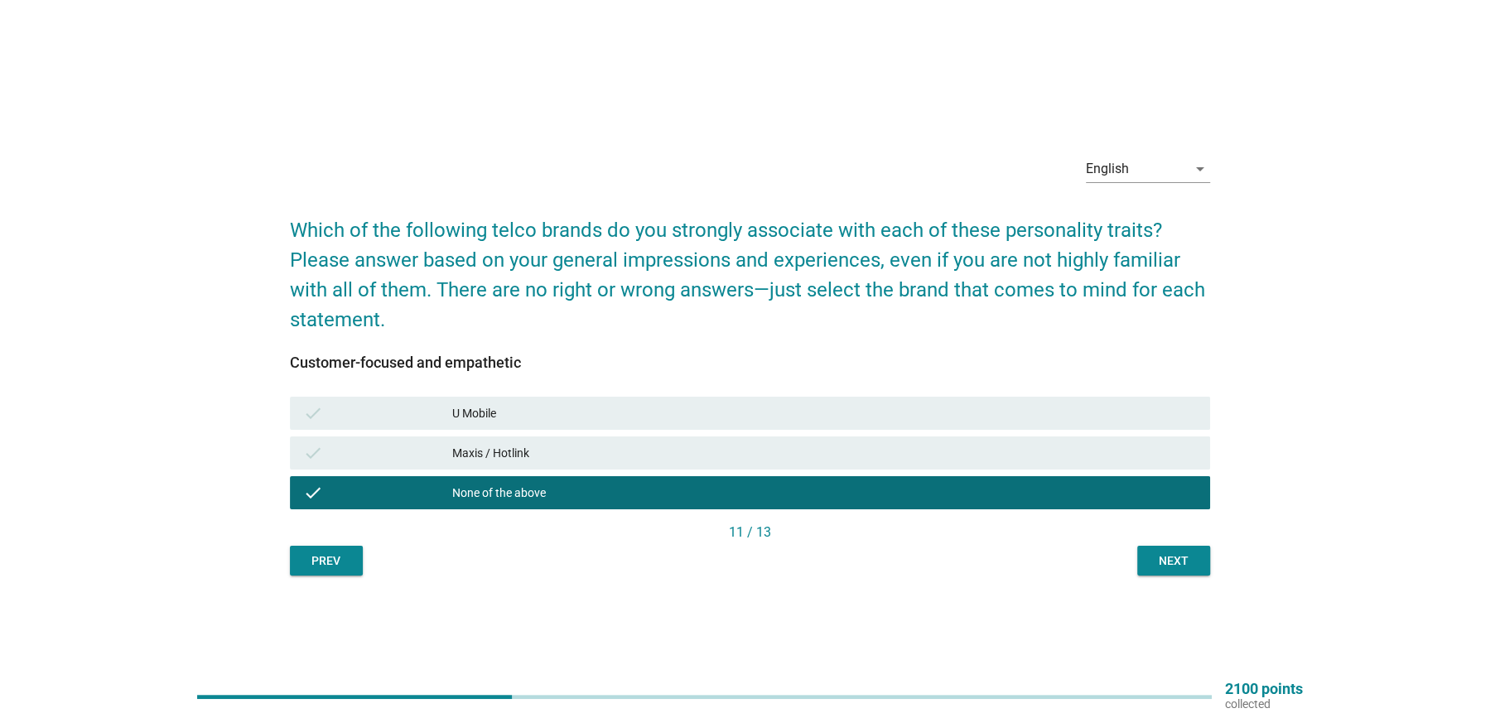
click at [489, 426] on div "check U Mobile" at bounding box center [750, 413] width 920 height 33
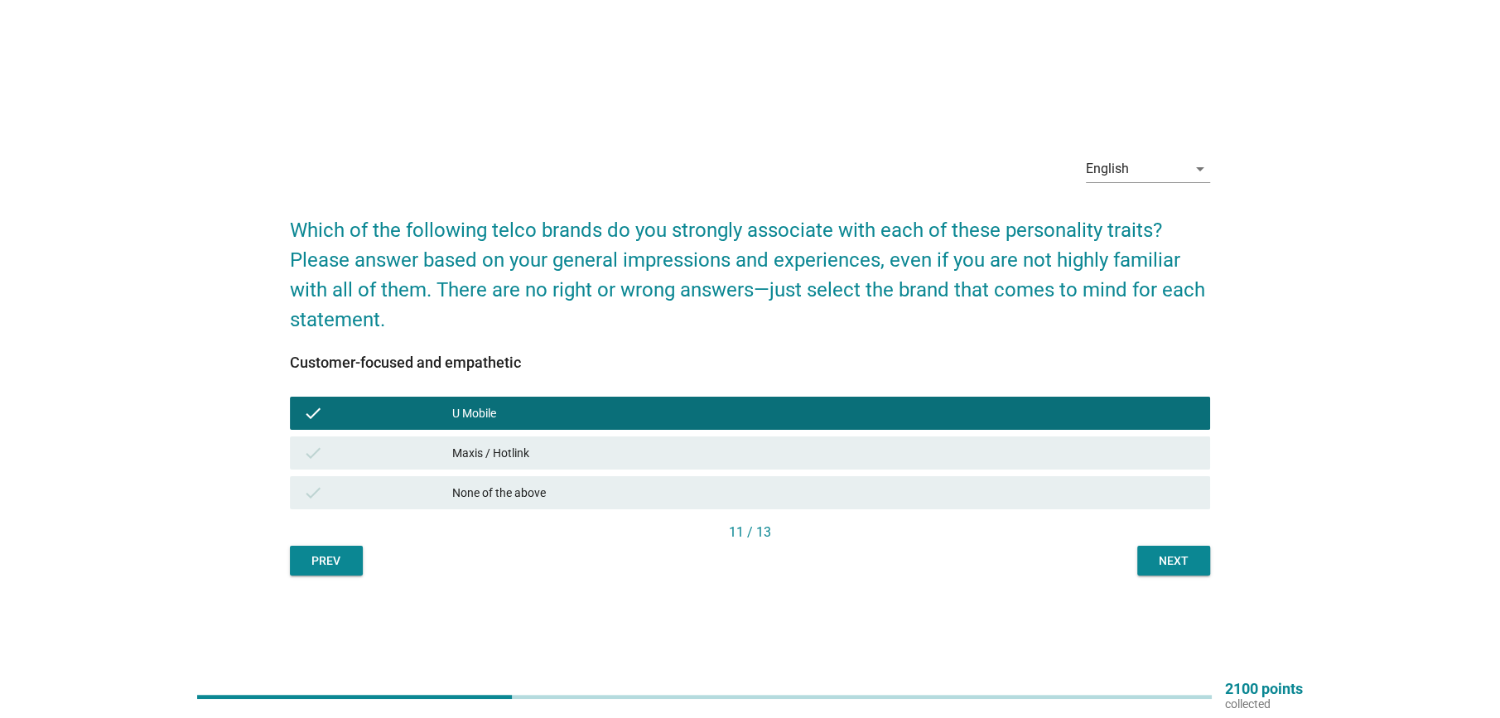
click at [500, 444] on div "Maxis / Hotlink" at bounding box center [824, 453] width 744 height 20
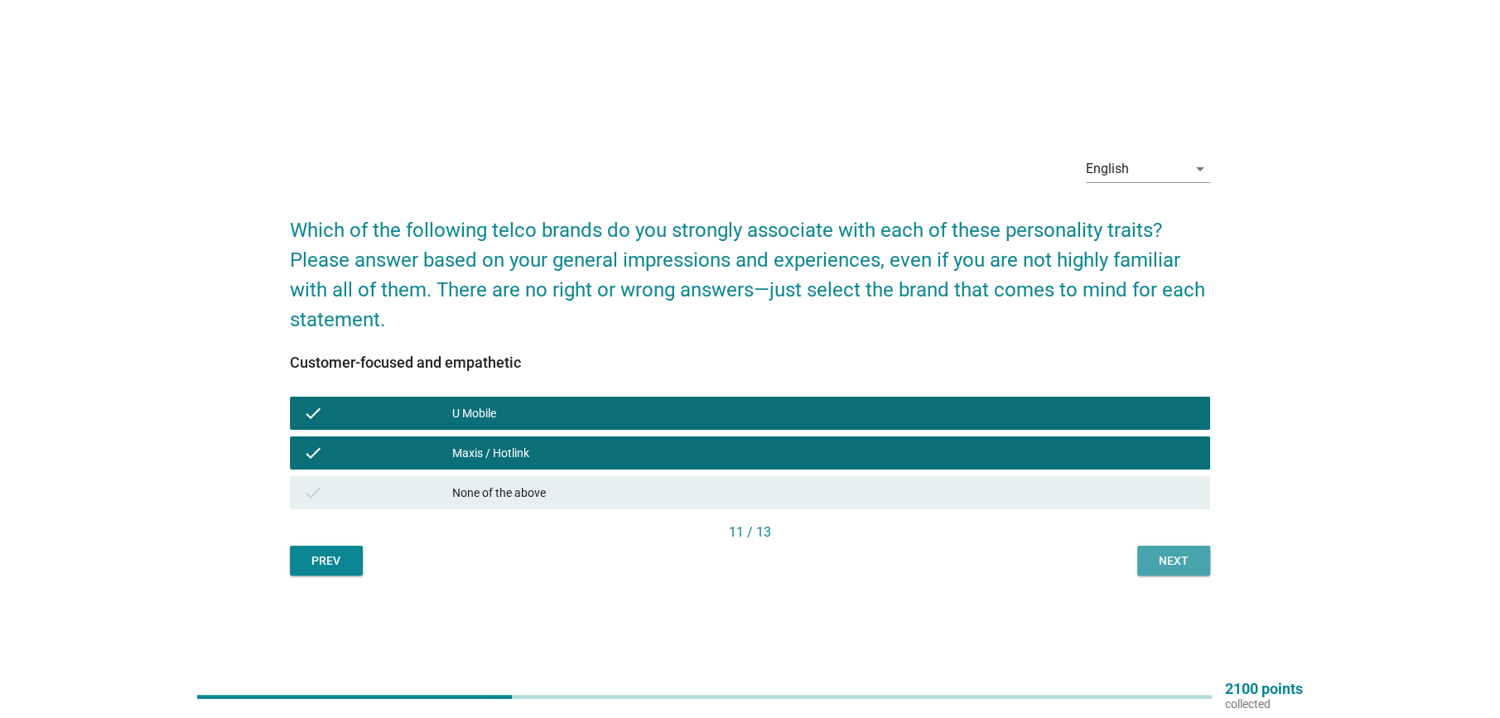
click at [1178, 558] on div "Next" at bounding box center [1173, 560] width 46 height 17
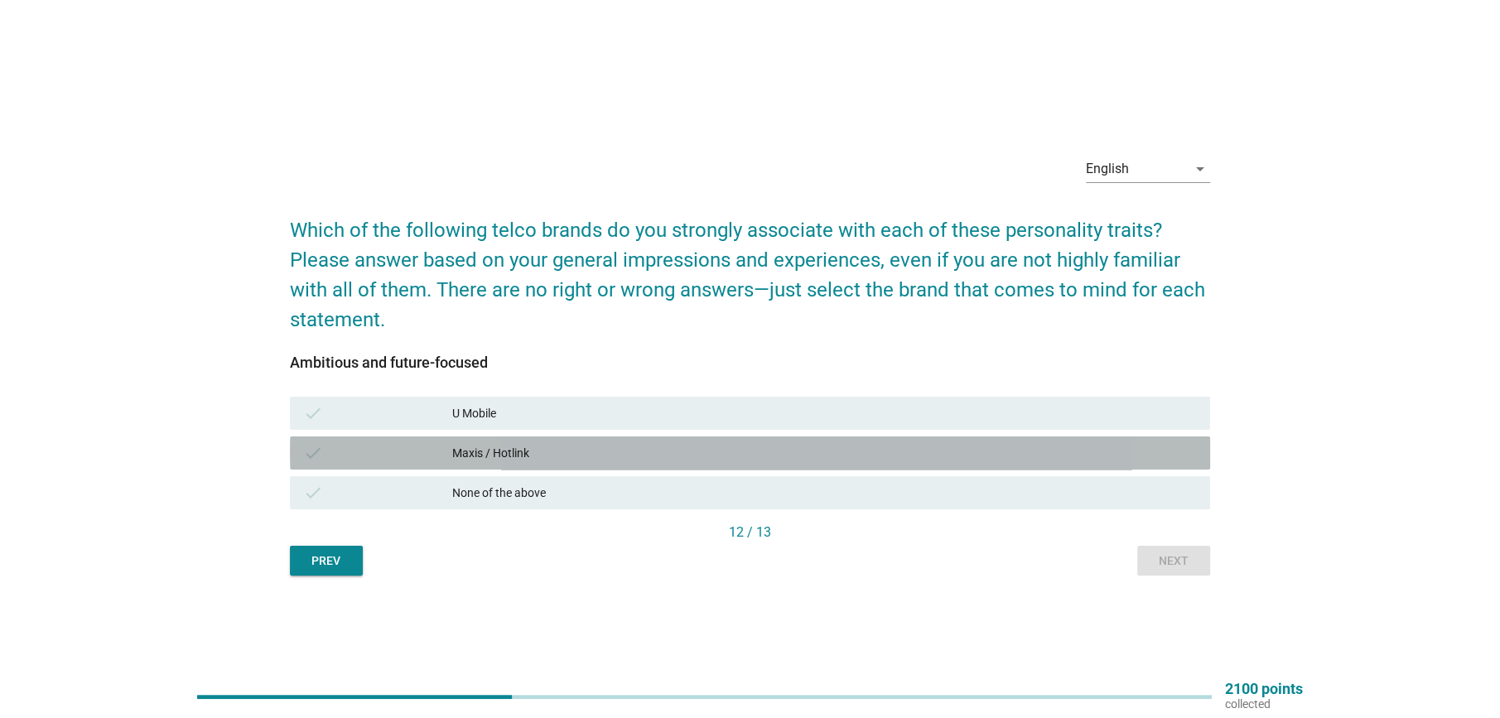
click at [524, 451] on div "Maxis / Hotlink" at bounding box center [824, 453] width 744 height 20
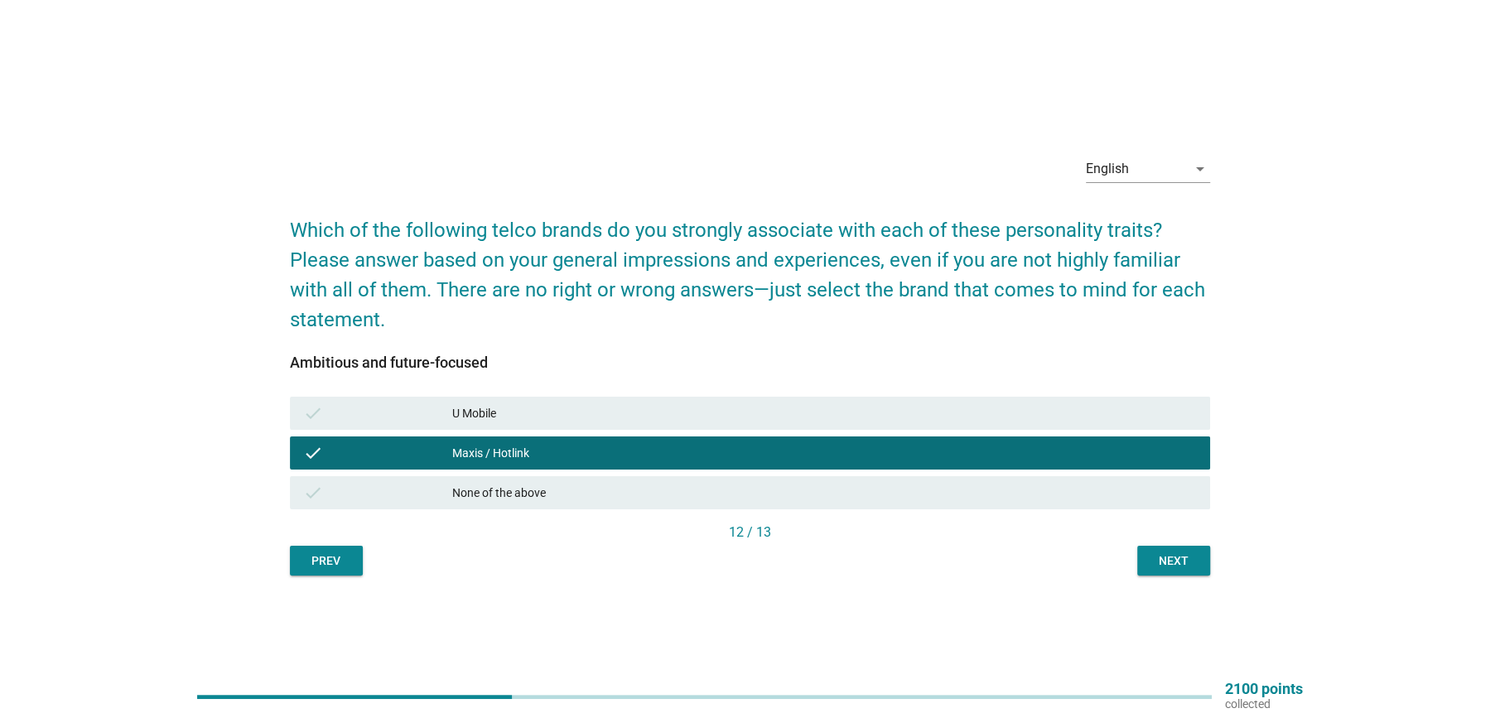
drag, startPoint x: 502, startPoint y: 406, endPoint x: 767, endPoint y: 498, distance: 280.7
click at [503, 406] on div "U Mobile" at bounding box center [824, 413] width 744 height 20
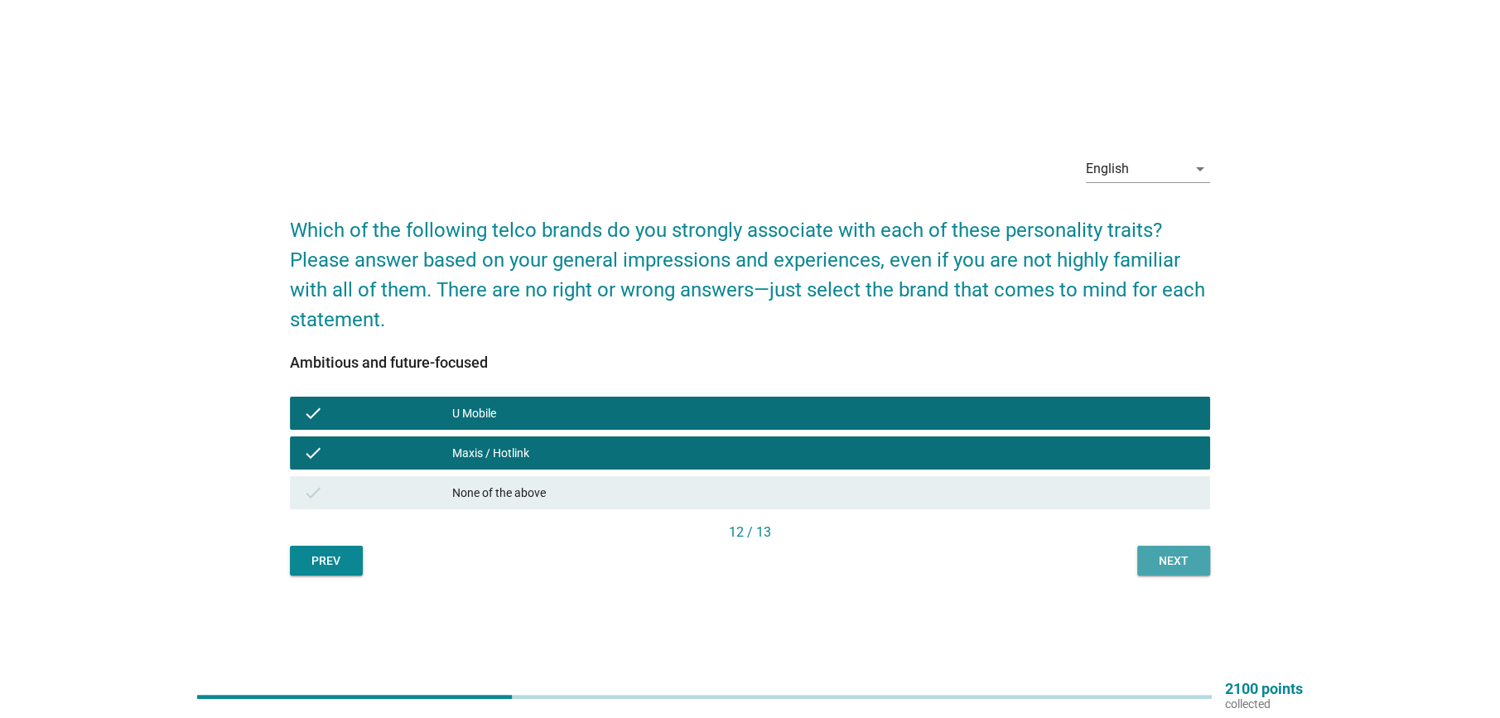
click at [1192, 565] on div "Next" at bounding box center [1173, 560] width 46 height 17
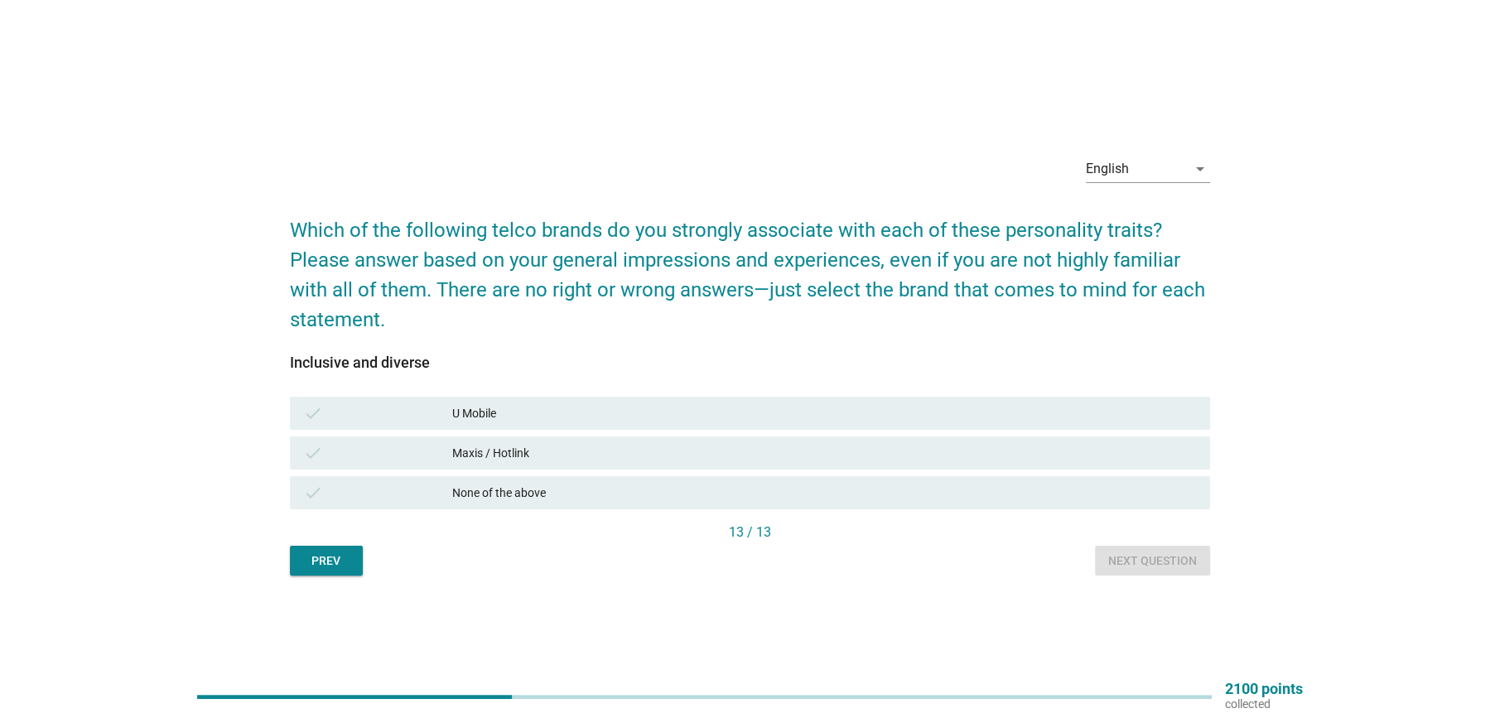
click at [551, 480] on div "check None of the above" at bounding box center [750, 492] width 920 height 33
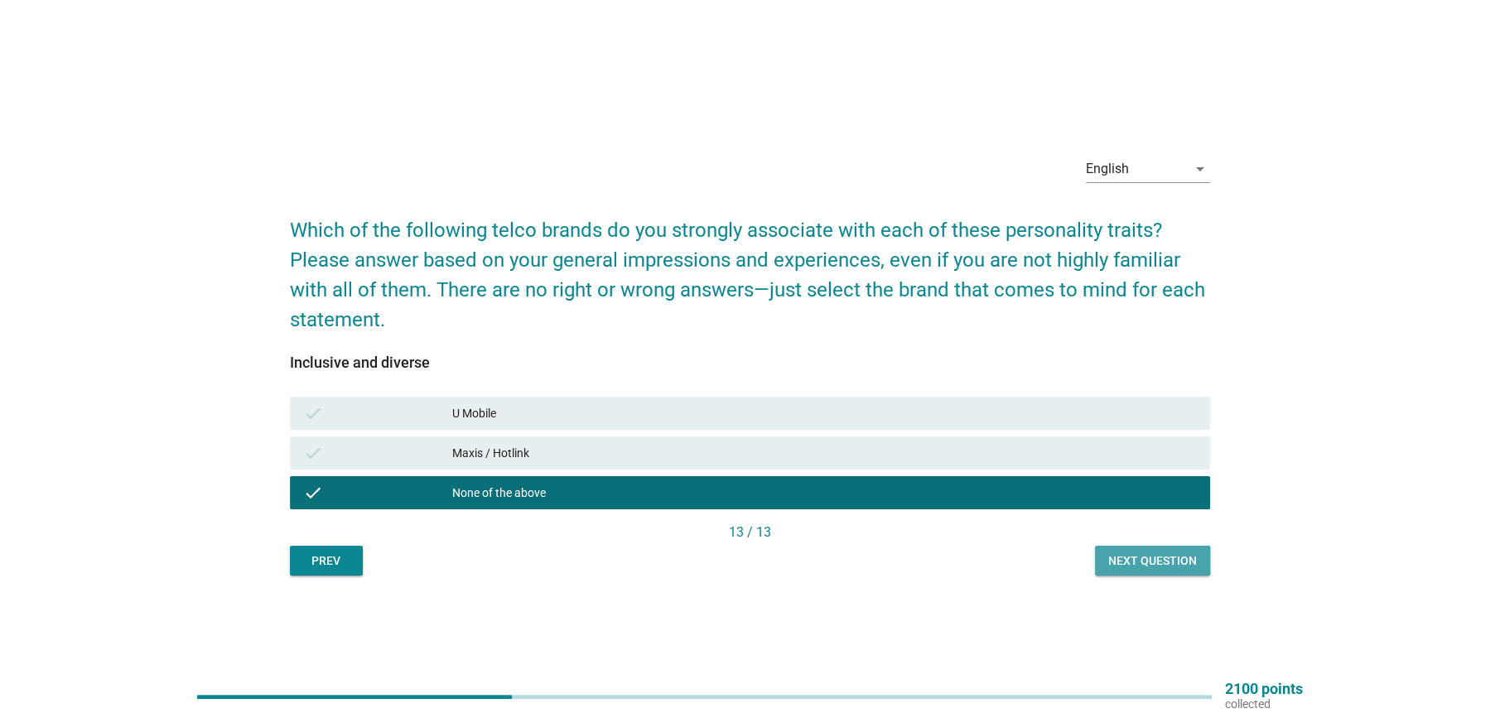
click at [1201, 571] on button "Next question" at bounding box center [1152, 561] width 115 height 30
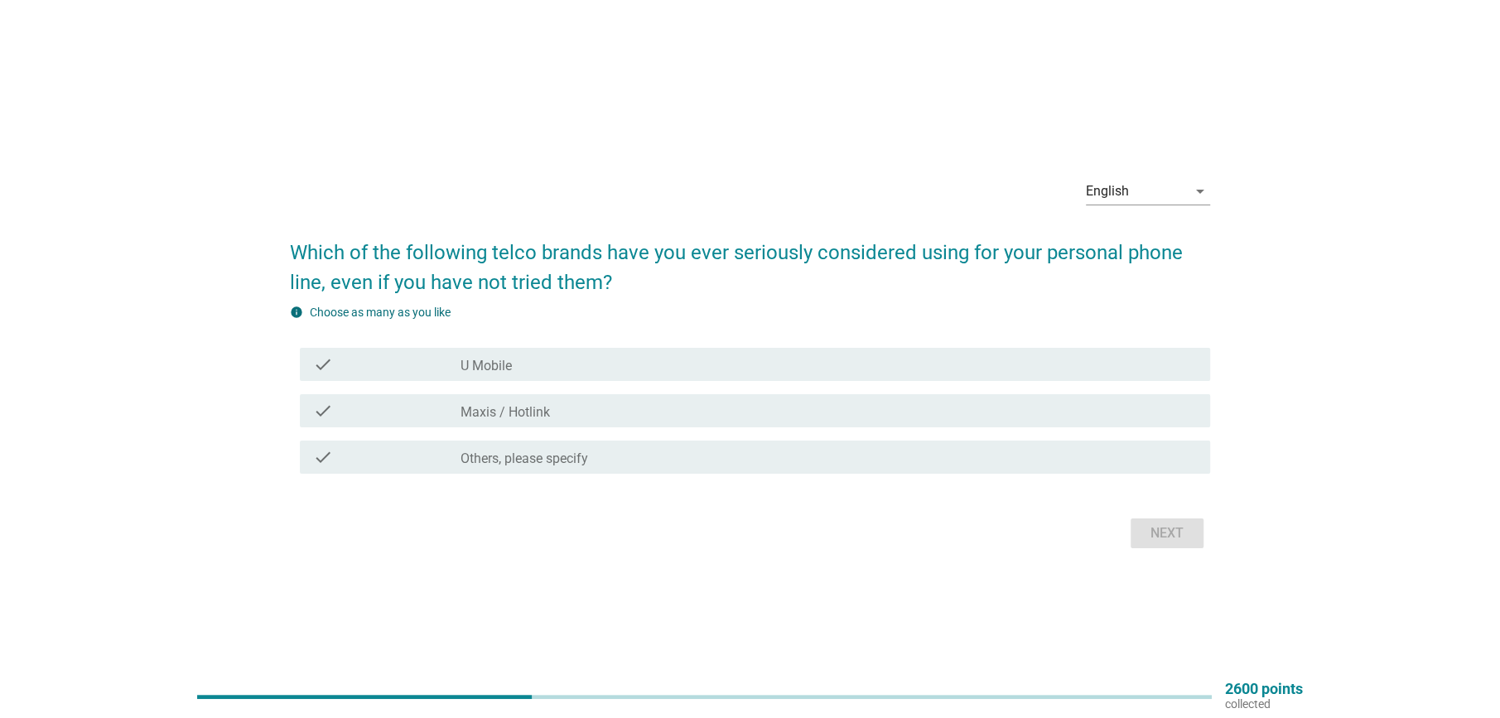
click at [582, 372] on div "check_box_outline_blank U Mobile" at bounding box center [828, 364] width 736 height 20
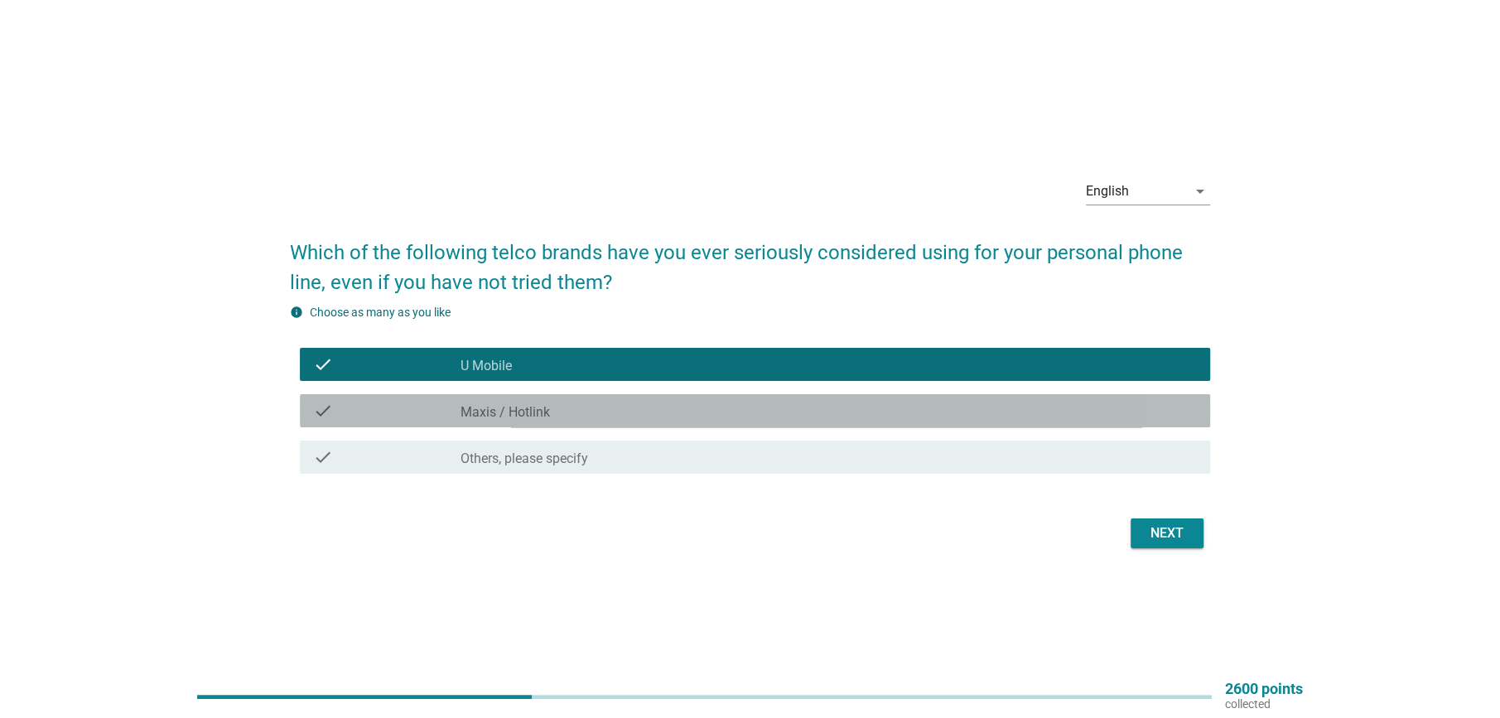
click at [578, 401] on div "check_box_outline_blank Maxis / Hotlink" at bounding box center [828, 411] width 736 height 20
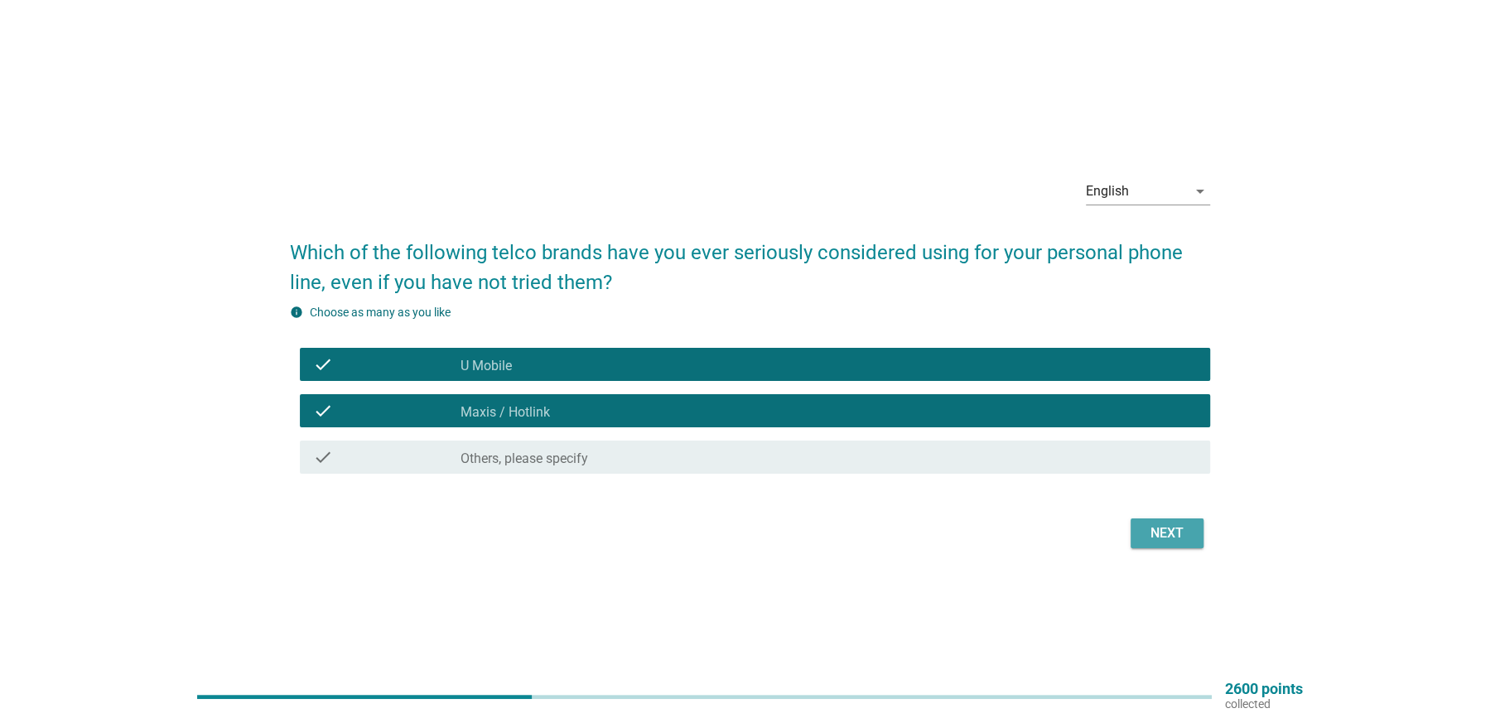
click at [1156, 525] on div "Next" at bounding box center [1166, 533] width 46 height 20
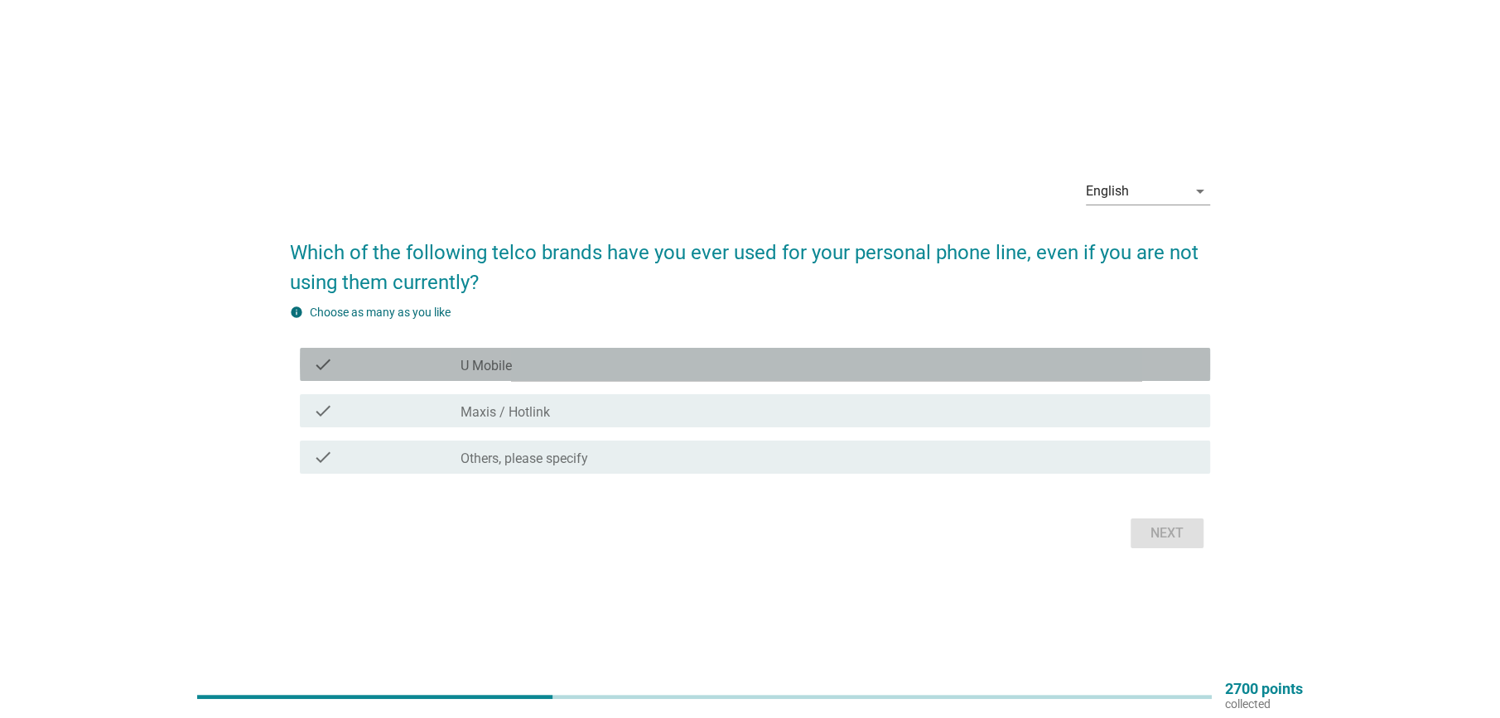
click at [571, 373] on div "check_box_outline_blank U Mobile" at bounding box center [828, 364] width 736 height 20
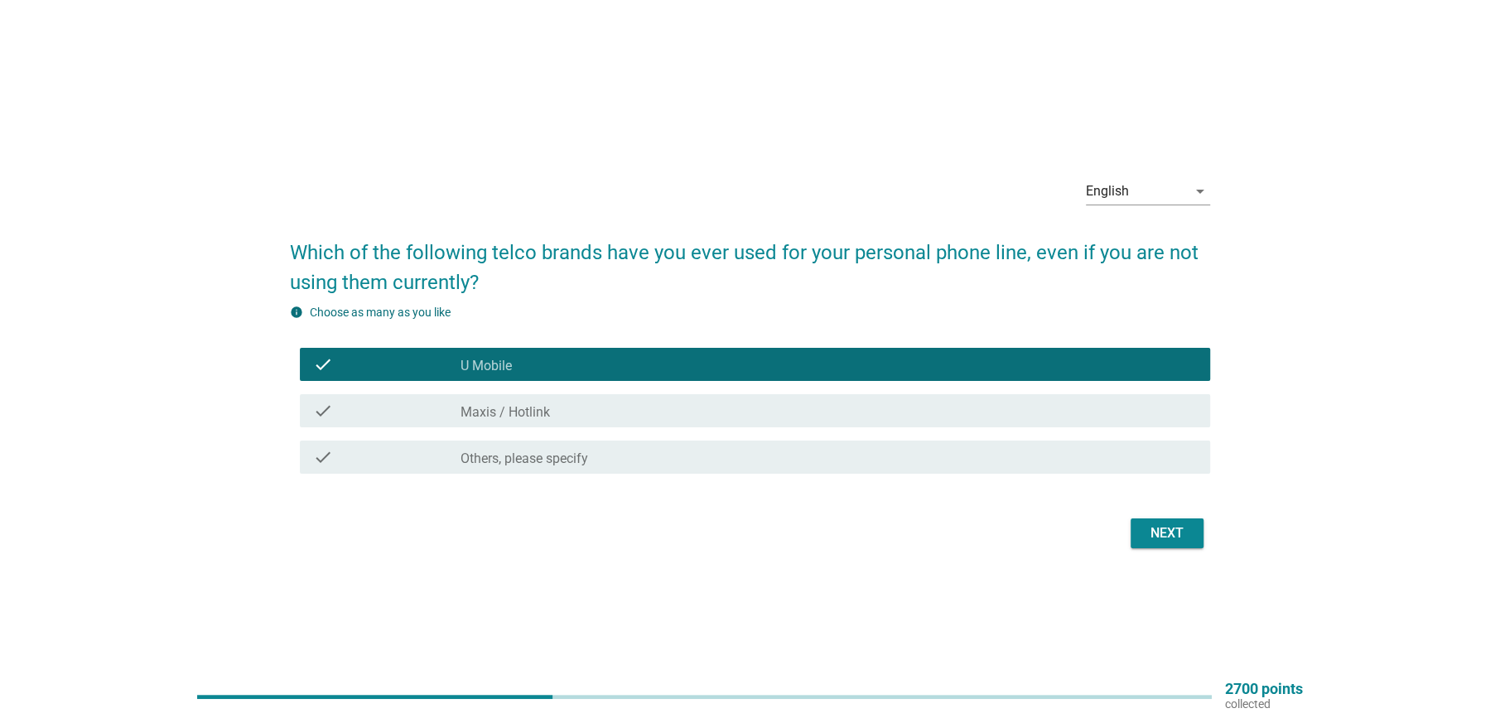
click at [1152, 524] on div "Next" at bounding box center [1166, 533] width 46 height 20
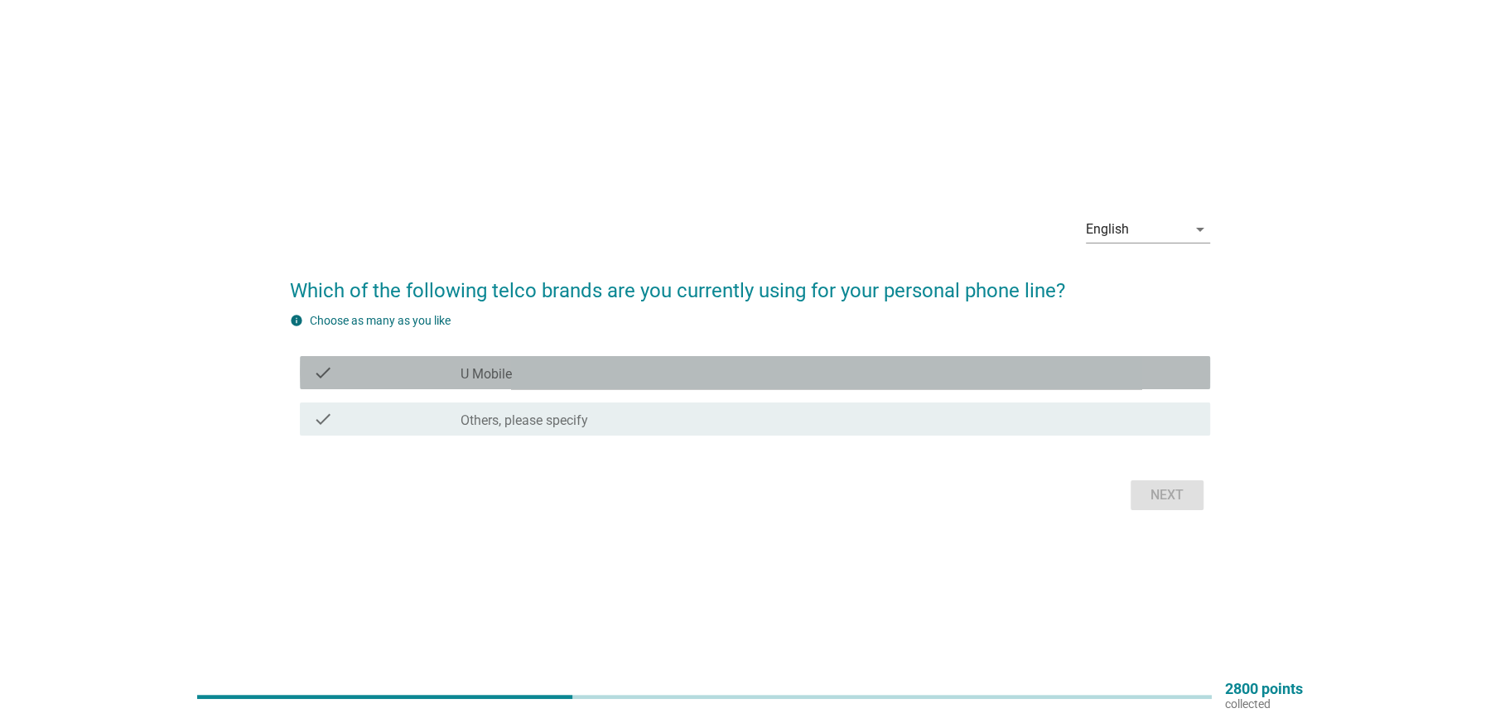
click at [503, 373] on label "U Mobile" at bounding box center [485, 374] width 51 height 17
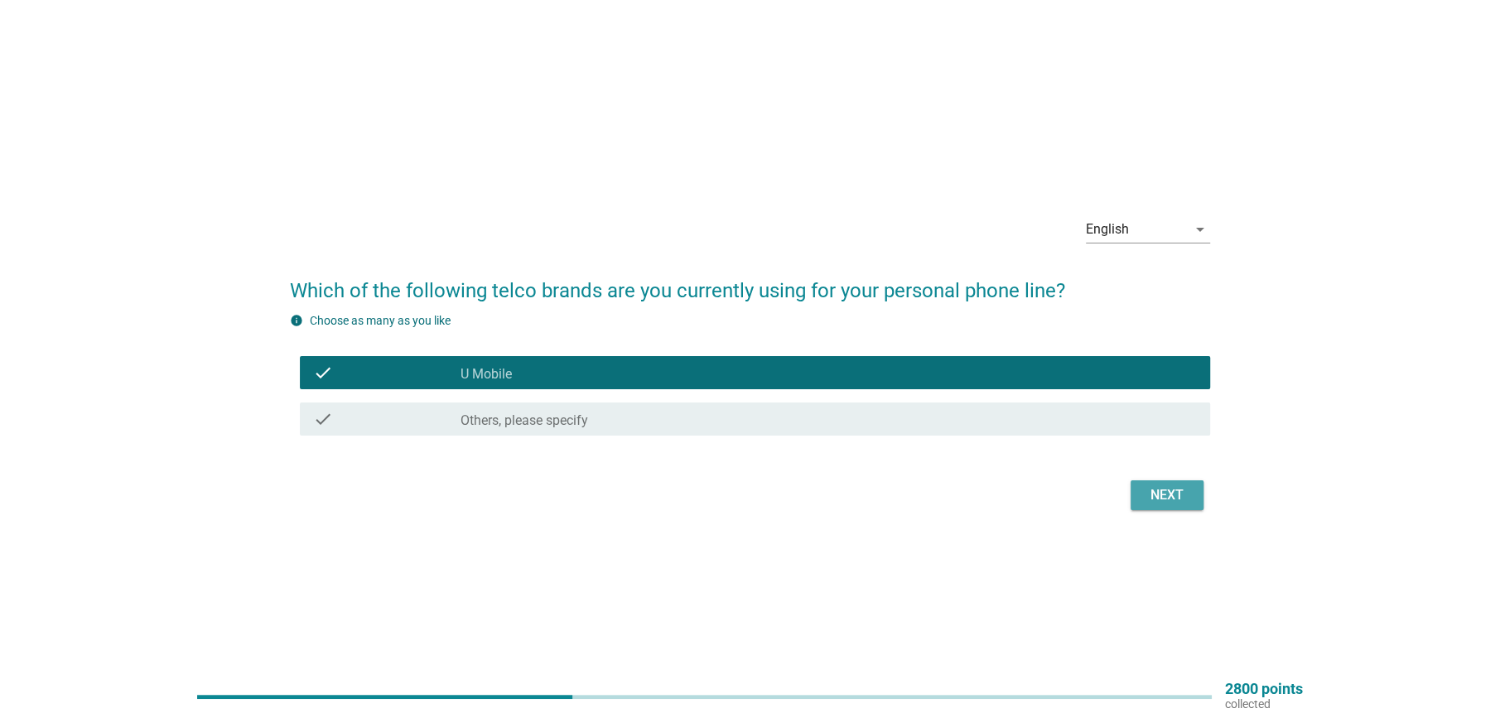
click at [1159, 492] on div "Next" at bounding box center [1166, 495] width 46 height 20
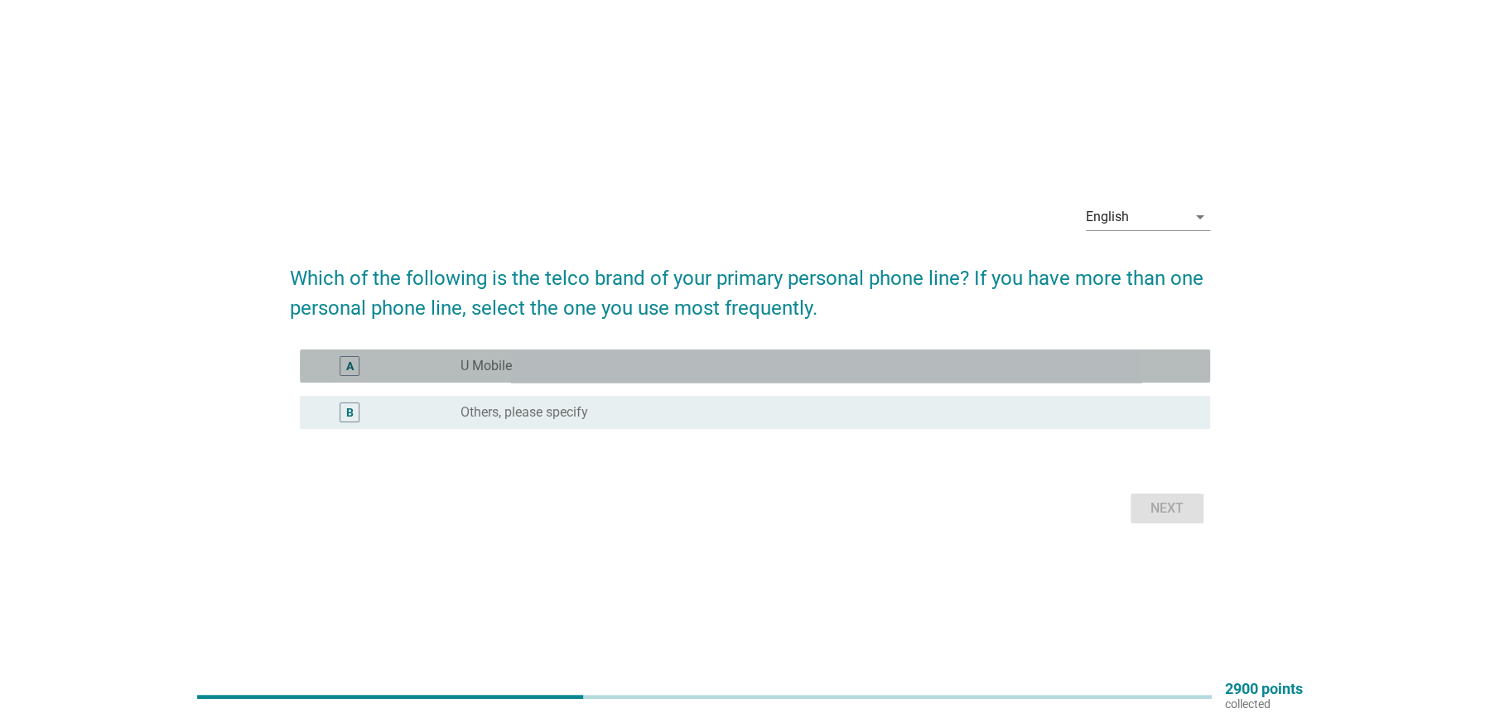
click at [560, 367] on div "radio_button_unchecked U Mobile" at bounding box center [821, 366] width 723 height 17
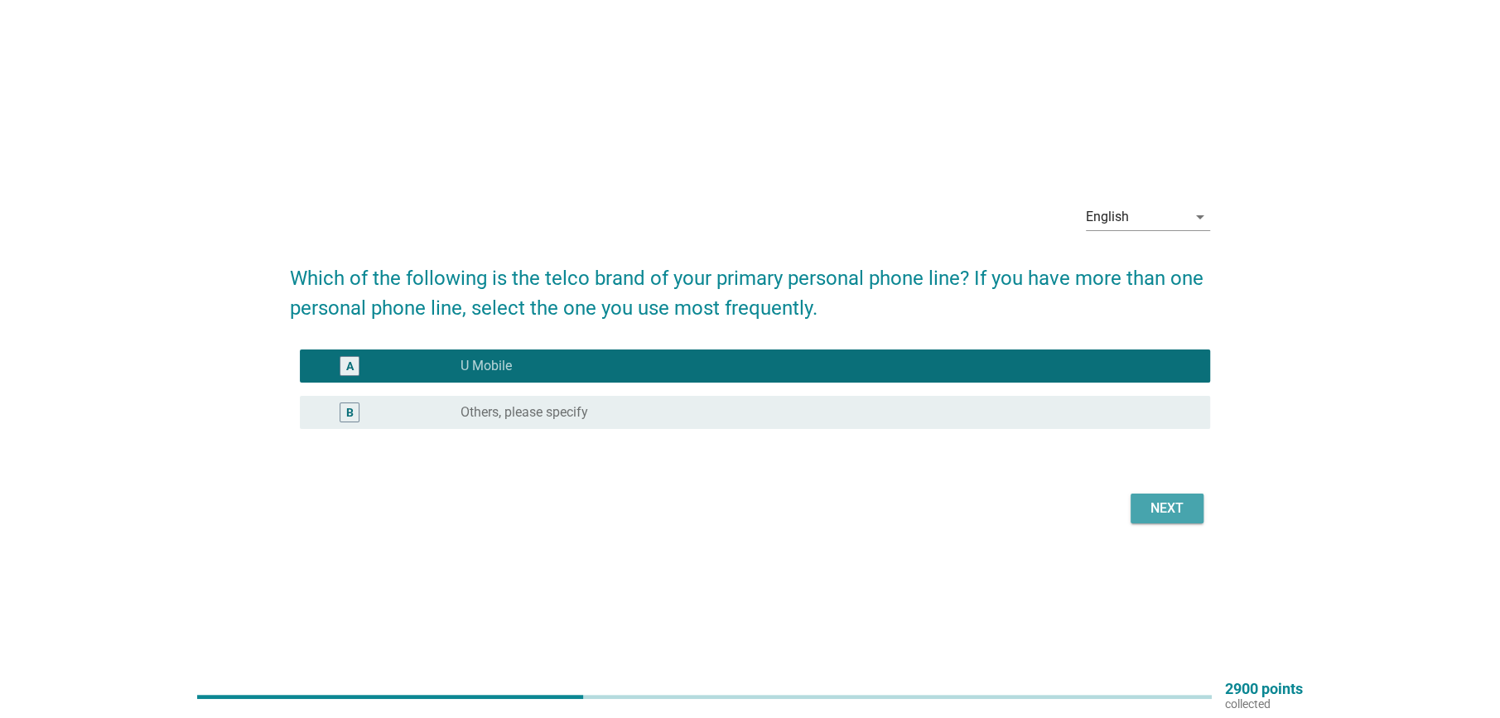
click at [1174, 506] on div "Next" at bounding box center [1166, 508] width 46 height 20
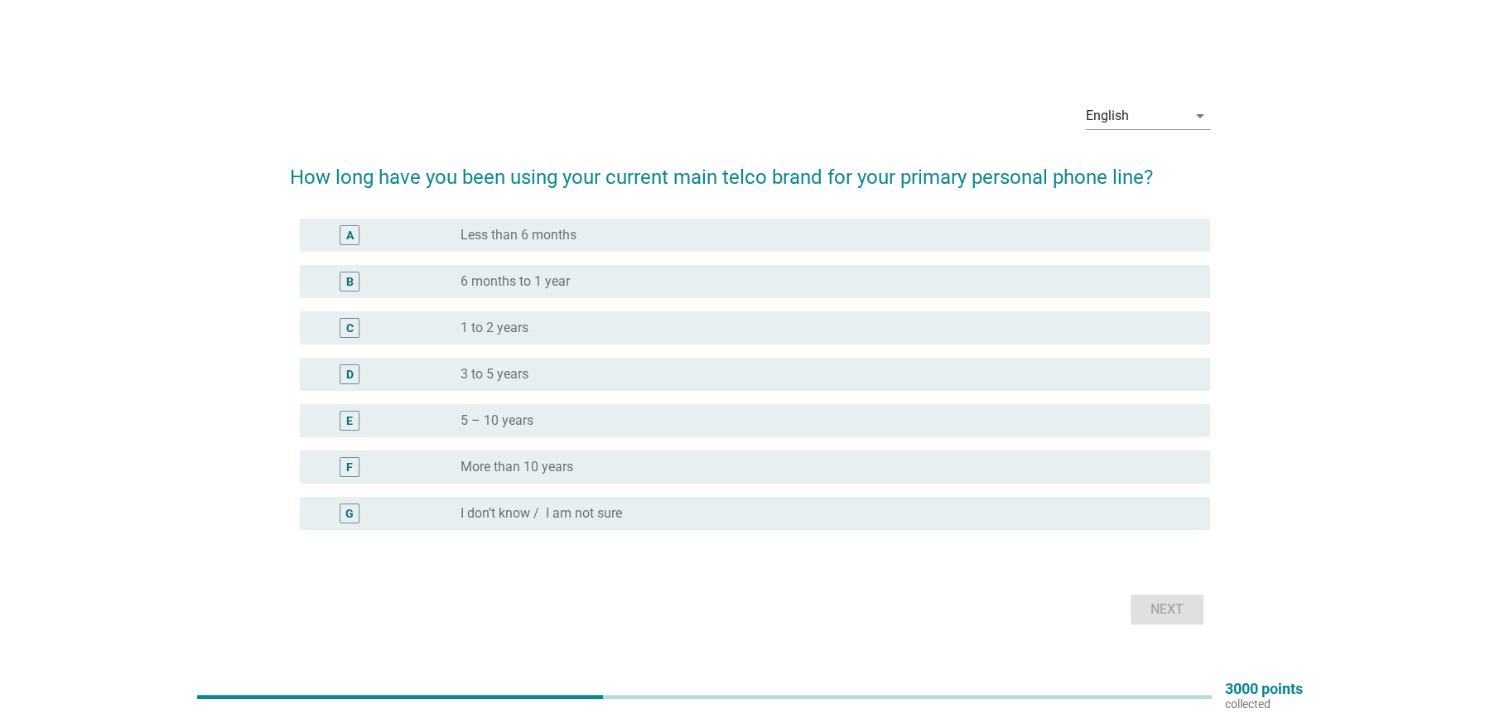
click at [527, 422] on label "5 – 10 years" at bounding box center [496, 420] width 73 height 17
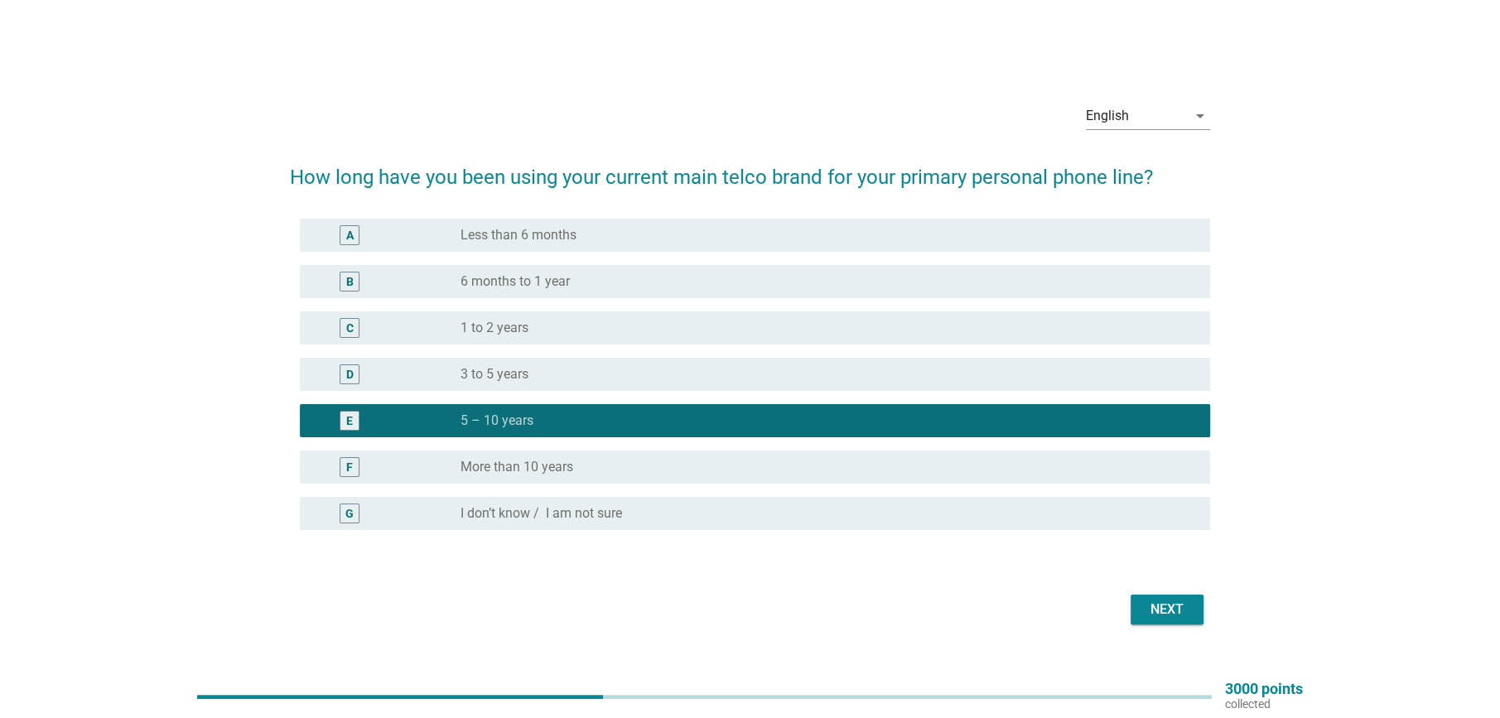
click at [1159, 610] on div "Next" at bounding box center [1166, 609] width 46 height 20
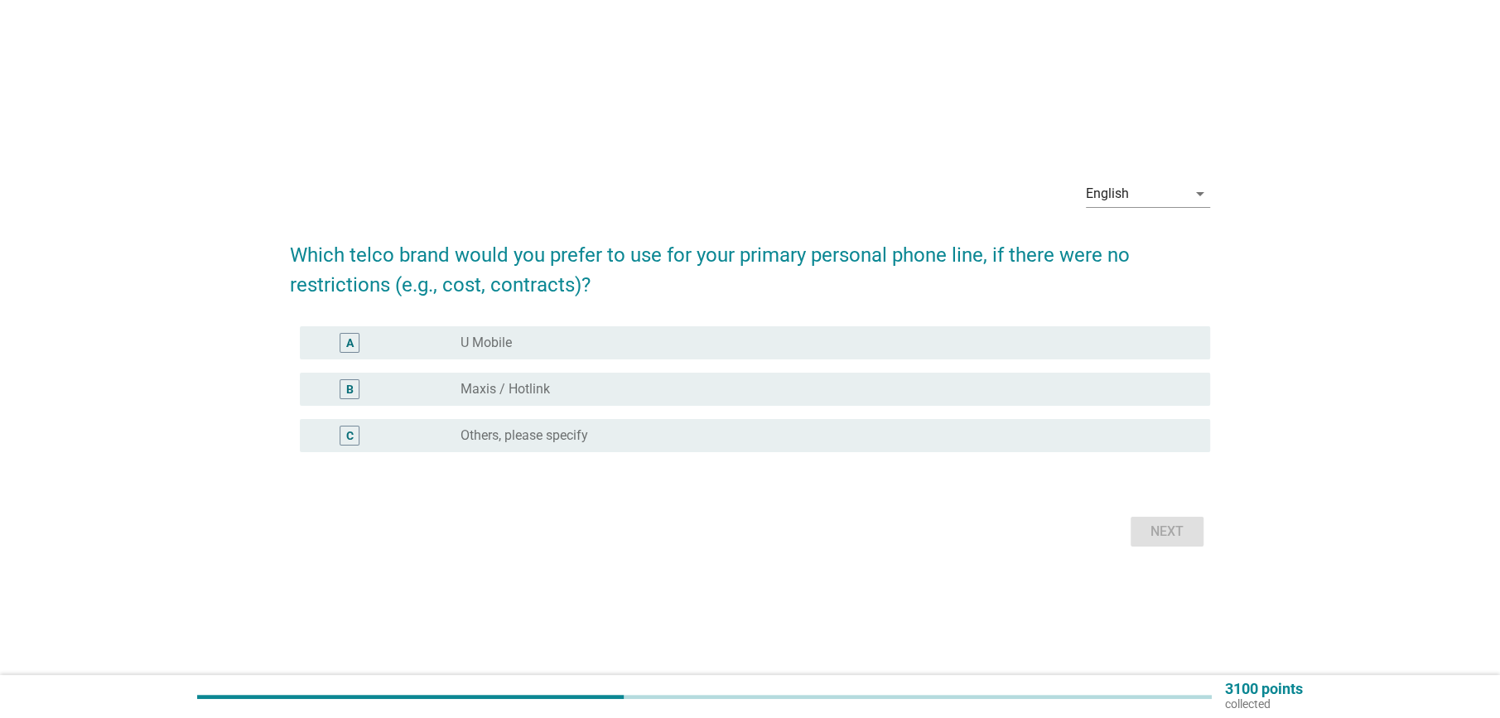
click at [489, 344] on label "U Mobile" at bounding box center [485, 343] width 51 height 17
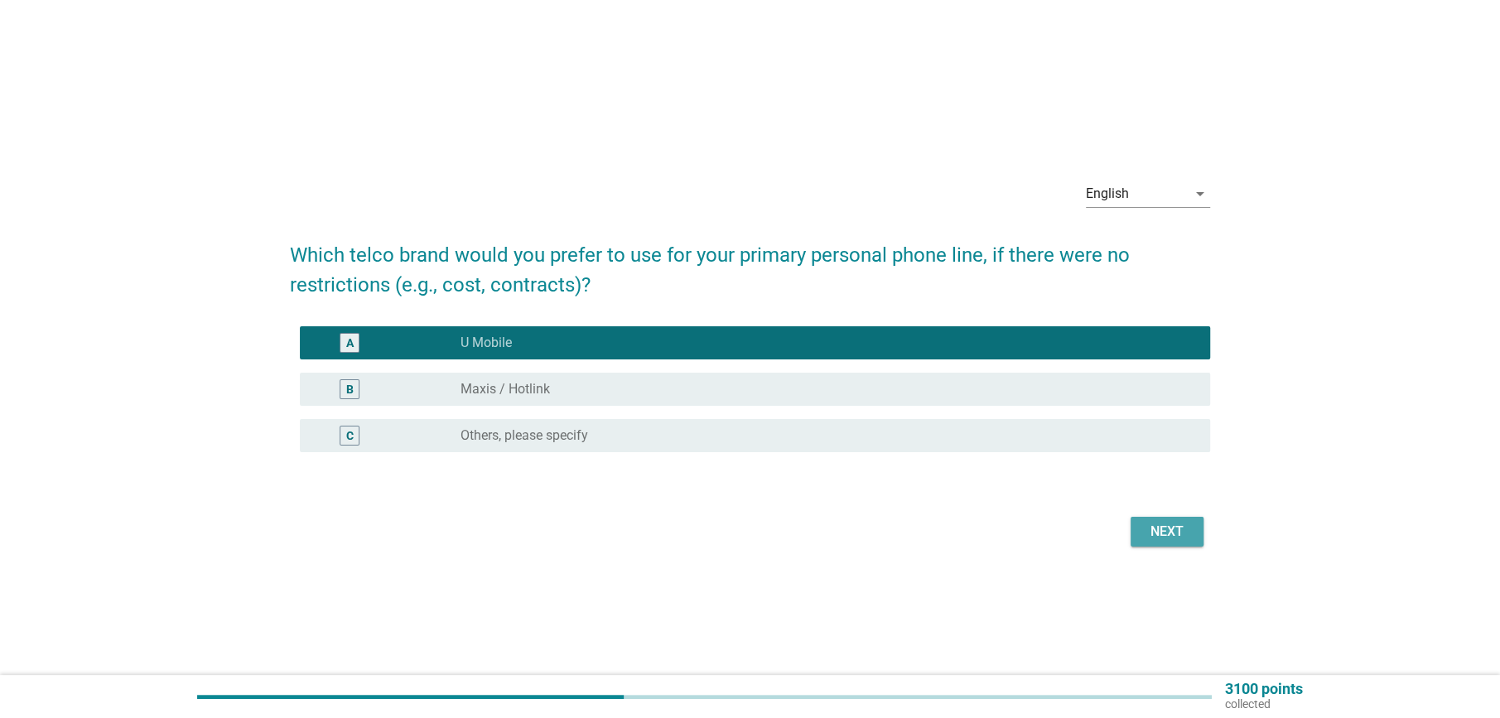
click at [1158, 535] on div "Next" at bounding box center [1166, 532] width 46 height 20
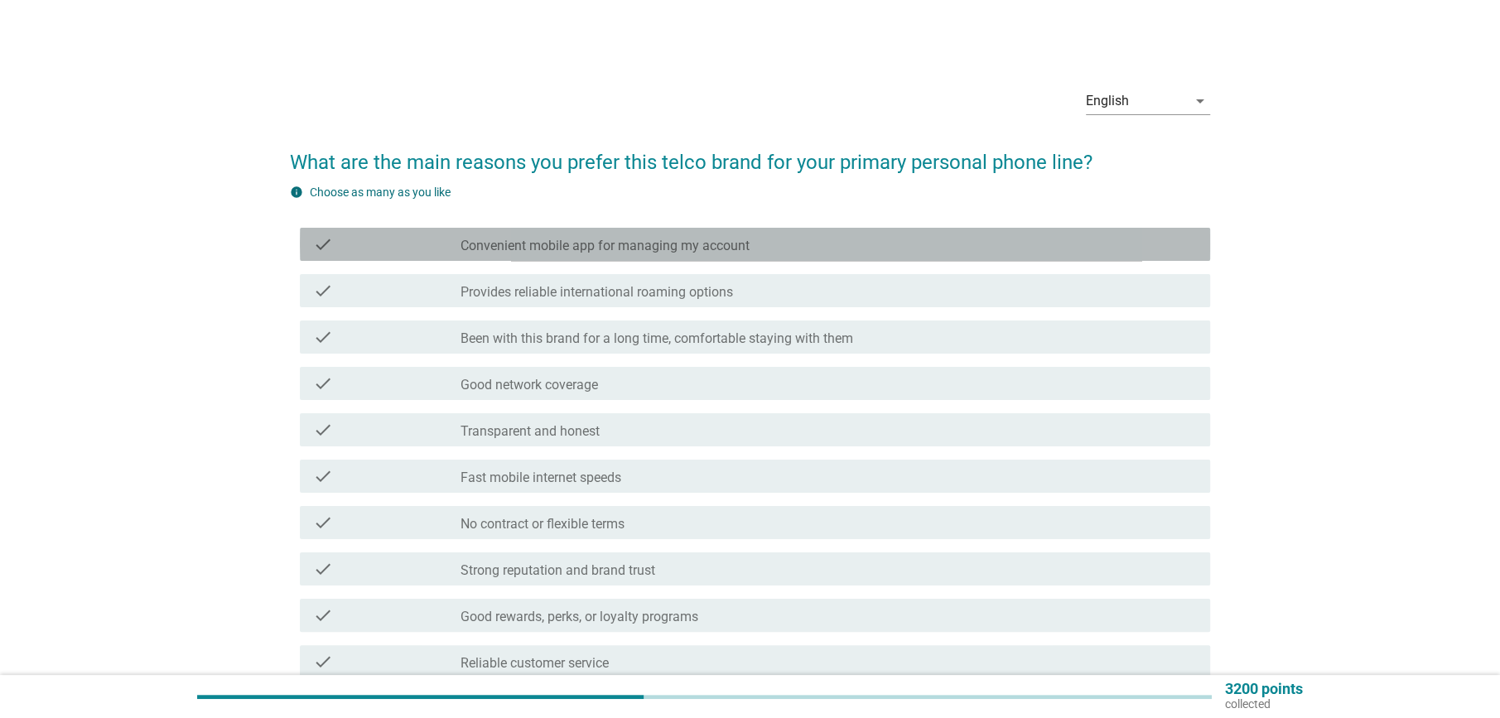
click at [675, 240] on label "Convenient mobile app for managing my account" at bounding box center [604, 246] width 289 height 17
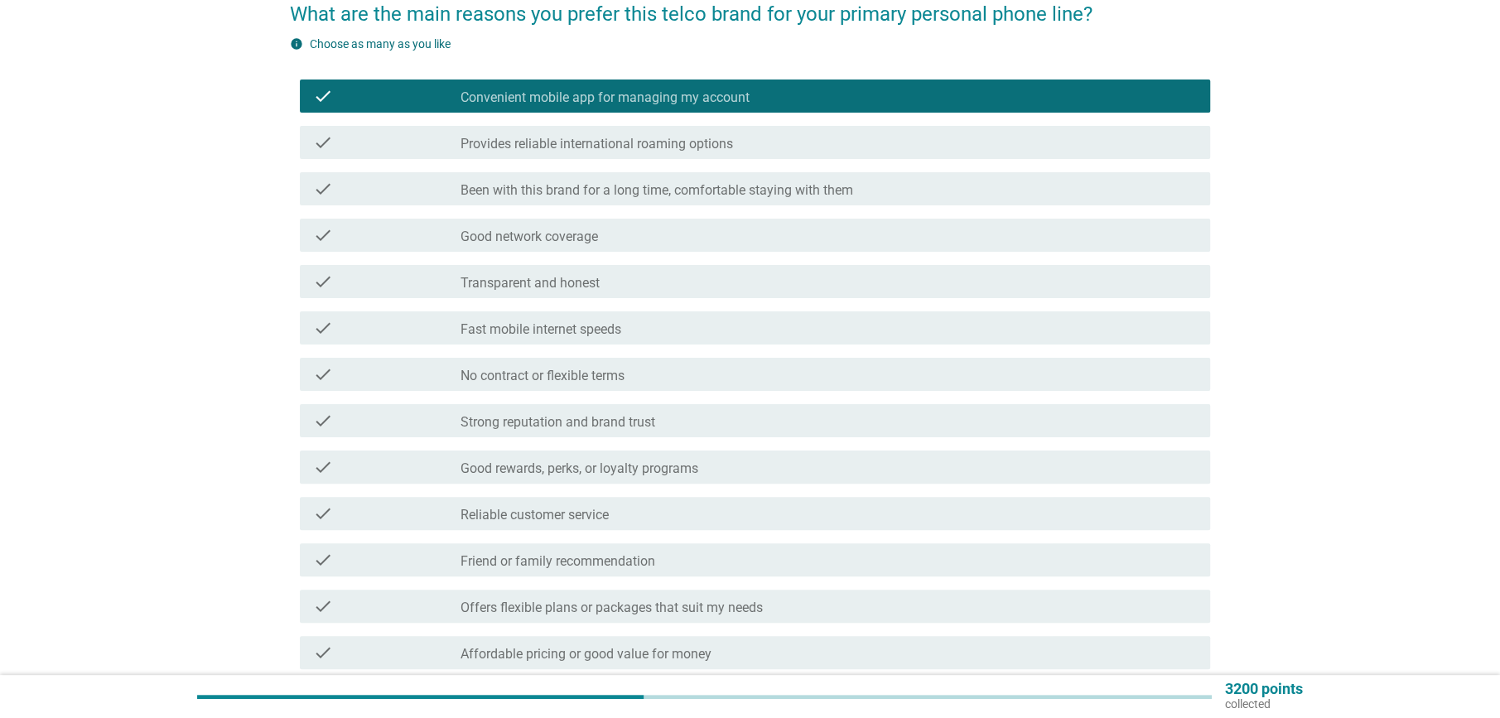
scroll to position [248, 0]
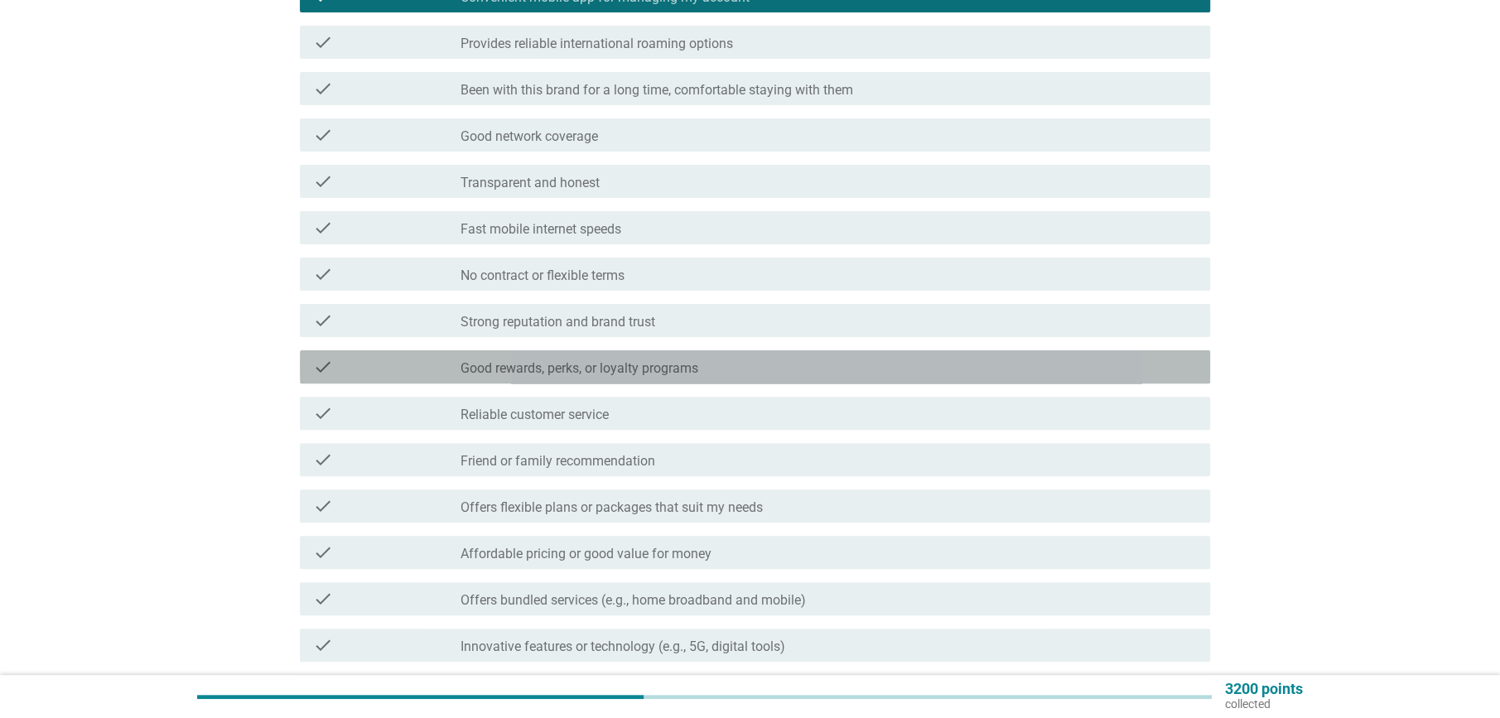
click at [572, 369] on label "Good rewards, perks, or loyalty programs" at bounding box center [579, 368] width 238 height 17
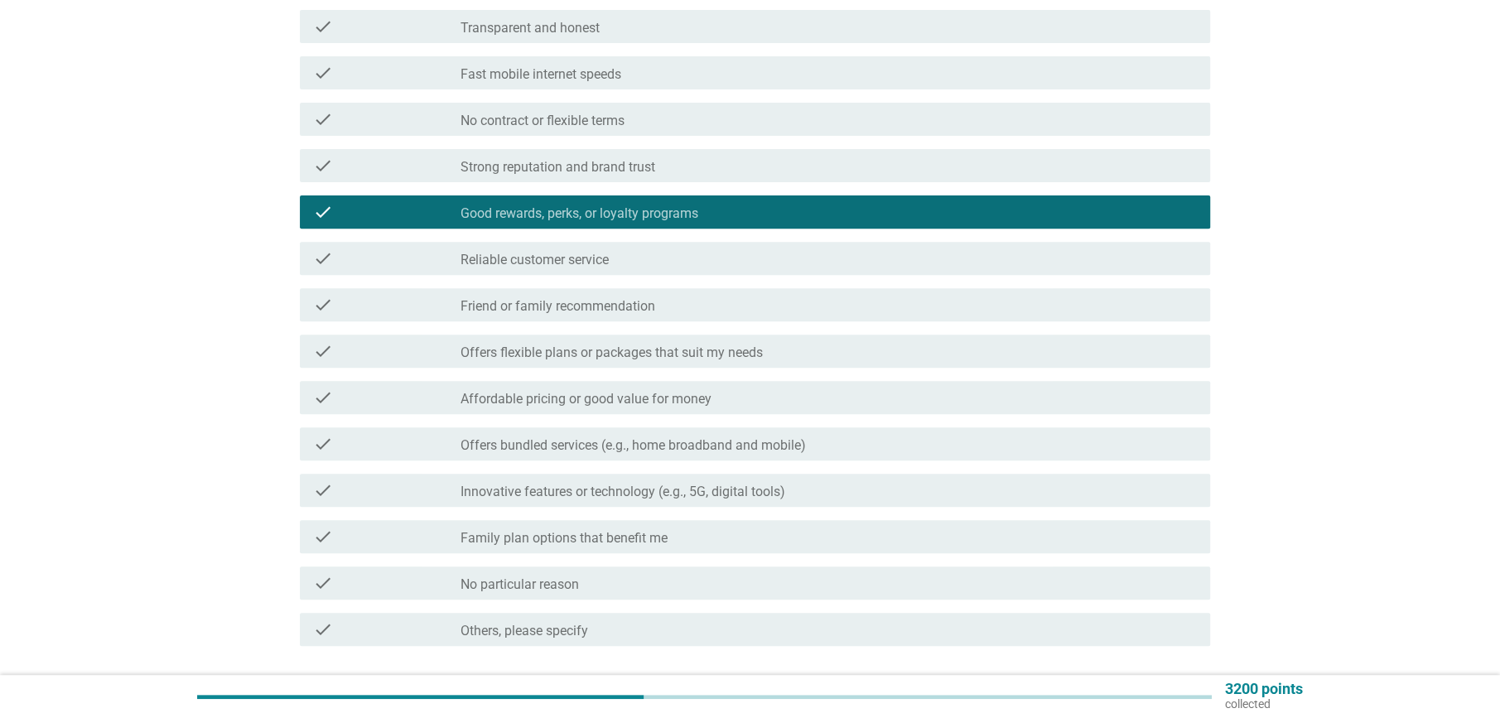
scroll to position [413, 0]
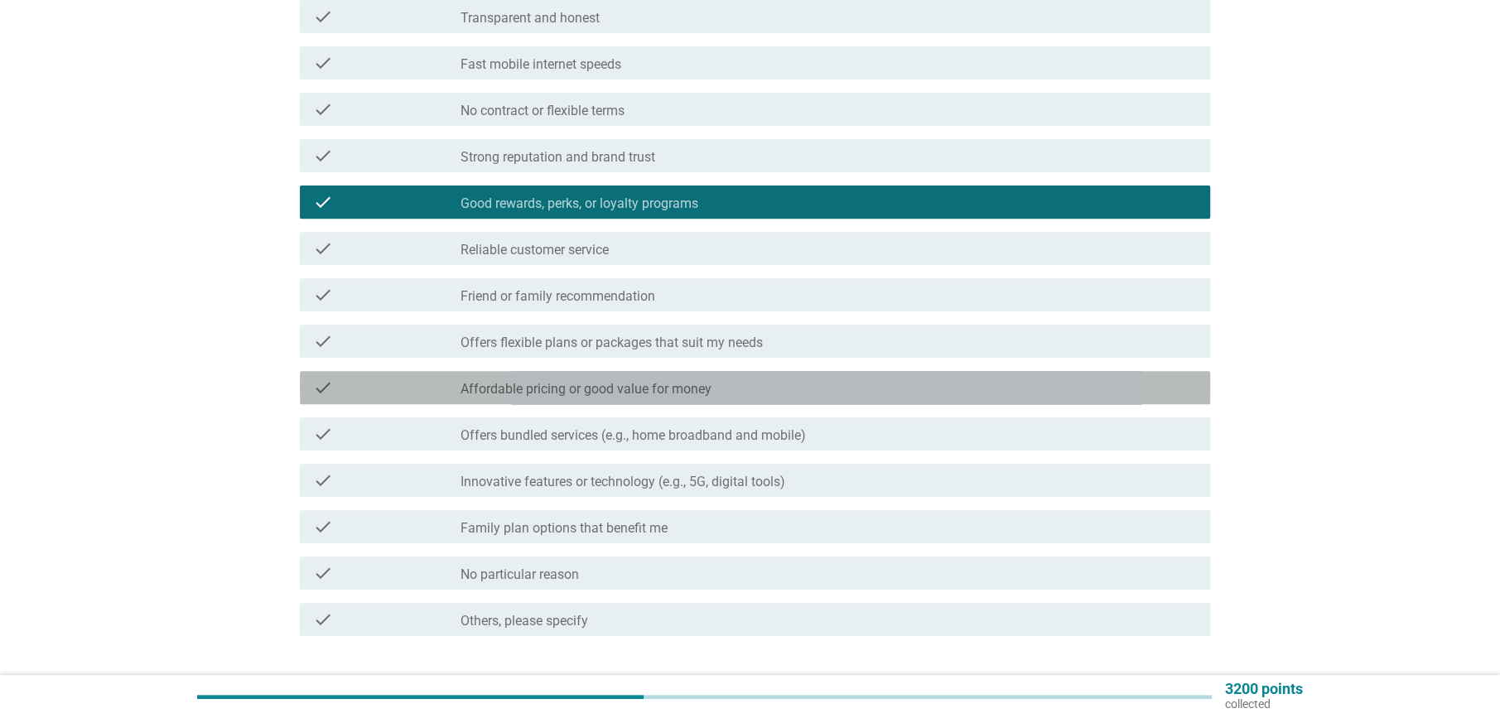
click at [650, 398] on div "check check_box_outline_blank Affordable pricing or good value for money" at bounding box center [755, 387] width 910 height 33
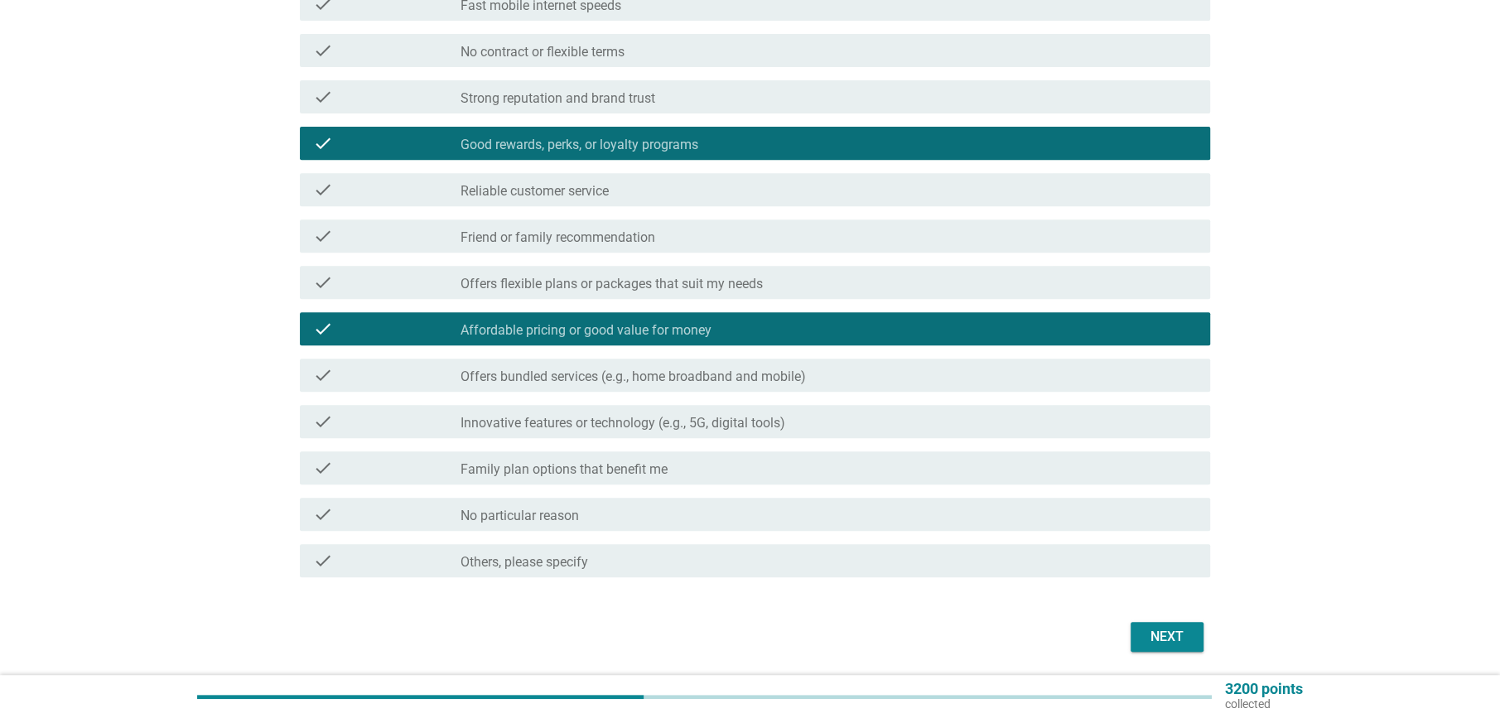
scroll to position [527, 0]
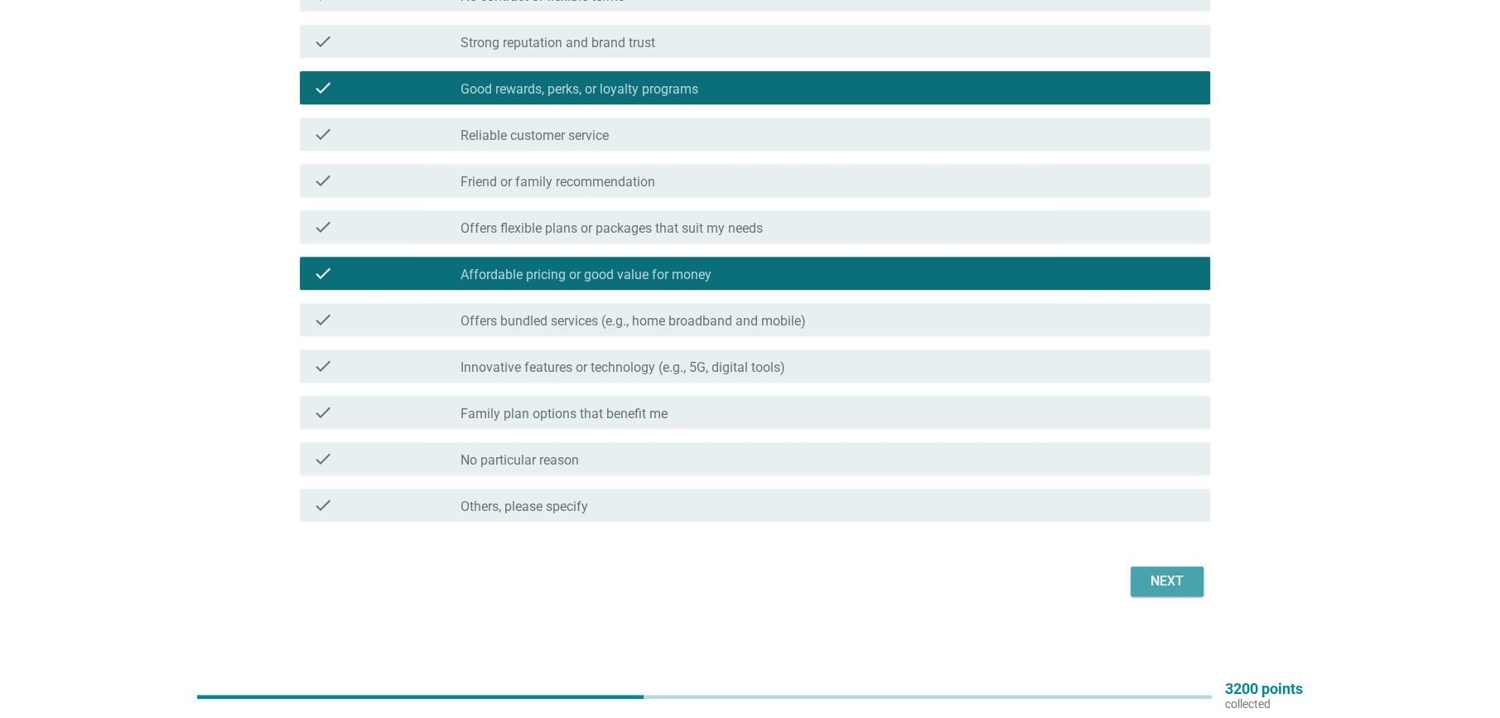
click at [1151, 584] on div "Next" at bounding box center [1166, 581] width 46 height 20
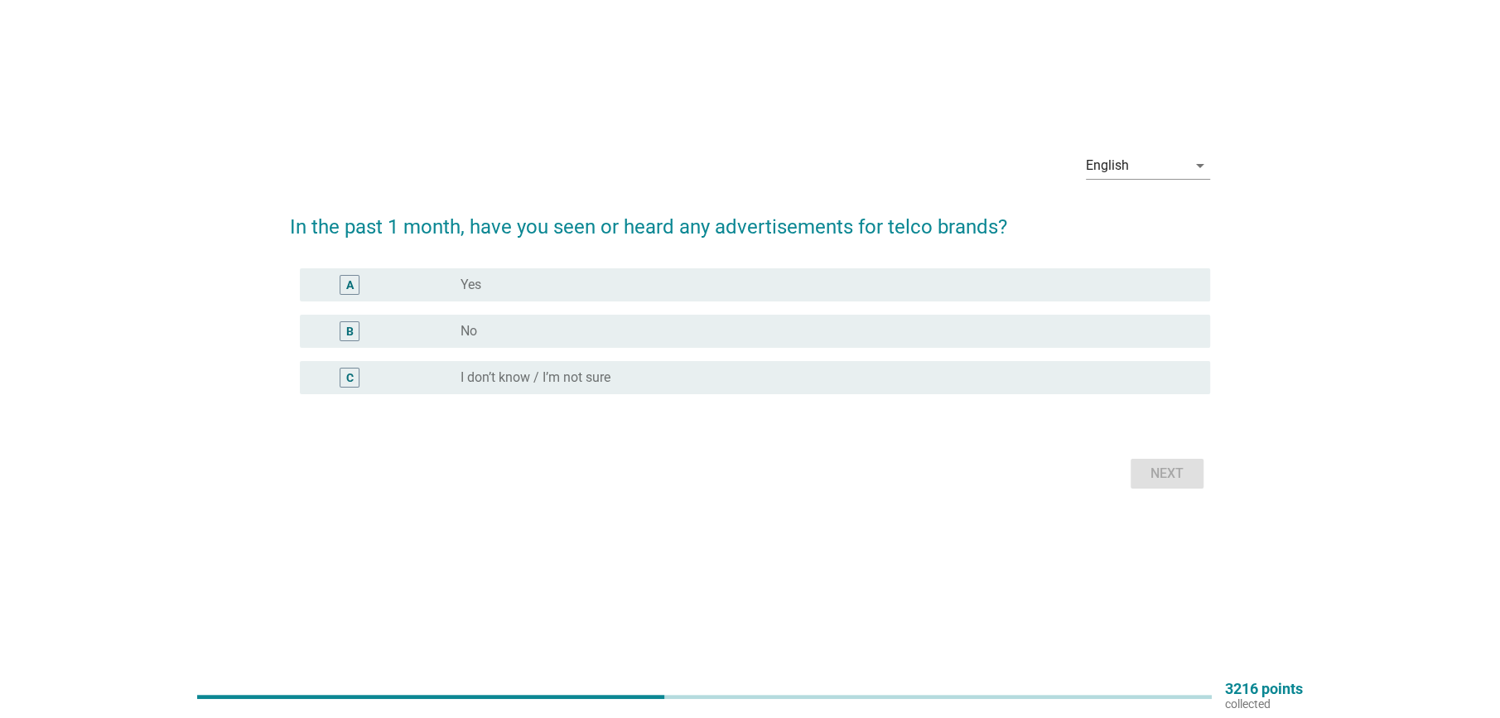
scroll to position [0, 0]
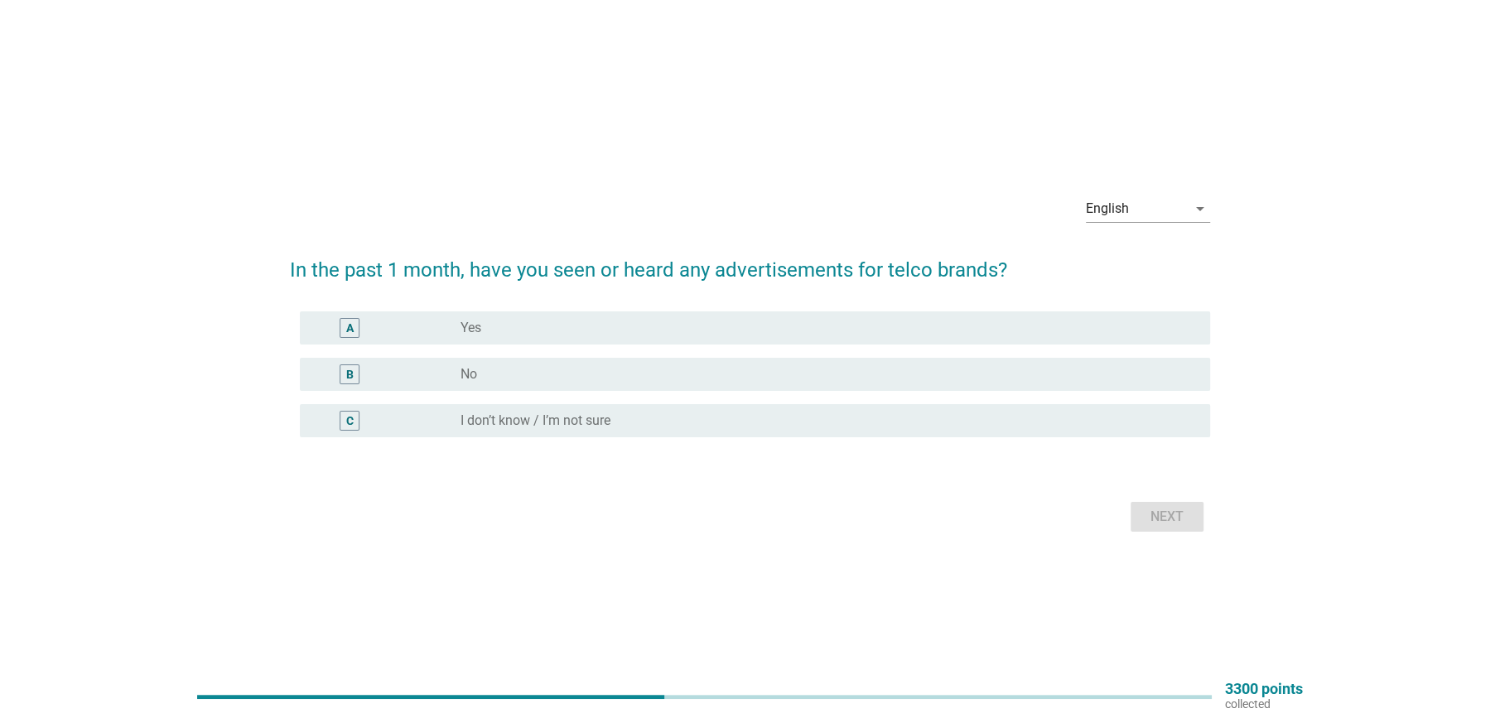
click at [482, 371] on div "radio_button_unchecked No" at bounding box center [821, 374] width 723 height 17
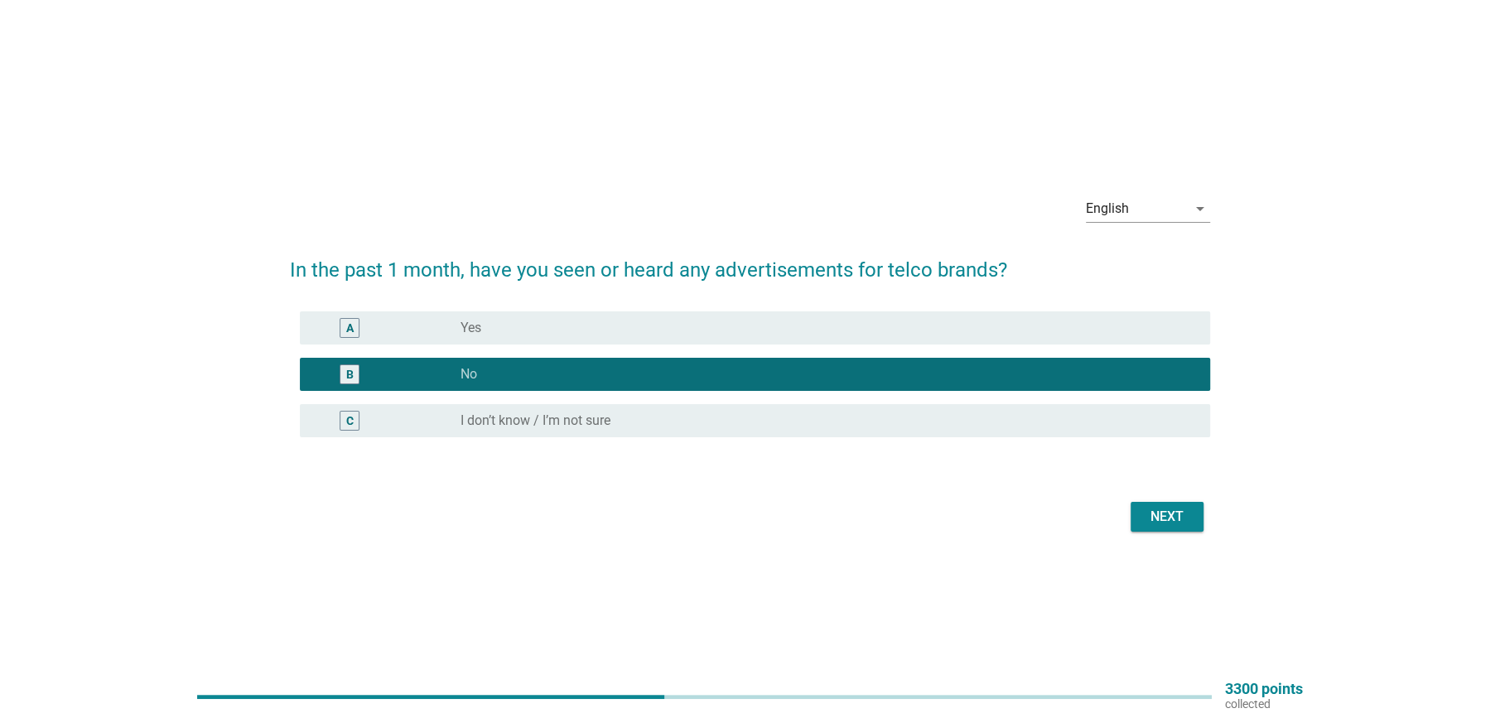
click at [599, 416] on label "I don’t know / I’m not sure" at bounding box center [535, 420] width 150 height 17
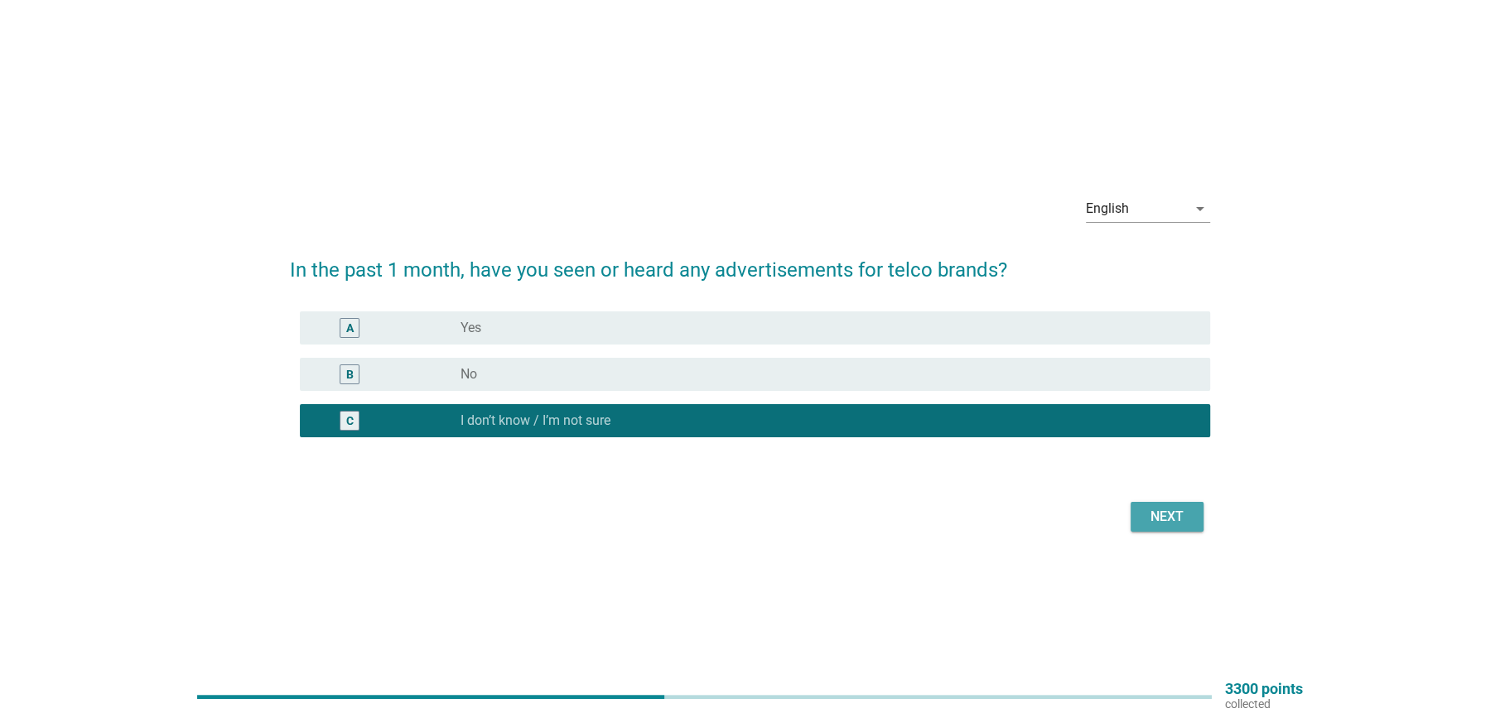
click at [1156, 503] on button "Next" at bounding box center [1166, 517] width 73 height 30
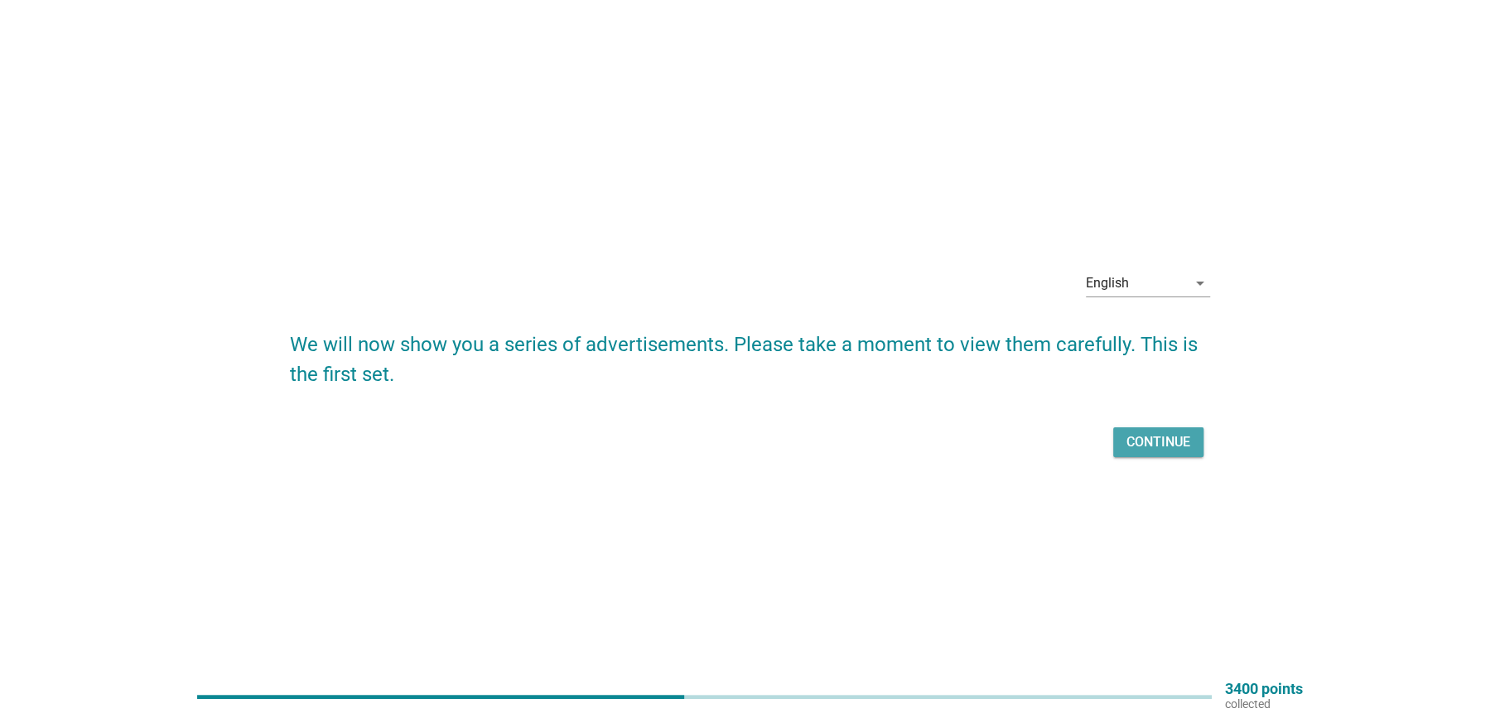
click at [1151, 449] on div "Continue" at bounding box center [1158, 442] width 64 height 20
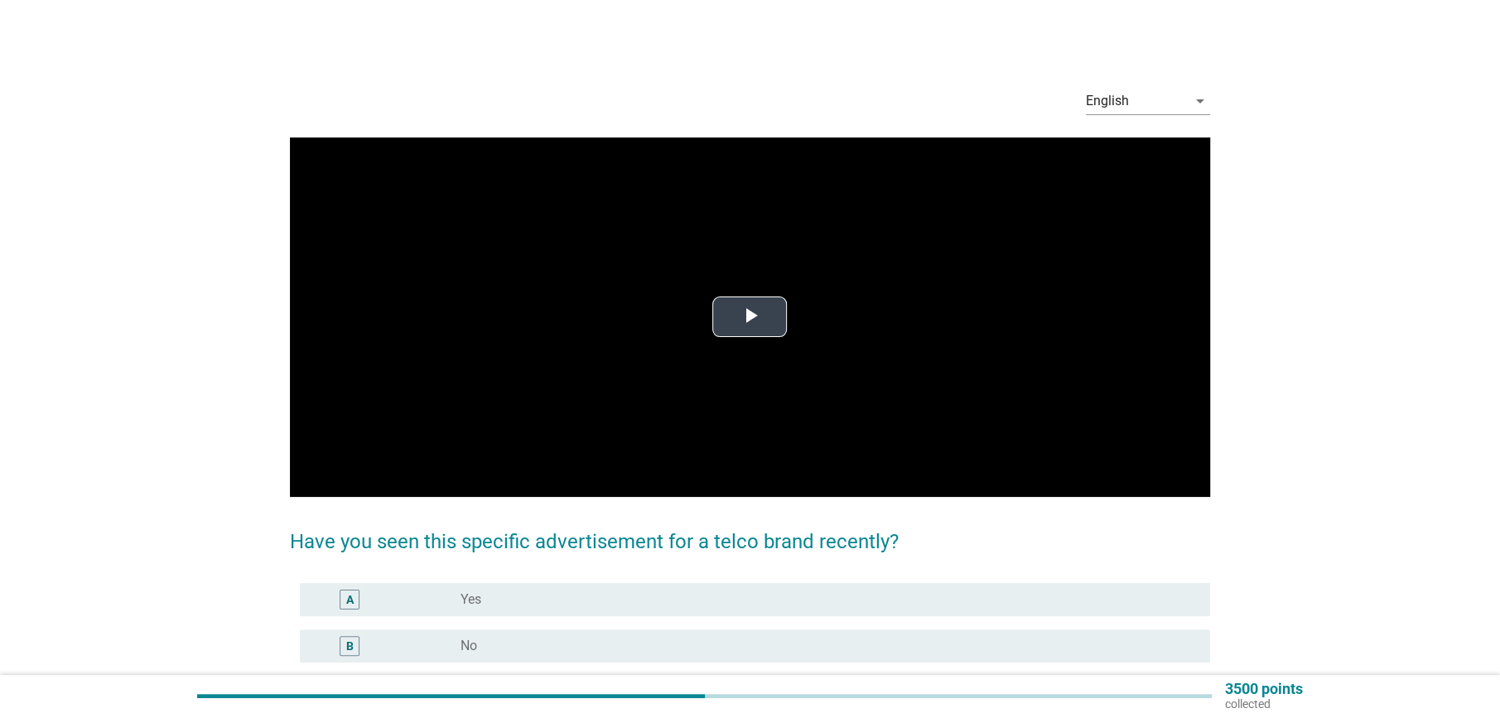
click at [749, 317] on span "Video Player" at bounding box center [749, 317] width 0 height 0
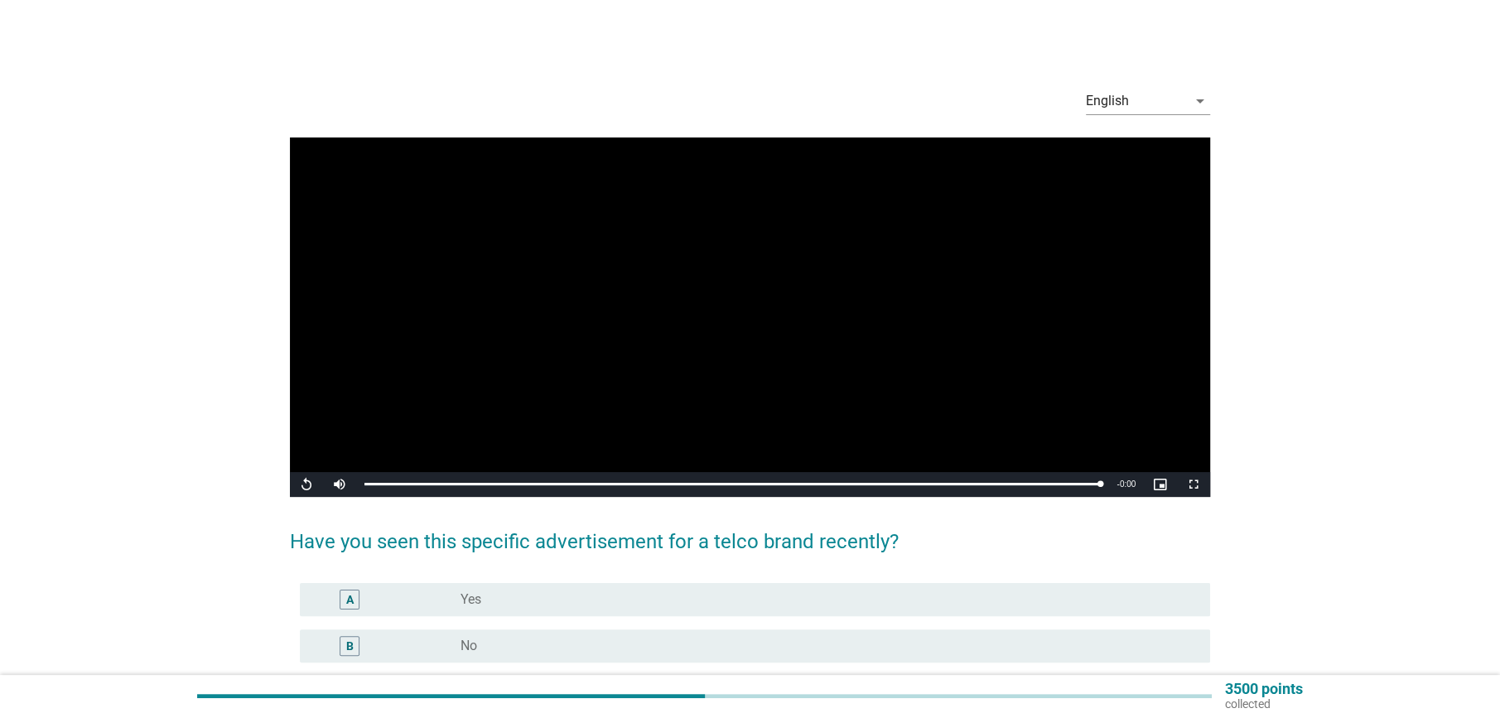
click at [518, 653] on div "radio_button_unchecked No" at bounding box center [828, 646] width 736 height 20
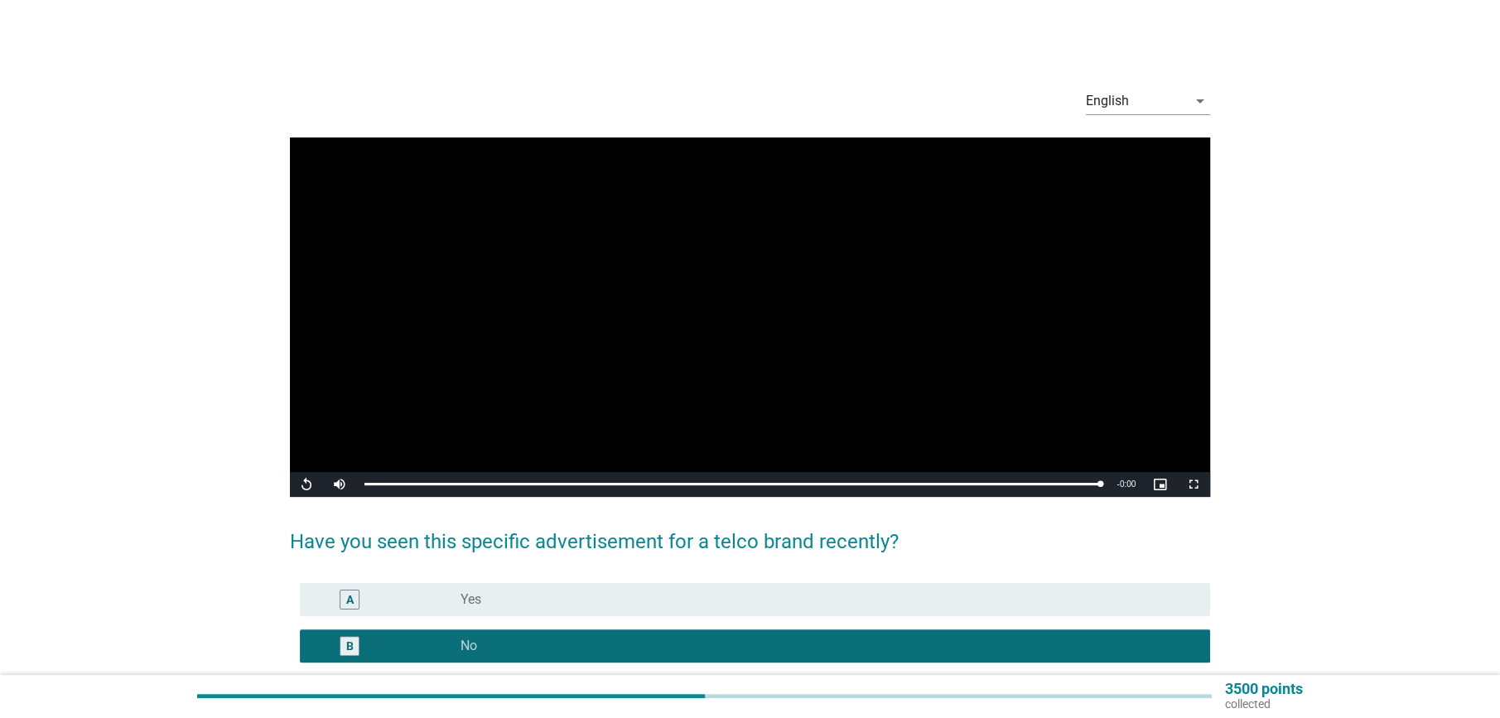
scroll to position [164, 0]
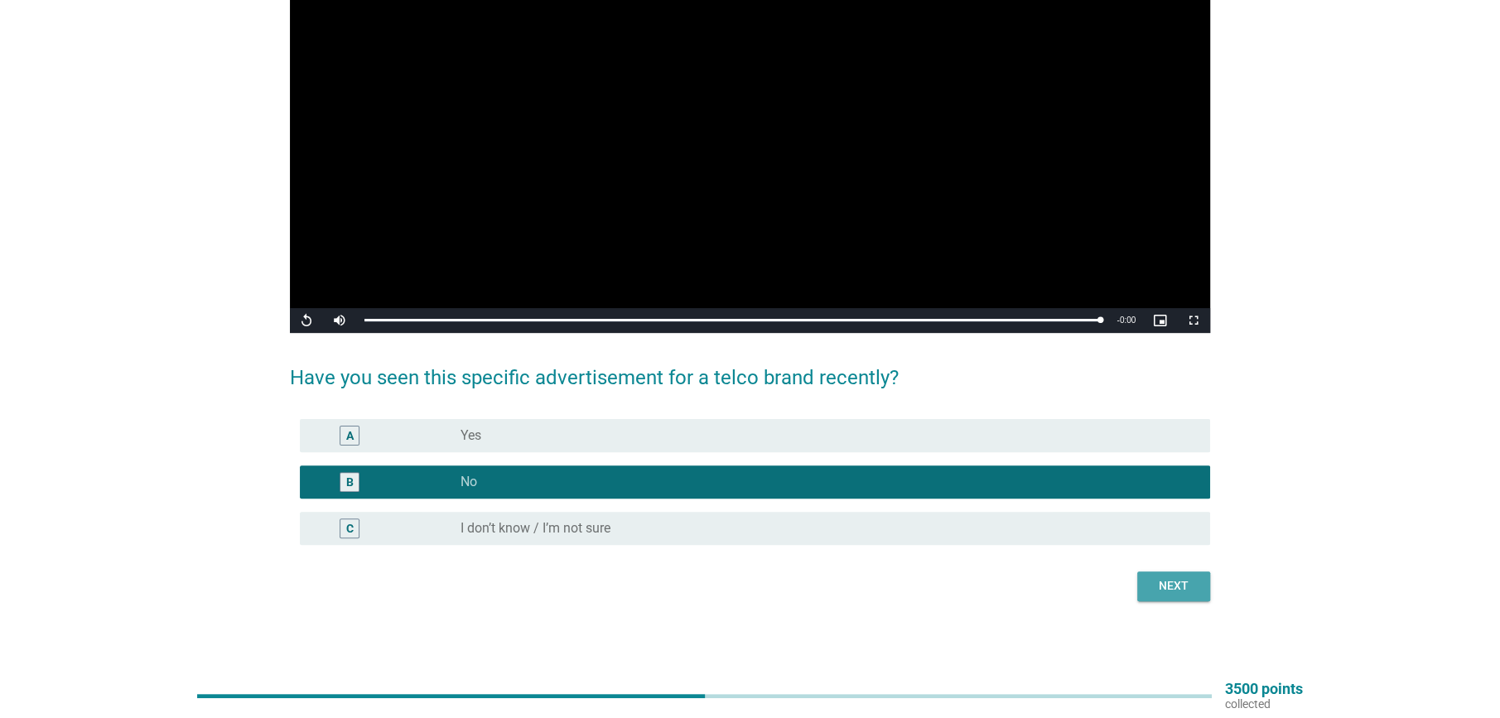
click at [1190, 585] on div "Next" at bounding box center [1173, 585] width 46 height 17
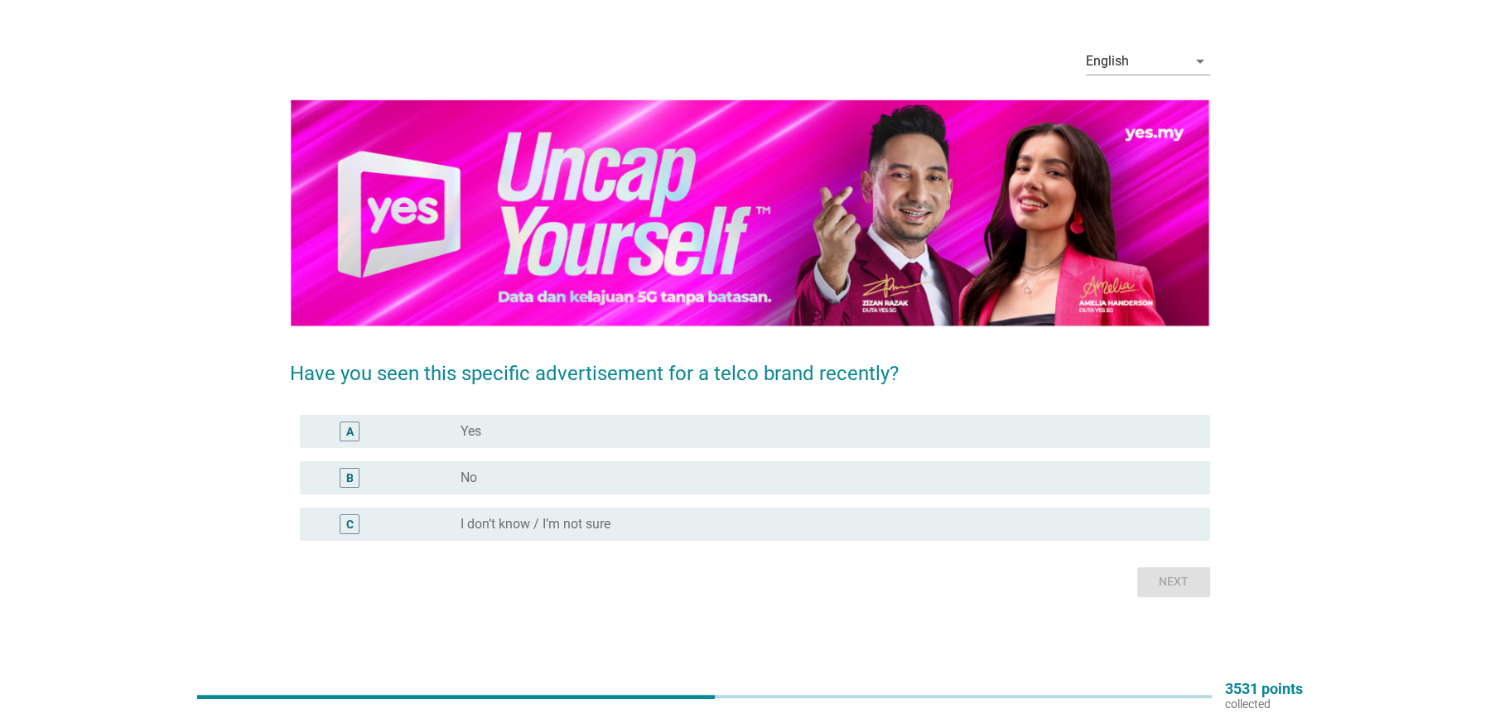
scroll to position [0, 0]
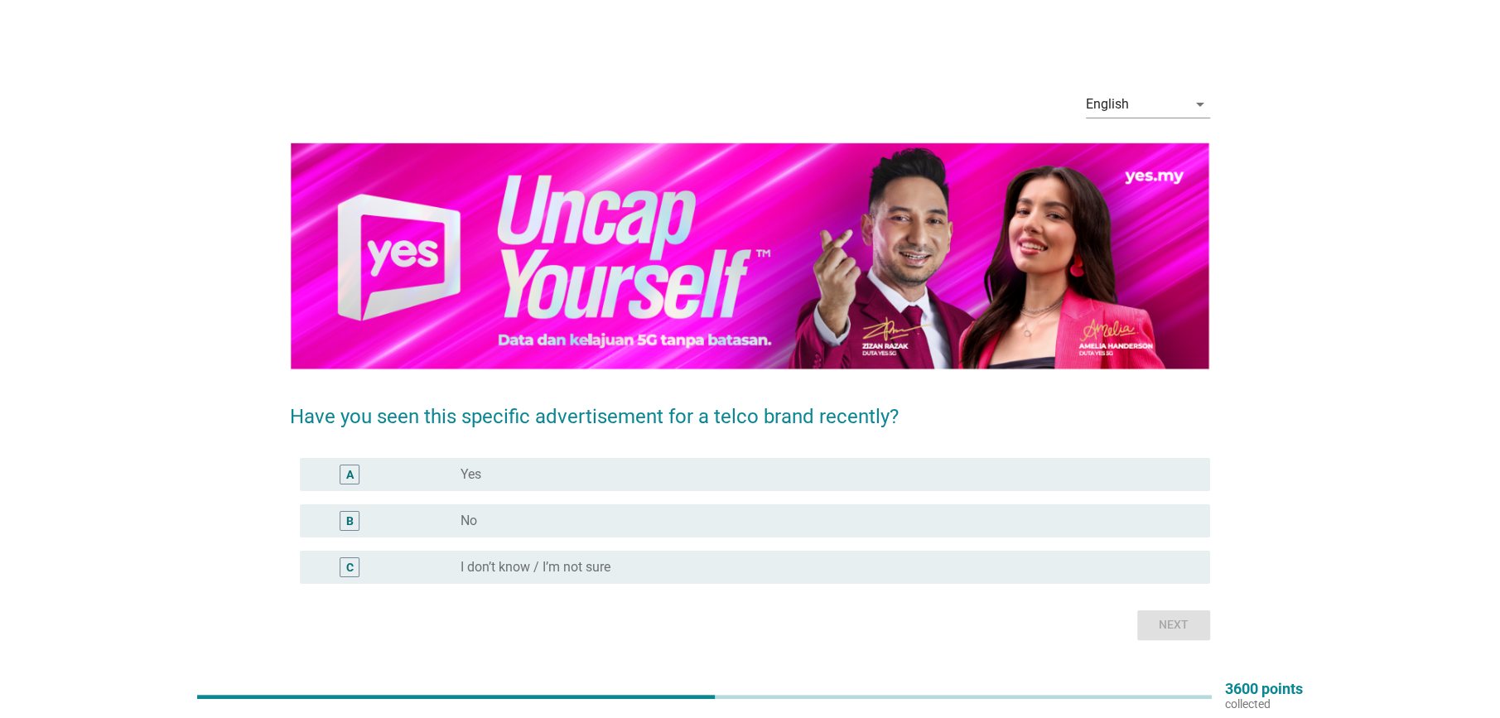
click at [483, 525] on div "radio_button_unchecked No" at bounding box center [821, 521] width 723 height 17
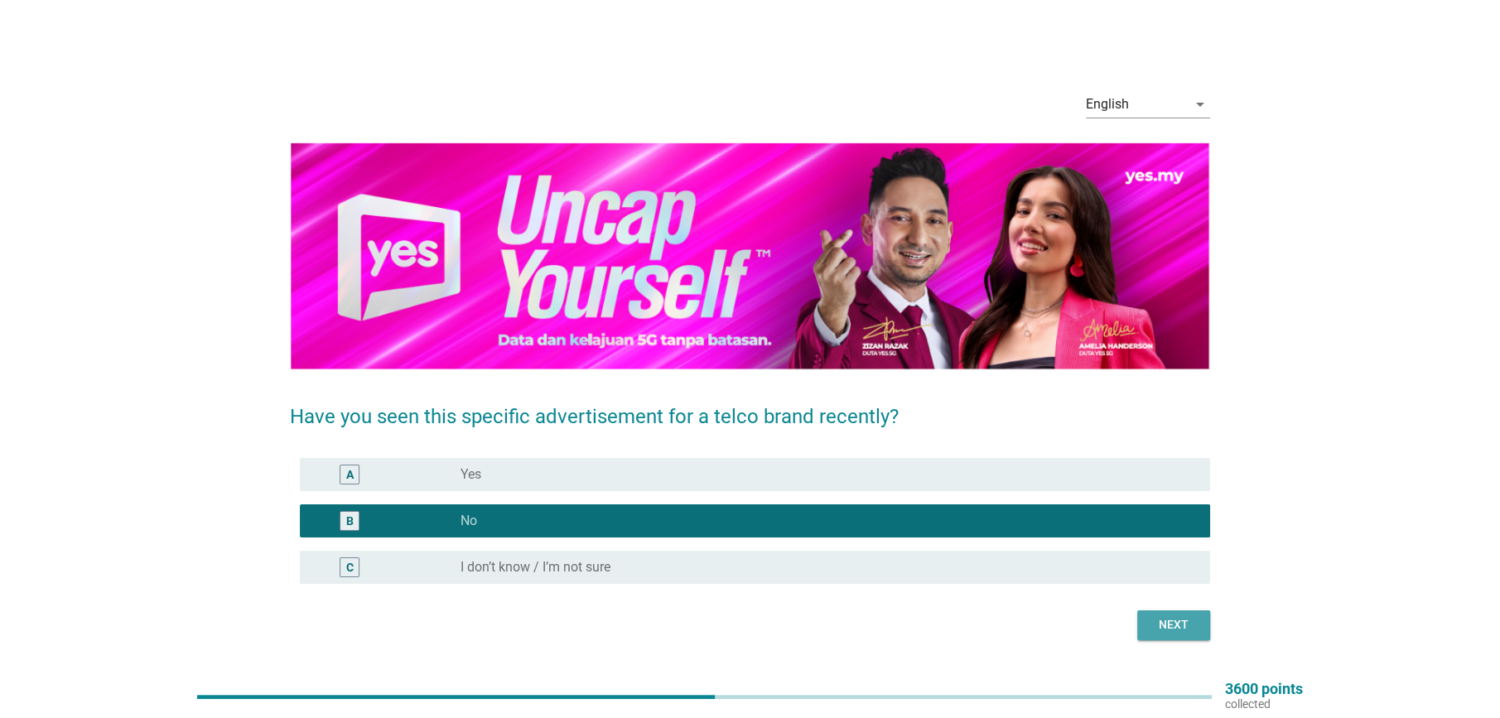
click at [1182, 621] on div "Next" at bounding box center [1173, 624] width 46 height 17
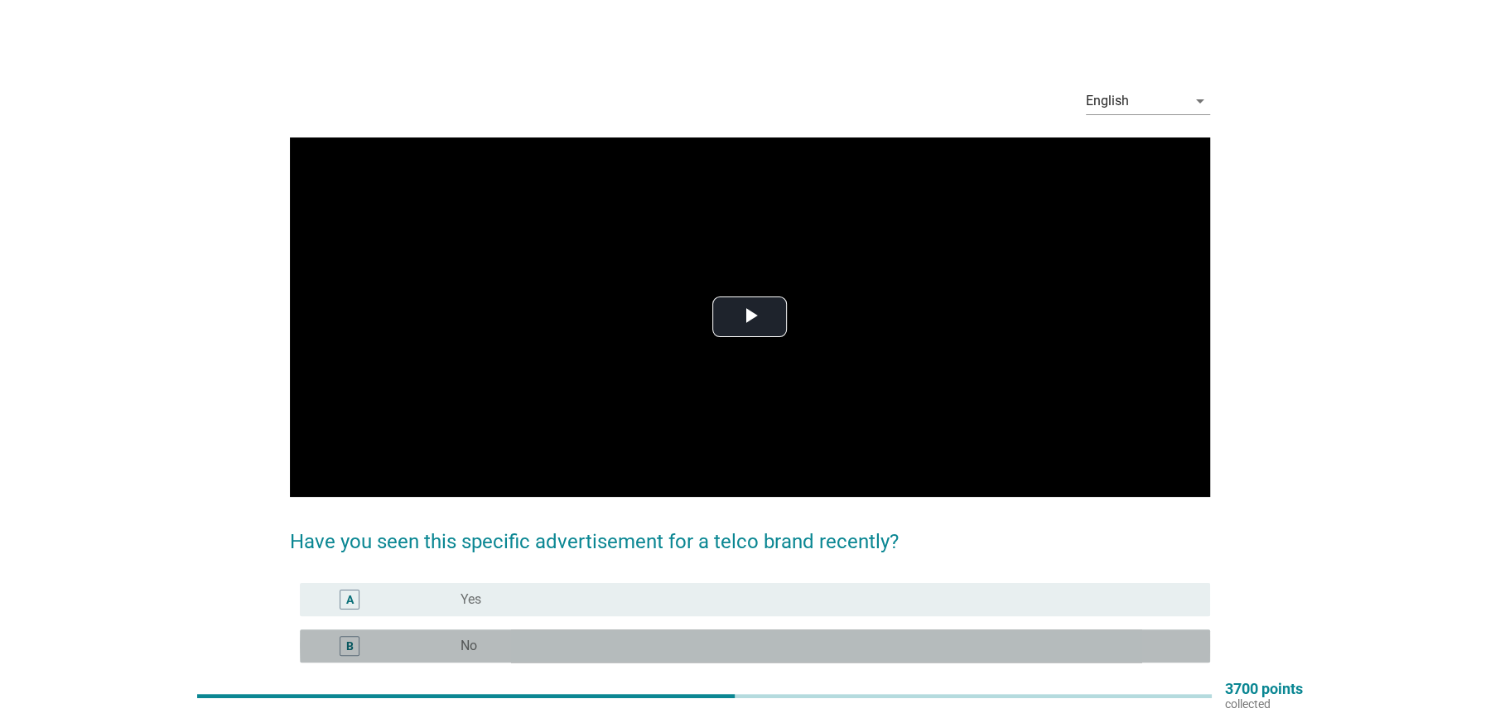
click at [519, 654] on div "radio_button_unchecked No" at bounding box center [828, 646] width 736 height 20
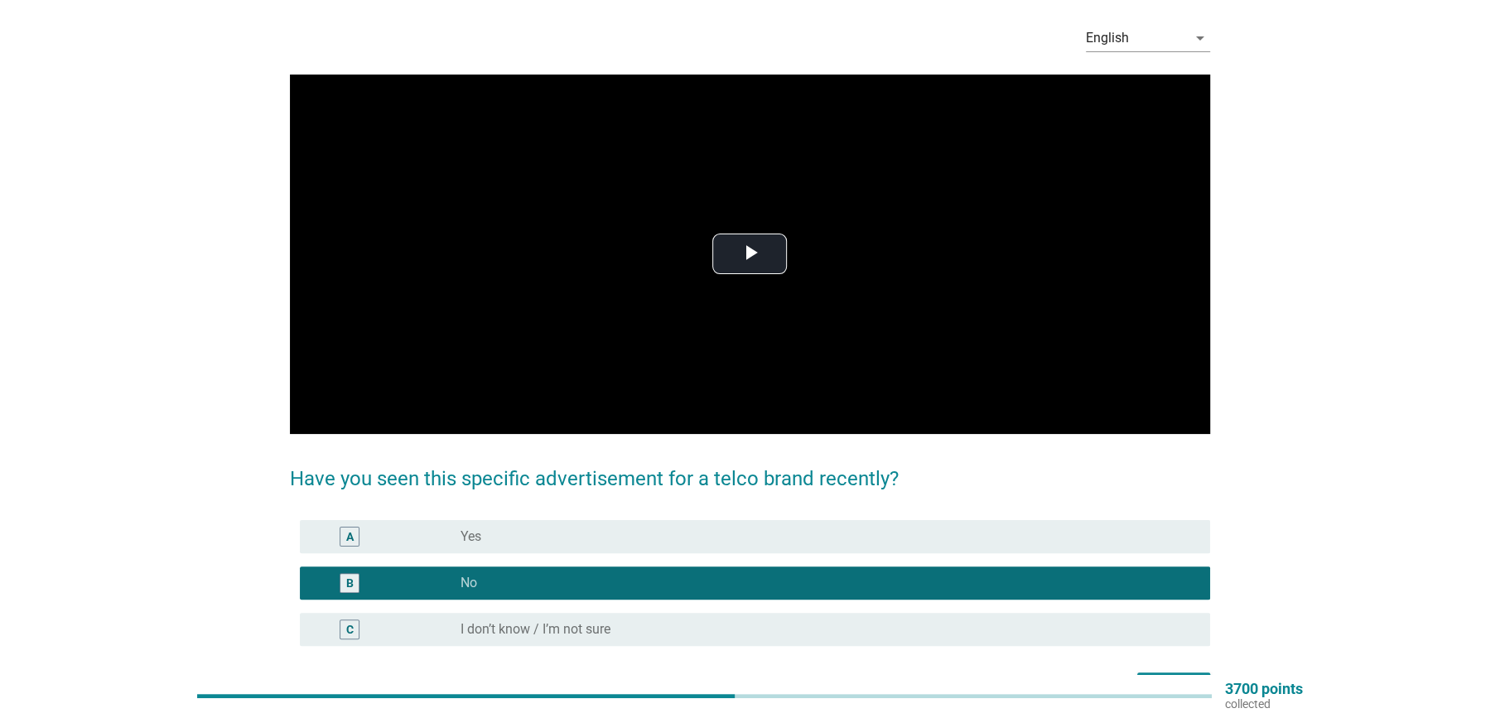
scroll to position [164, 0]
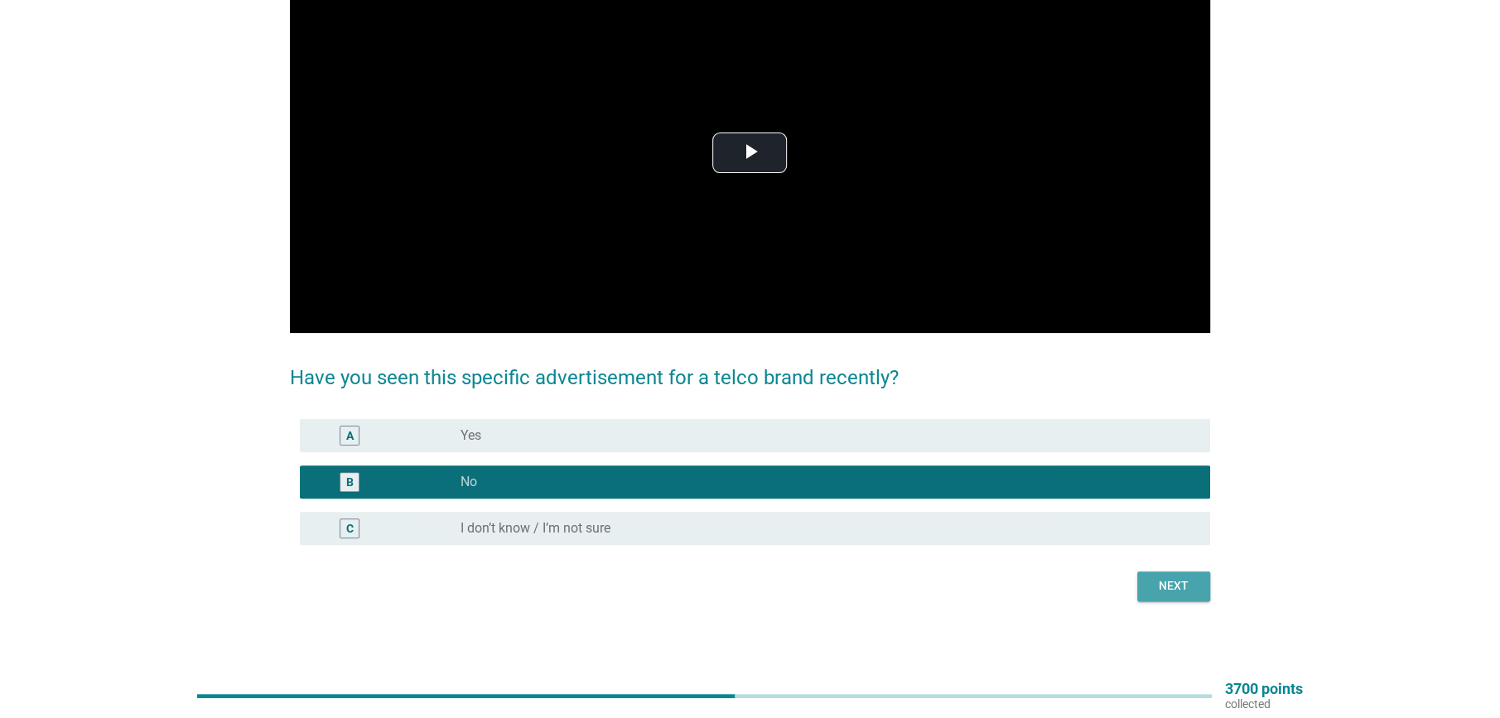
click at [1170, 590] on div "Next" at bounding box center [1173, 585] width 46 height 17
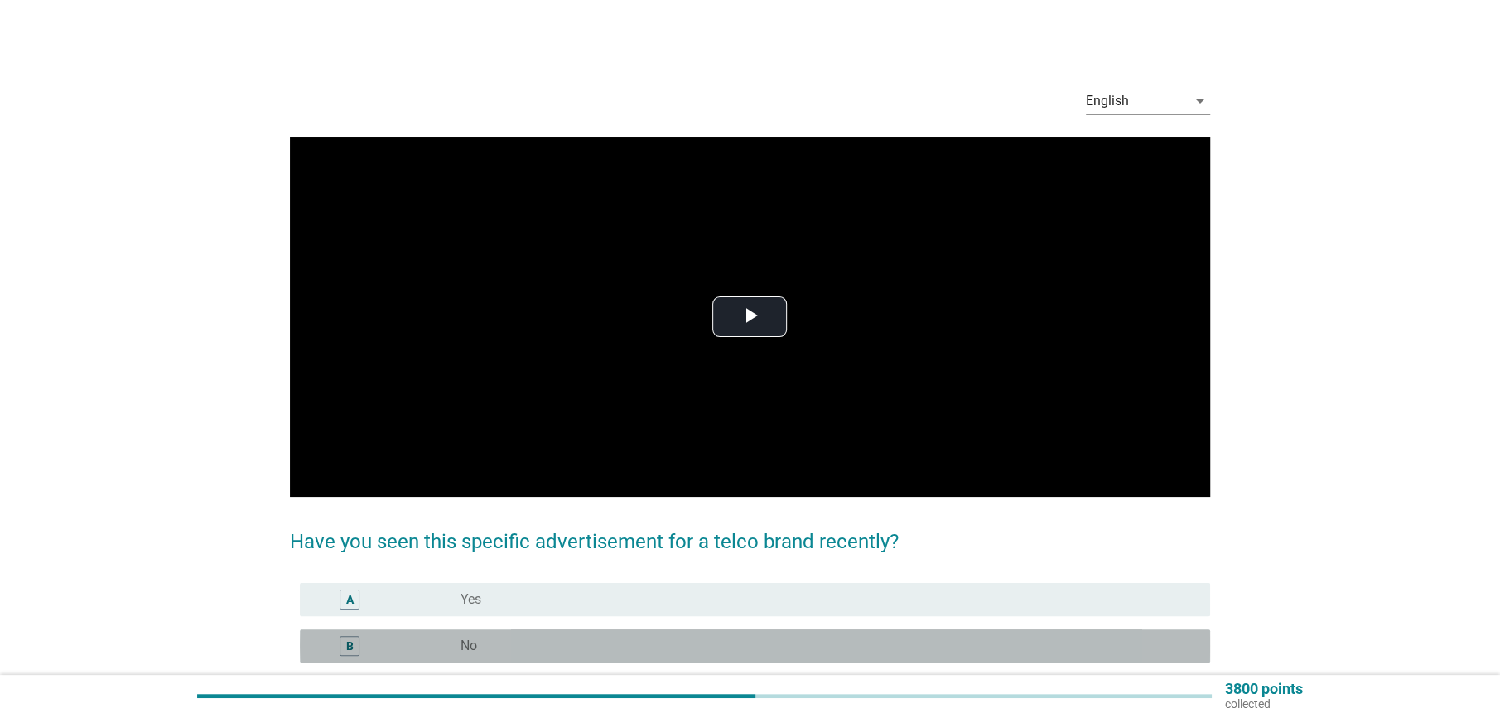
click at [518, 644] on div "radio_button_unchecked No" at bounding box center [821, 646] width 723 height 17
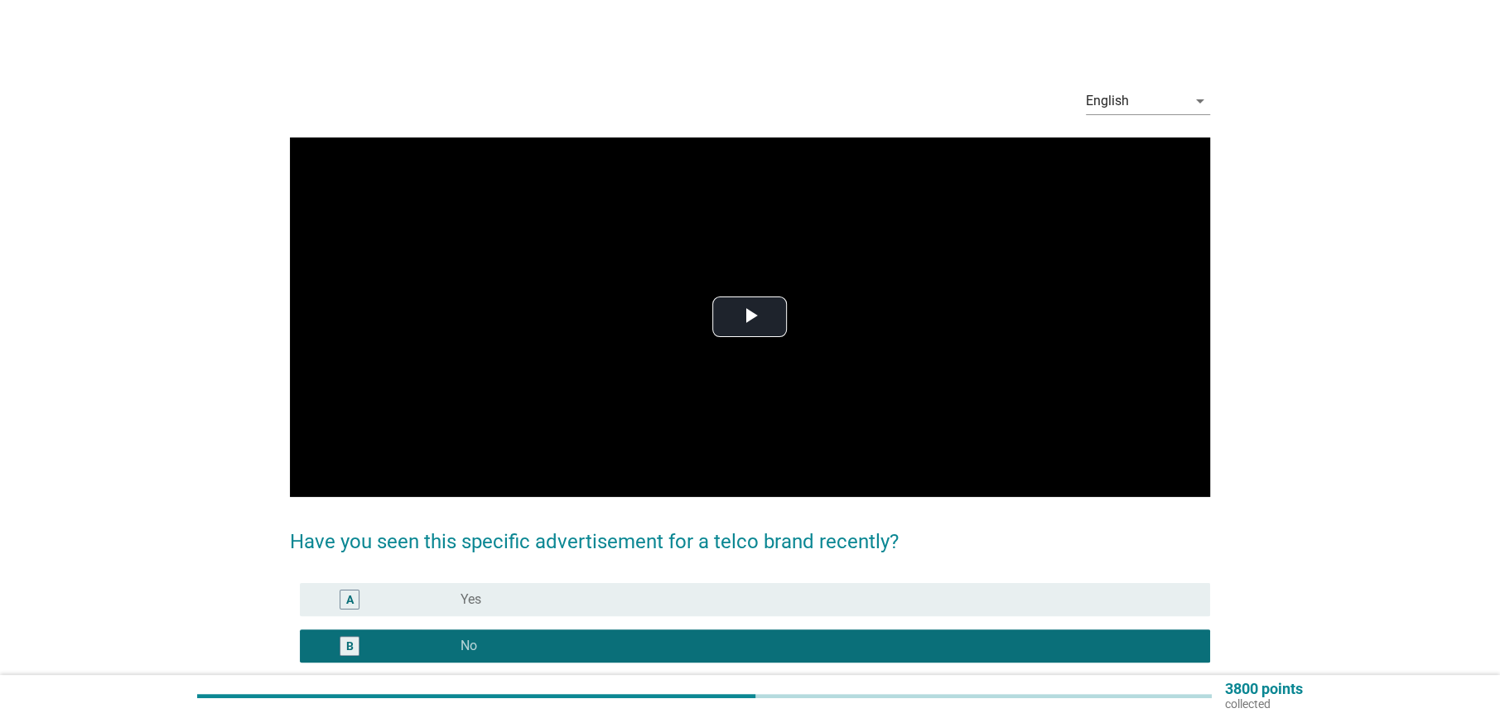
scroll to position [164, 0]
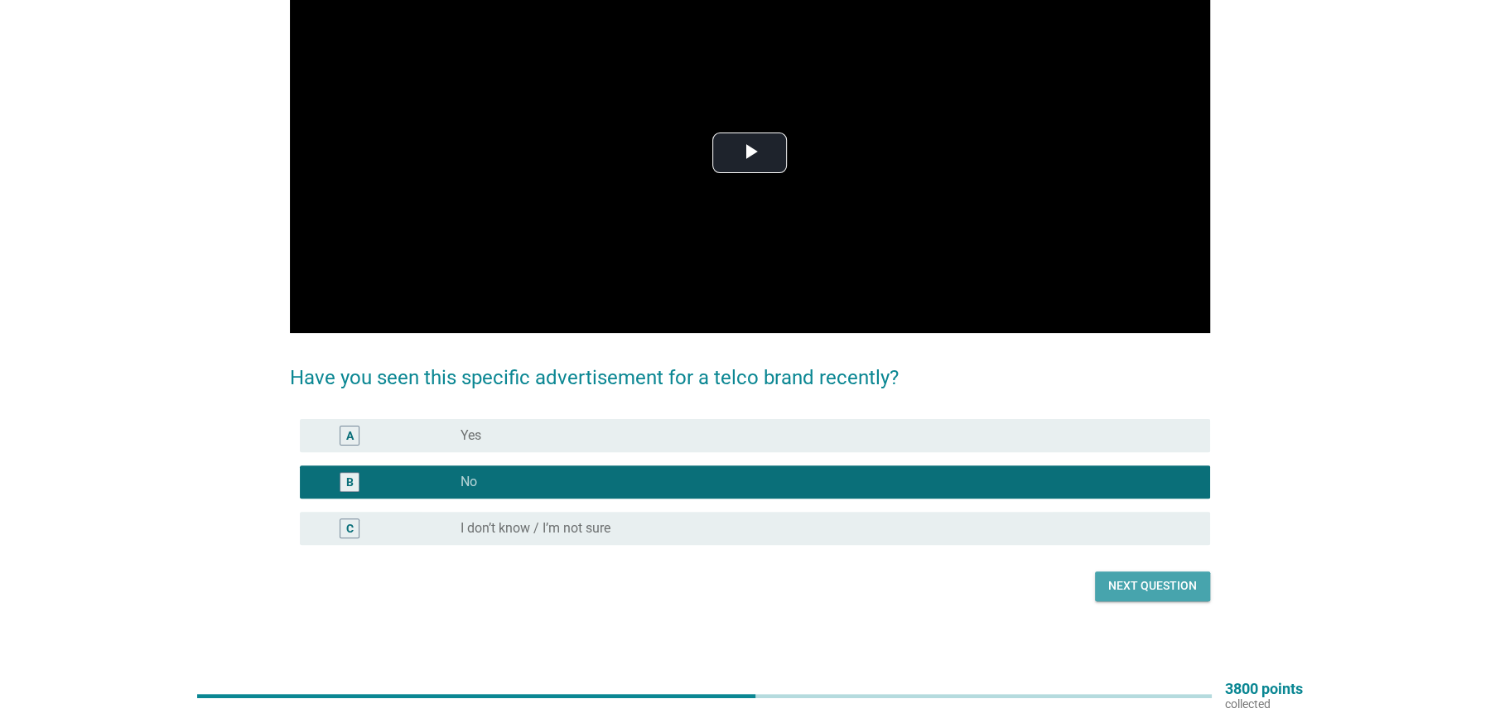
click at [1184, 581] on div "Next question" at bounding box center [1152, 585] width 89 height 17
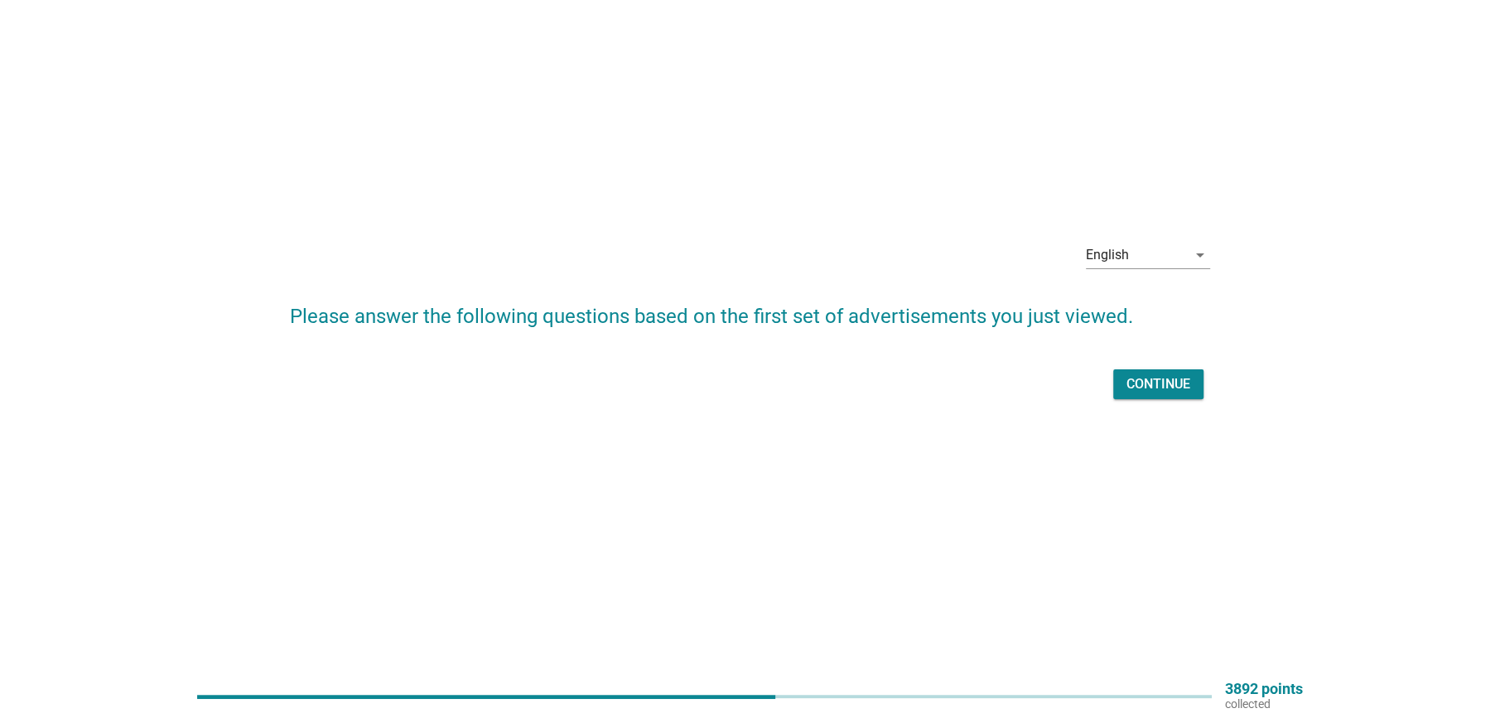
scroll to position [0, 0]
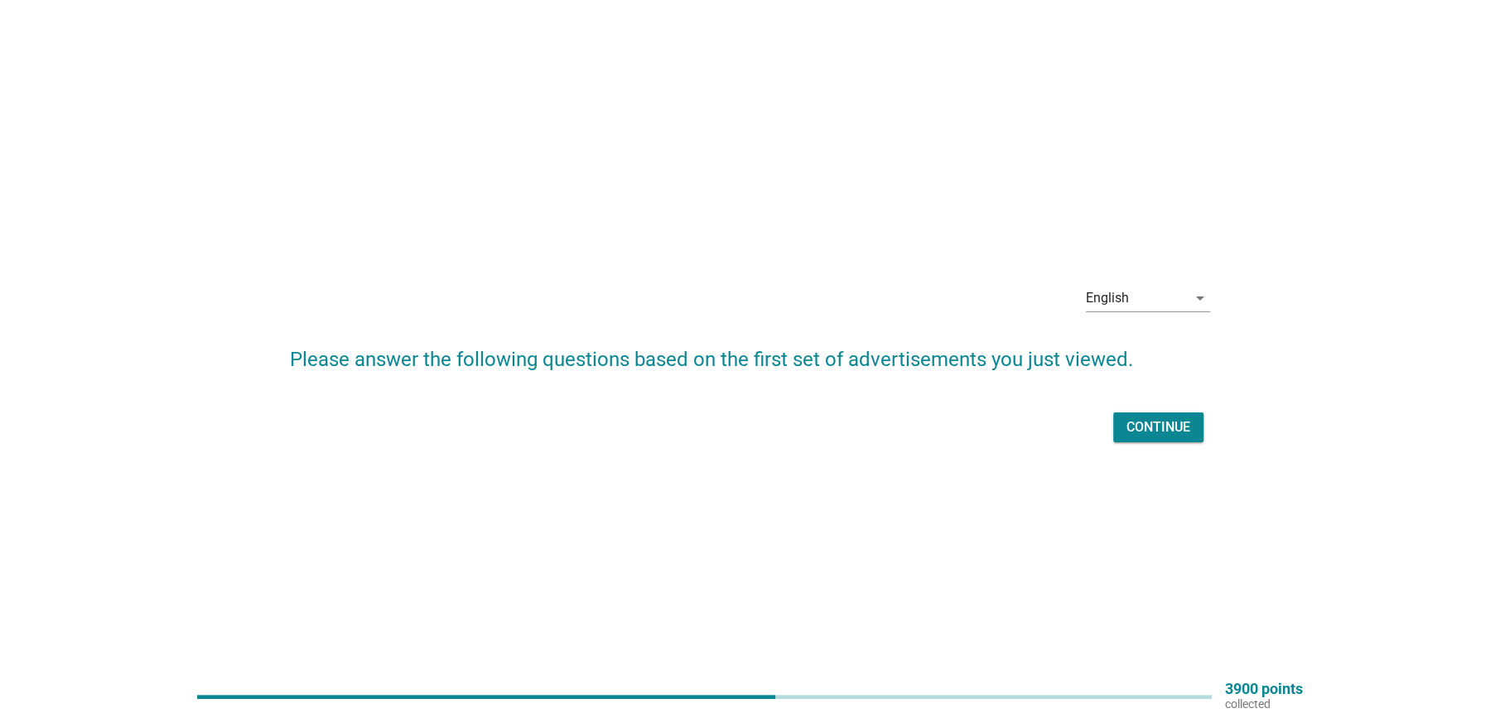
click at [1131, 427] on div "Continue" at bounding box center [1158, 427] width 64 height 20
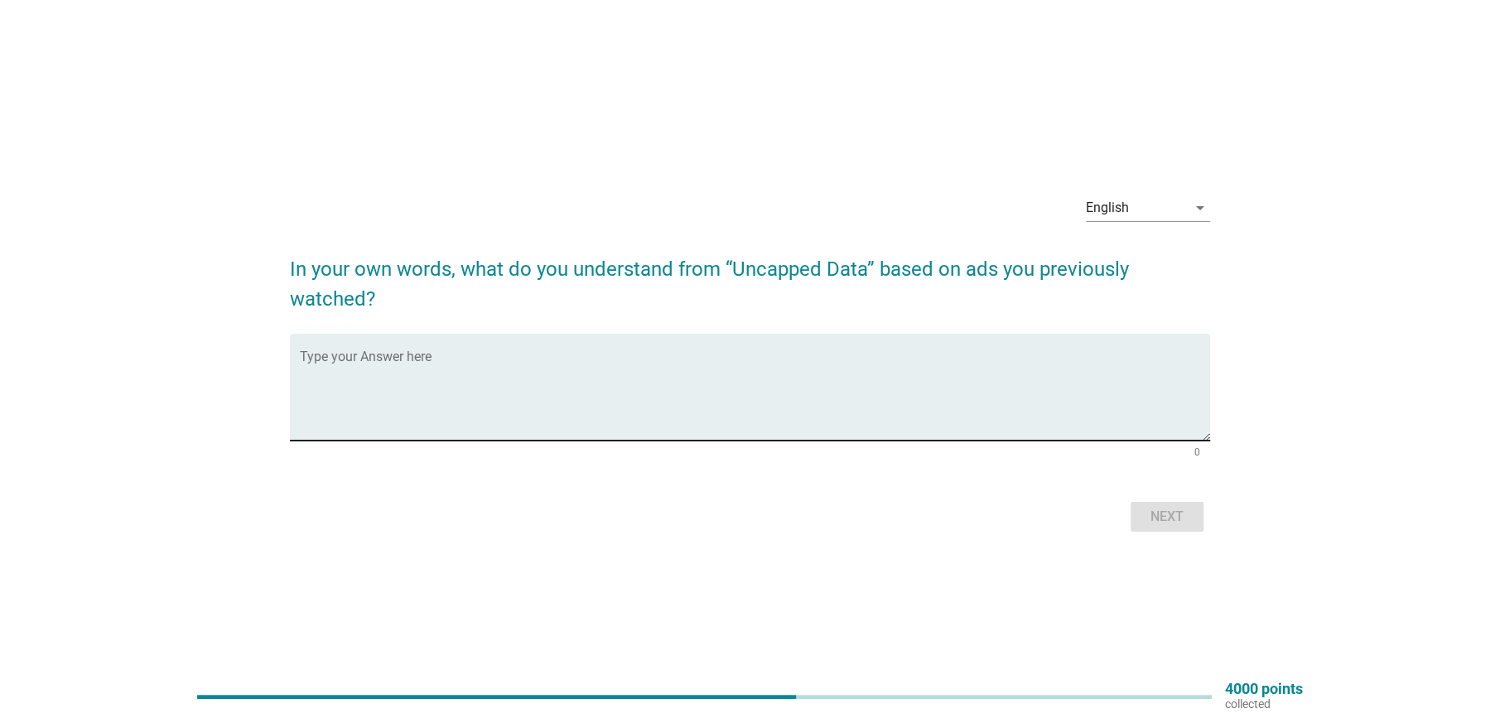
click at [392, 358] on textarea "Type your Answer here" at bounding box center [755, 397] width 910 height 87
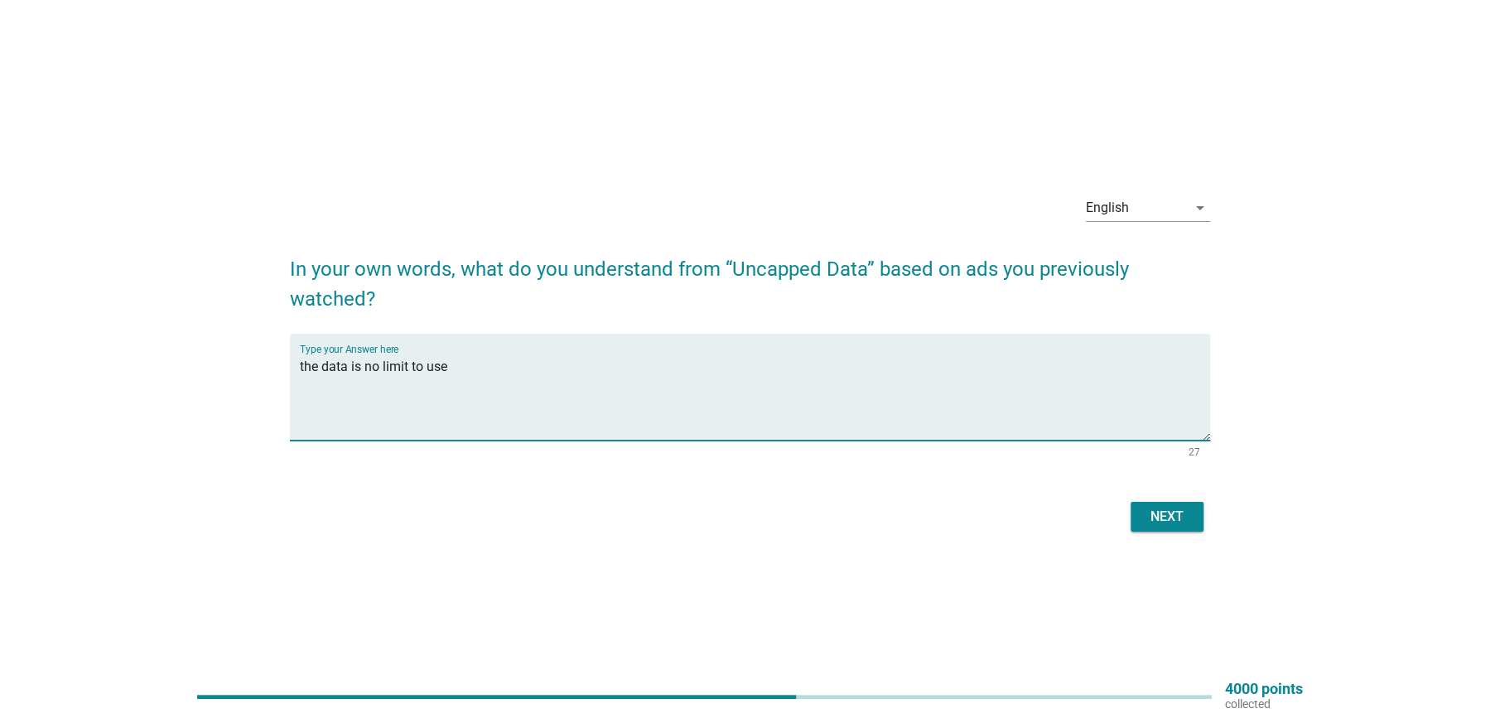
type textarea "the data is no limit to use"
click at [1158, 517] on div "Next" at bounding box center [1166, 517] width 46 height 20
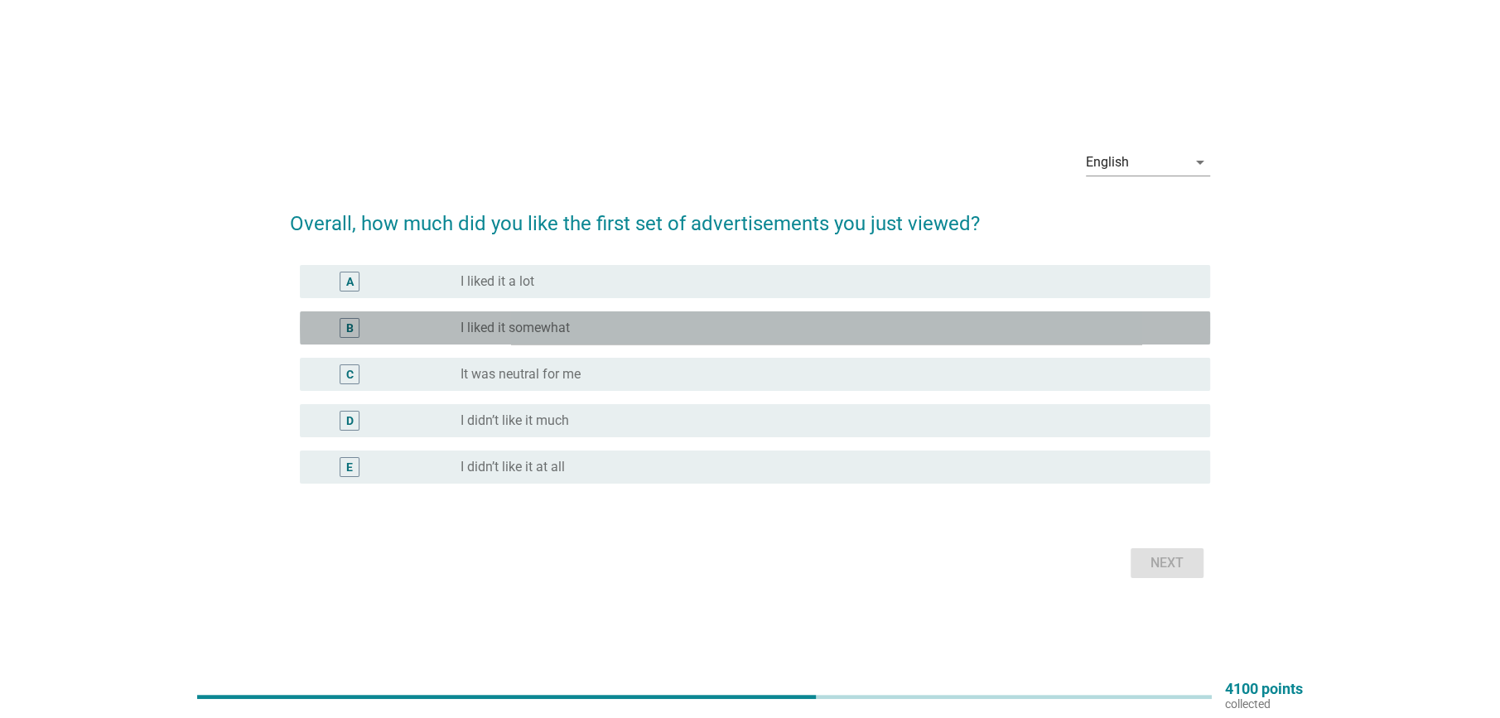
click at [538, 320] on label "I liked it somewhat" at bounding box center [514, 328] width 109 height 17
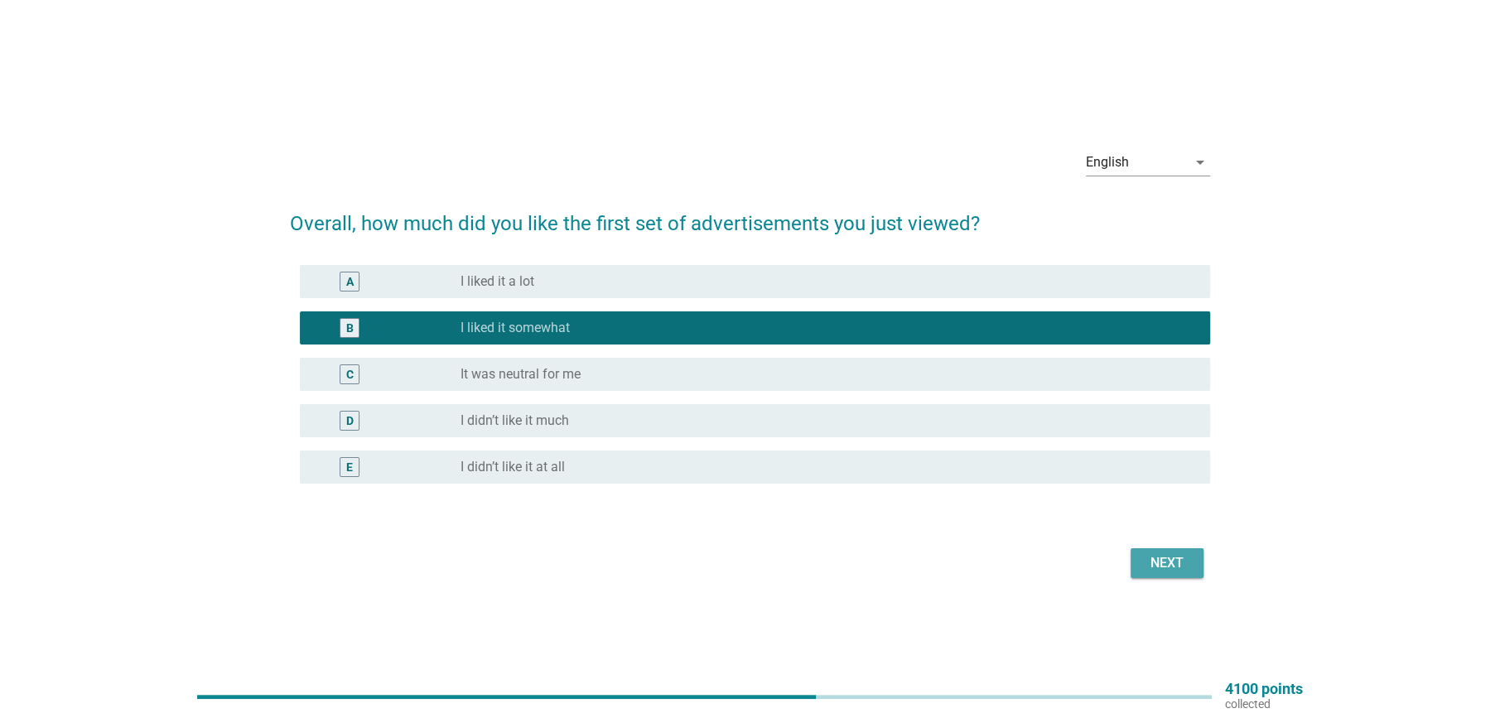
click at [1175, 559] on div "Next" at bounding box center [1166, 563] width 46 height 20
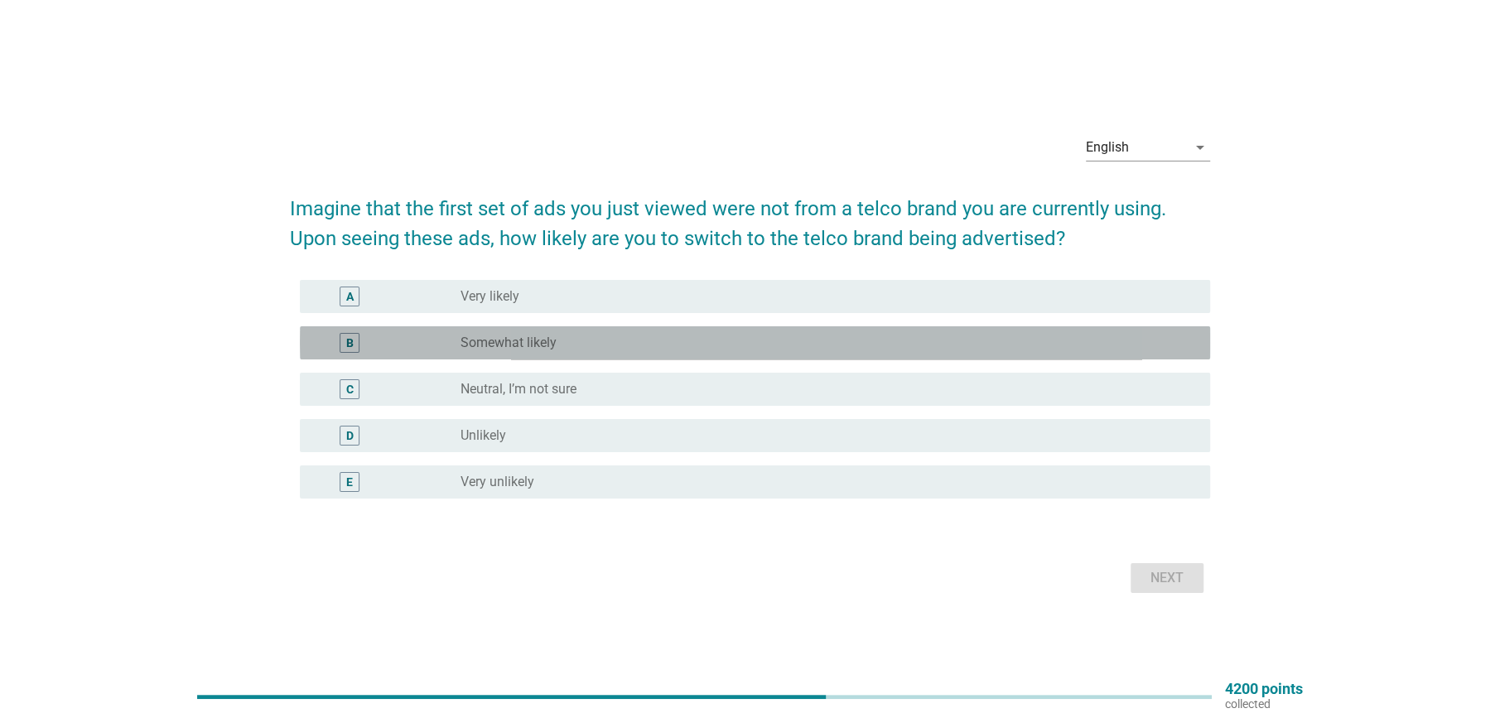
click at [568, 344] on div "radio_button_unchecked Somewhat likely" at bounding box center [821, 343] width 723 height 17
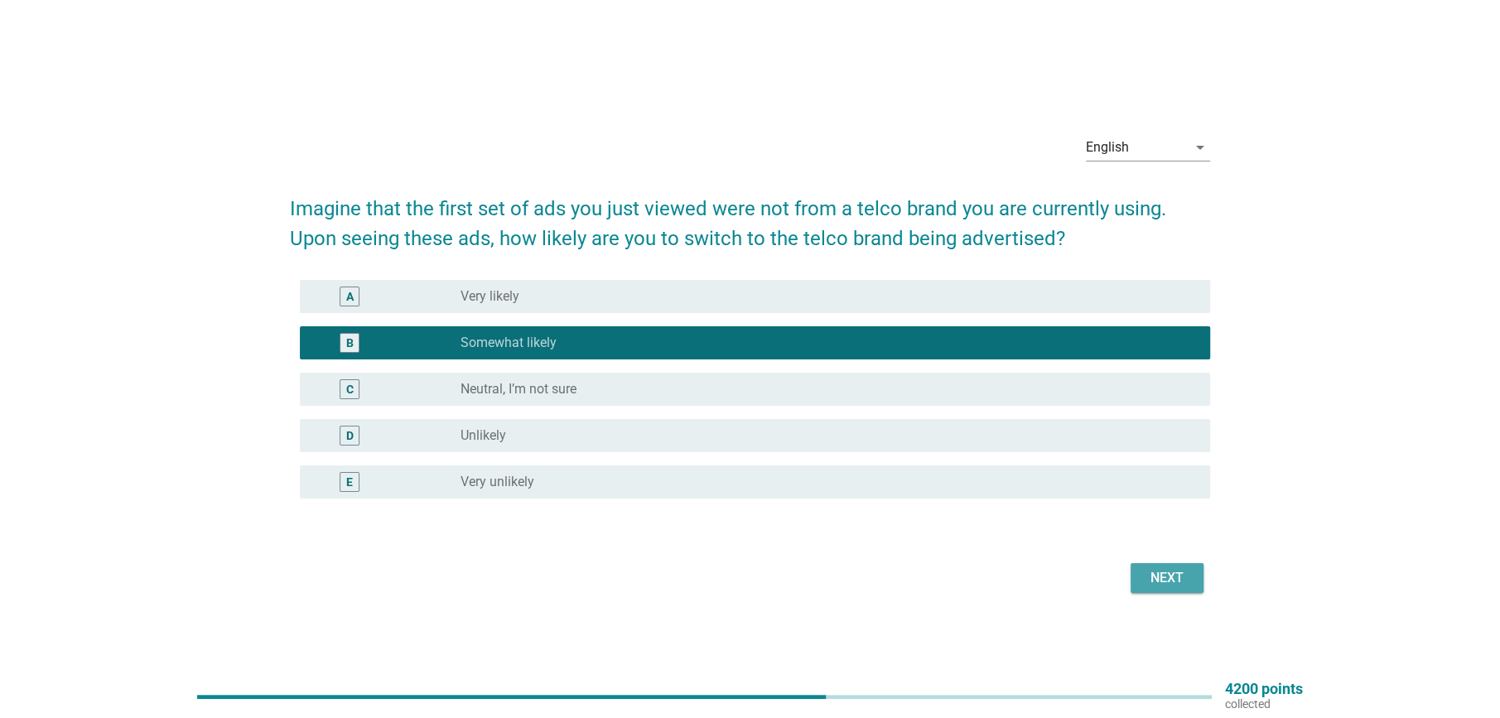
click at [1177, 578] on div "Next" at bounding box center [1166, 578] width 46 height 20
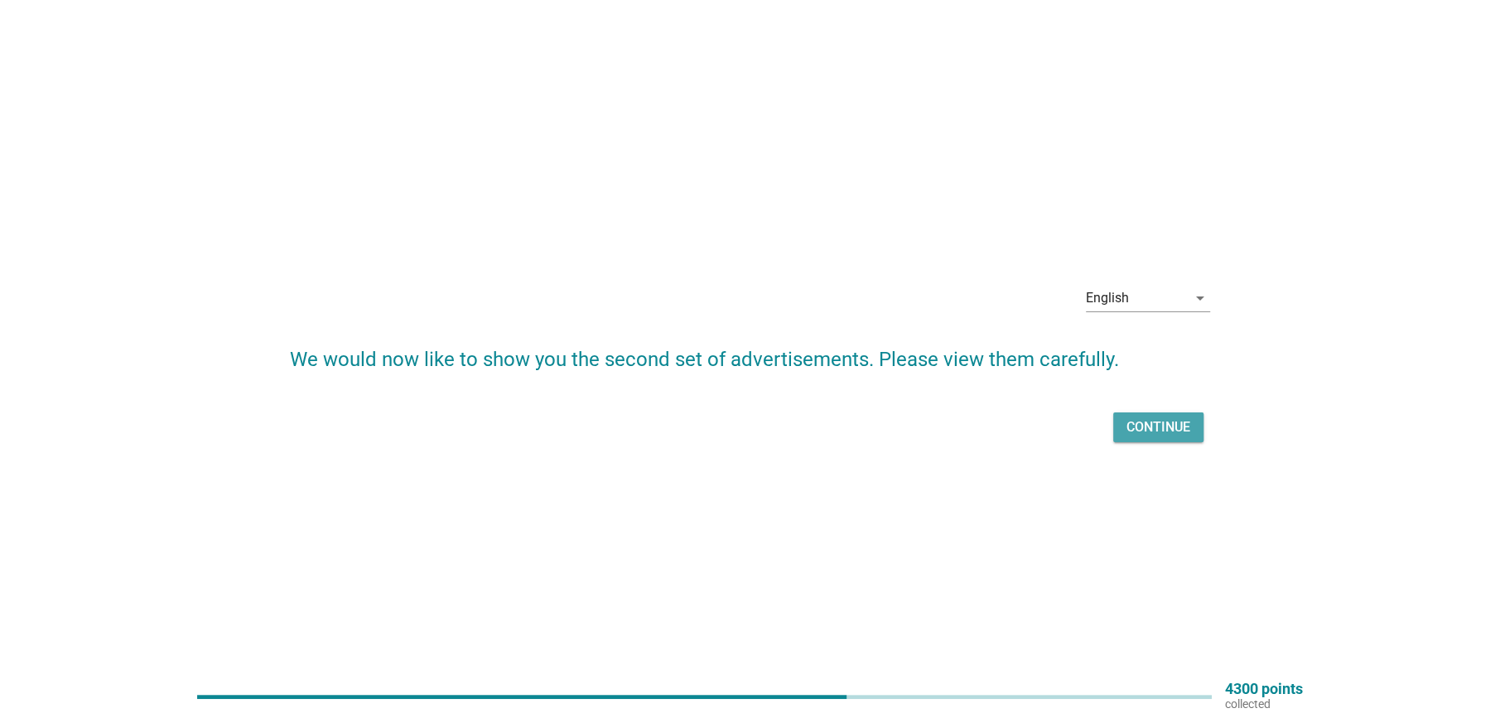
click at [1138, 431] on div "Continue" at bounding box center [1158, 427] width 64 height 20
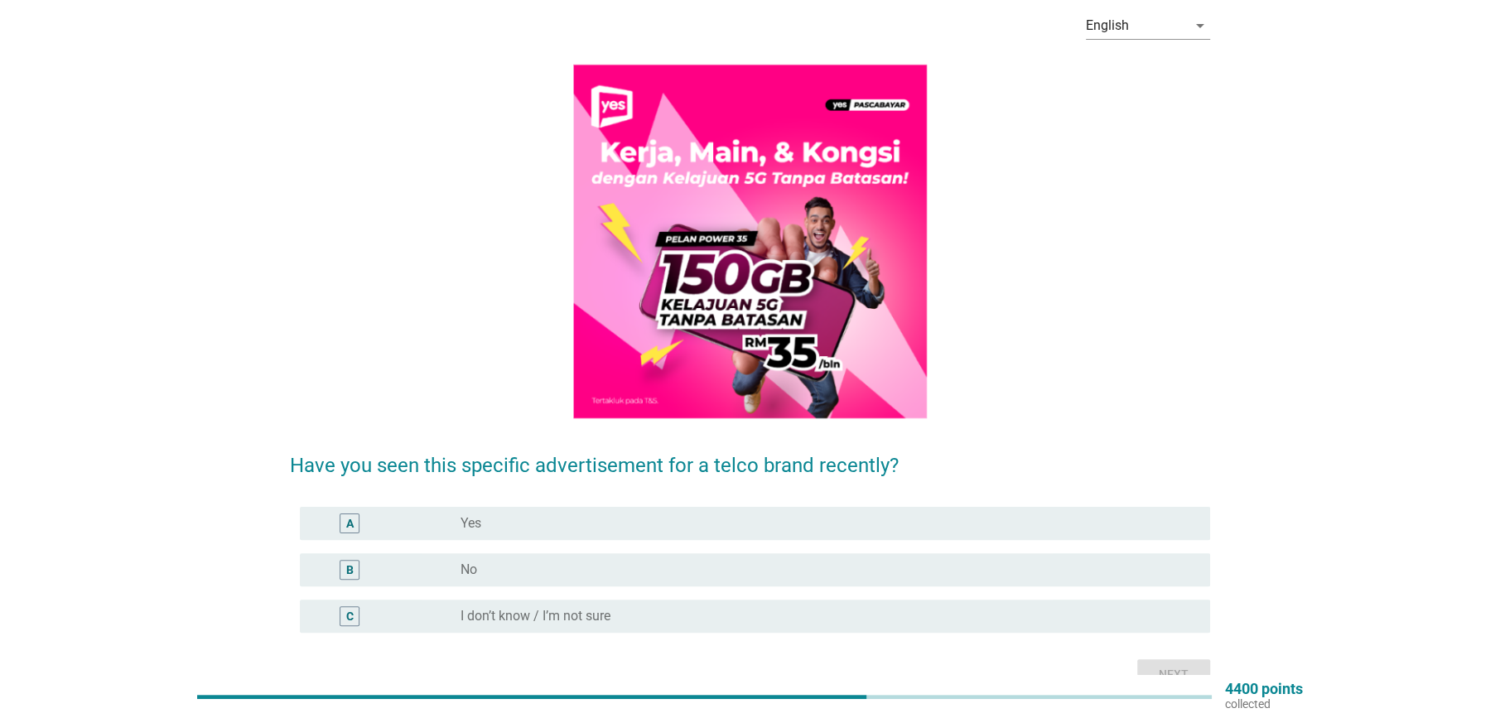
scroll to position [164, 0]
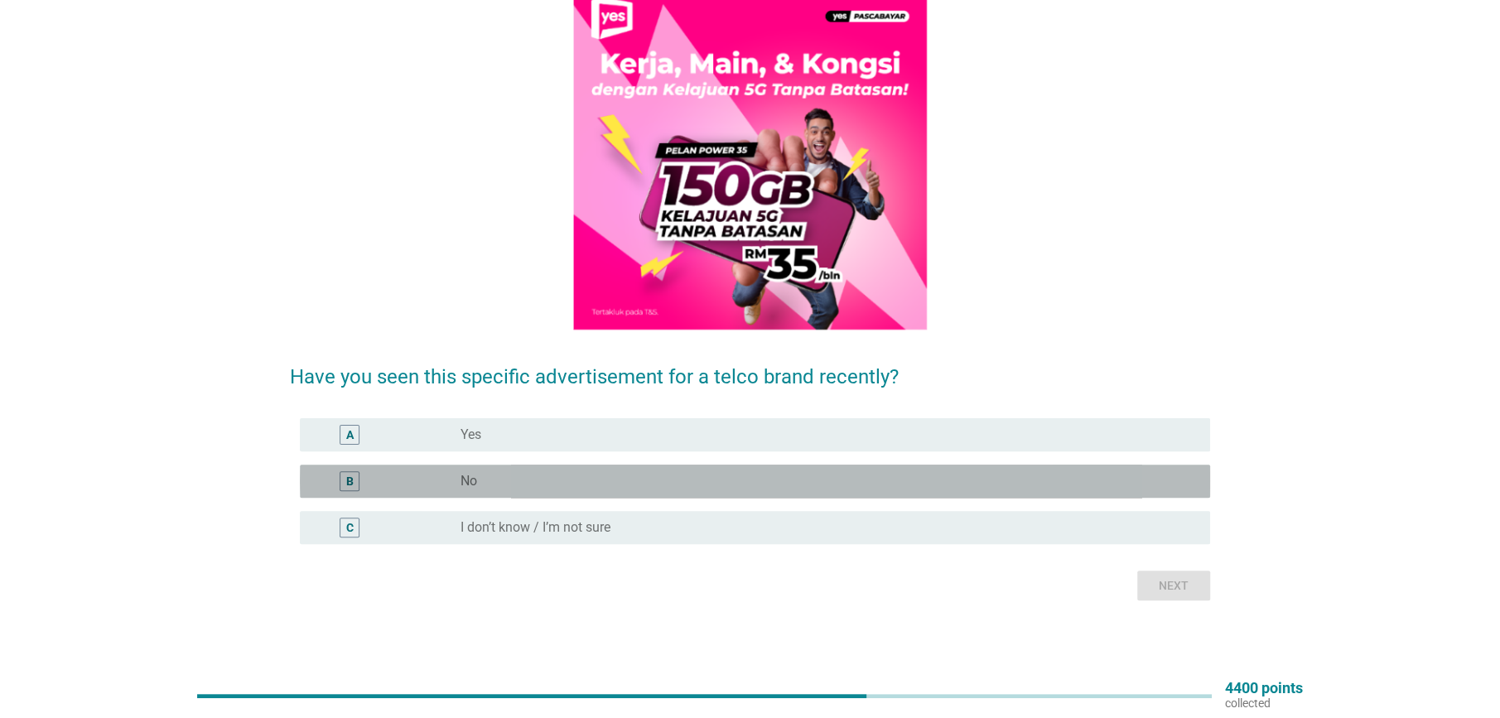
click at [468, 481] on label "No" at bounding box center [468, 481] width 17 height 17
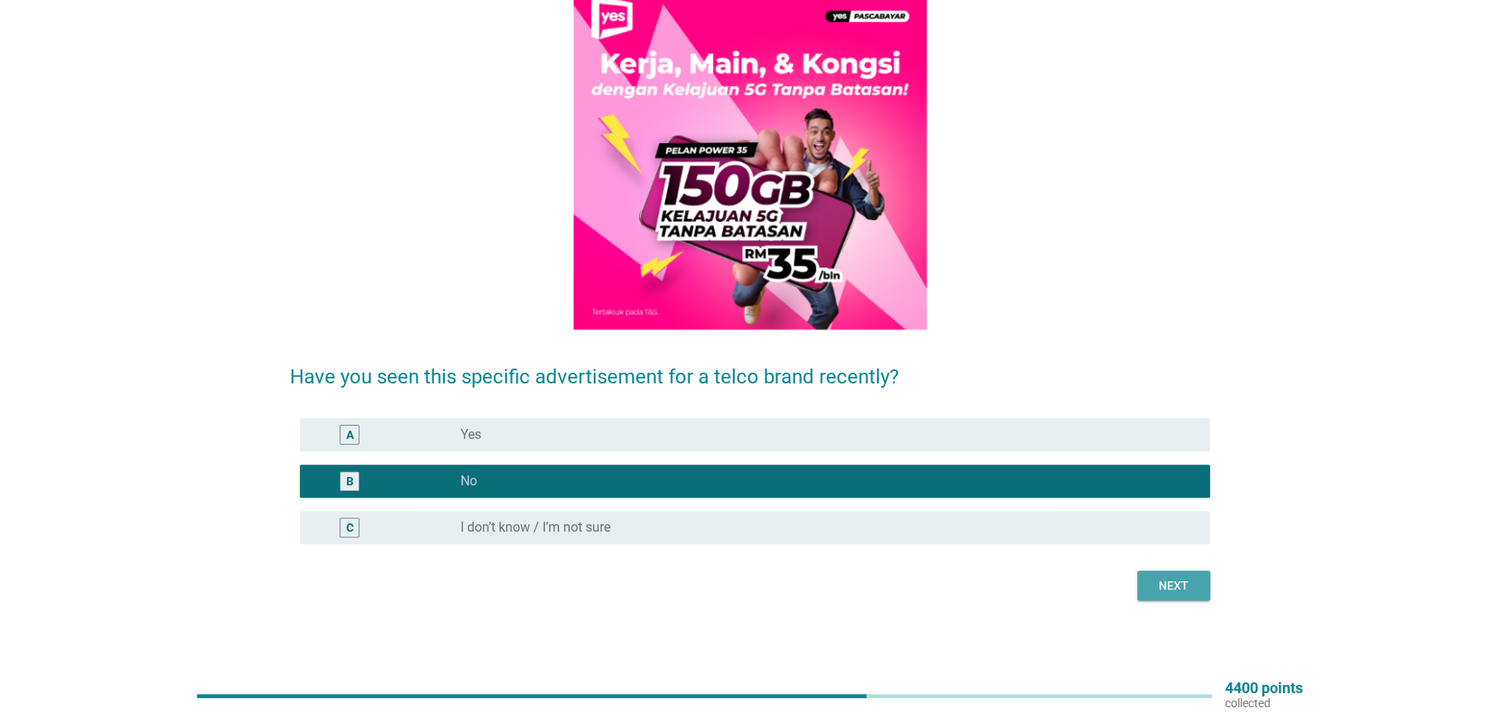
click at [1171, 579] on div "Next" at bounding box center [1173, 585] width 46 height 17
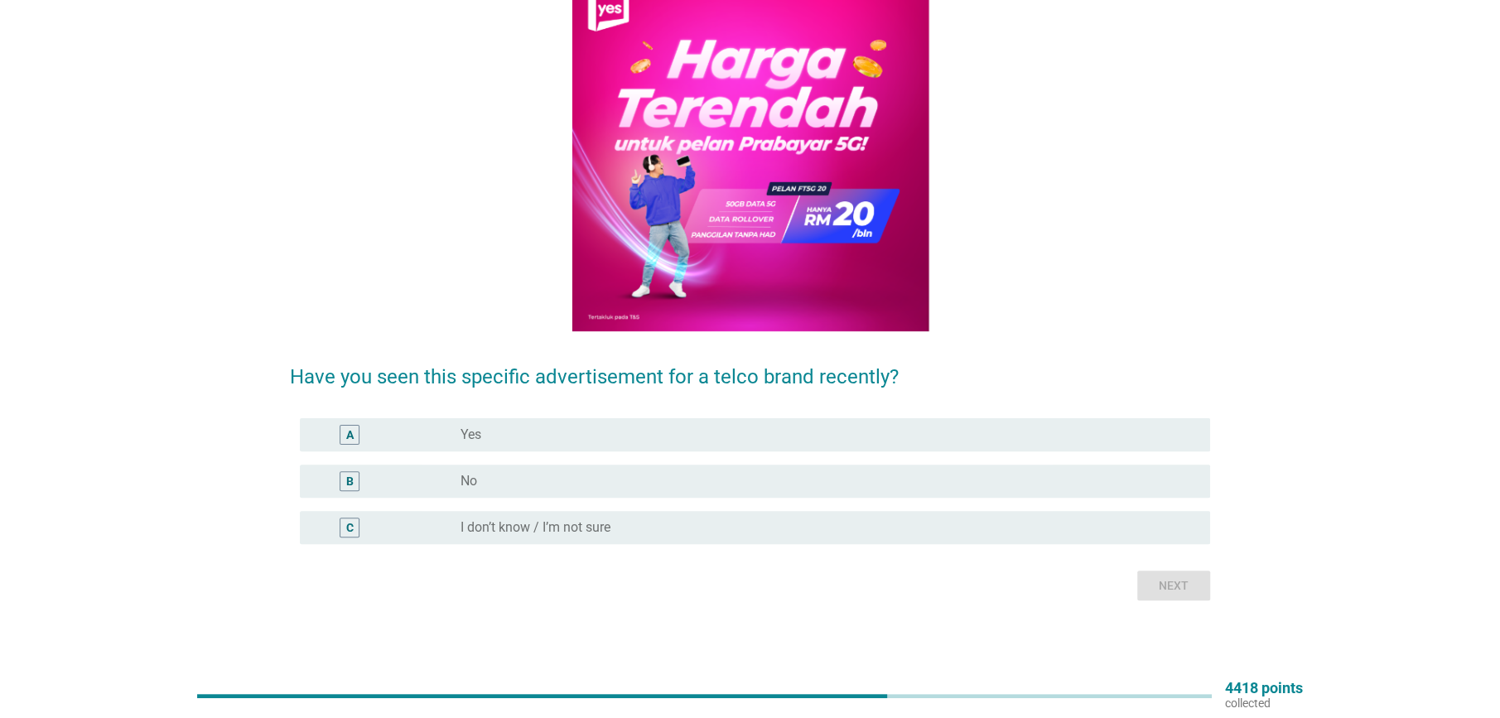
scroll to position [0, 0]
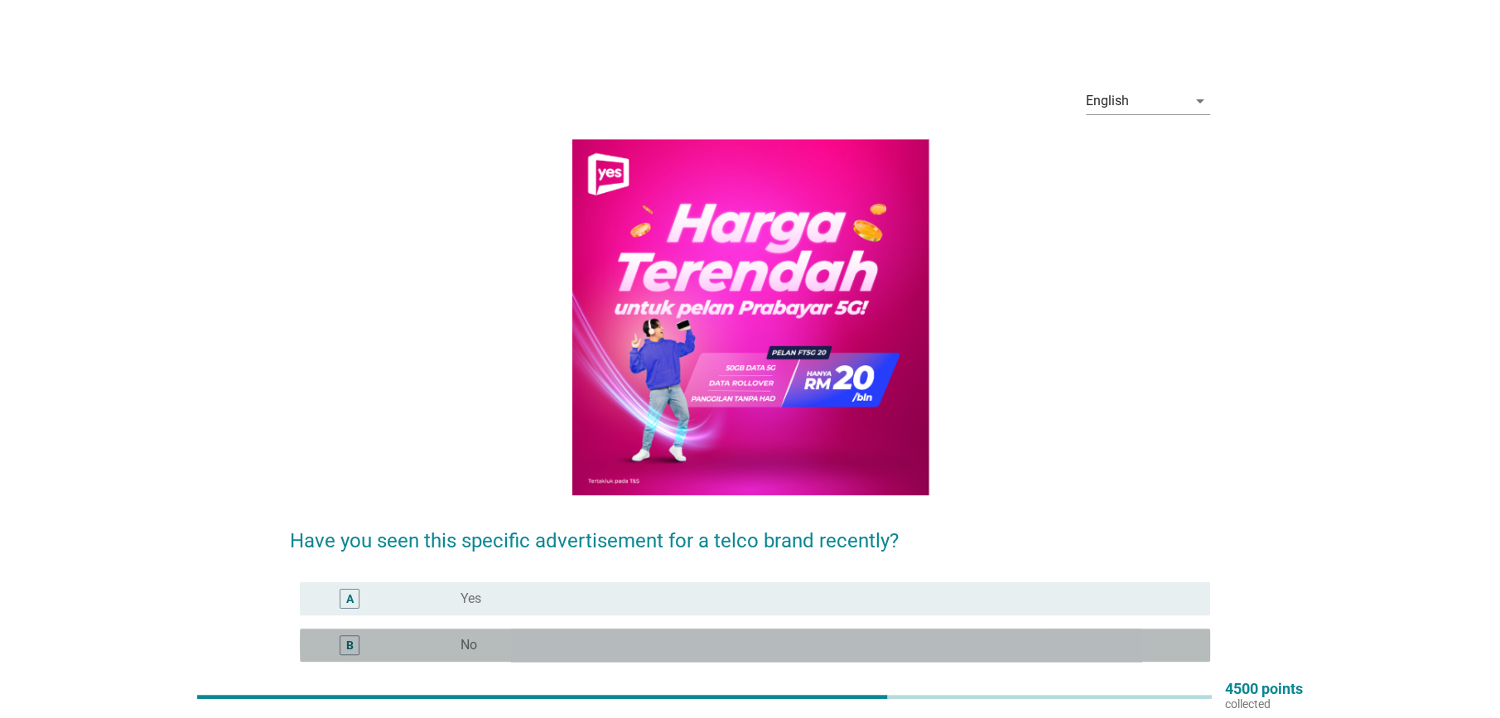
click at [465, 647] on label "No" at bounding box center [468, 645] width 17 height 17
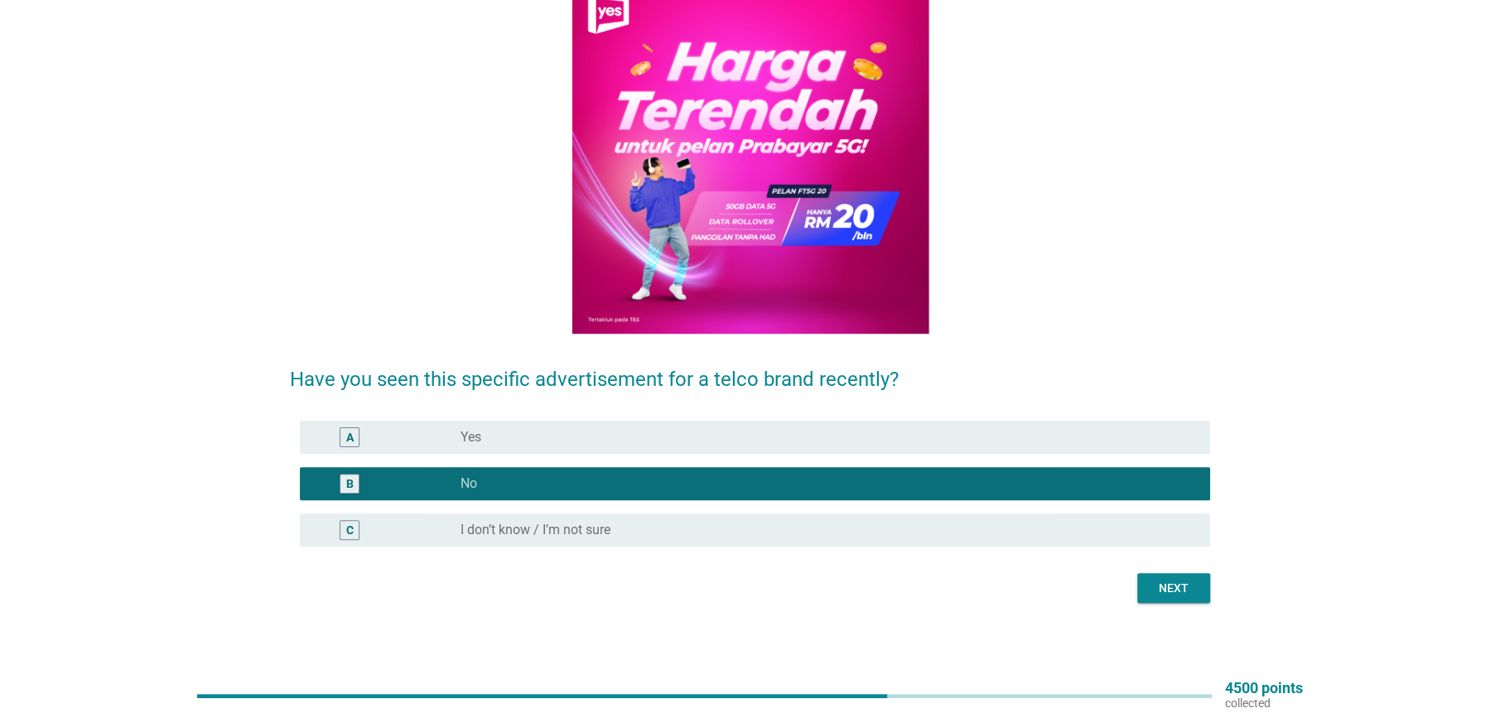
scroll to position [164, 0]
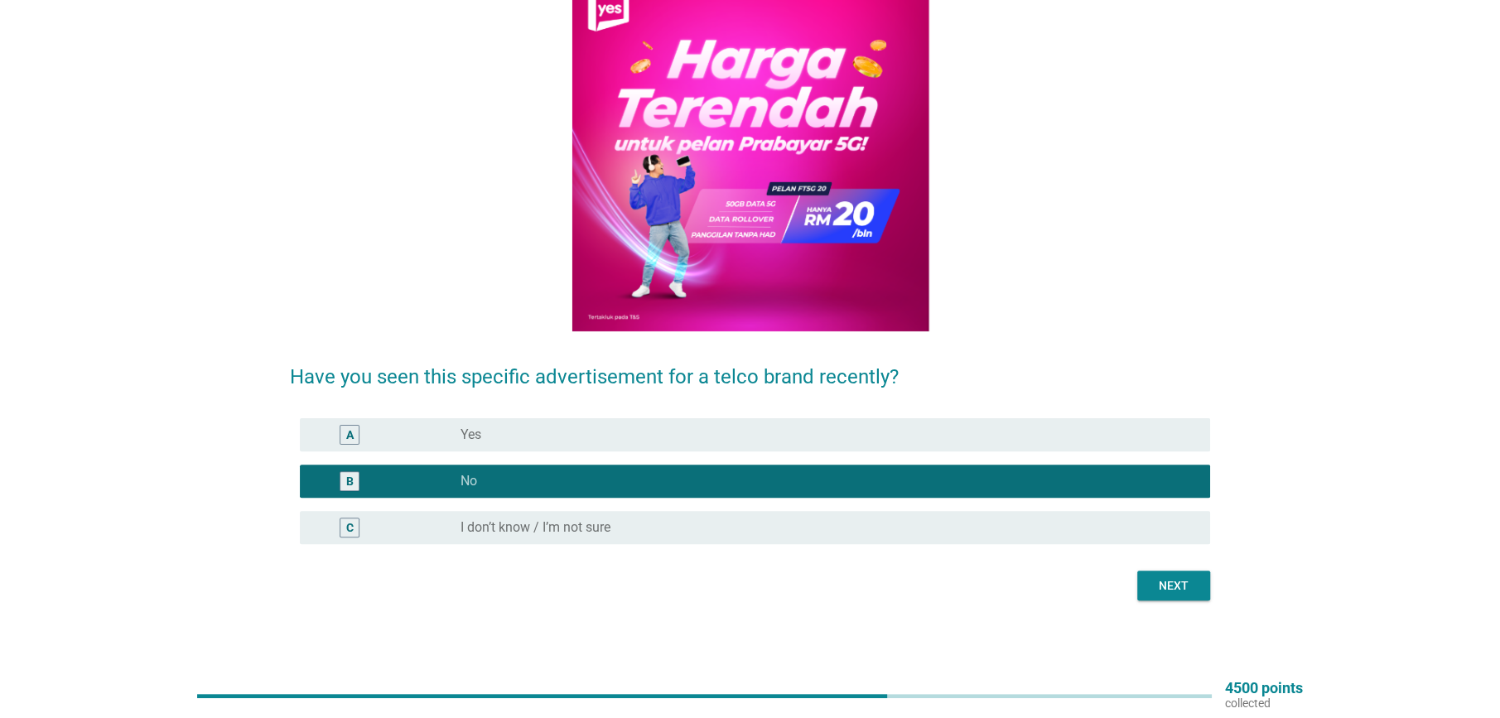
click at [1188, 593] on div "Next" at bounding box center [1173, 585] width 46 height 17
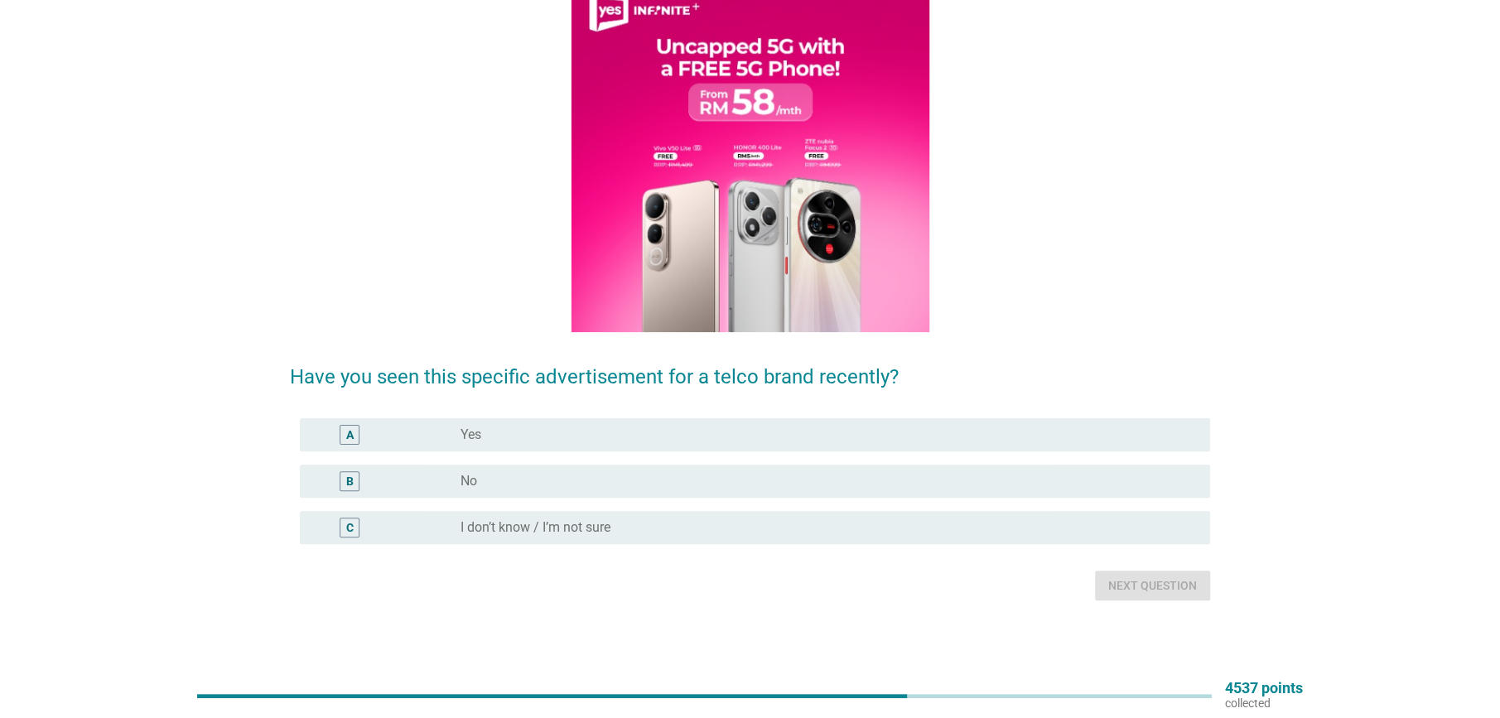
scroll to position [0, 0]
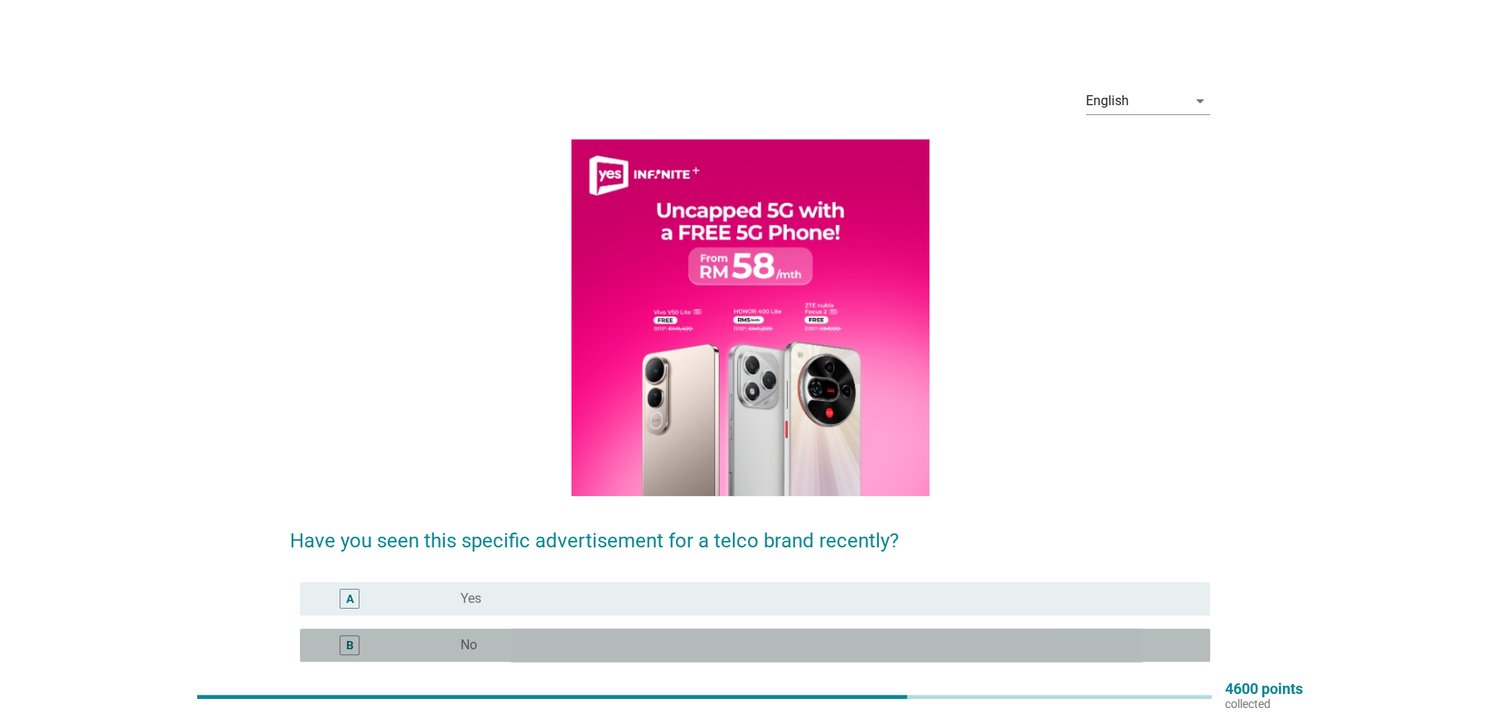
click at [479, 647] on div "radio_button_unchecked No" at bounding box center [821, 645] width 723 height 17
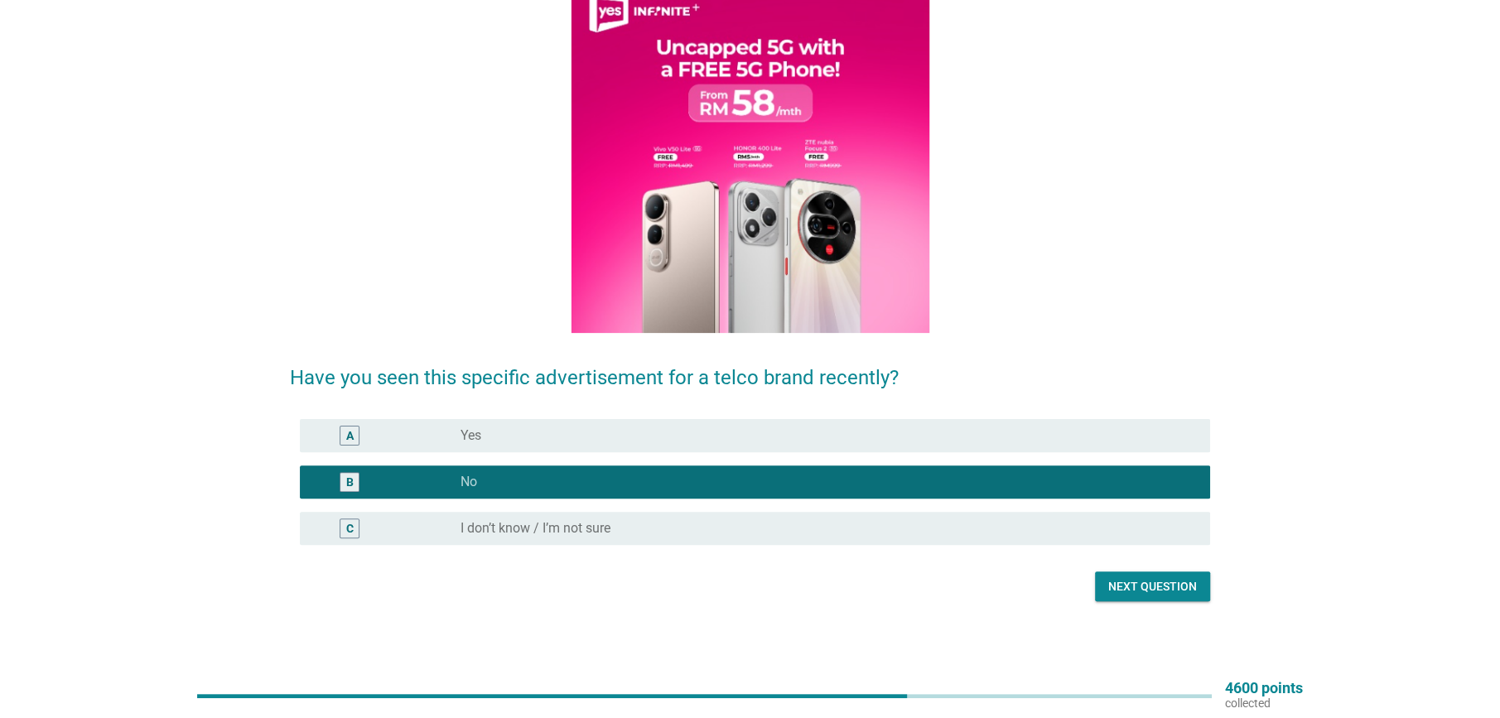
scroll to position [164, 0]
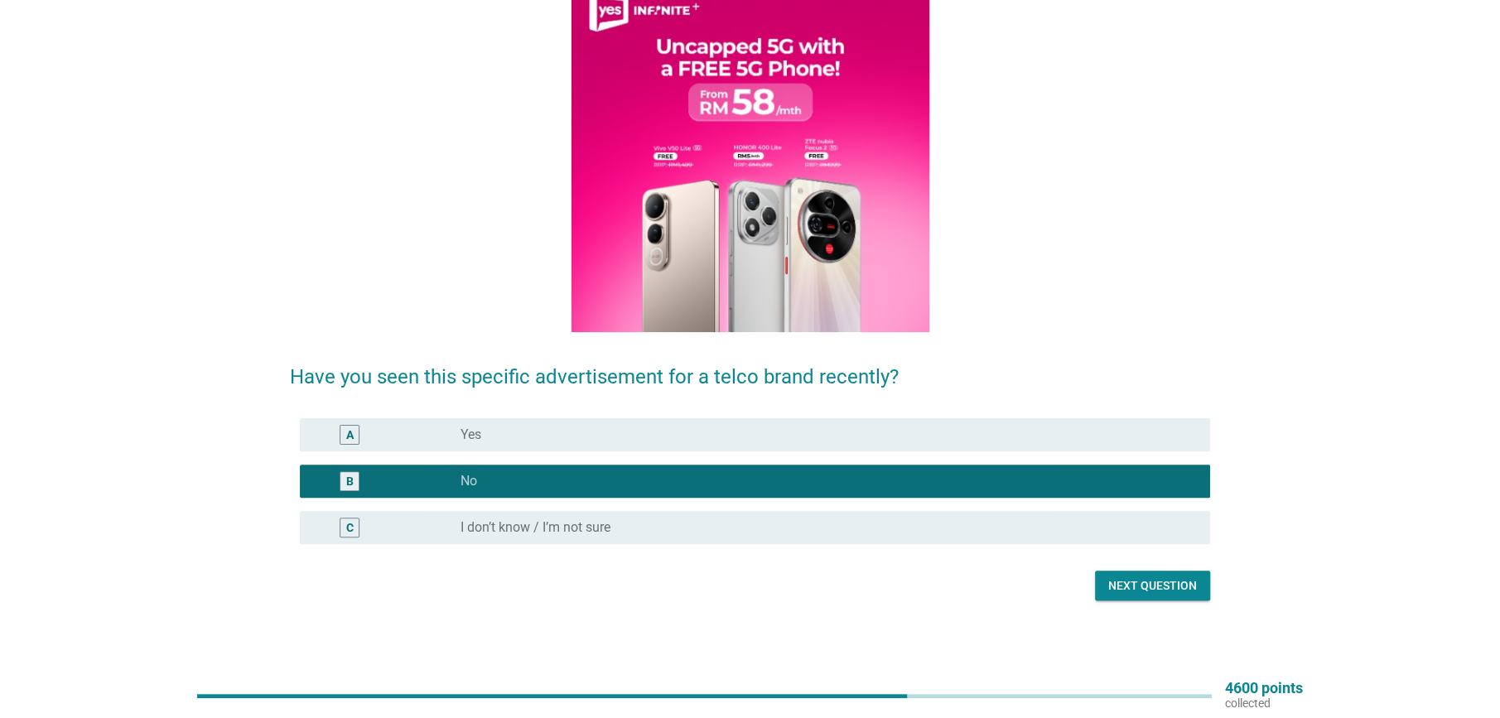
click at [1151, 587] on div "Next question" at bounding box center [1152, 585] width 89 height 17
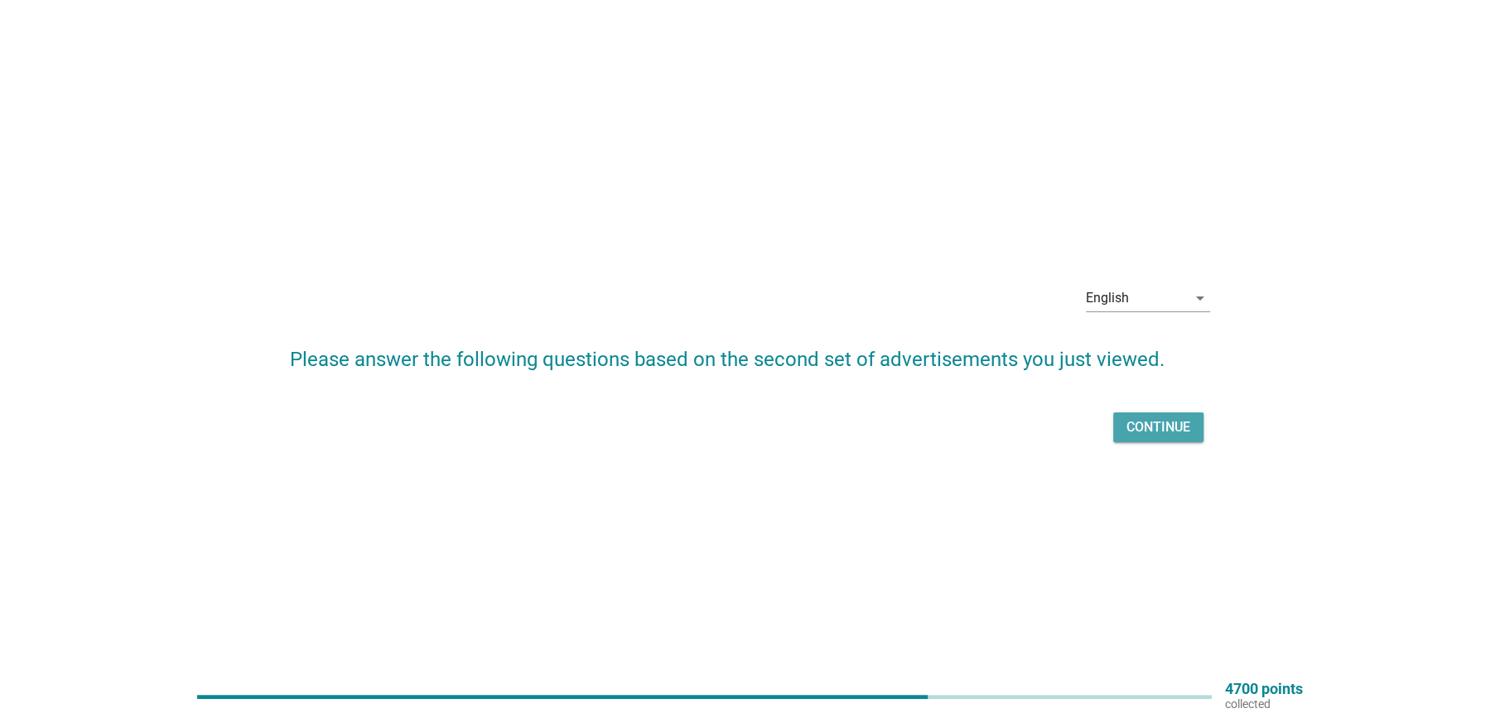
click at [1140, 425] on div "Continue" at bounding box center [1158, 427] width 64 height 20
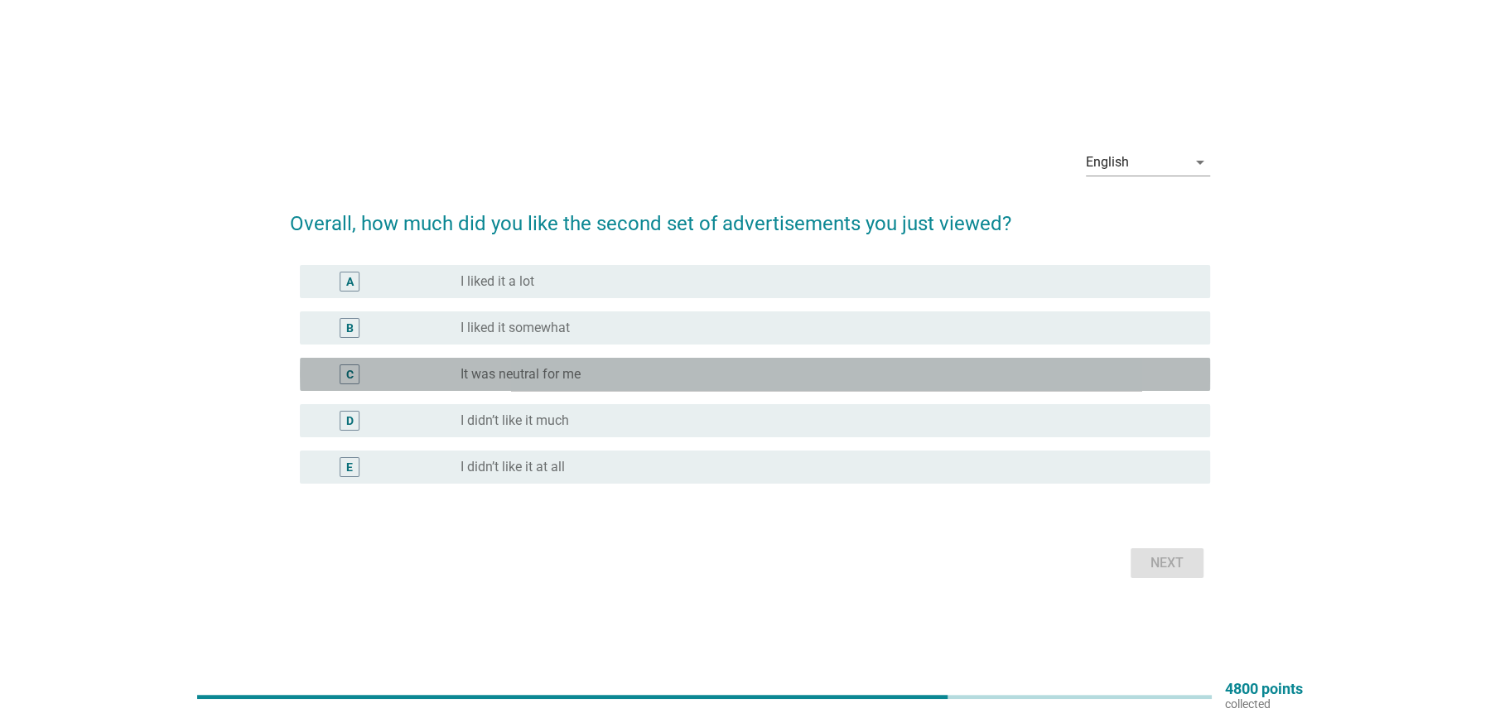
click at [537, 373] on label "It was neutral for me" at bounding box center [520, 374] width 120 height 17
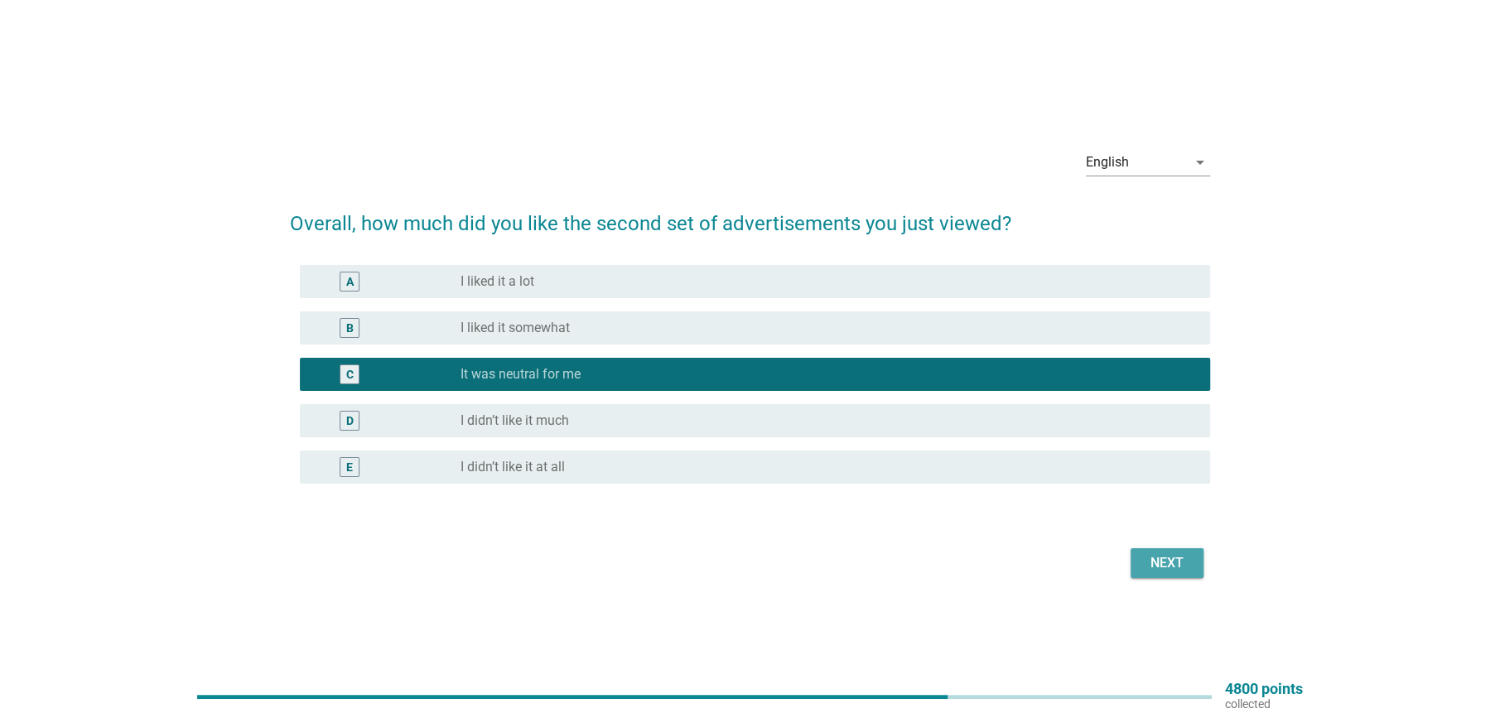
click at [1168, 555] on div "Next" at bounding box center [1166, 563] width 46 height 20
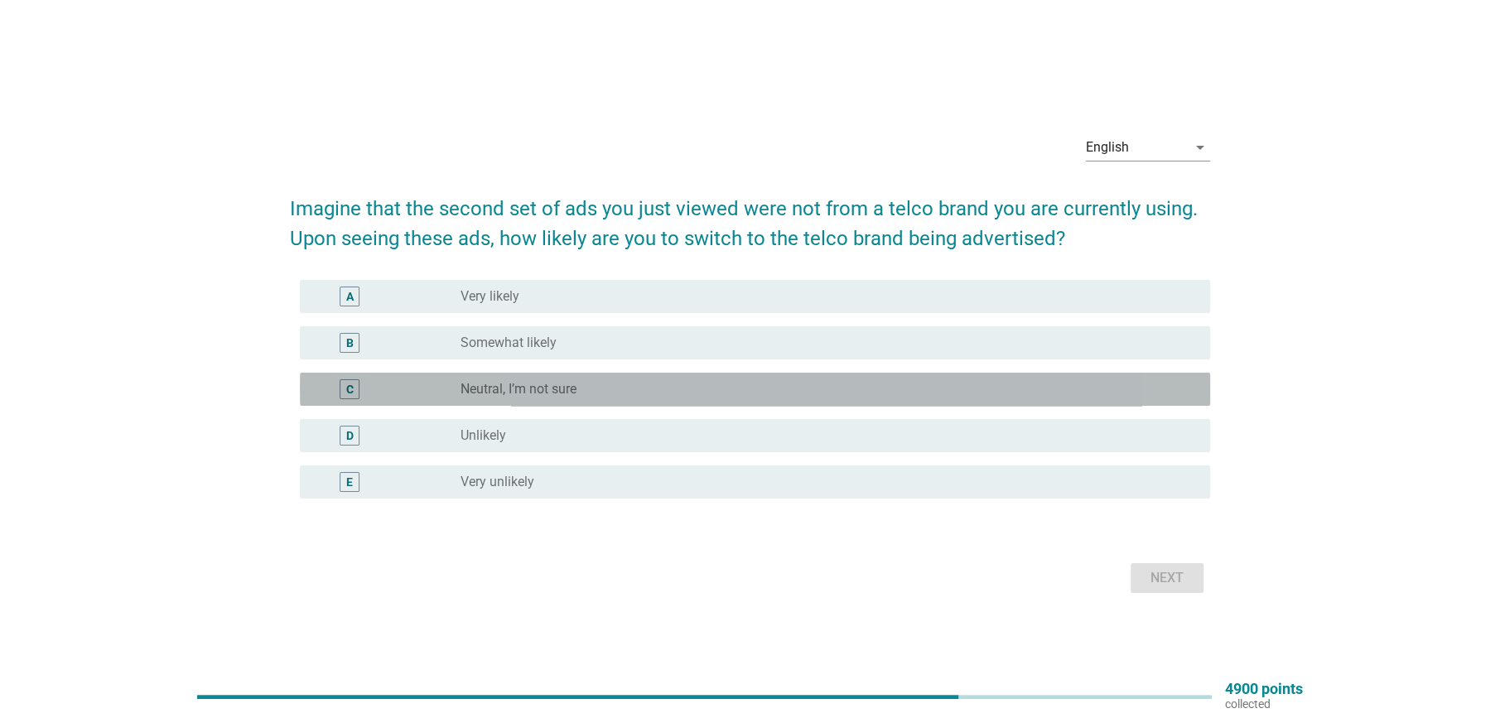
click at [580, 386] on div "radio_button_unchecked Neutral, I’m not sure" at bounding box center [821, 389] width 723 height 17
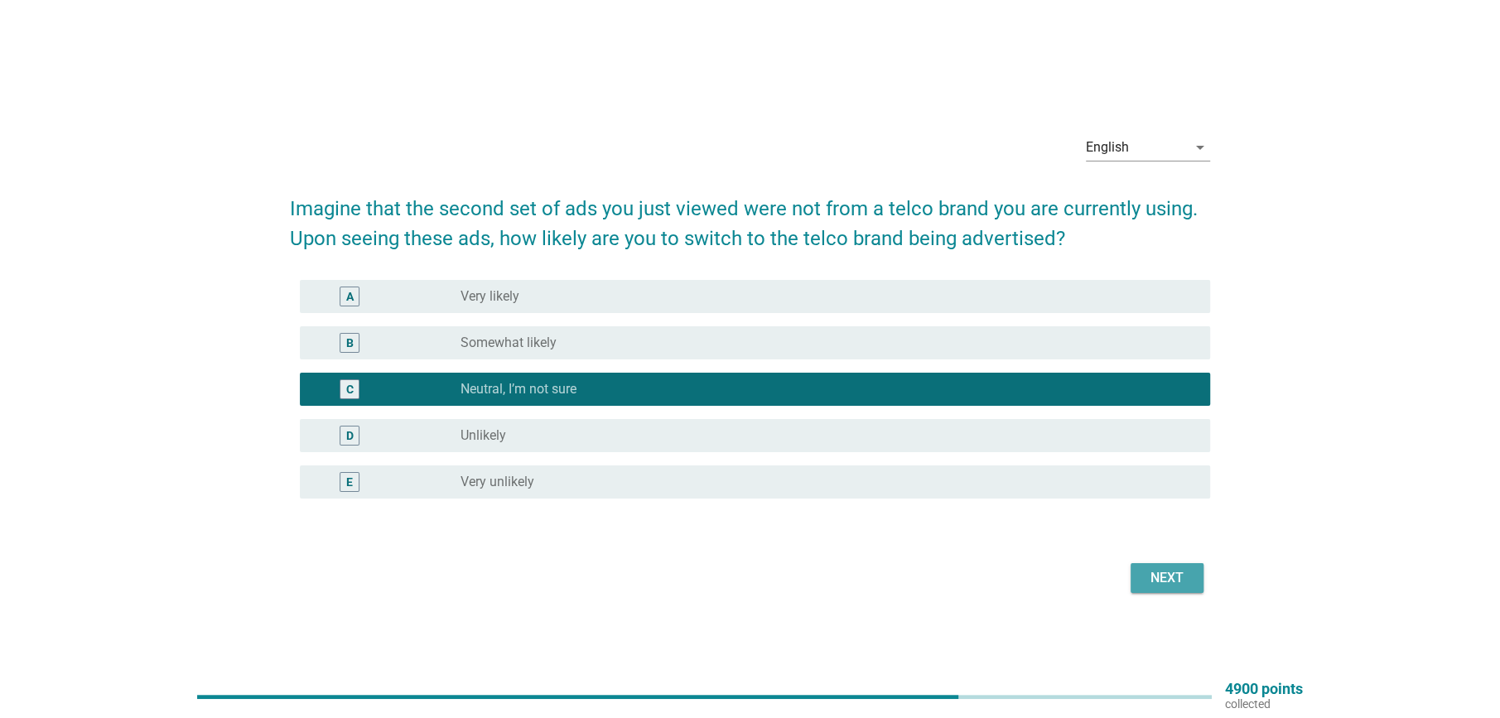
click at [1174, 569] on div "Next" at bounding box center [1166, 578] width 46 height 20
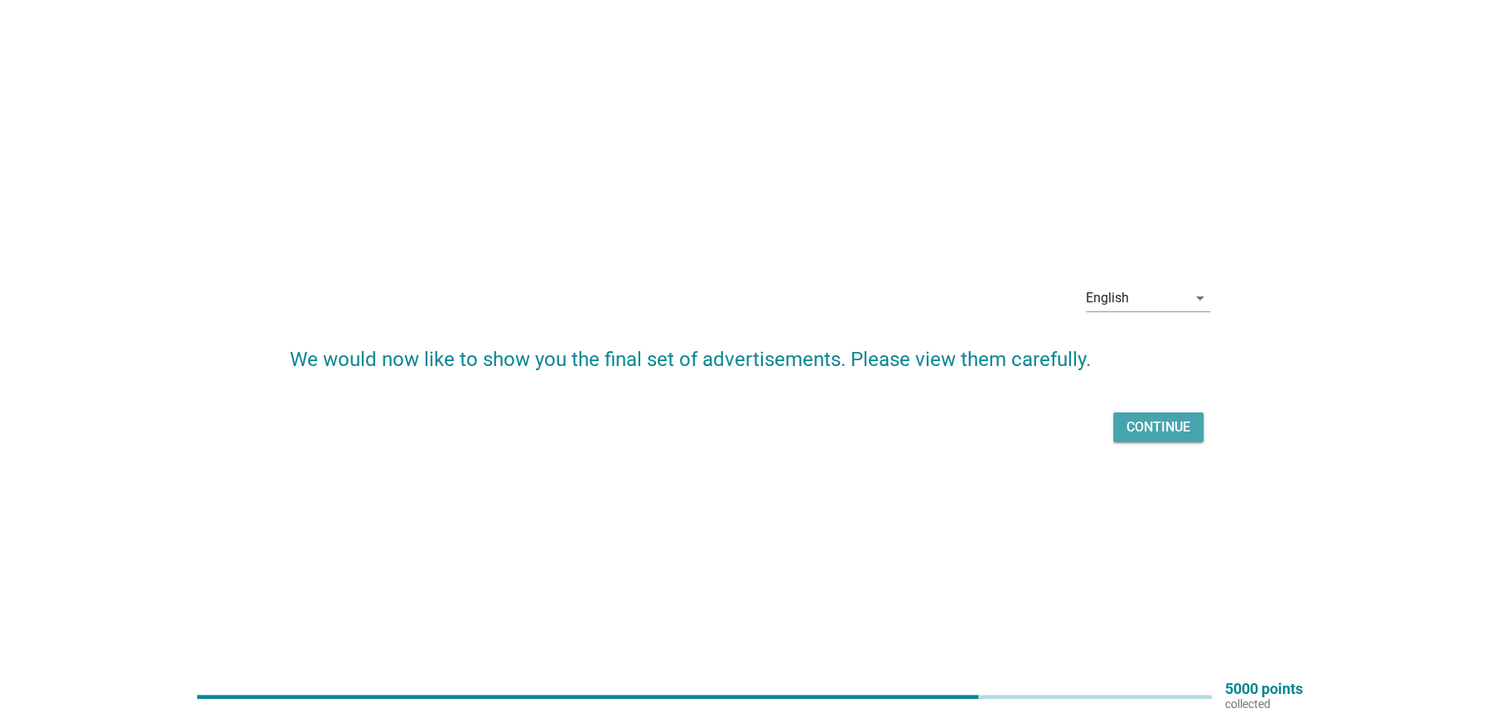
click at [1168, 427] on div "Continue" at bounding box center [1158, 427] width 64 height 20
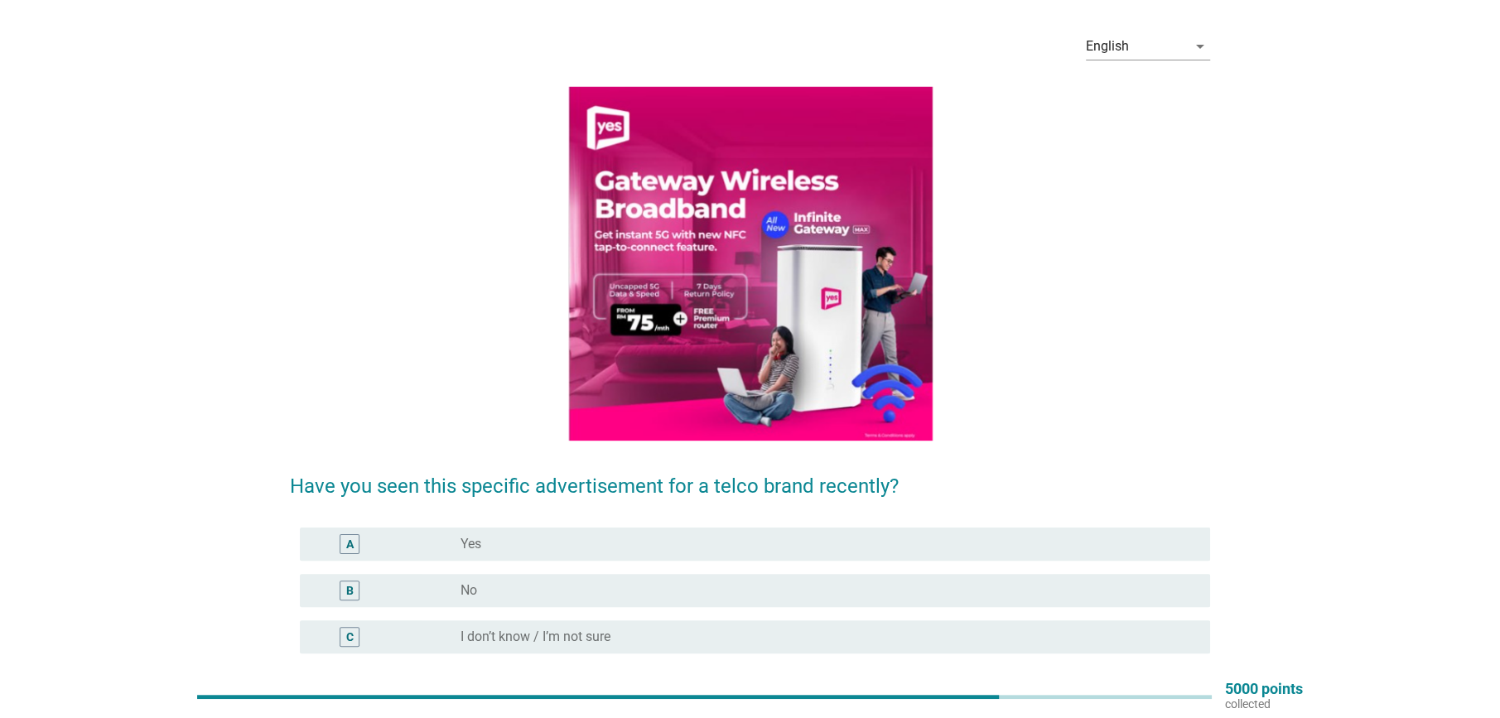
scroll to position [164, 0]
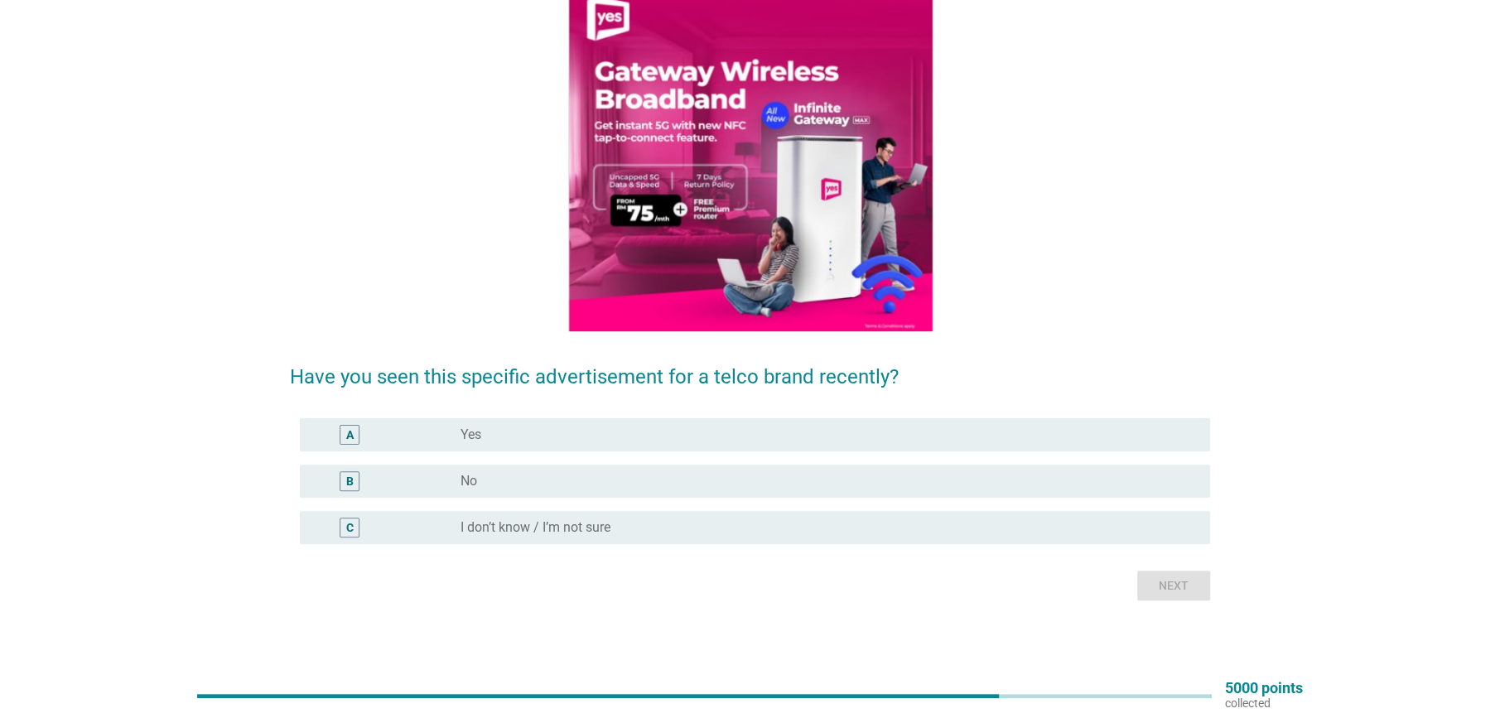
click at [582, 471] on div "radio_button_unchecked No" at bounding box center [828, 481] width 736 height 20
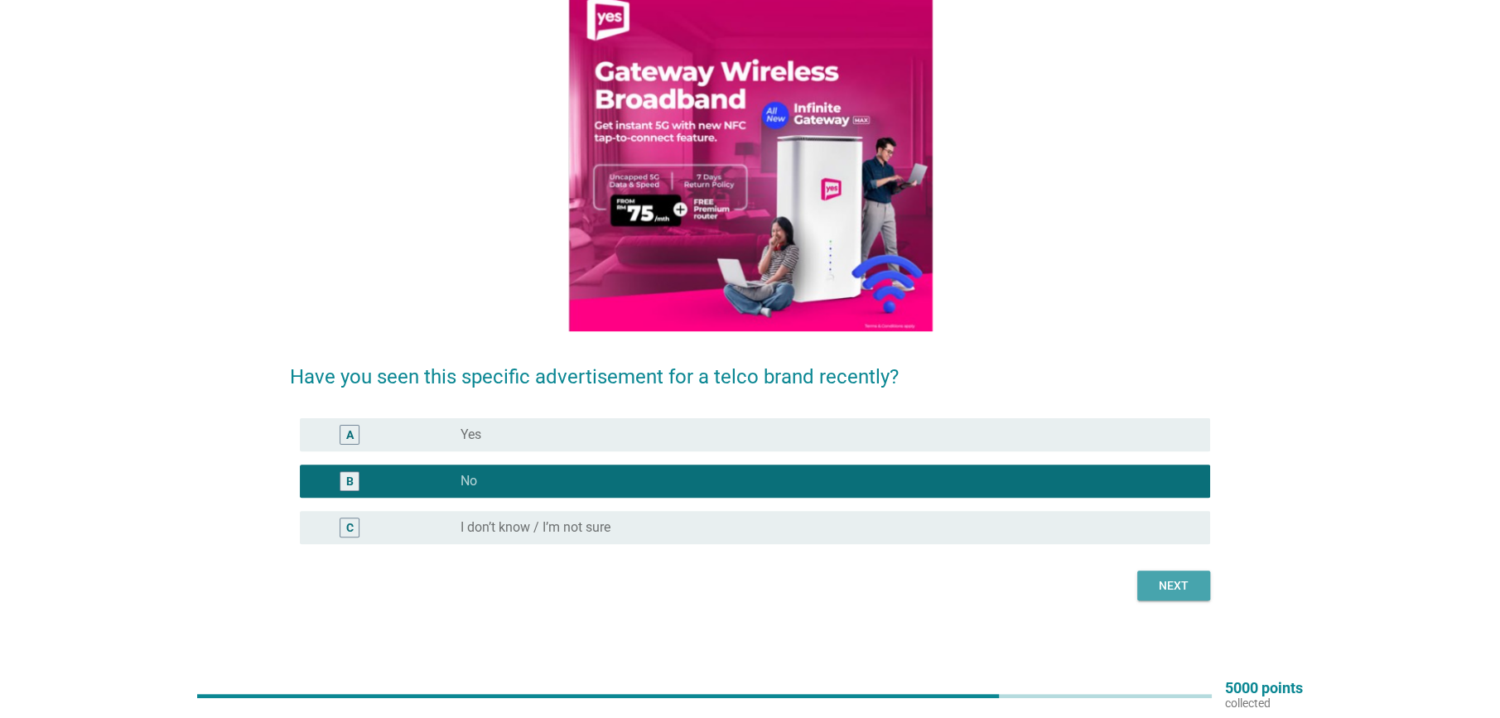
click at [1187, 582] on div "Next" at bounding box center [1173, 585] width 46 height 17
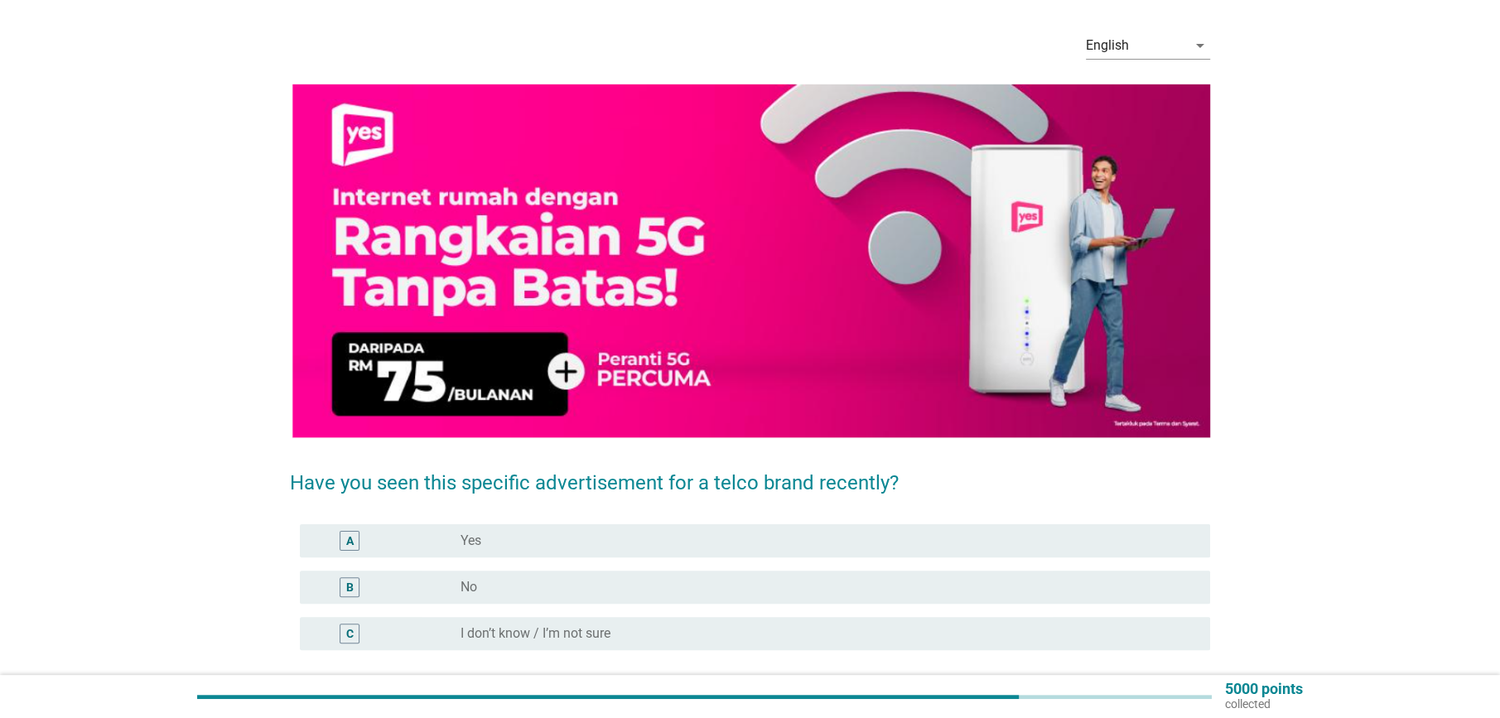
scroll to position [161, 0]
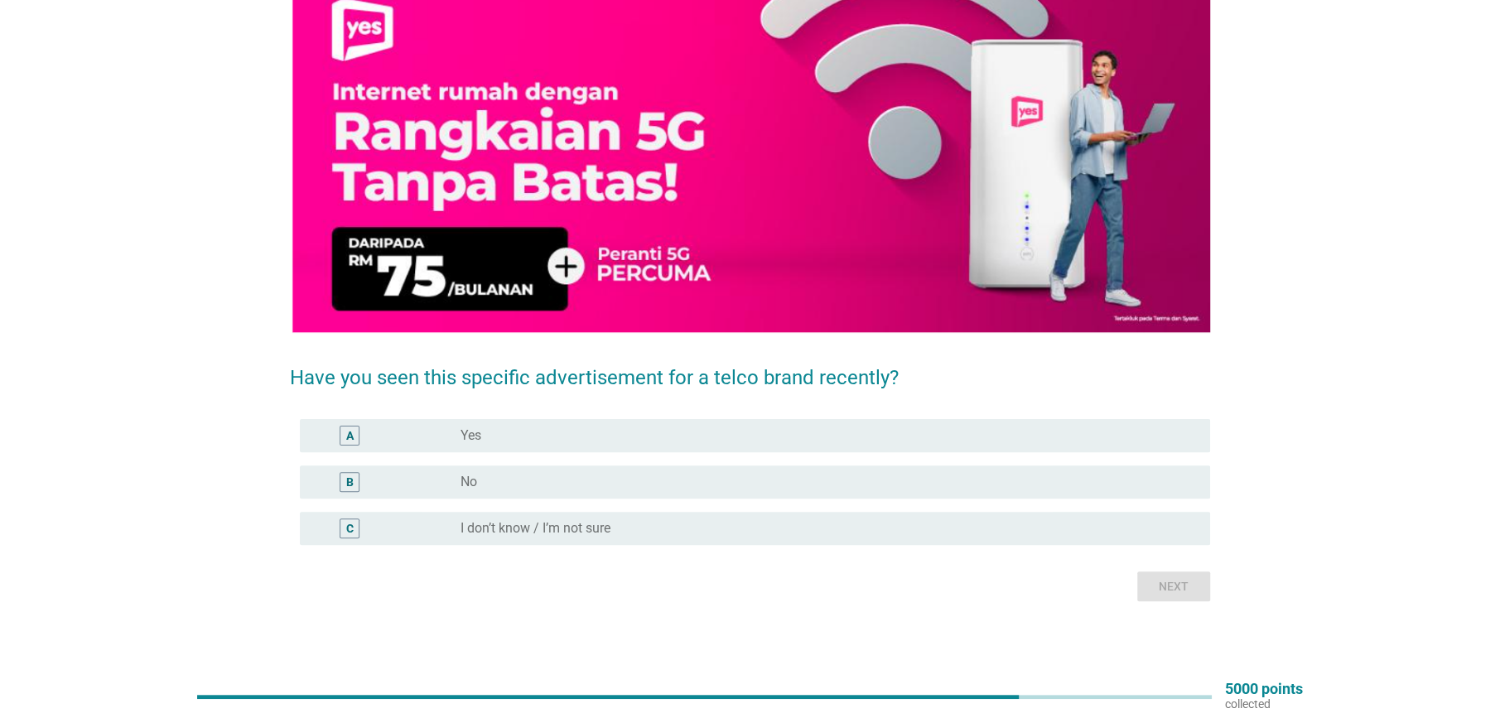
click at [514, 485] on div "radio_button_unchecked No" at bounding box center [821, 482] width 723 height 17
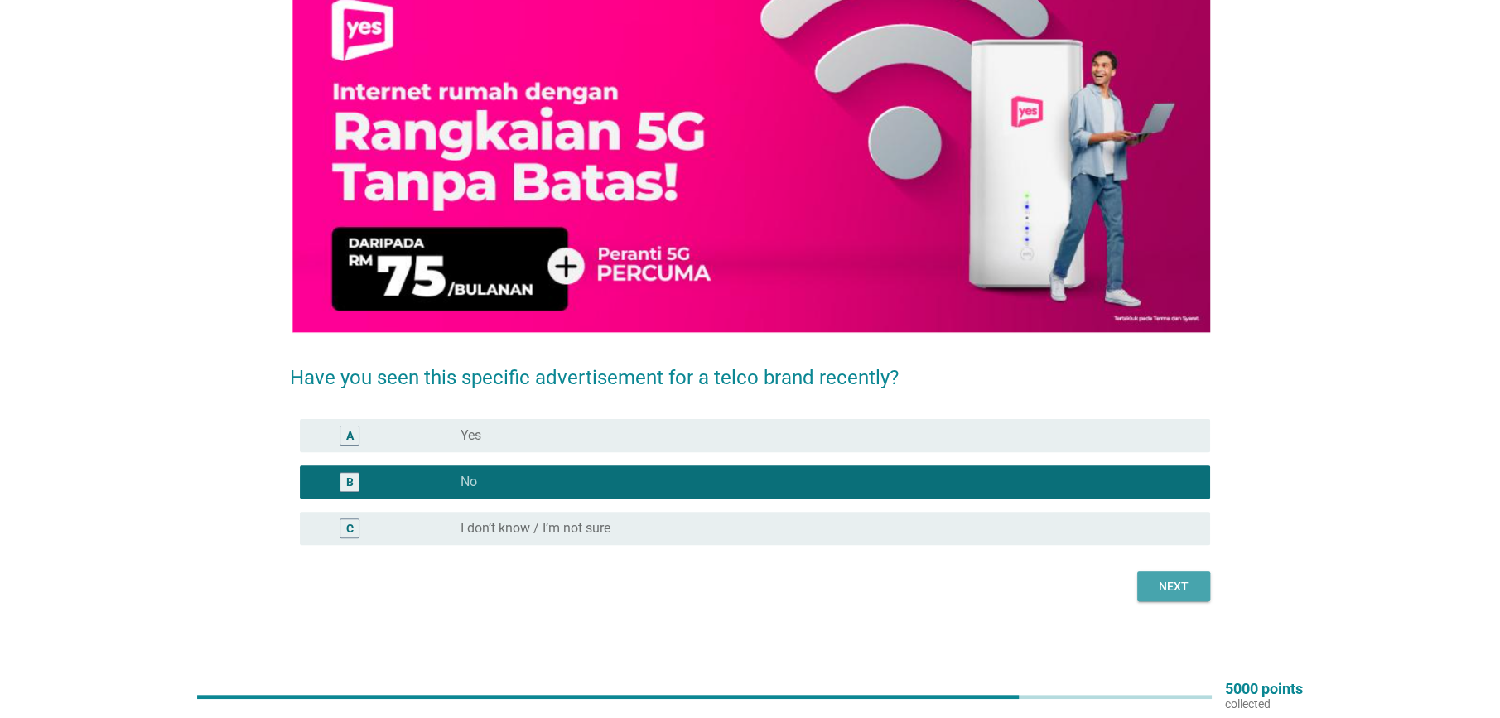
click at [1150, 583] on div "Next" at bounding box center [1173, 586] width 46 height 17
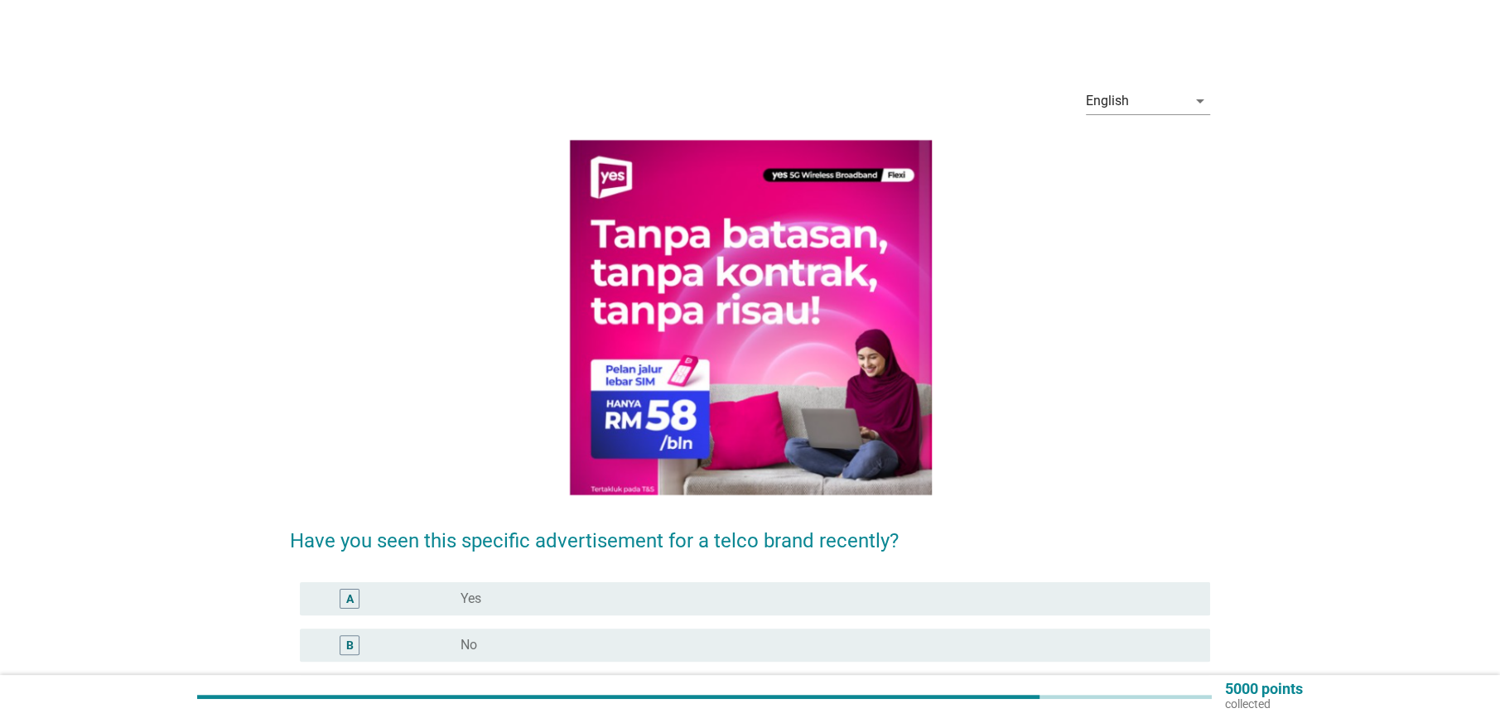
click at [558, 657] on div "B radio_button_unchecked No" at bounding box center [755, 644] width 910 height 33
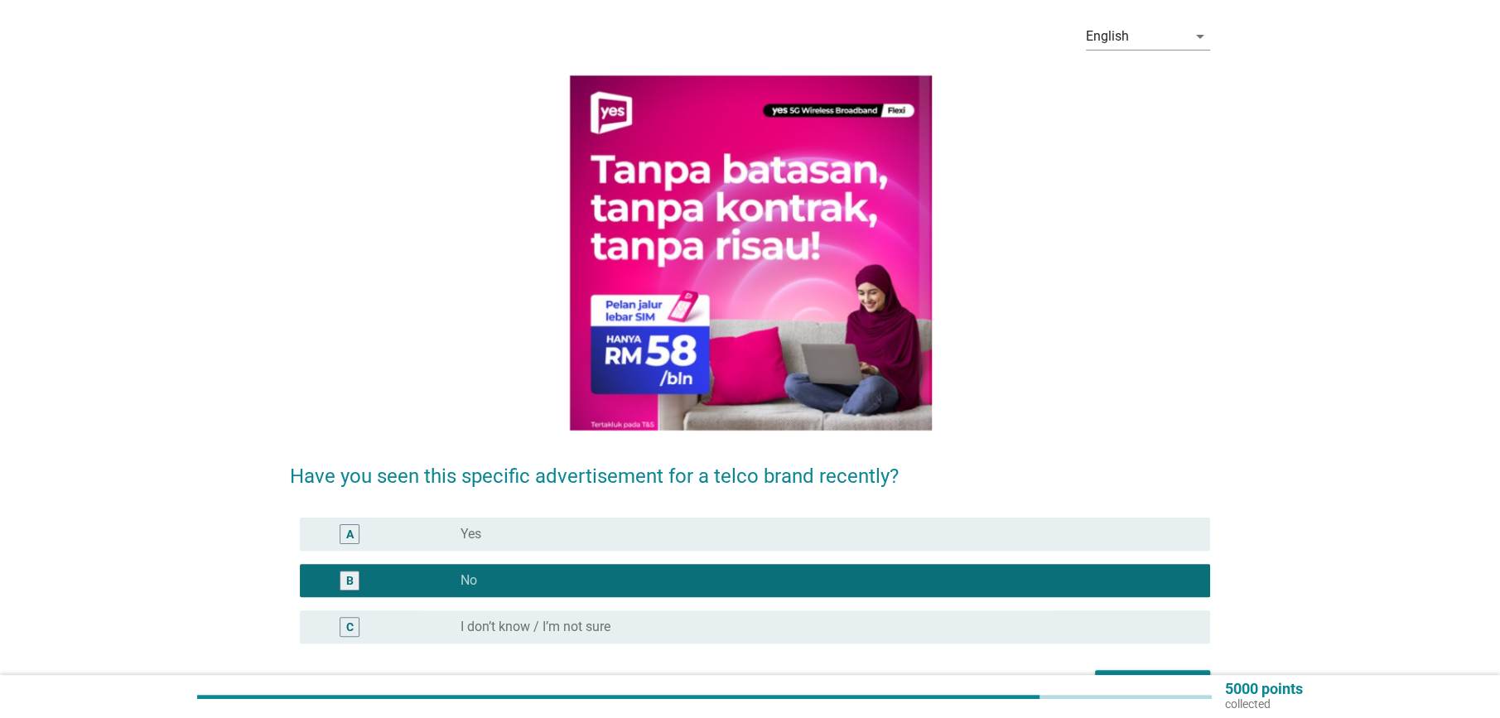
scroll to position [164, 0]
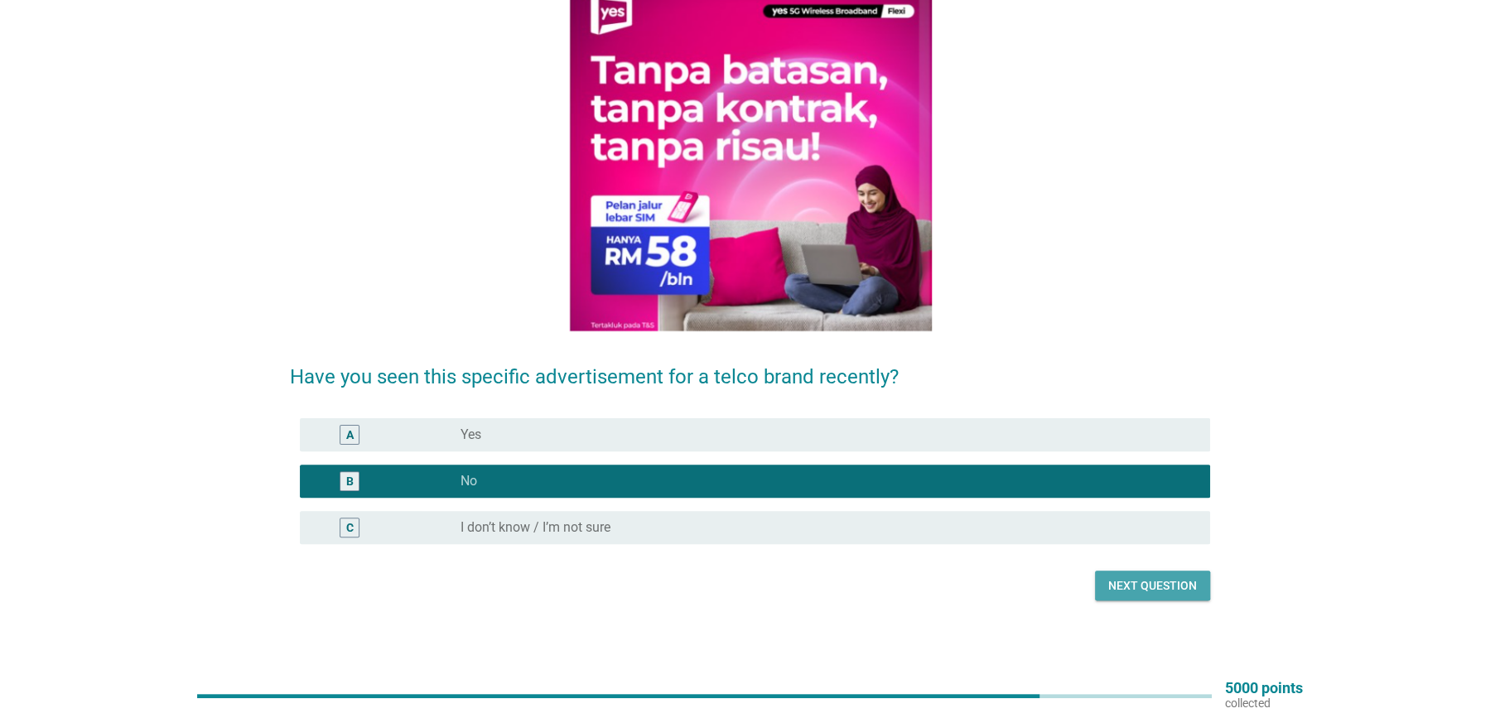
click at [1166, 593] on div "Next question" at bounding box center [1152, 585] width 89 height 17
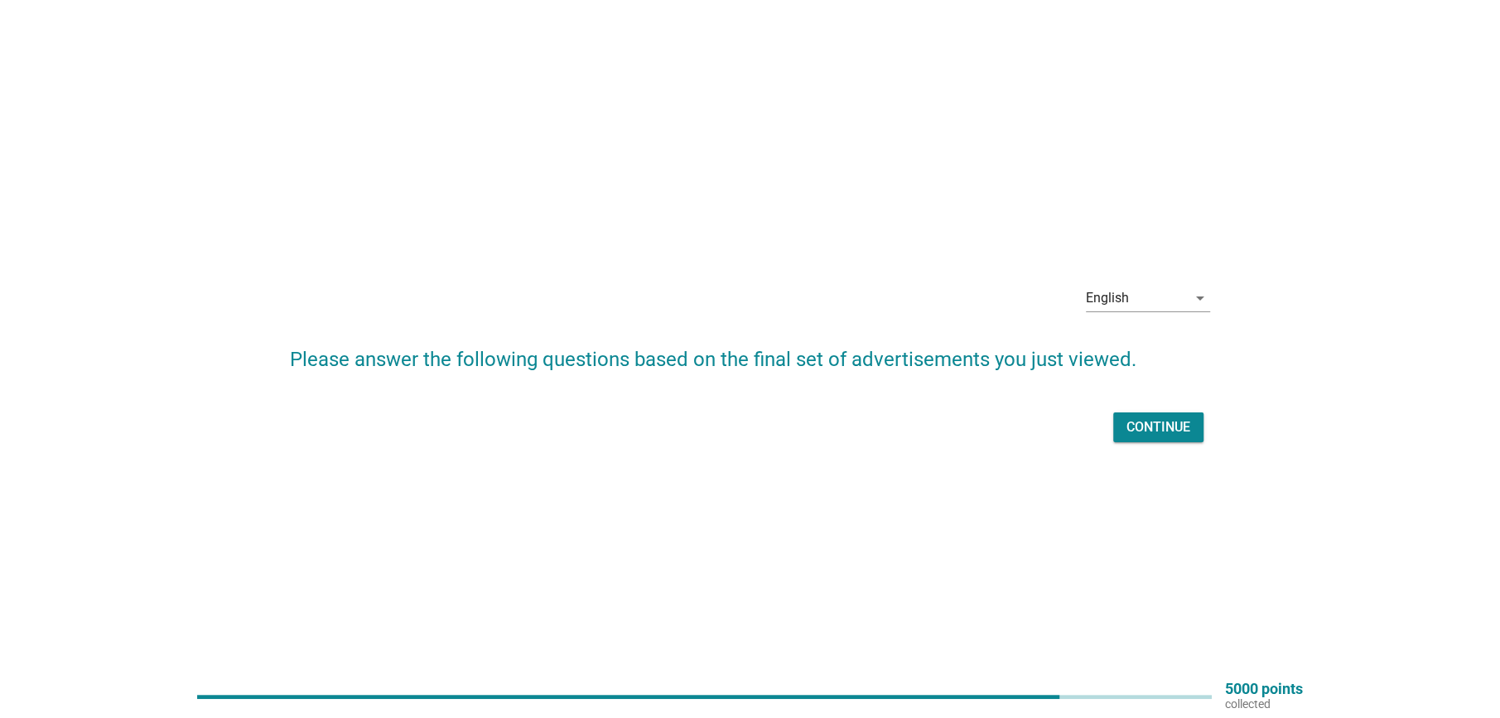
click at [1141, 435] on div "Continue" at bounding box center [1158, 427] width 64 height 20
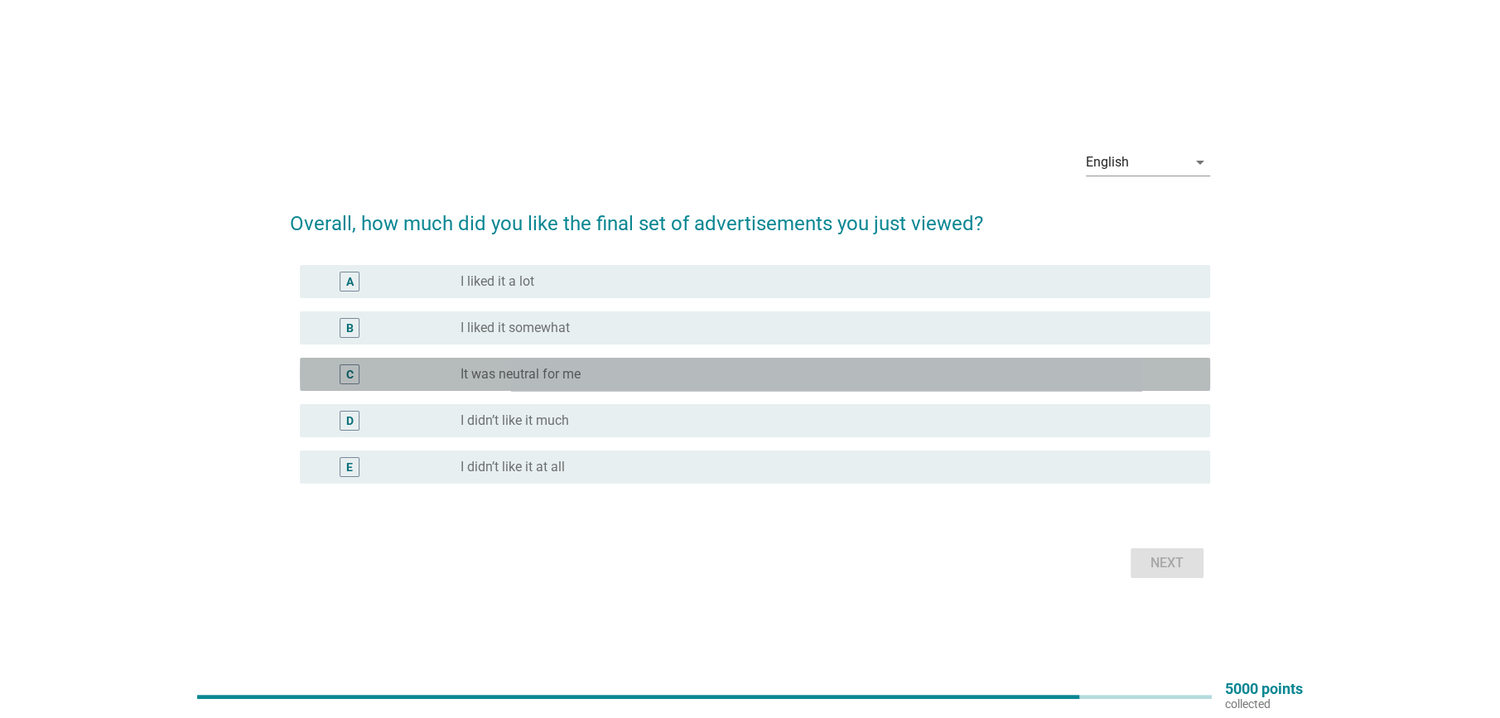
click at [566, 375] on label "It was neutral for me" at bounding box center [520, 374] width 120 height 17
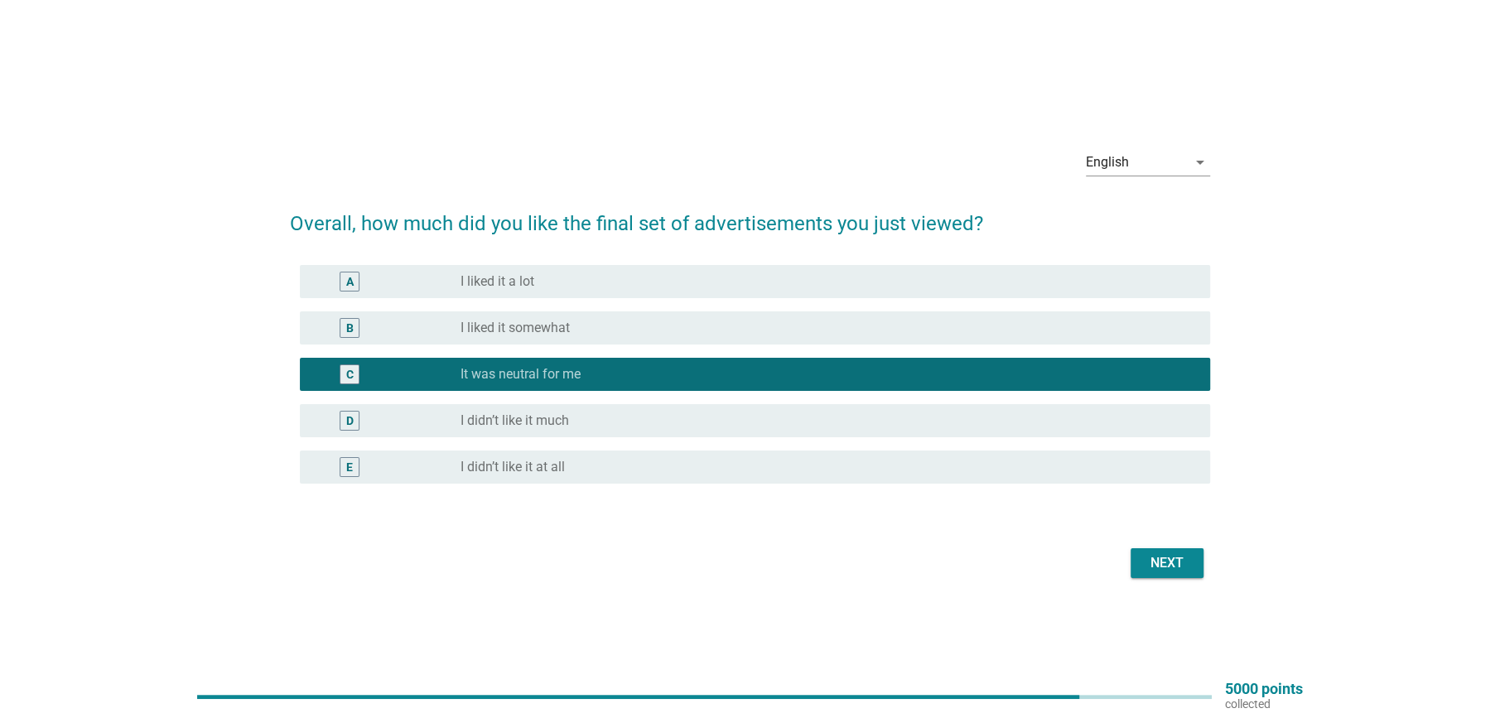
click at [1168, 566] on div "Next" at bounding box center [1166, 563] width 46 height 20
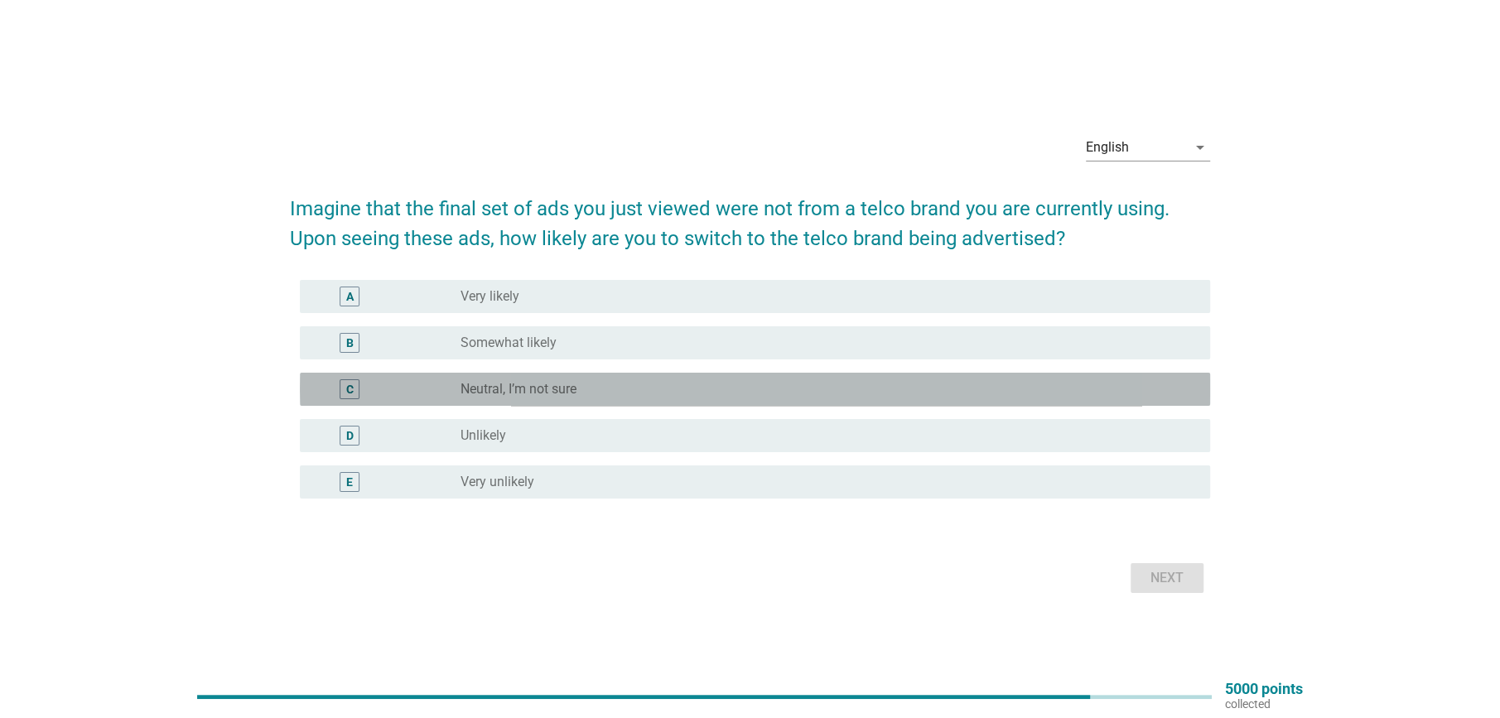
drag, startPoint x: 566, startPoint y: 379, endPoint x: 675, endPoint y: 409, distance: 113.3
click at [566, 383] on label "Neutral, I’m not sure" at bounding box center [518, 389] width 116 height 17
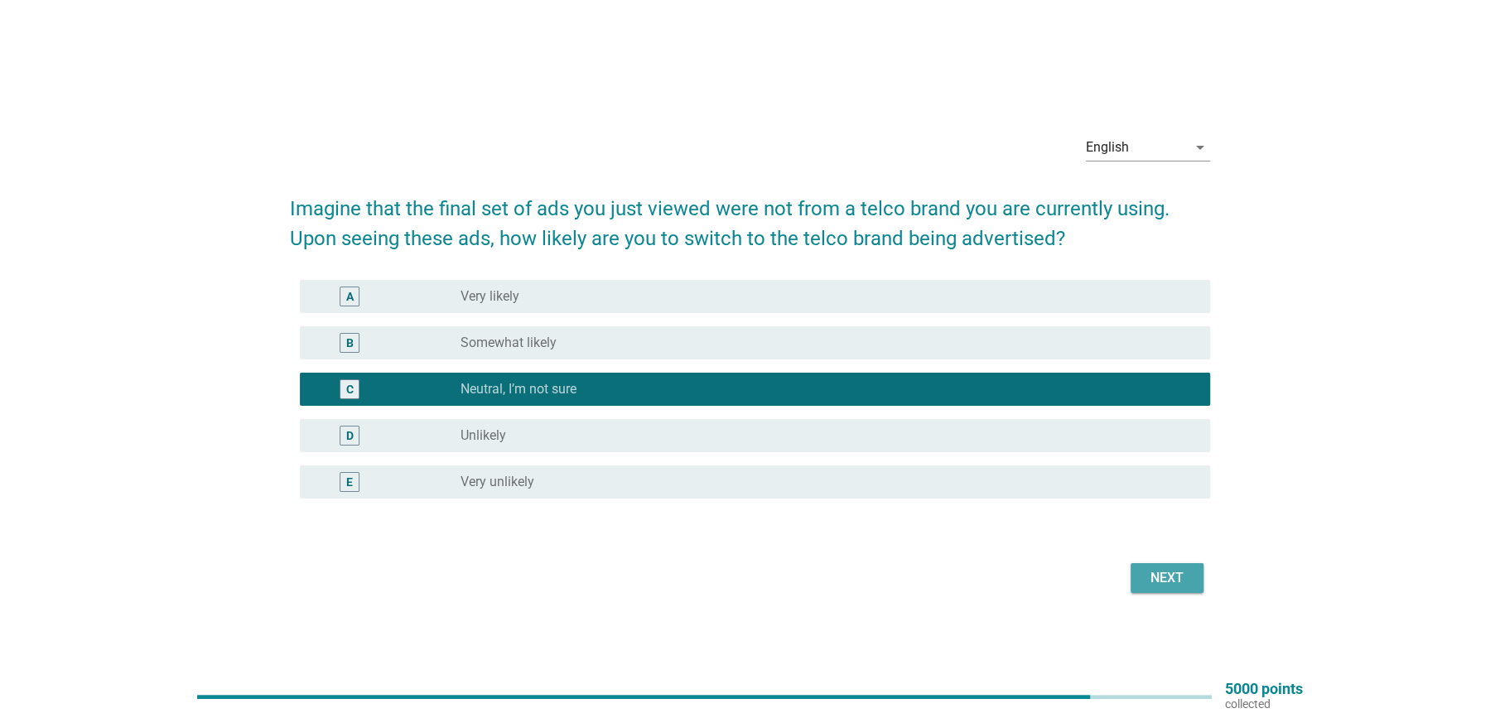
click at [1176, 575] on div "Next" at bounding box center [1166, 578] width 46 height 20
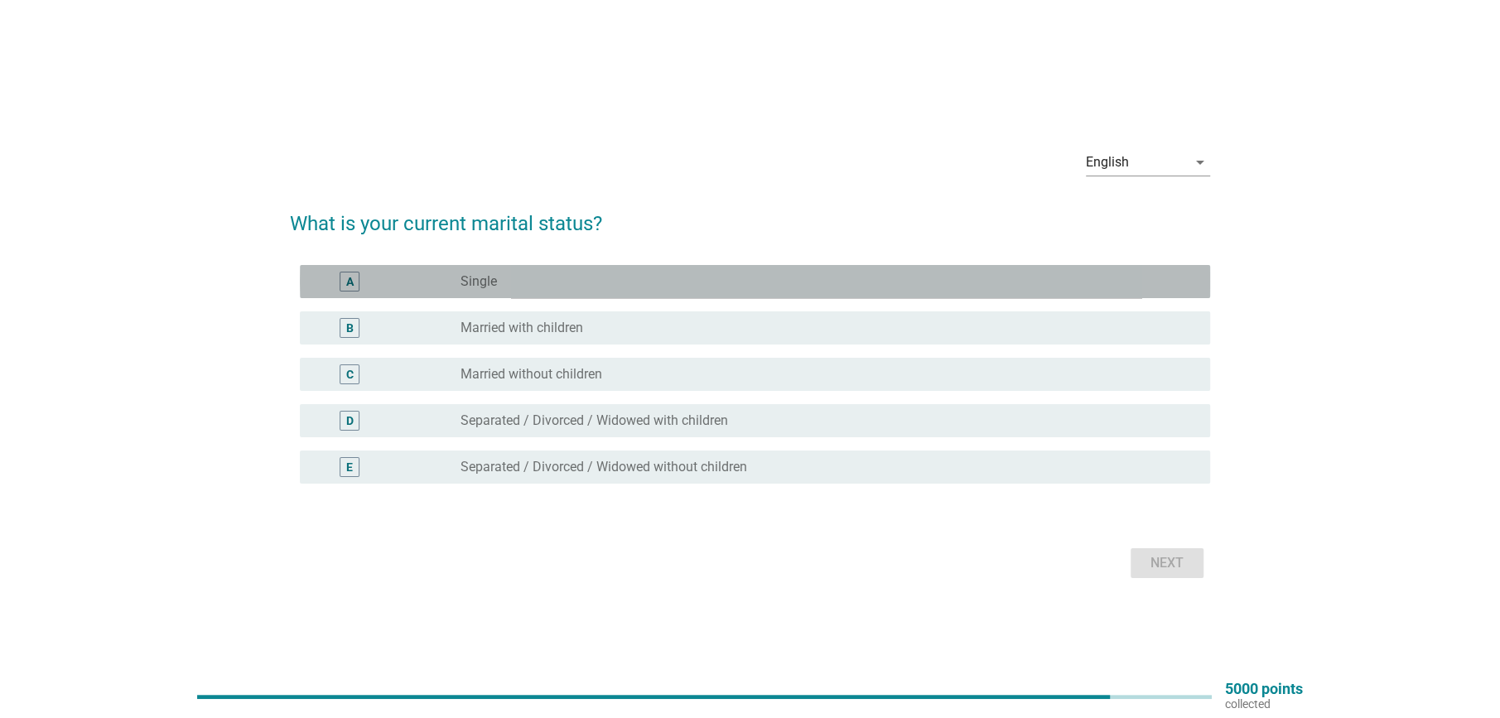
click at [512, 274] on div "radio_button_unchecked Single" at bounding box center [821, 281] width 723 height 17
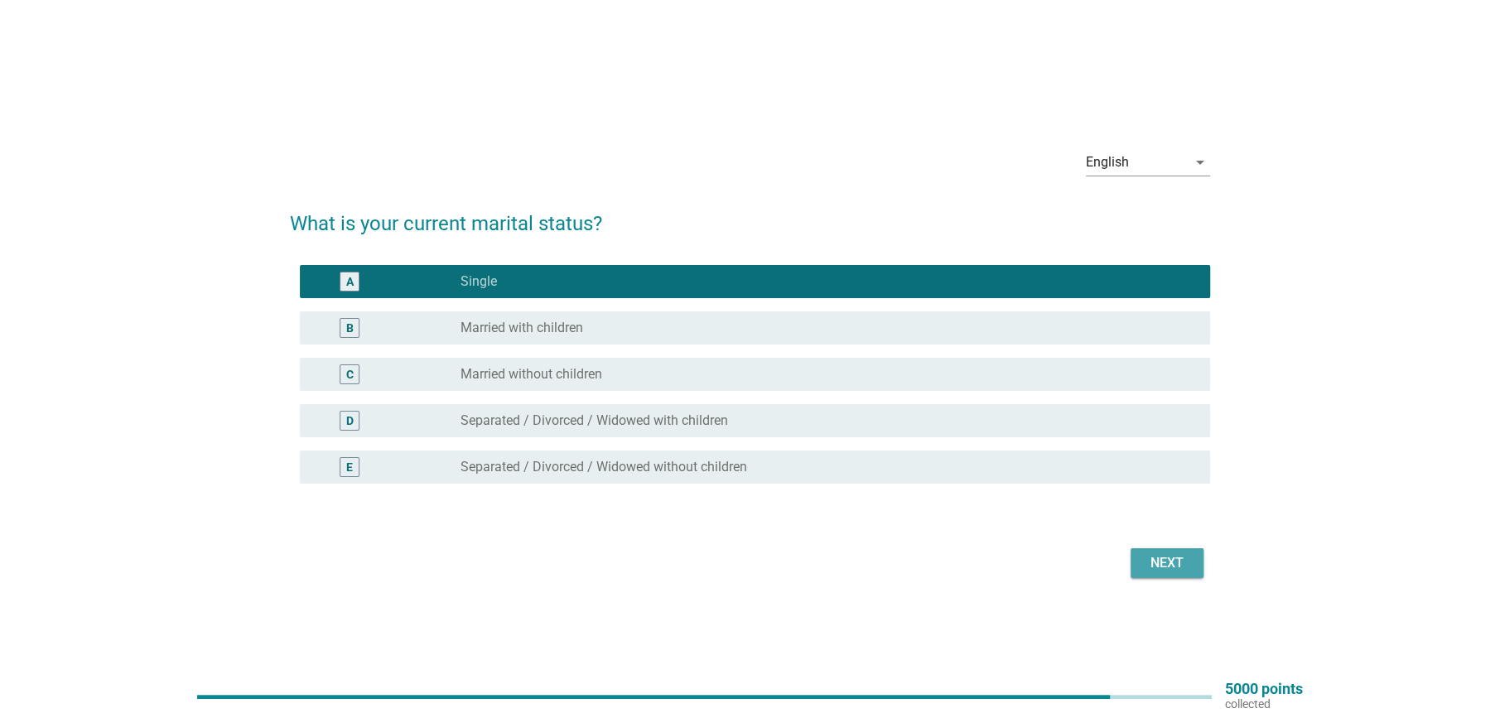
click at [1182, 560] on div "Next" at bounding box center [1166, 563] width 46 height 20
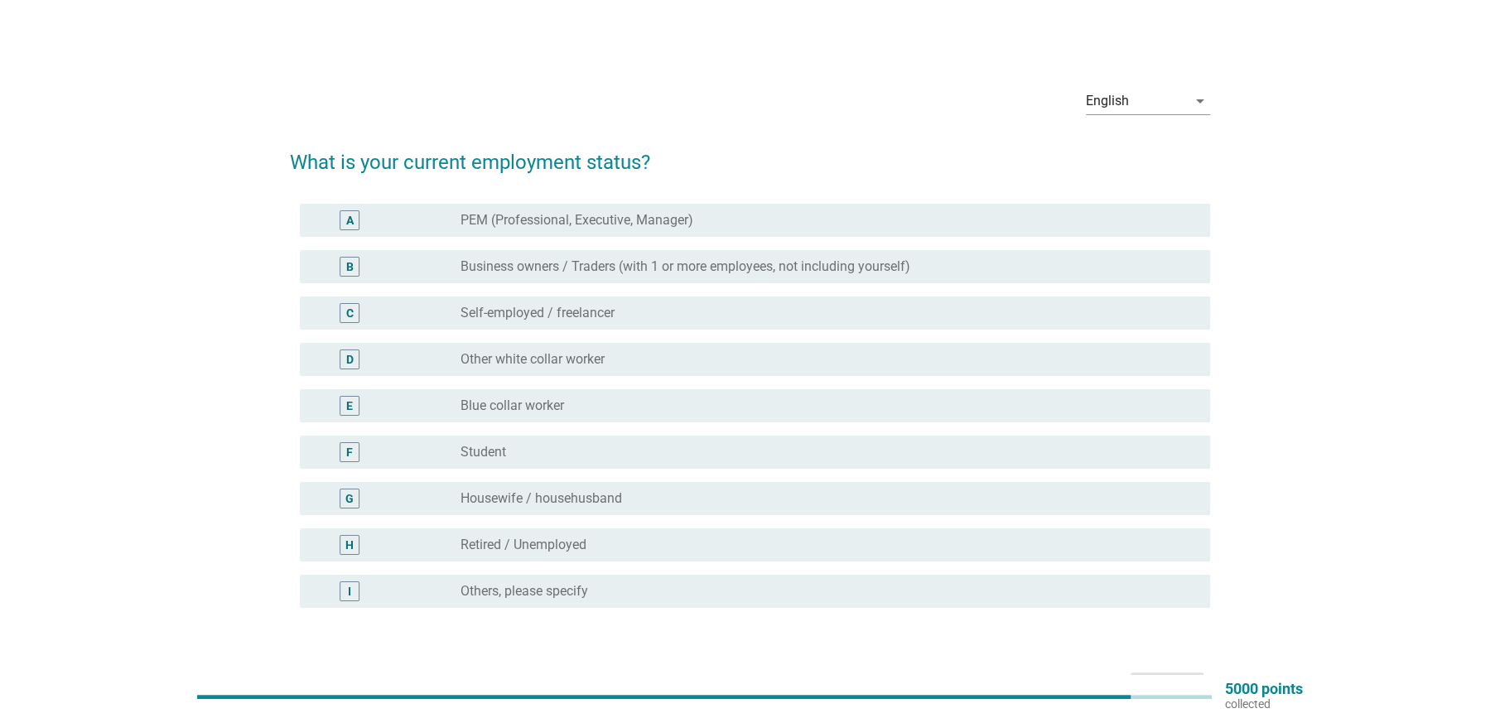
click at [581, 361] on label "Other white collar worker" at bounding box center [532, 359] width 144 height 17
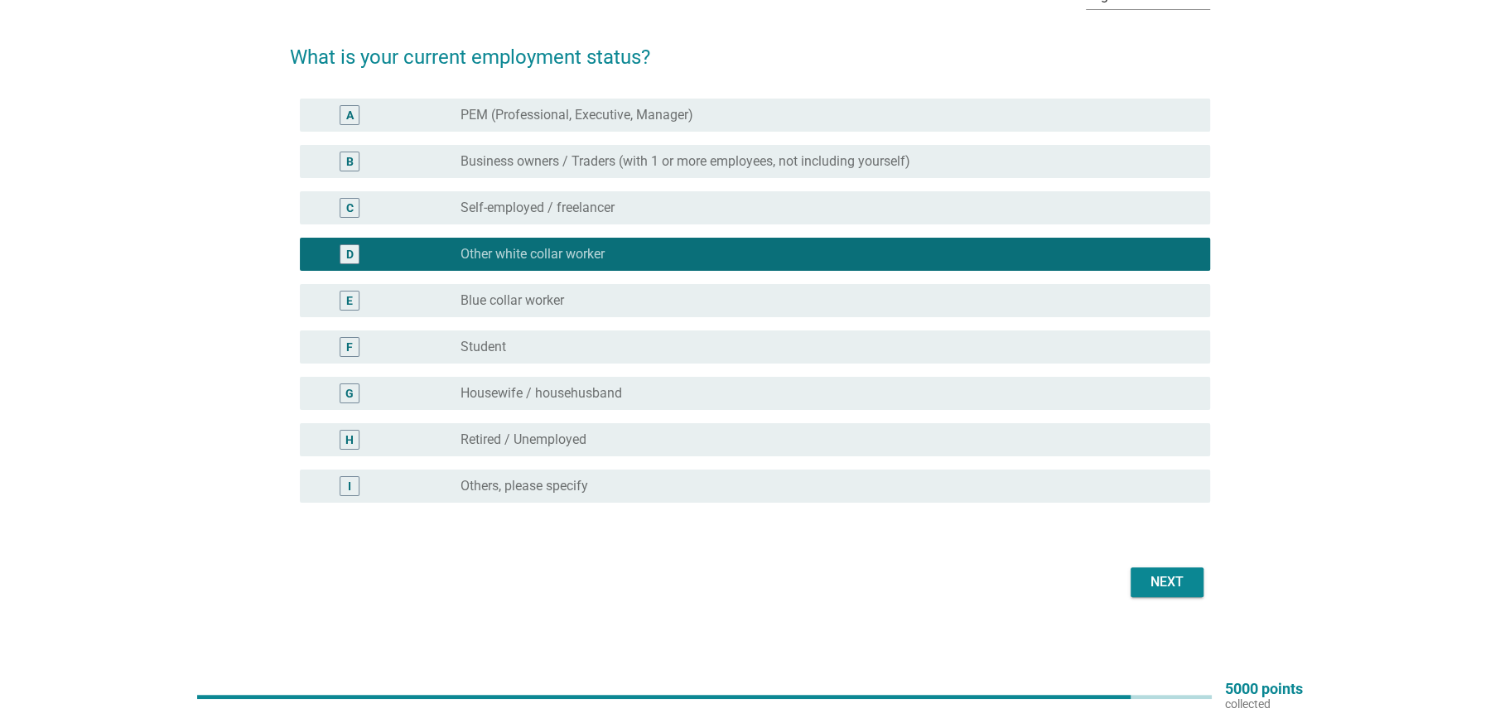
scroll to position [106, 0]
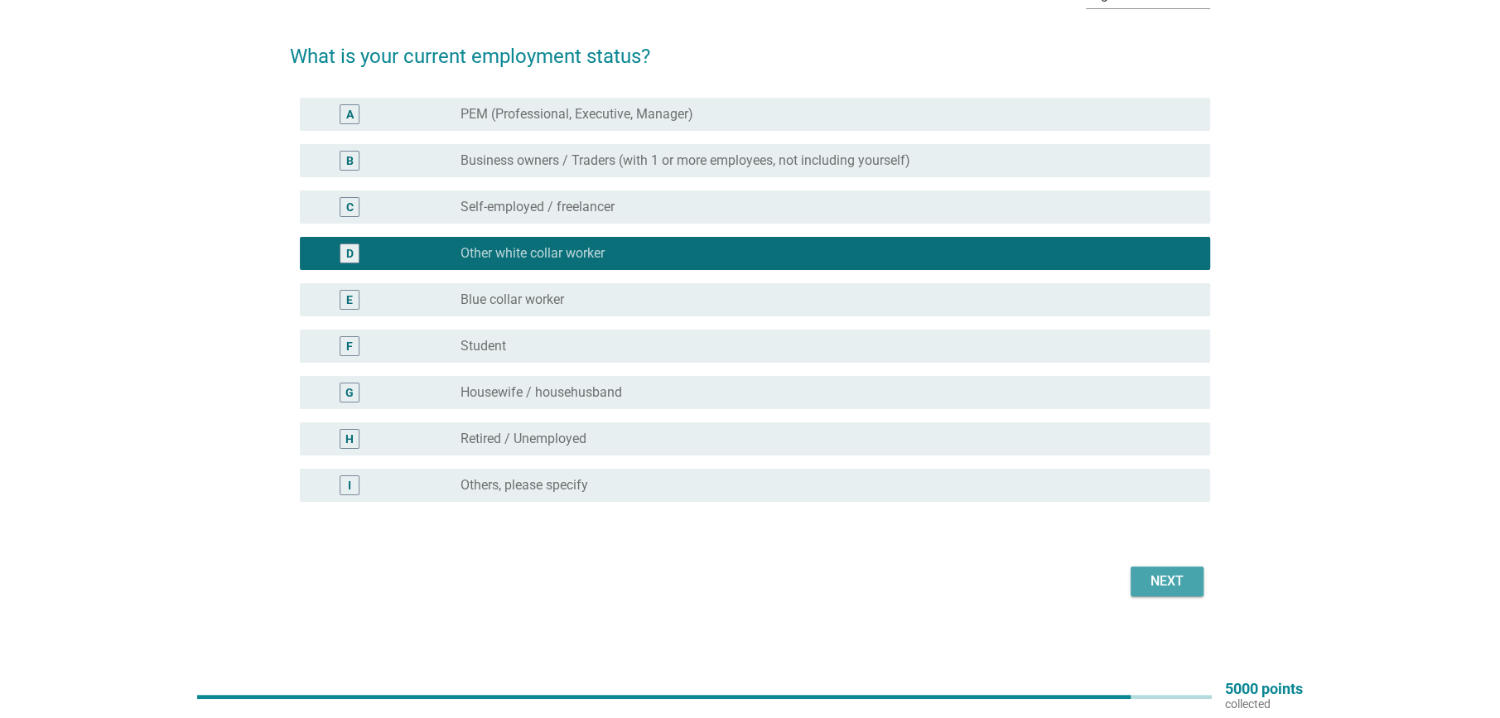
click at [1147, 589] on div "Next" at bounding box center [1166, 581] width 46 height 20
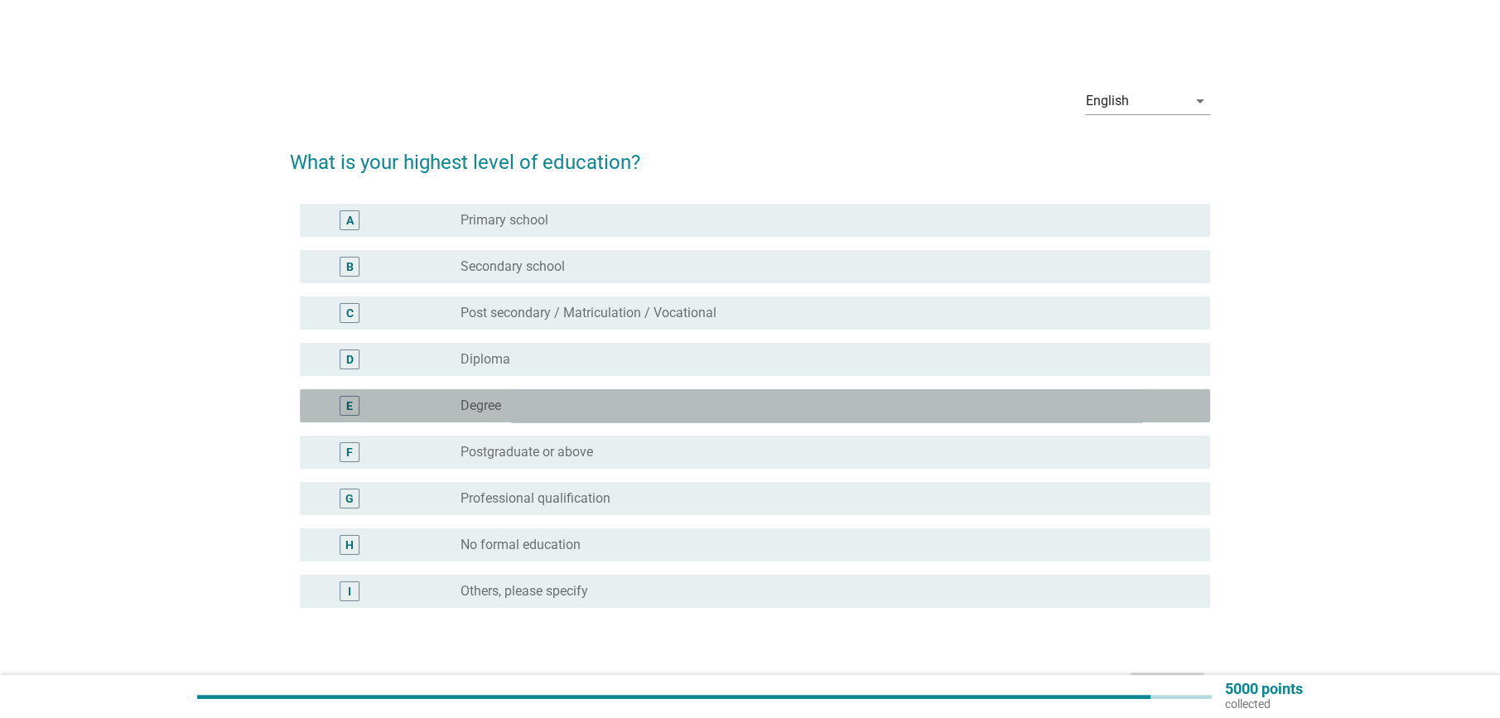
click at [528, 403] on div "radio_button_unchecked Degree" at bounding box center [821, 405] width 723 height 17
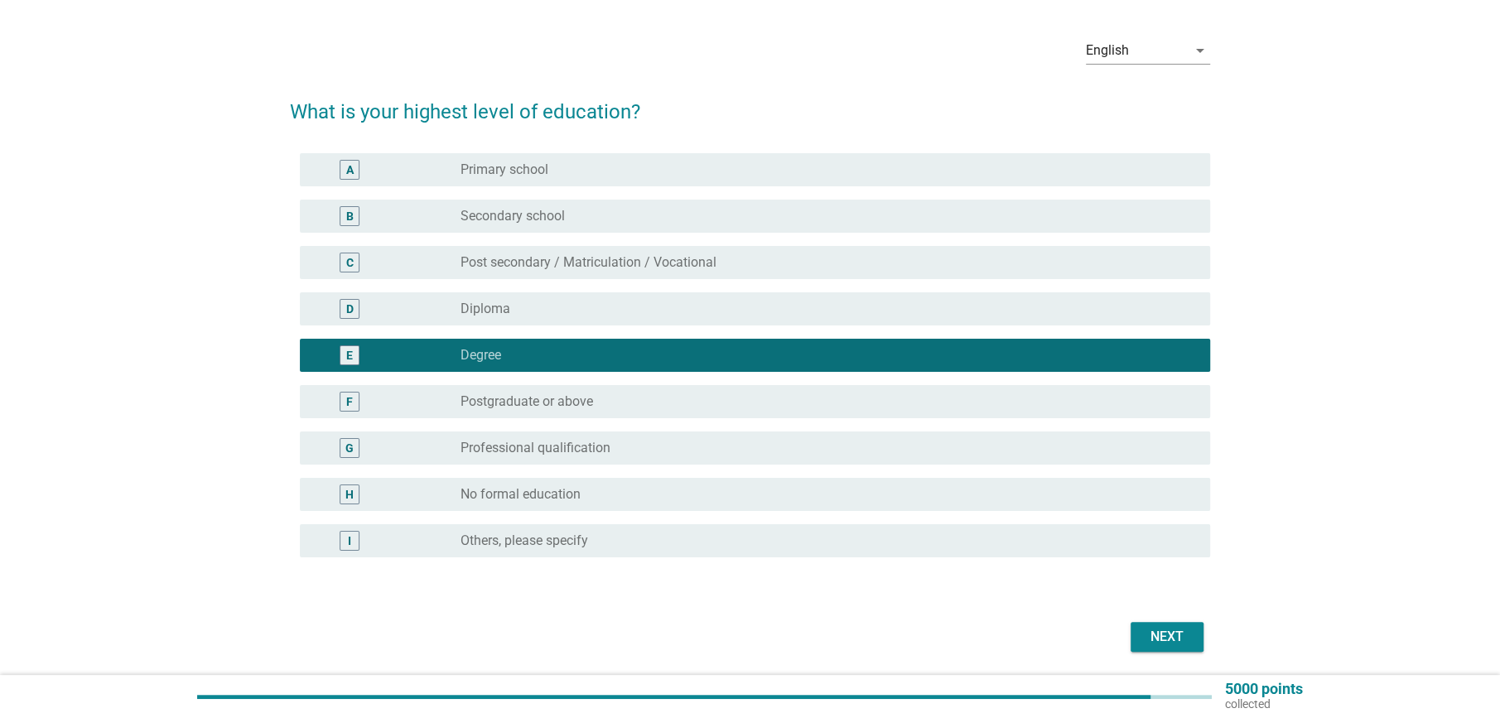
scroll to position [106, 0]
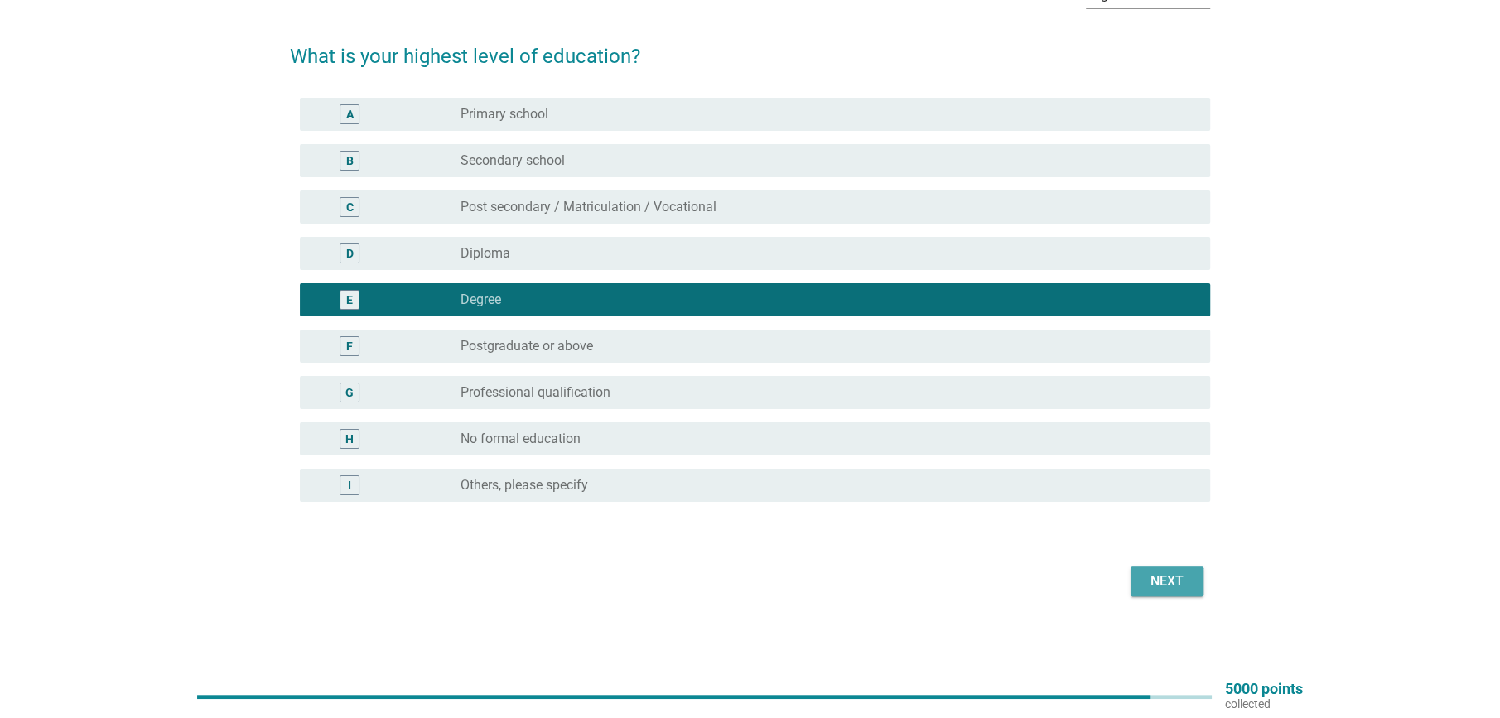
click at [1176, 580] on div "Next" at bounding box center [1166, 581] width 46 height 20
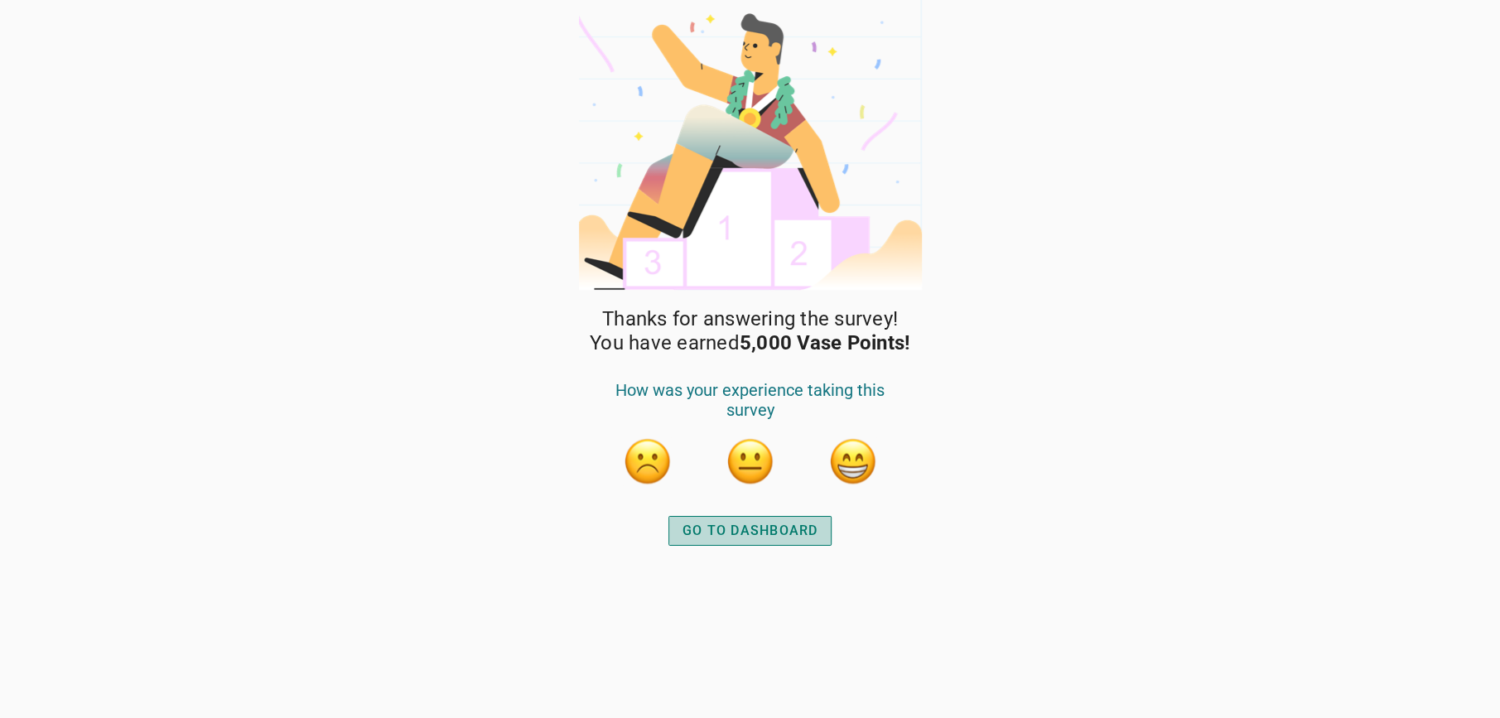
click at [720, 530] on div "GO TO DASHBOARD" at bounding box center [750, 531] width 136 height 20
